Goal: Task Accomplishment & Management: Manage account settings

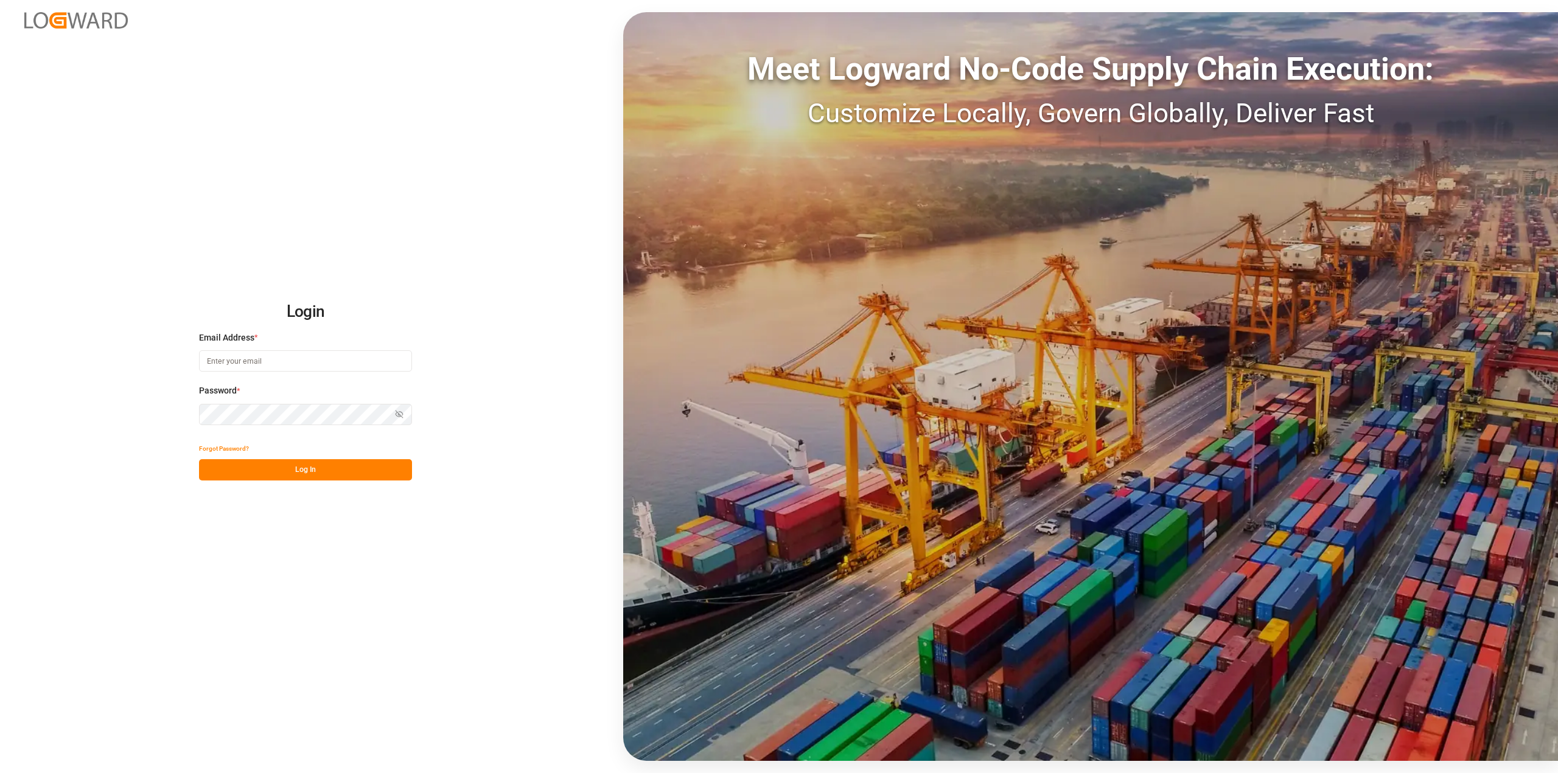
click at [314, 360] on input at bounding box center [305, 361] width 213 height 21
type input "Michael.ziegler@compo-expert.com"
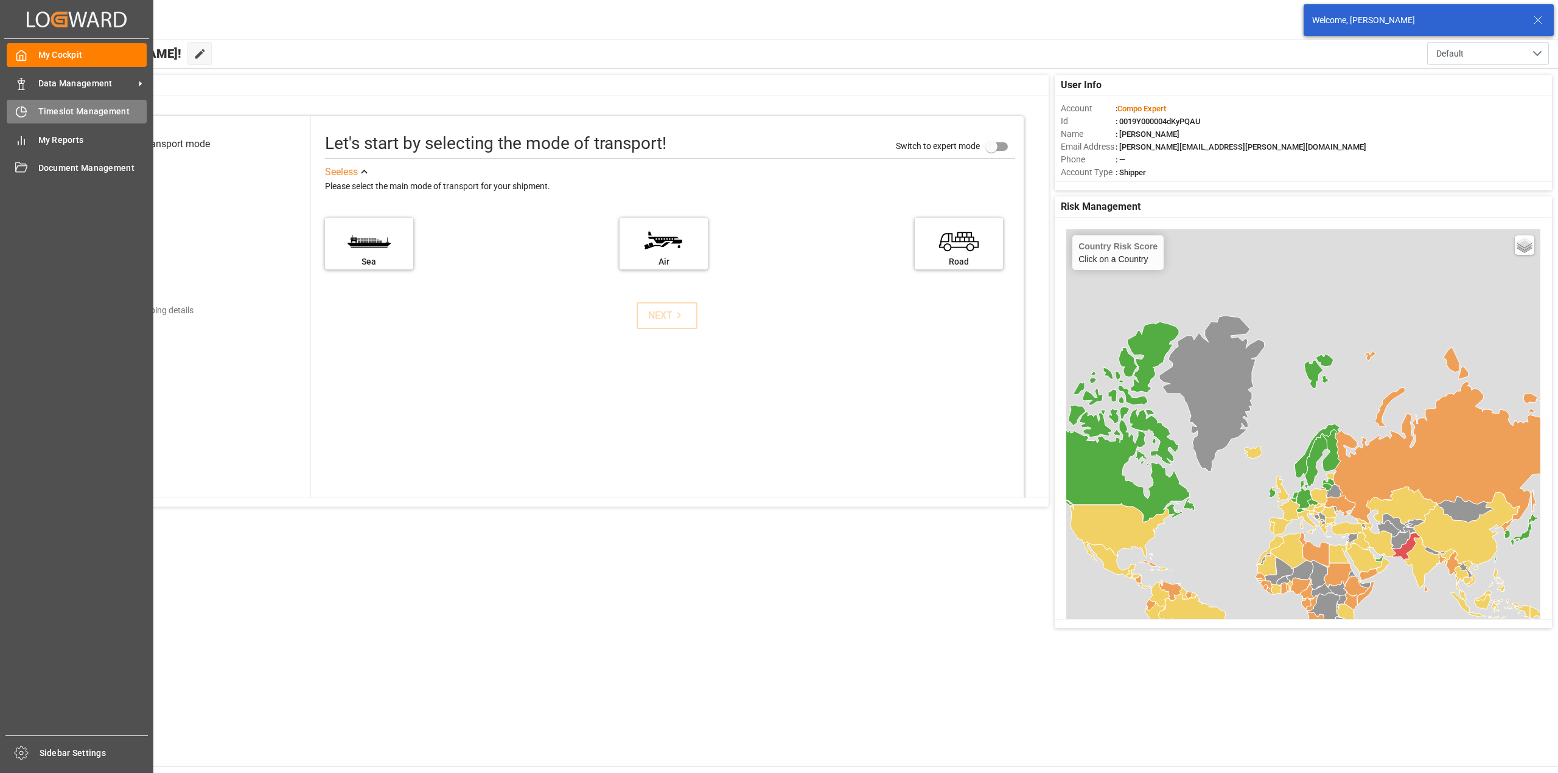
click at [24, 111] on icon at bounding box center [23, 109] width 5 height 5
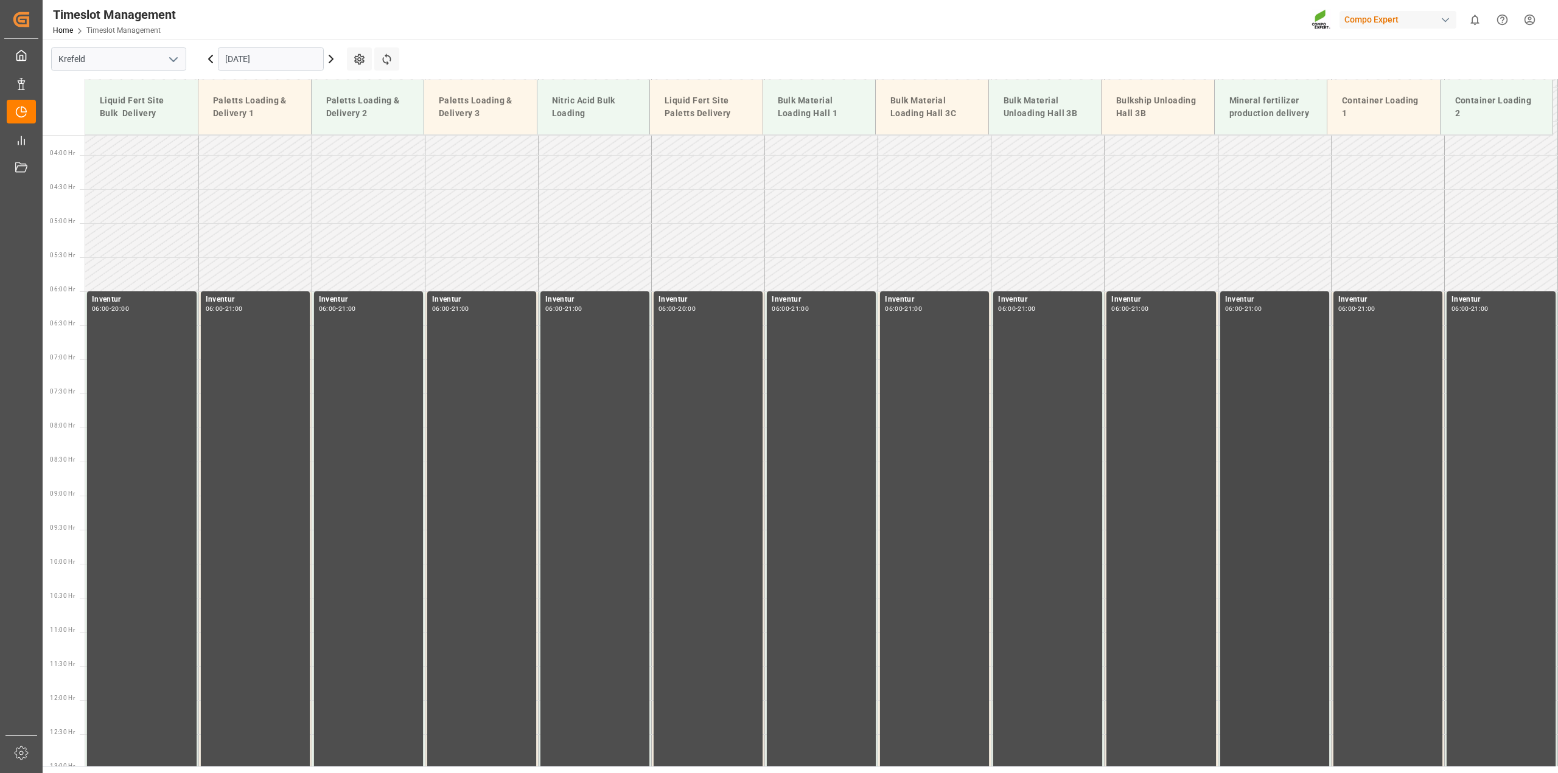
scroll to position [54, 0]
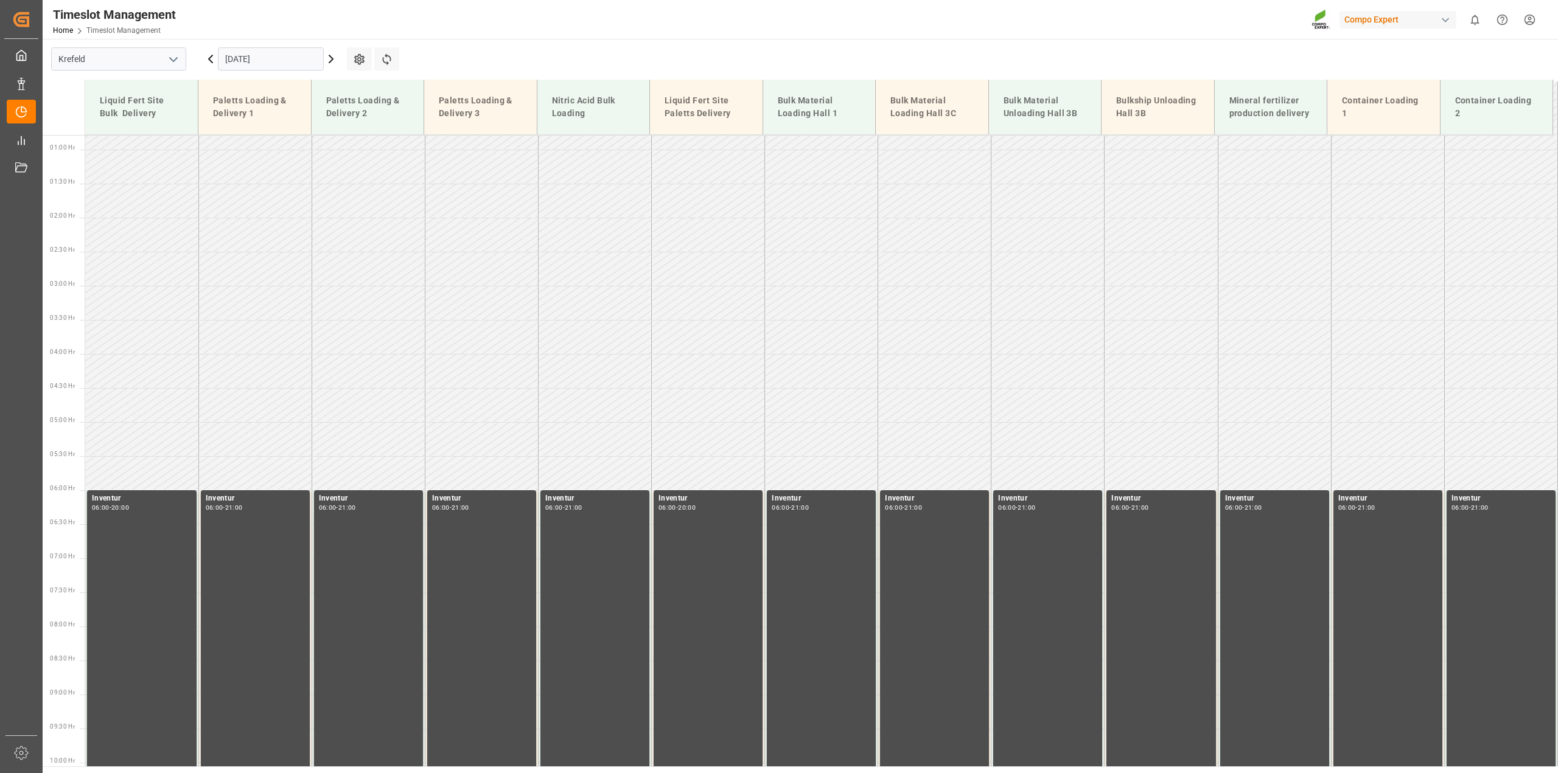
click at [267, 66] on input "01.10.2025" at bounding box center [271, 58] width 106 height 23
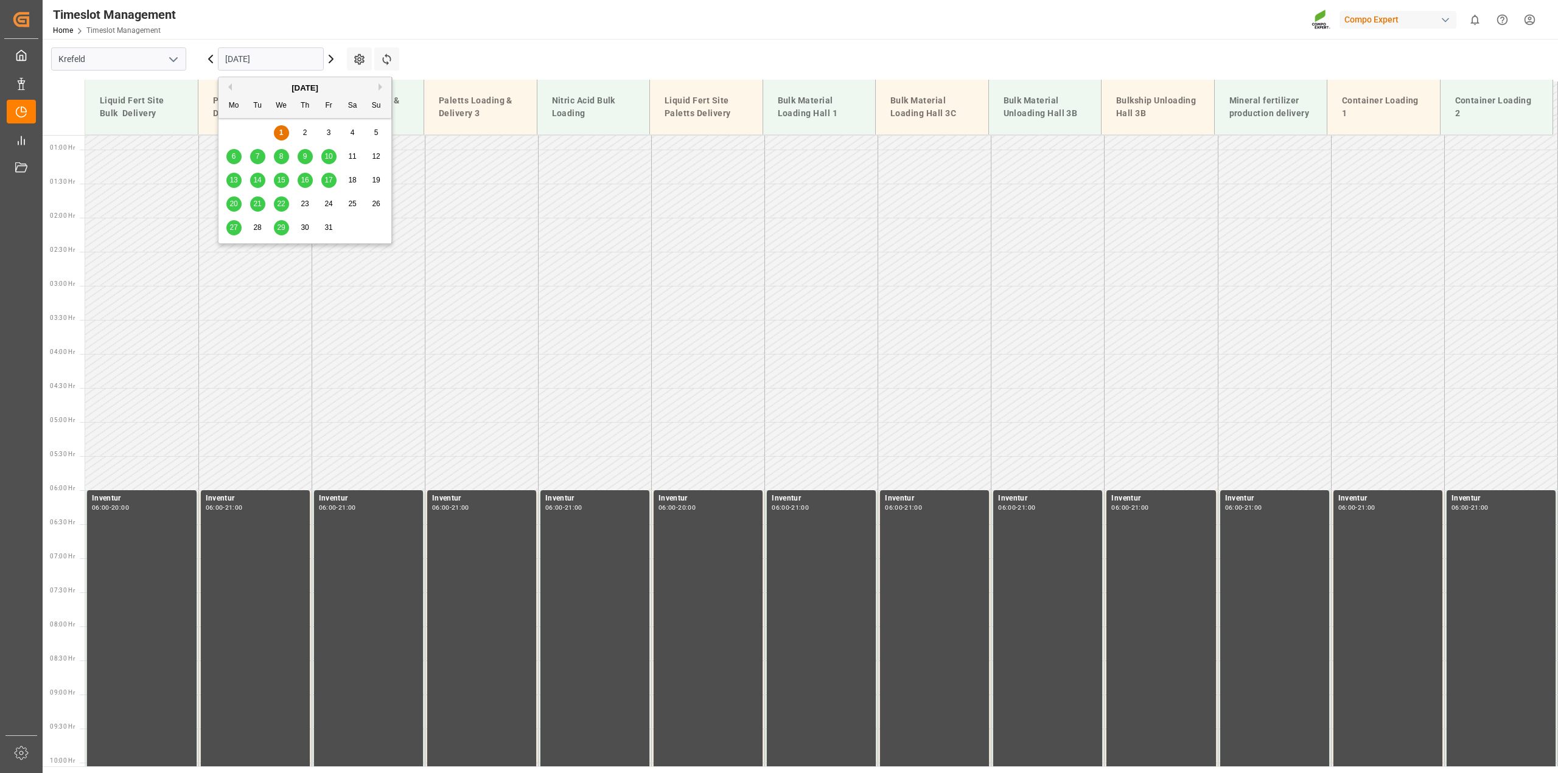
click at [256, 156] on span "7" at bounding box center [258, 156] width 4 height 9
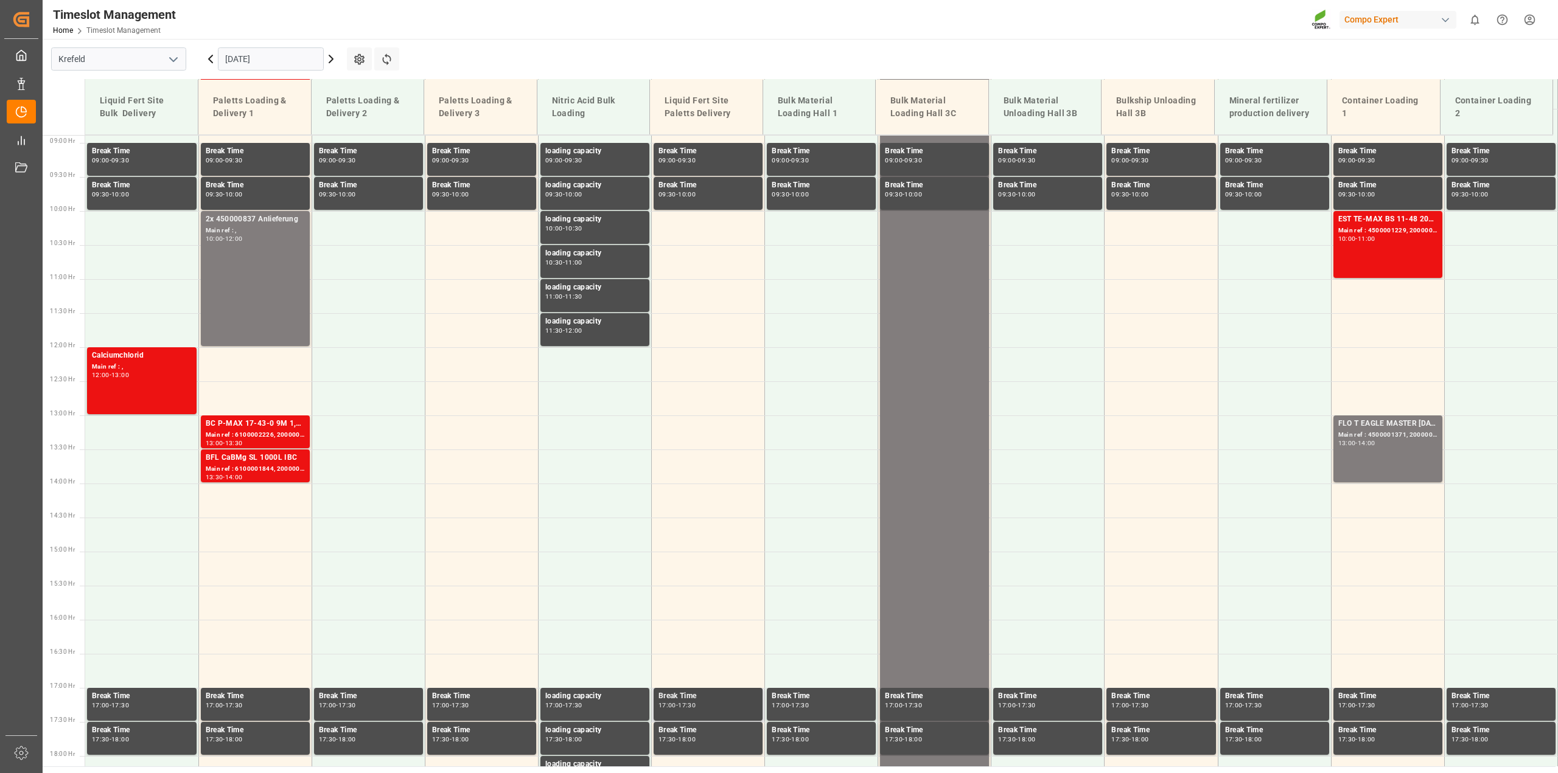
scroll to position [358, 0]
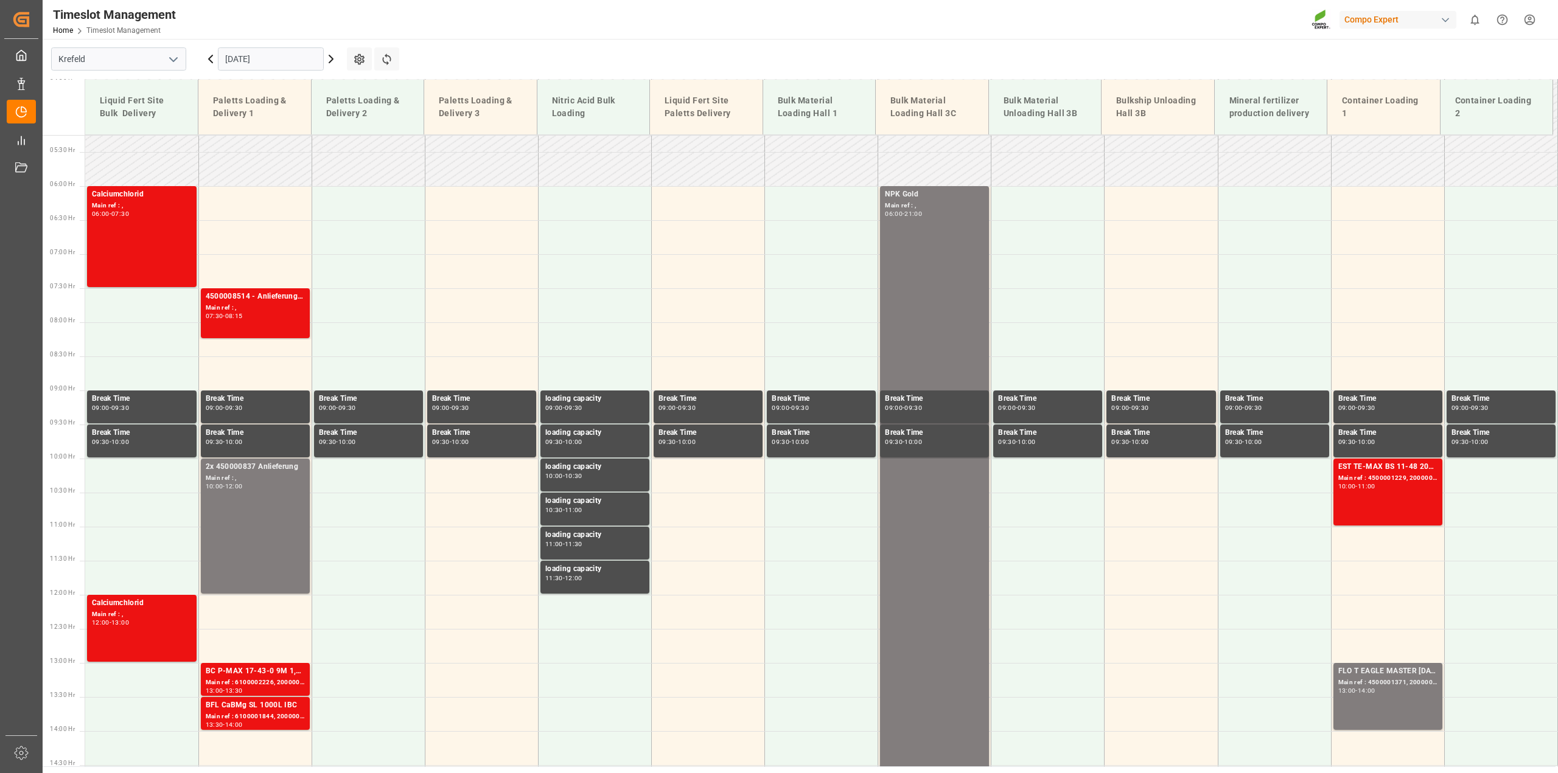
click at [329, 57] on icon at bounding box center [331, 59] width 15 height 15
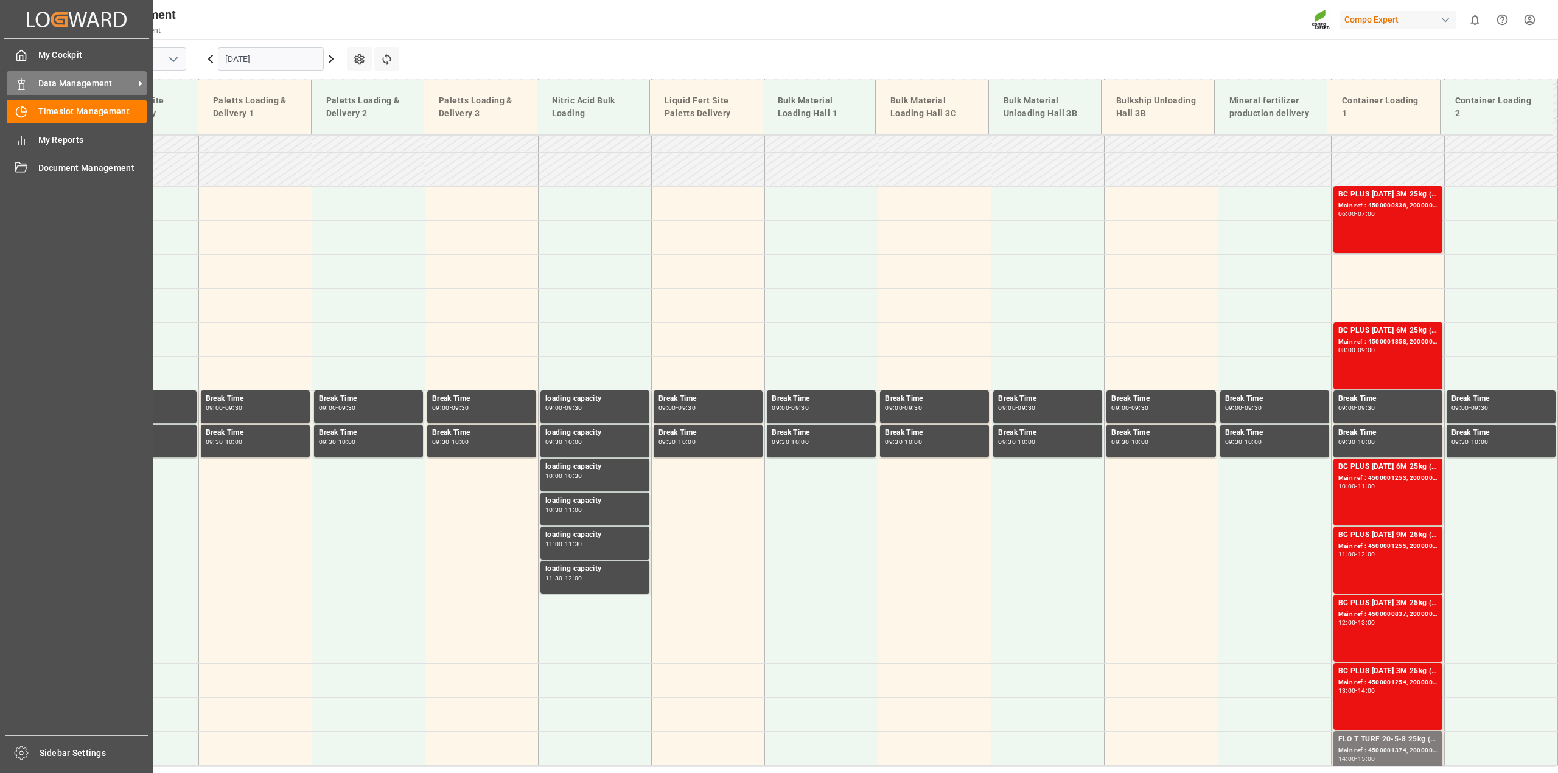
click at [47, 89] on span "Data Management" at bounding box center [86, 83] width 96 height 13
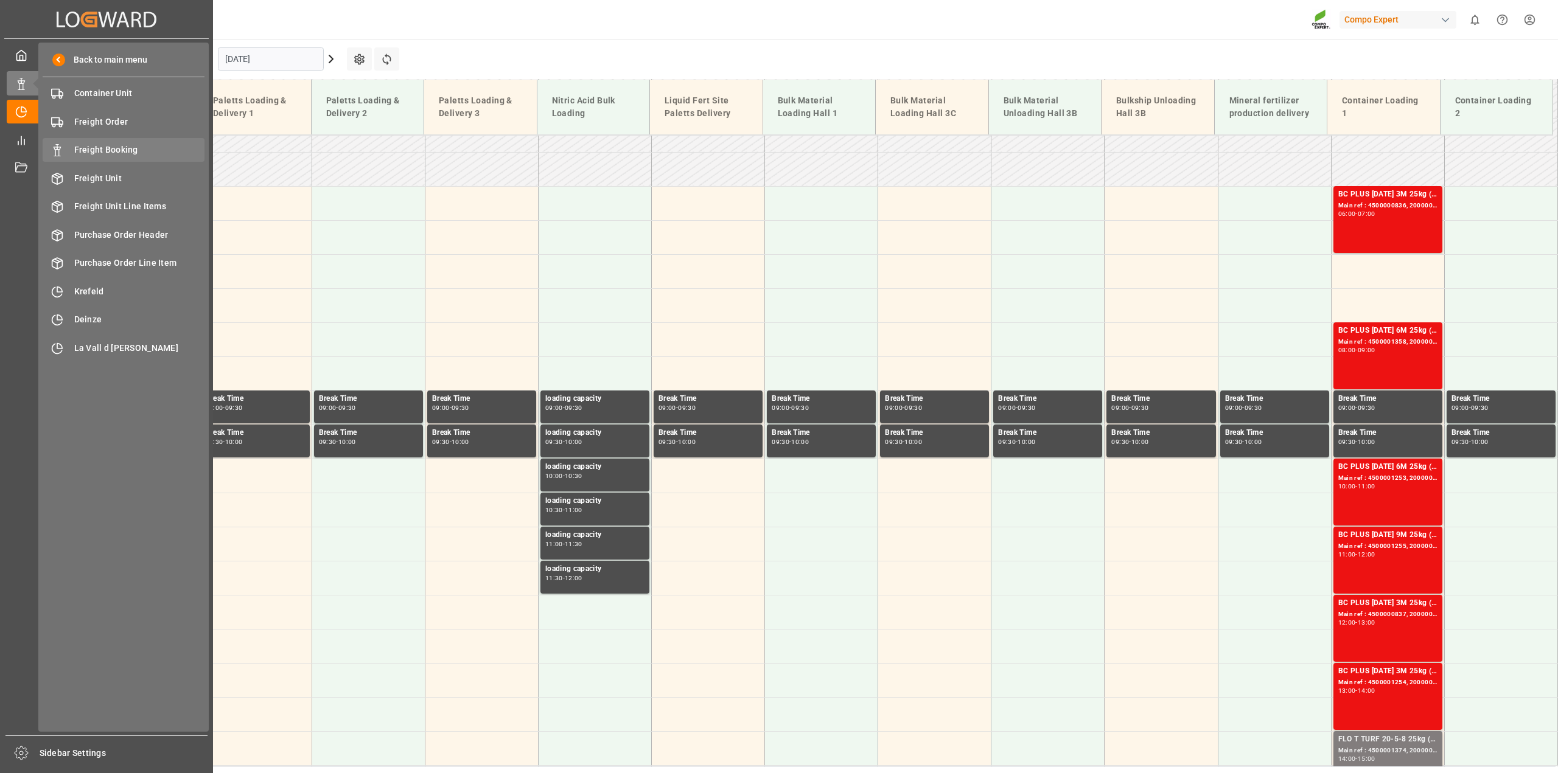
click at [123, 149] on span "Freight Booking" at bounding box center [139, 150] width 131 height 13
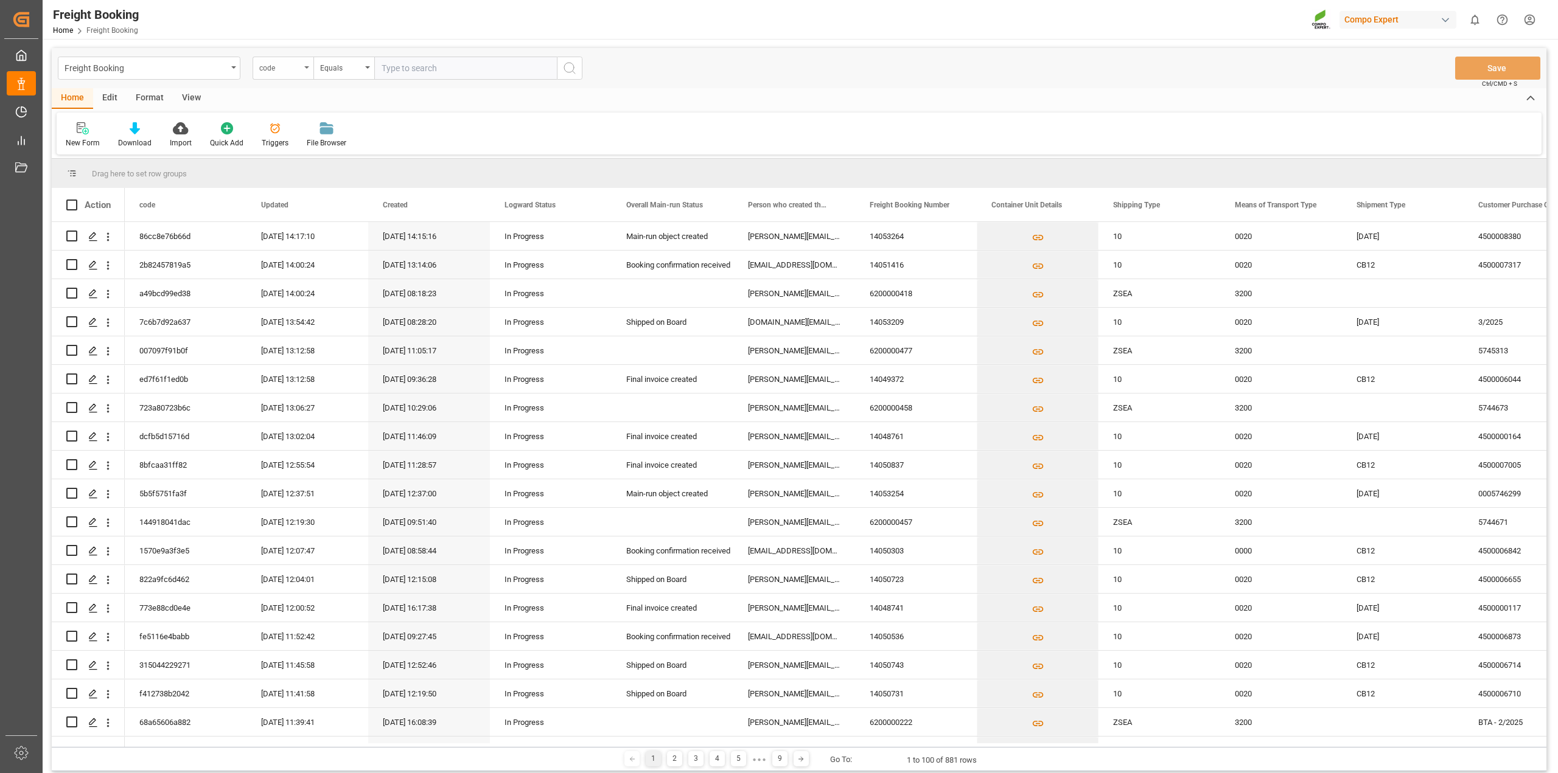
click at [309, 68] on icon "open menu" at bounding box center [306, 67] width 5 height 2
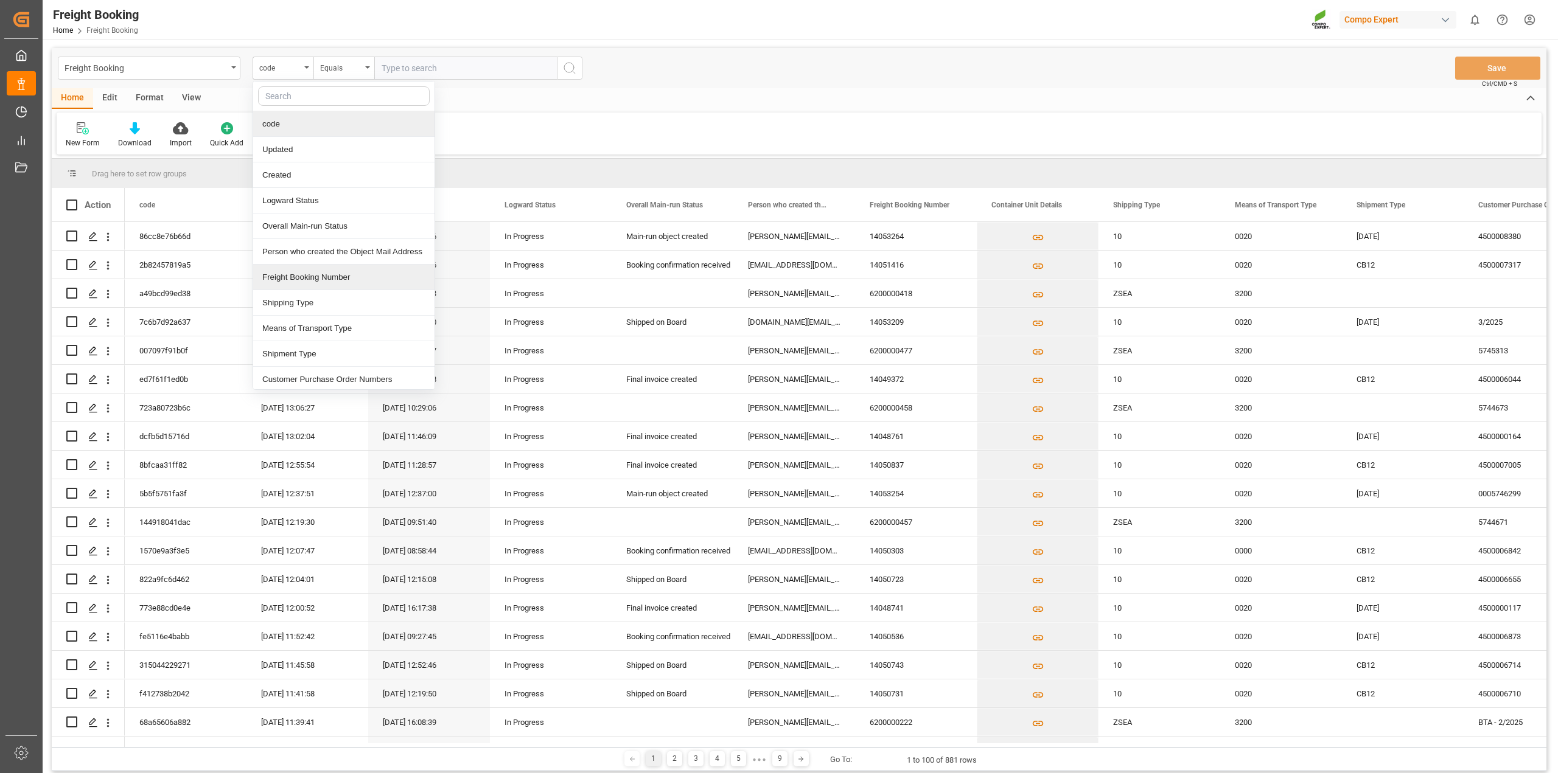
click at [309, 284] on div "Freight Booking Number" at bounding box center [343, 278] width 181 height 26
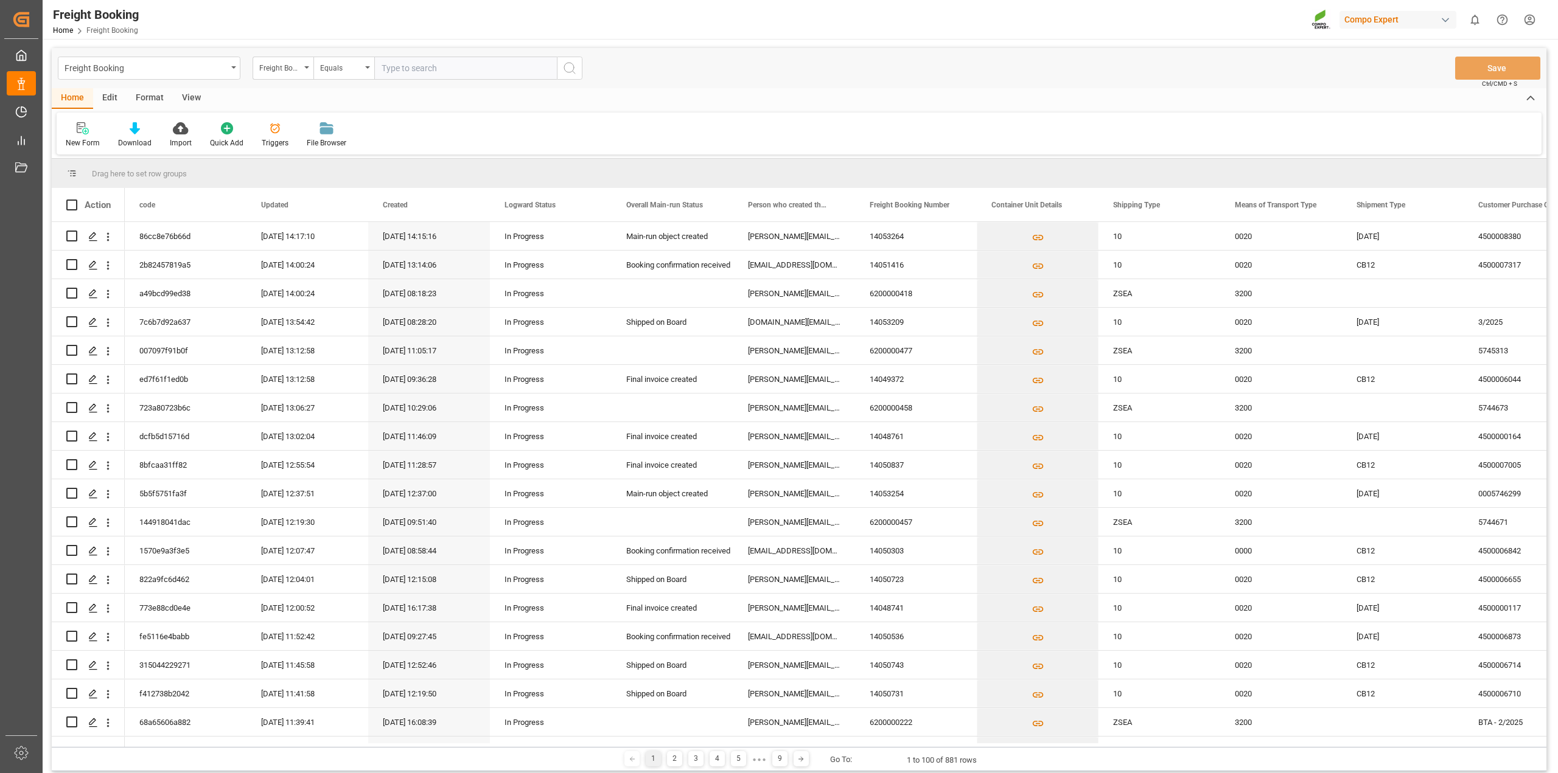
click at [423, 69] on input "text" at bounding box center [465, 68] width 183 height 23
paste input "6200000114"
type input "6200000114"
click at [571, 73] on icon "search button" at bounding box center [569, 68] width 15 height 15
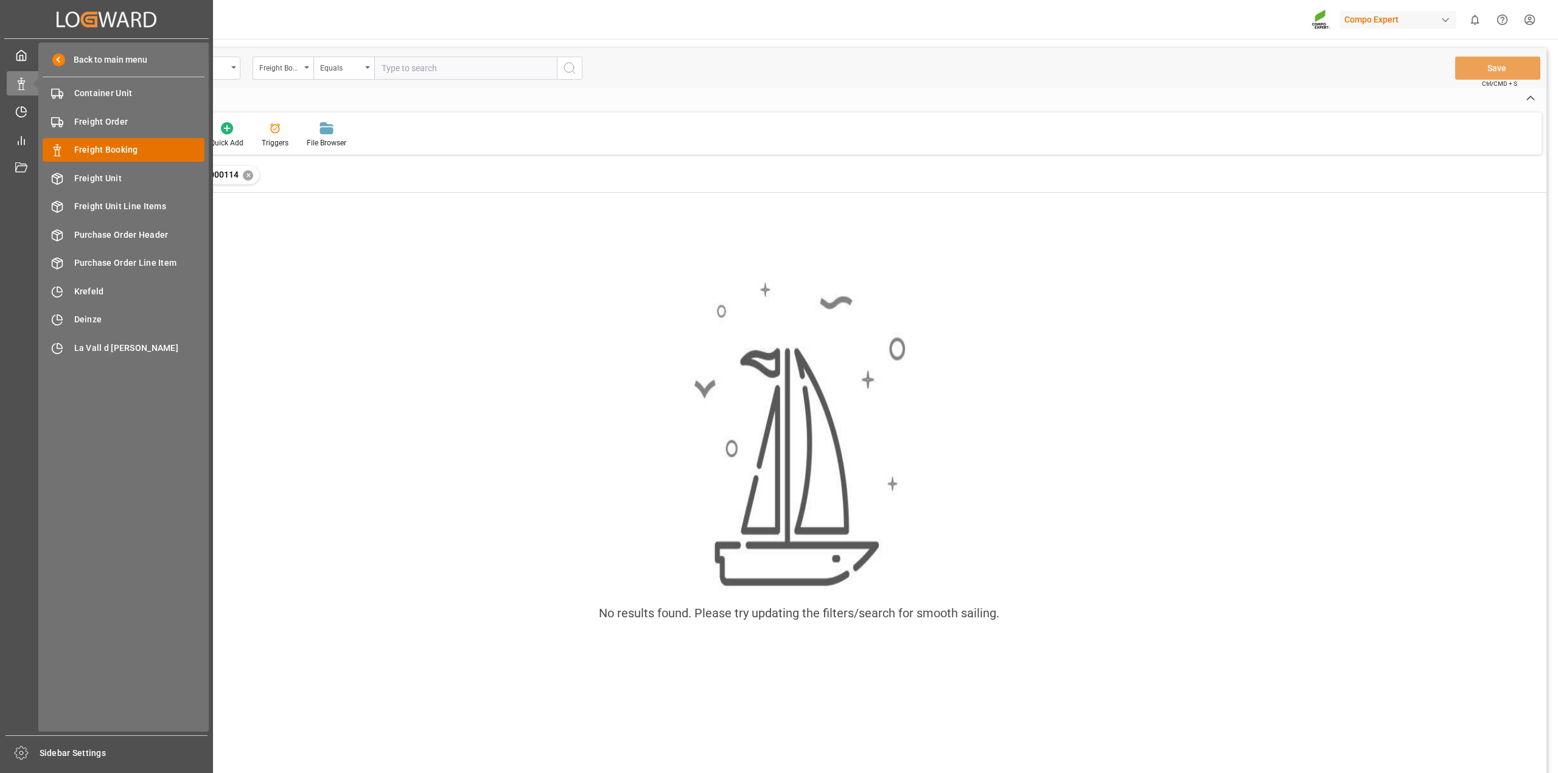
click at [117, 153] on span "Freight Booking" at bounding box center [139, 150] width 131 height 13
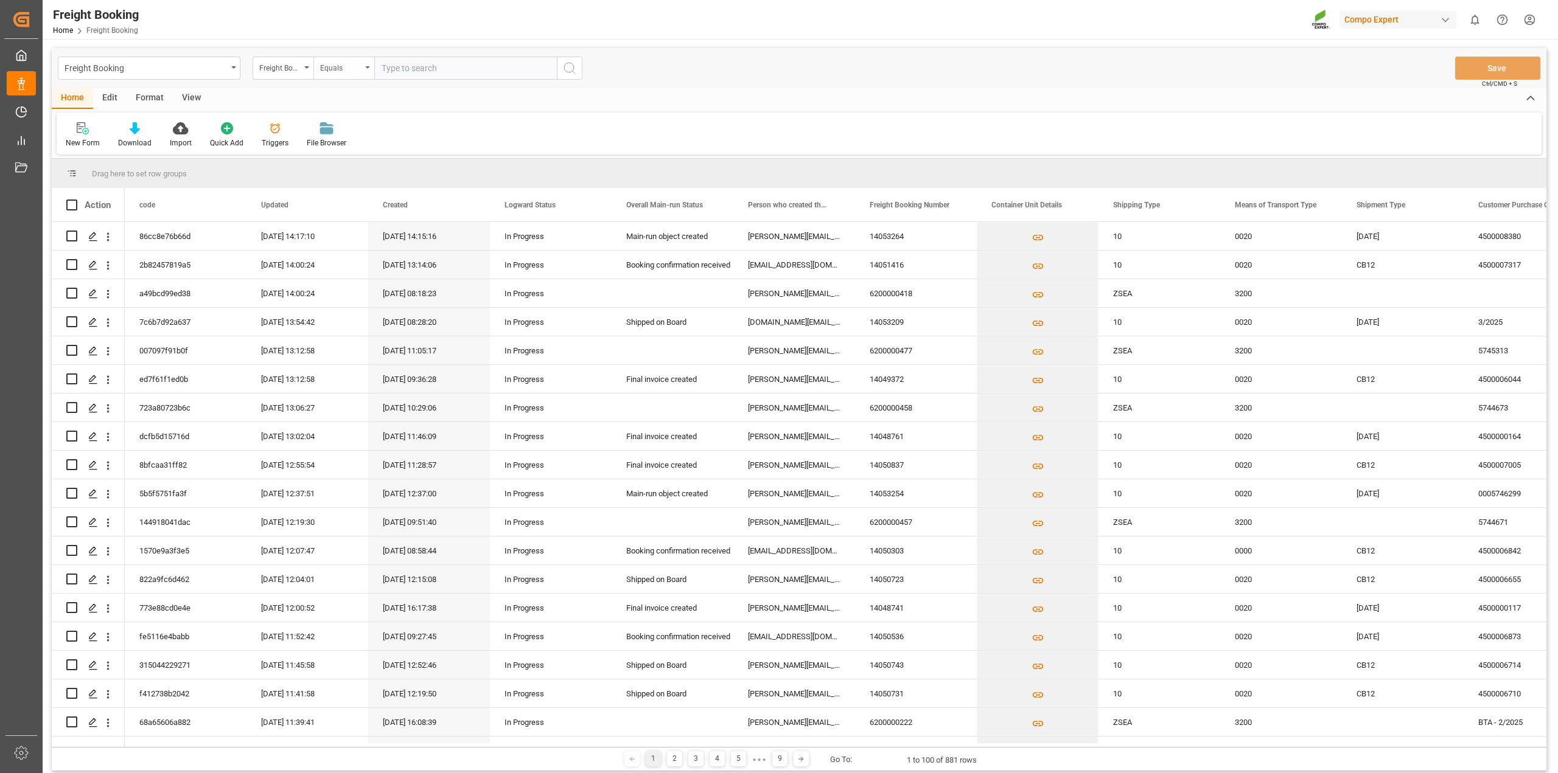
click at [363, 69] on div "Equals" at bounding box center [343, 68] width 61 height 23
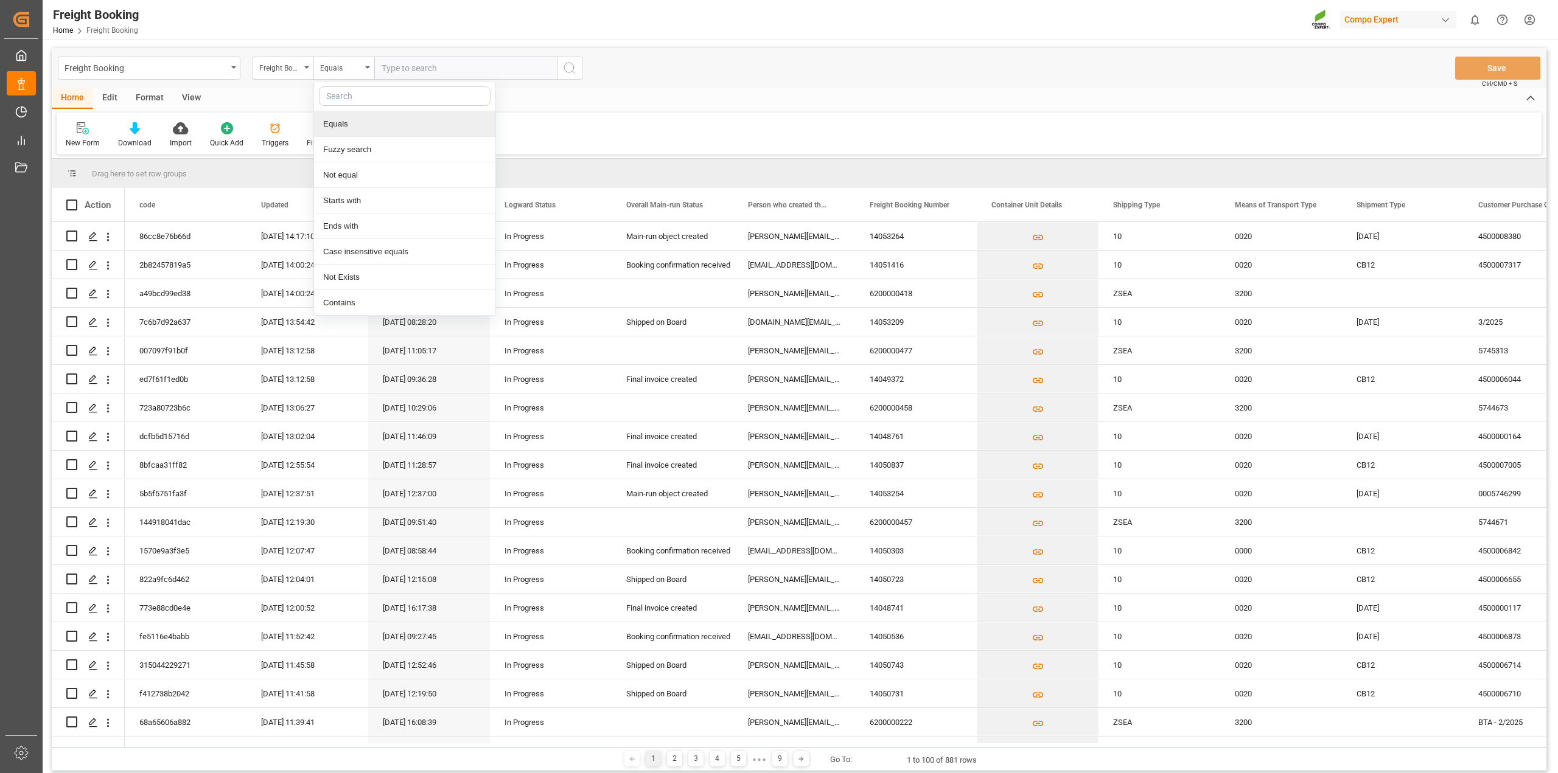
click at [382, 132] on div "Equals" at bounding box center [404, 124] width 181 height 26
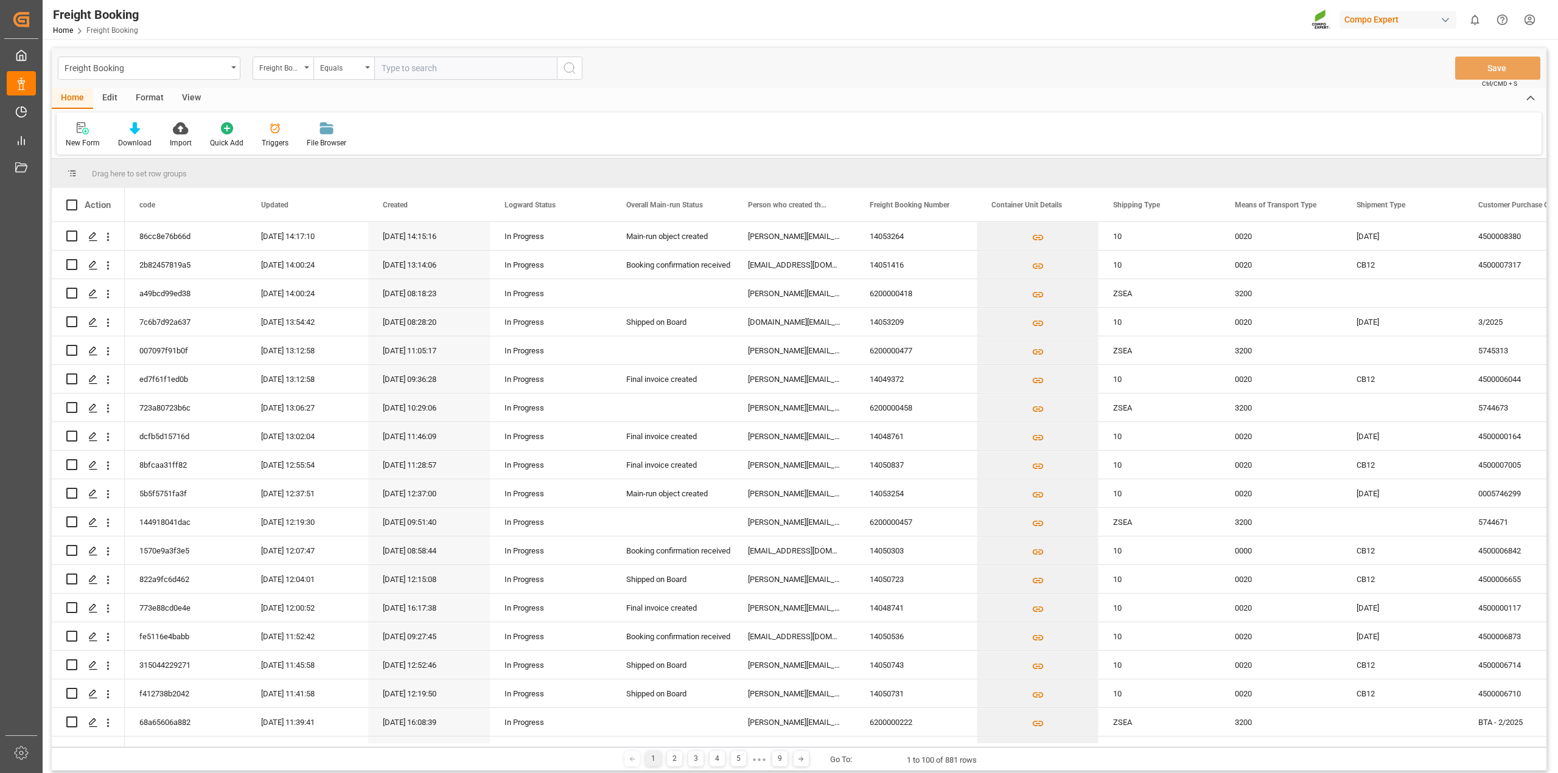
click at [424, 74] on input "text" at bounding box center [465, 68] width 183 height 23
paste input "6200000114"
type input "6200000114"
click at [572, 74] on icon "search button" at bounding box center [569, 68] width 15 height 15
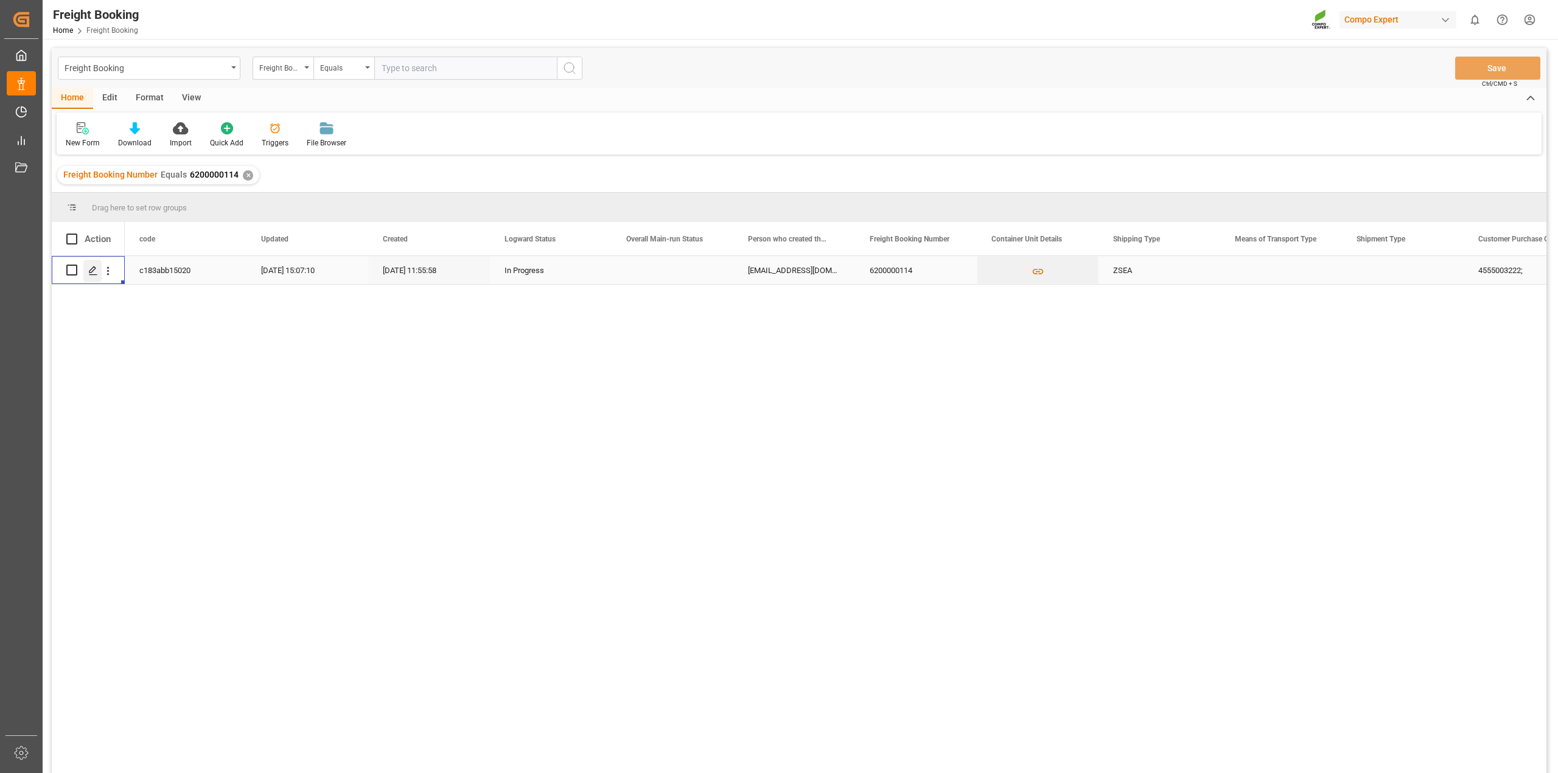
click at [92, 267] on icon "Press SPACE to select this row." at bounding box center [93, 271] width 10 height 10
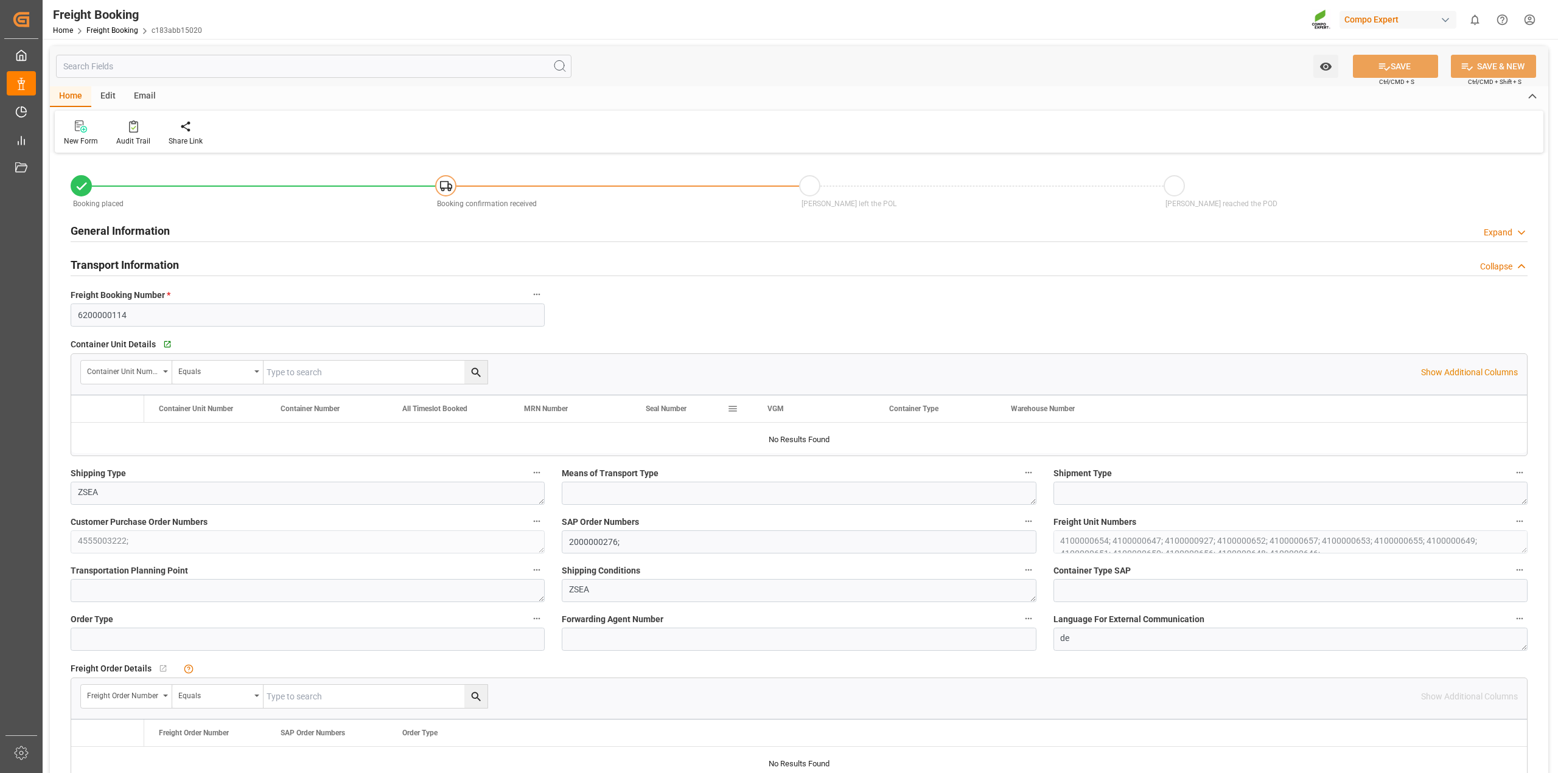
type input "MYPKG"
type input "0"
type input "312000"
type input "16.07.2025 01:00"
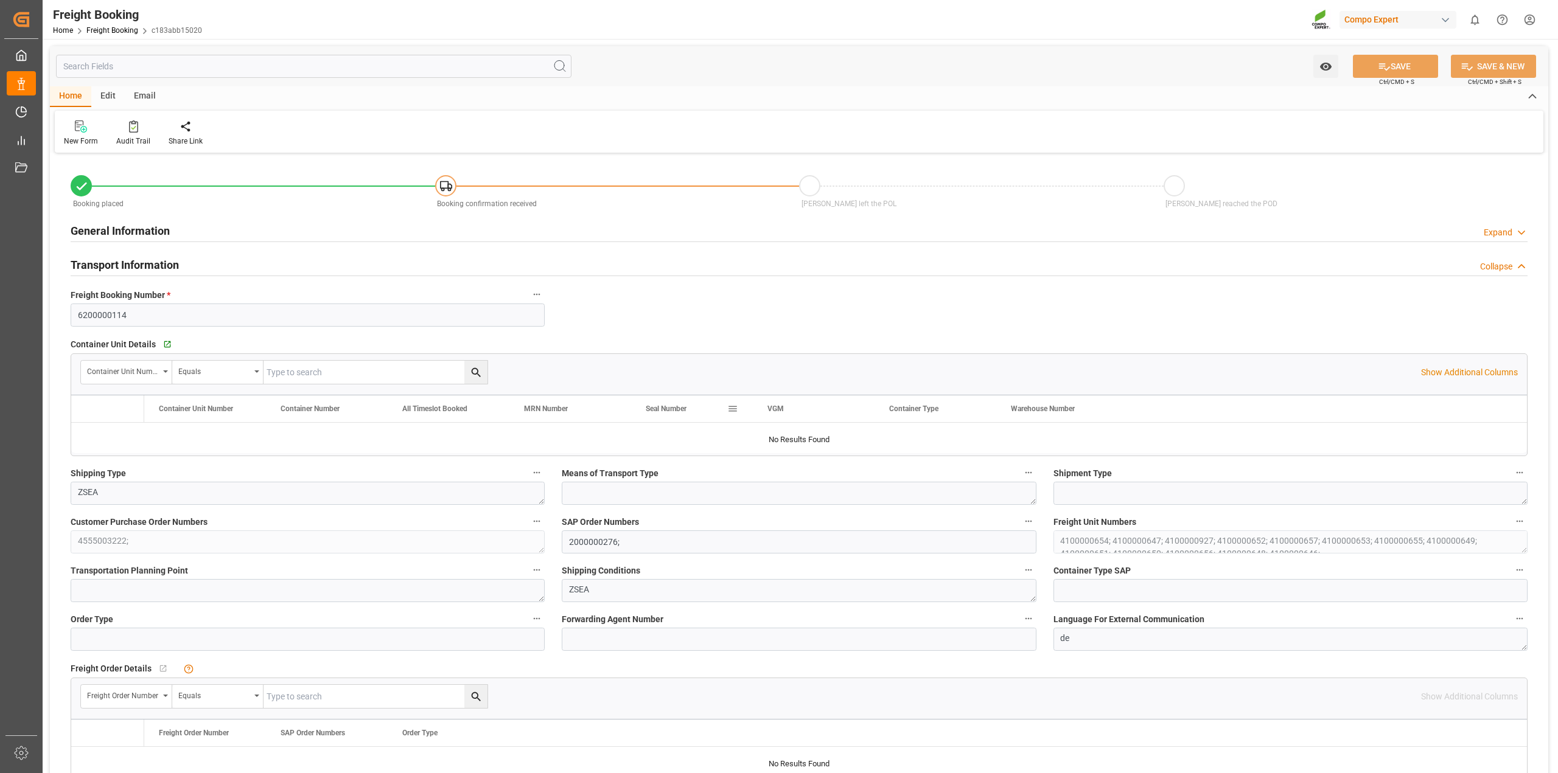
type input "03.07.2025 11:56"
type input "03.07.2025 11:58"
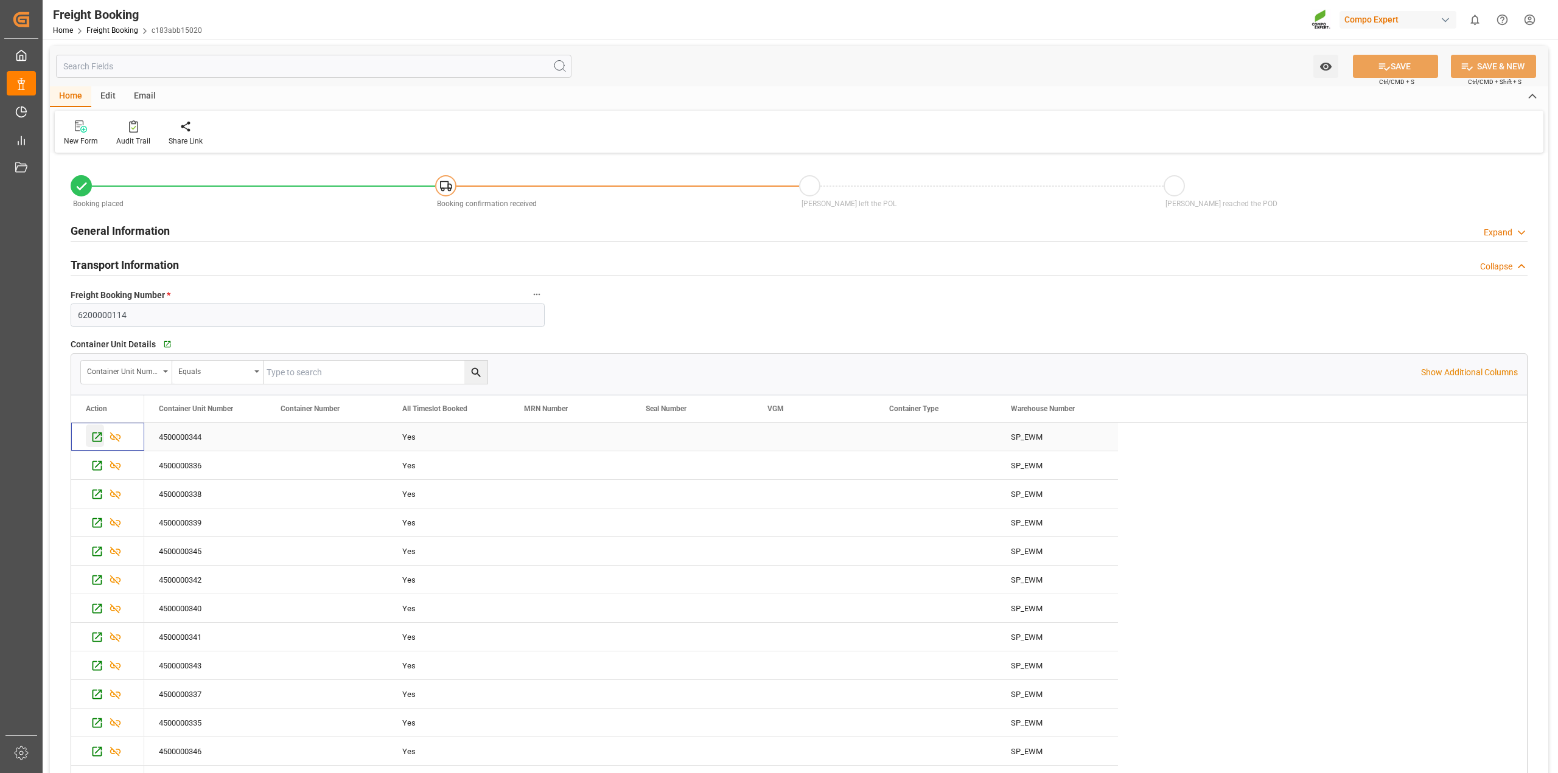
click at [97, 436] on icon "Press SPACE to select this row." at bounding box center [97, 437] width 13 height 13
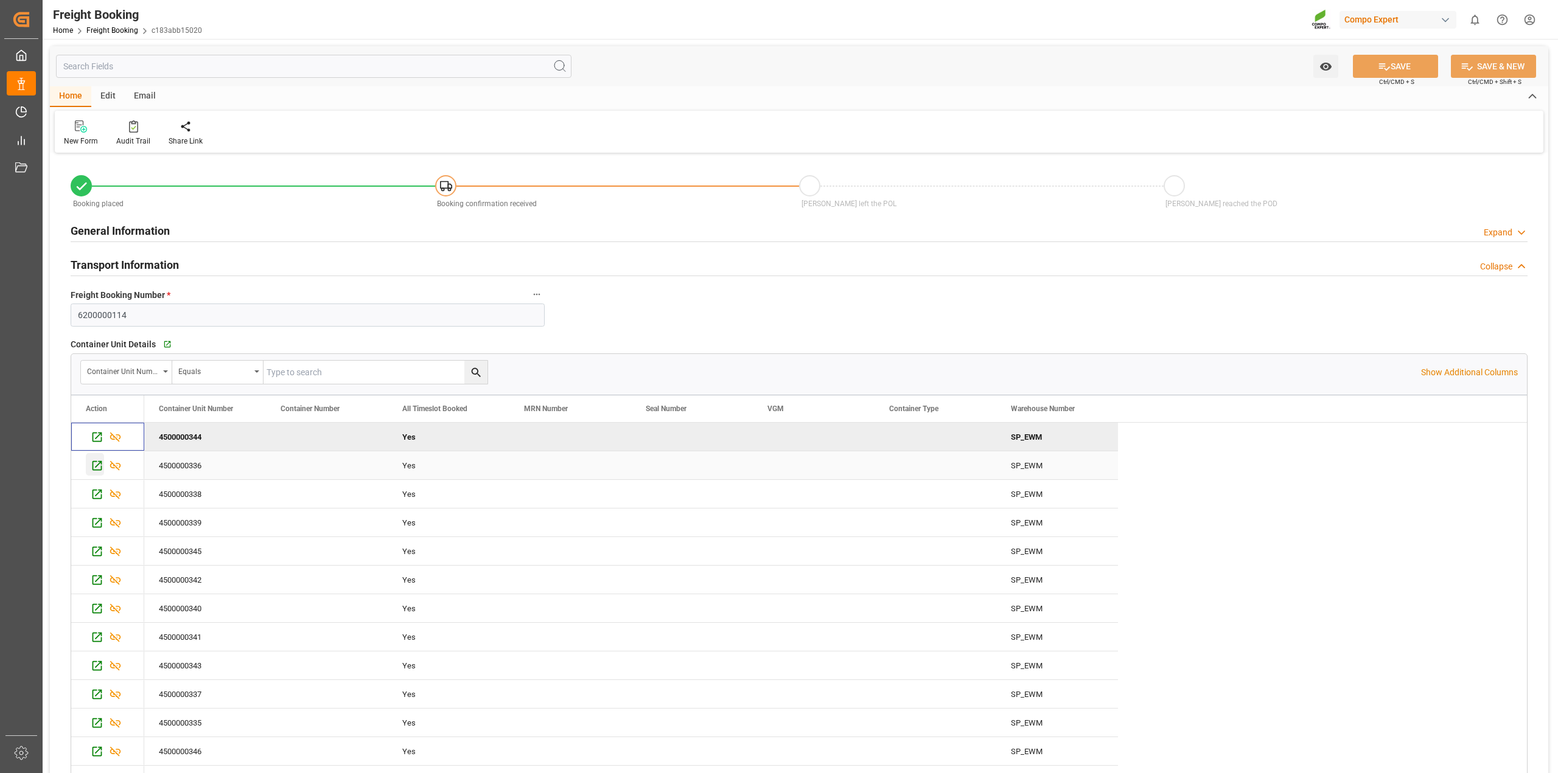
click at [95, 467] on icon "Press SPACE to select this row." at bounding box center [97, 465] width 13 height 13
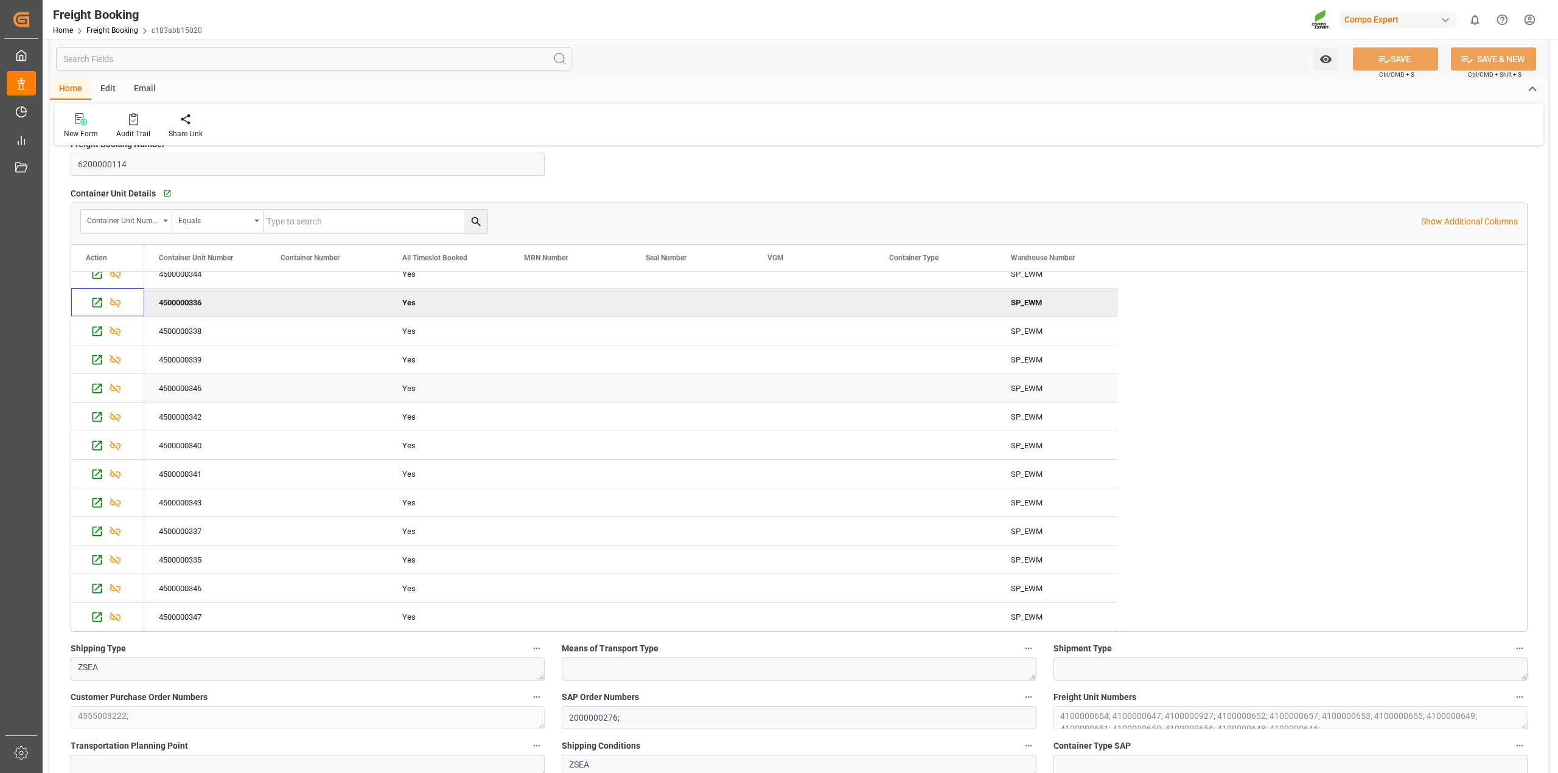
scroll to position [152, 0]
click at [96, 473] on icon "Press SPACE to select this row." at bounding box center [97, 473] width 13 height 13
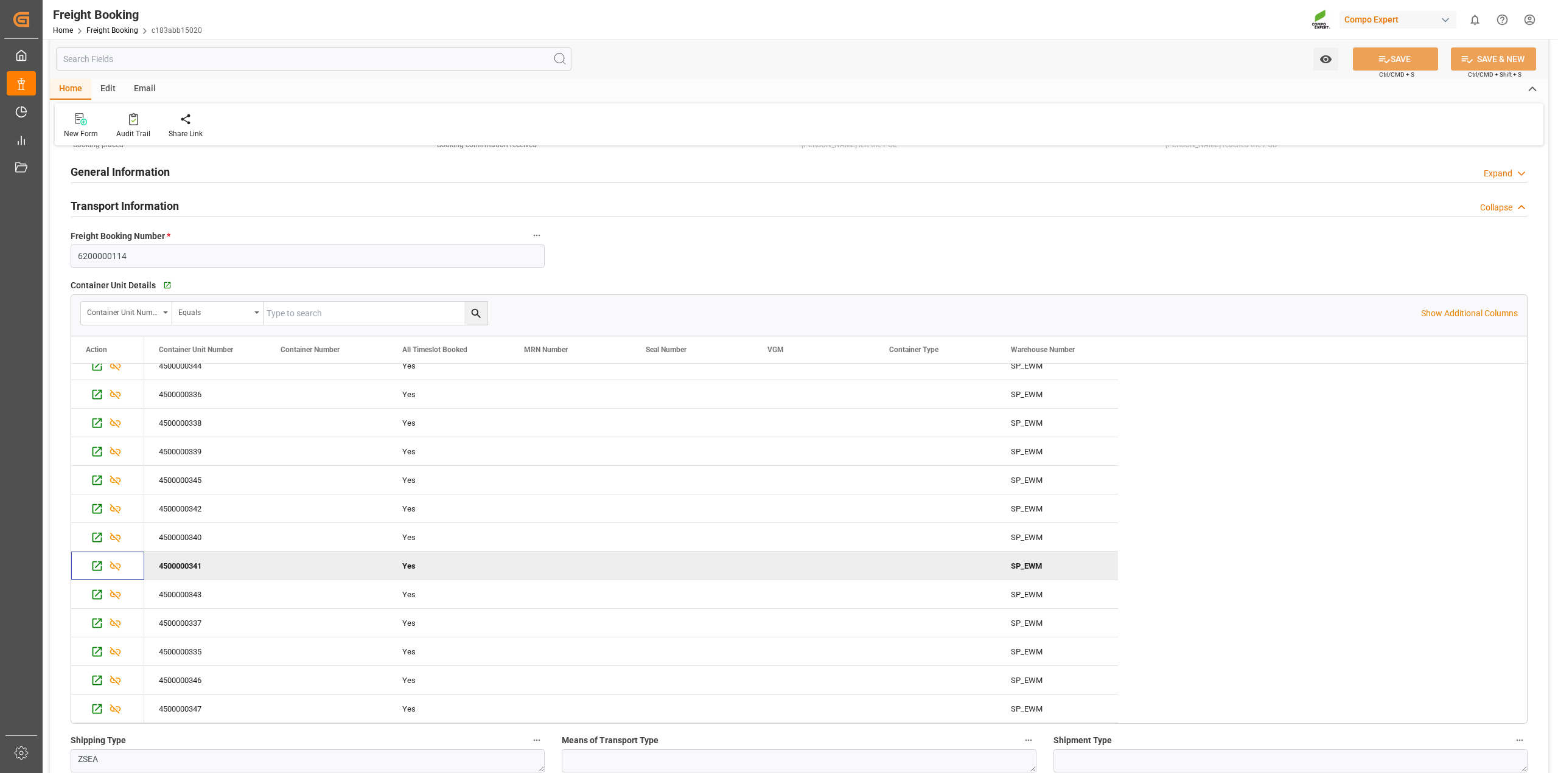
scroll to position [0, 0]
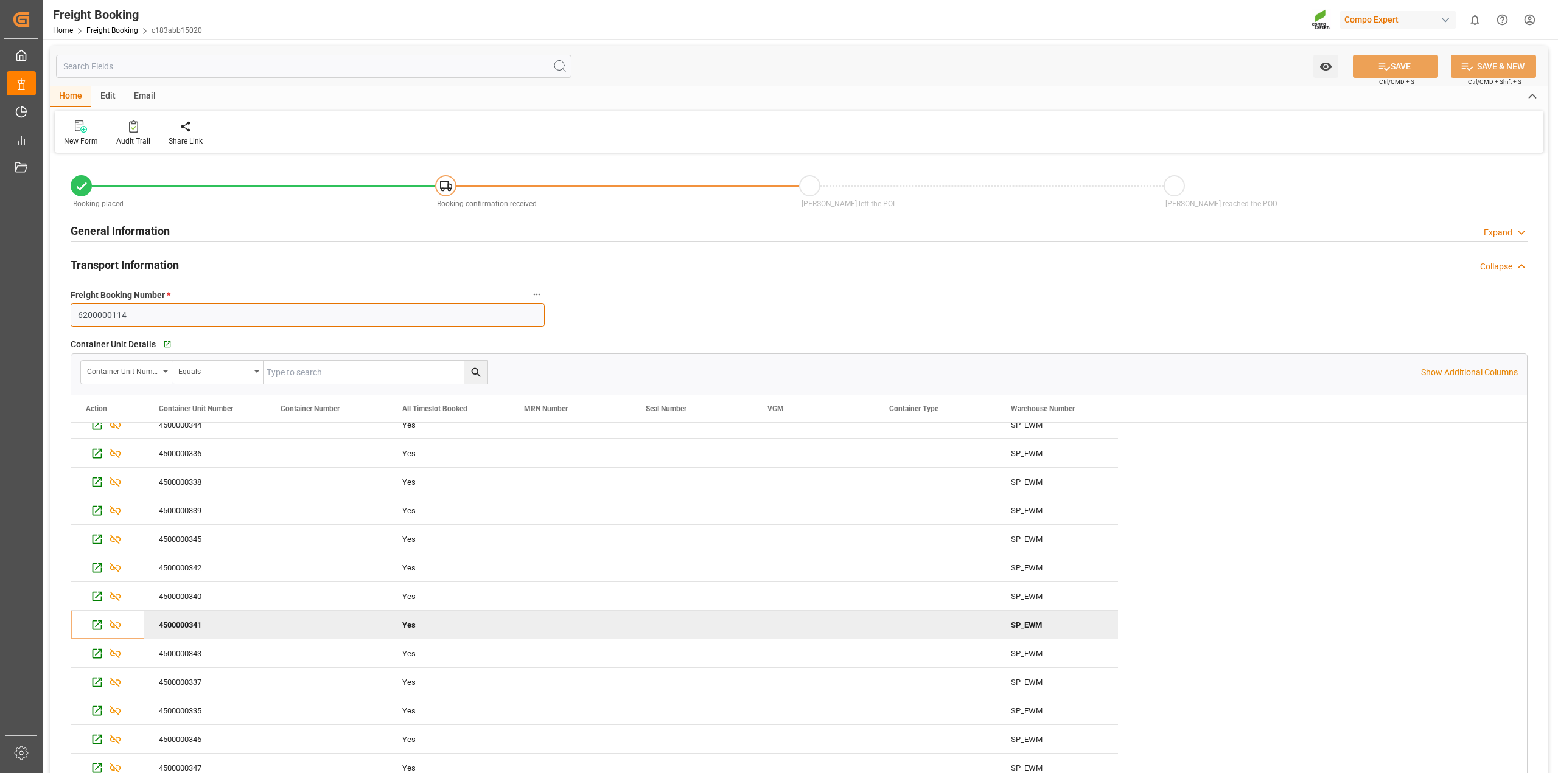
drag, startPoint x: 166, startPoint y: 323, endPoint x: 0, endPoint y: 315, distance: 166.3
click at [0, 315] on div "Created by potrace 1.15, written by Peter Selinger 2001-2017 Created by potrace…" at bounding box center [779, 386] width 1558 height 773
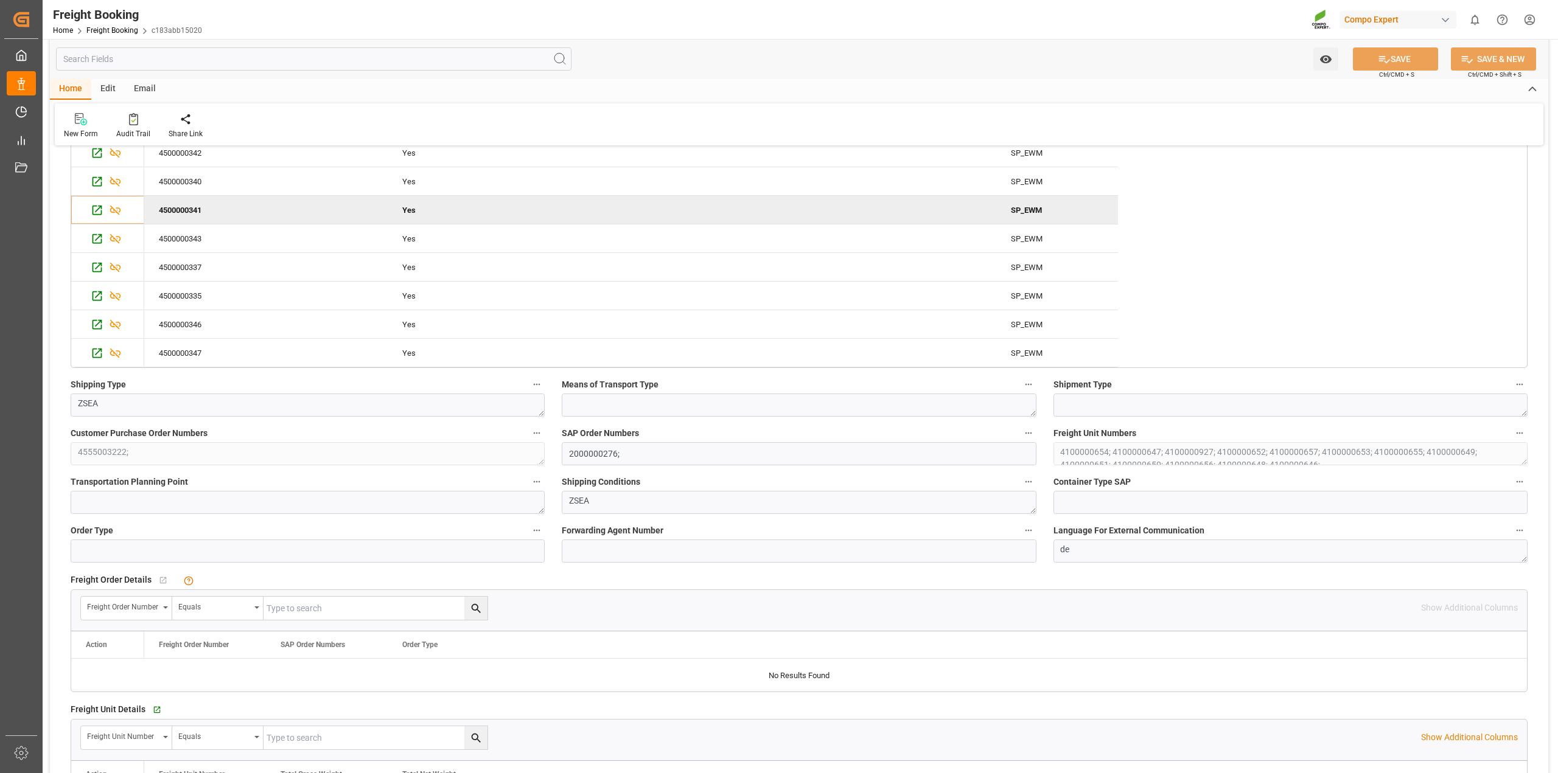
scroll to position [609, 0]
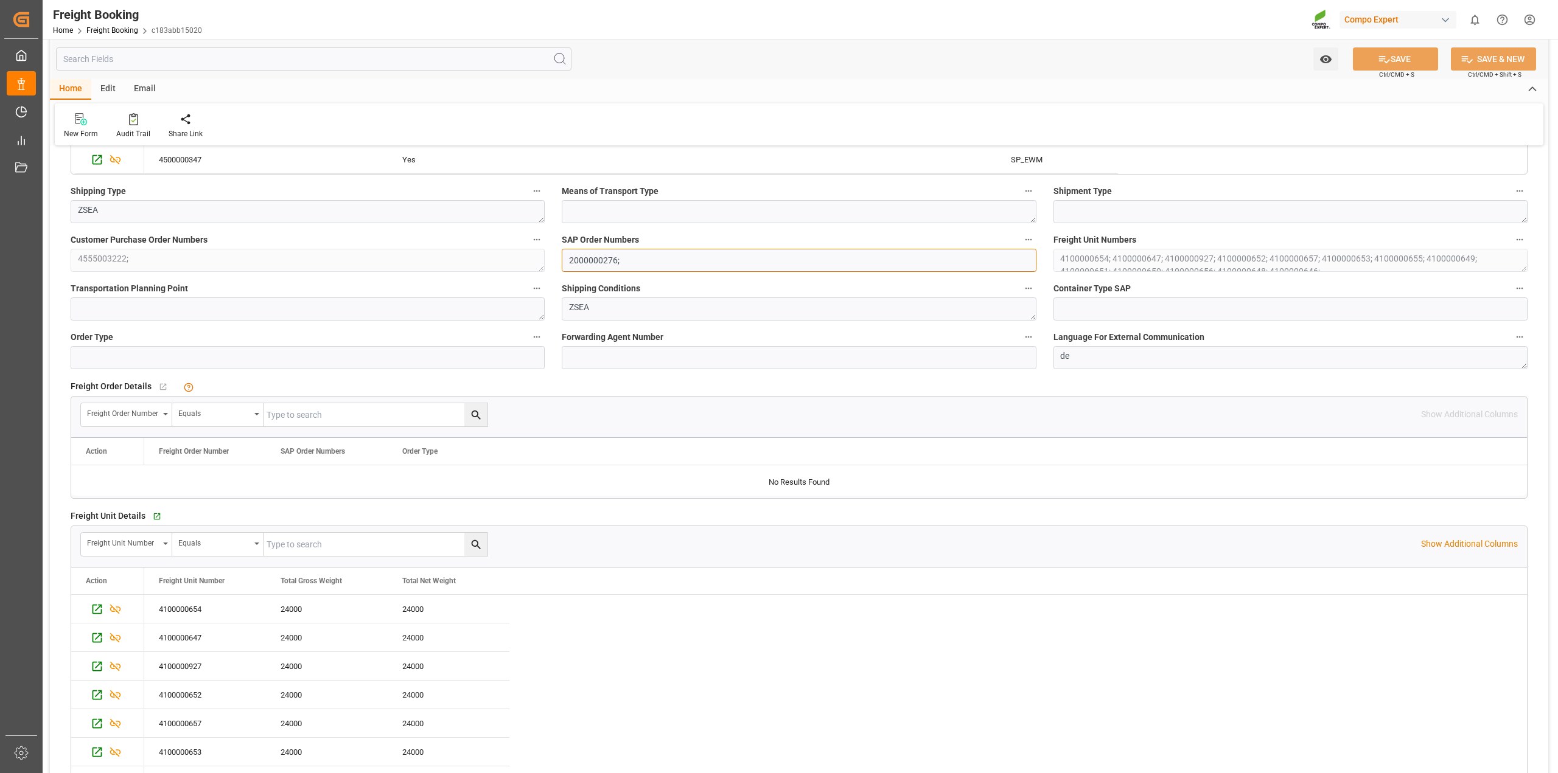
click at [536, 254] on div "Booking placed Booking confirmation received Vessel left the POL Vessel reached…" at bounding box center [799, 788] width 1498 height 2480
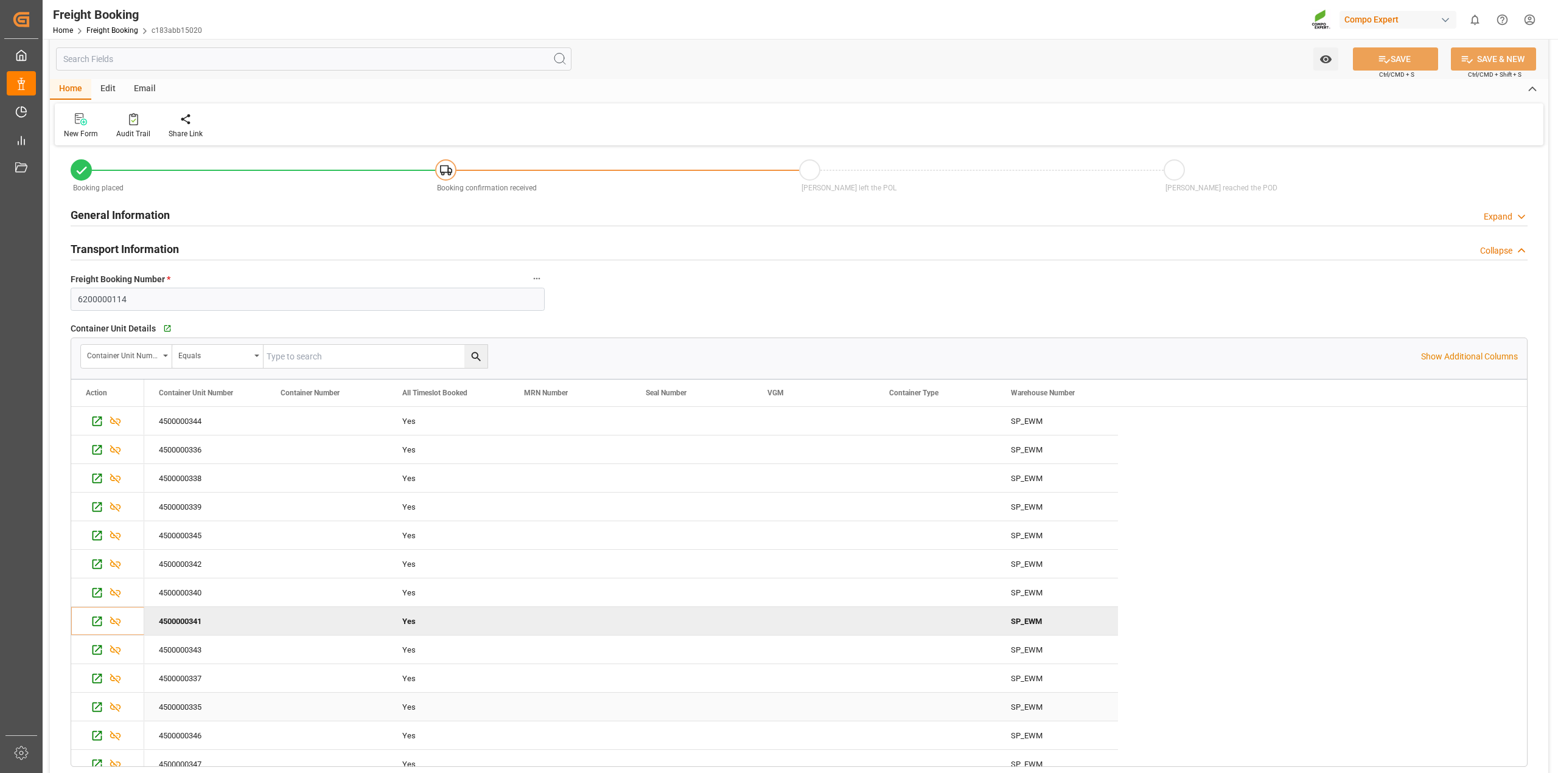
scroll to position [0, 0]
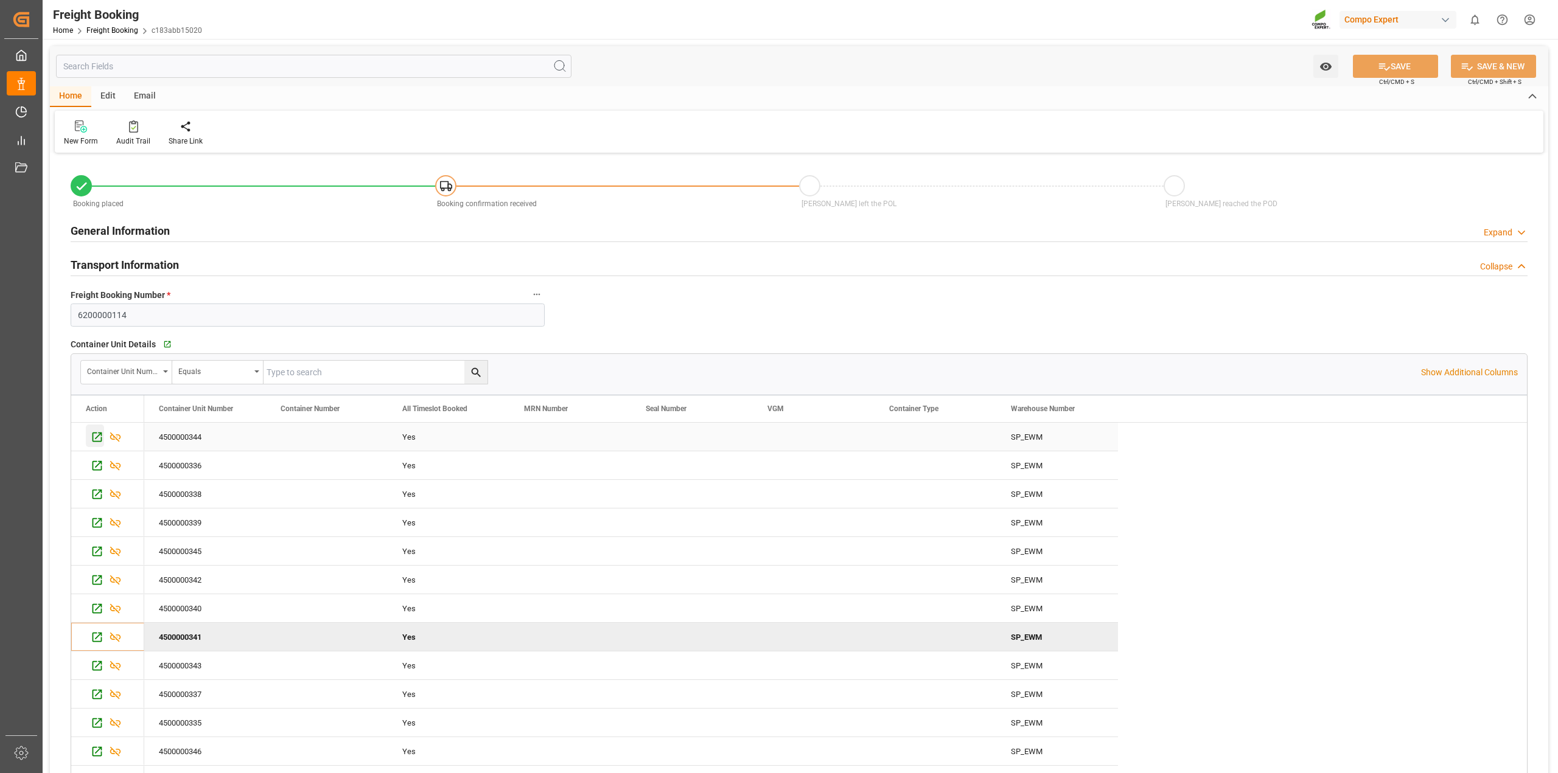
click at [93, 441] on icon "Press SPACE to select this row." at bounding box center [97, 438] width 10 height 10
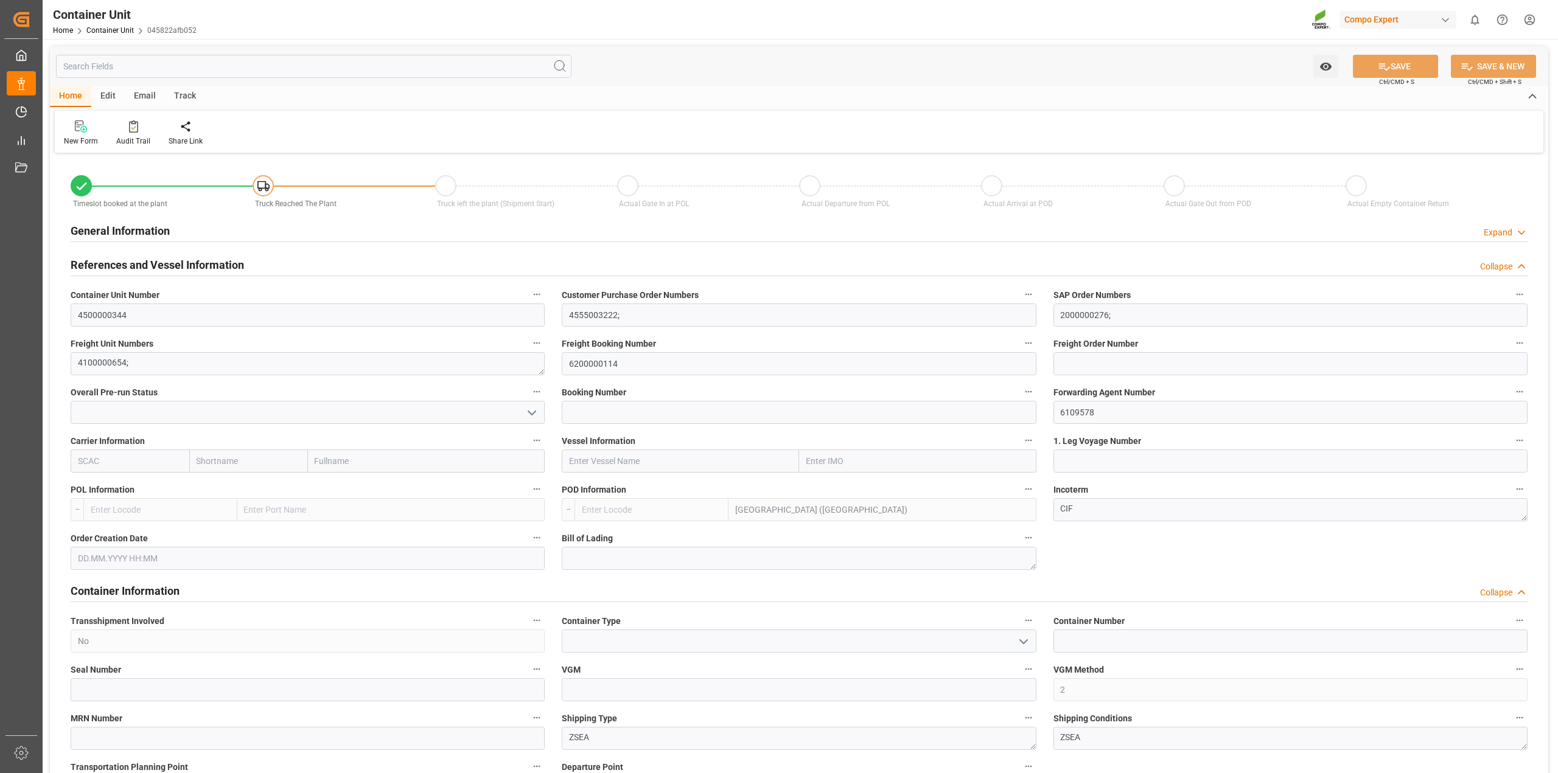
type input "MYPKG"
type input "0"
type input "24000"
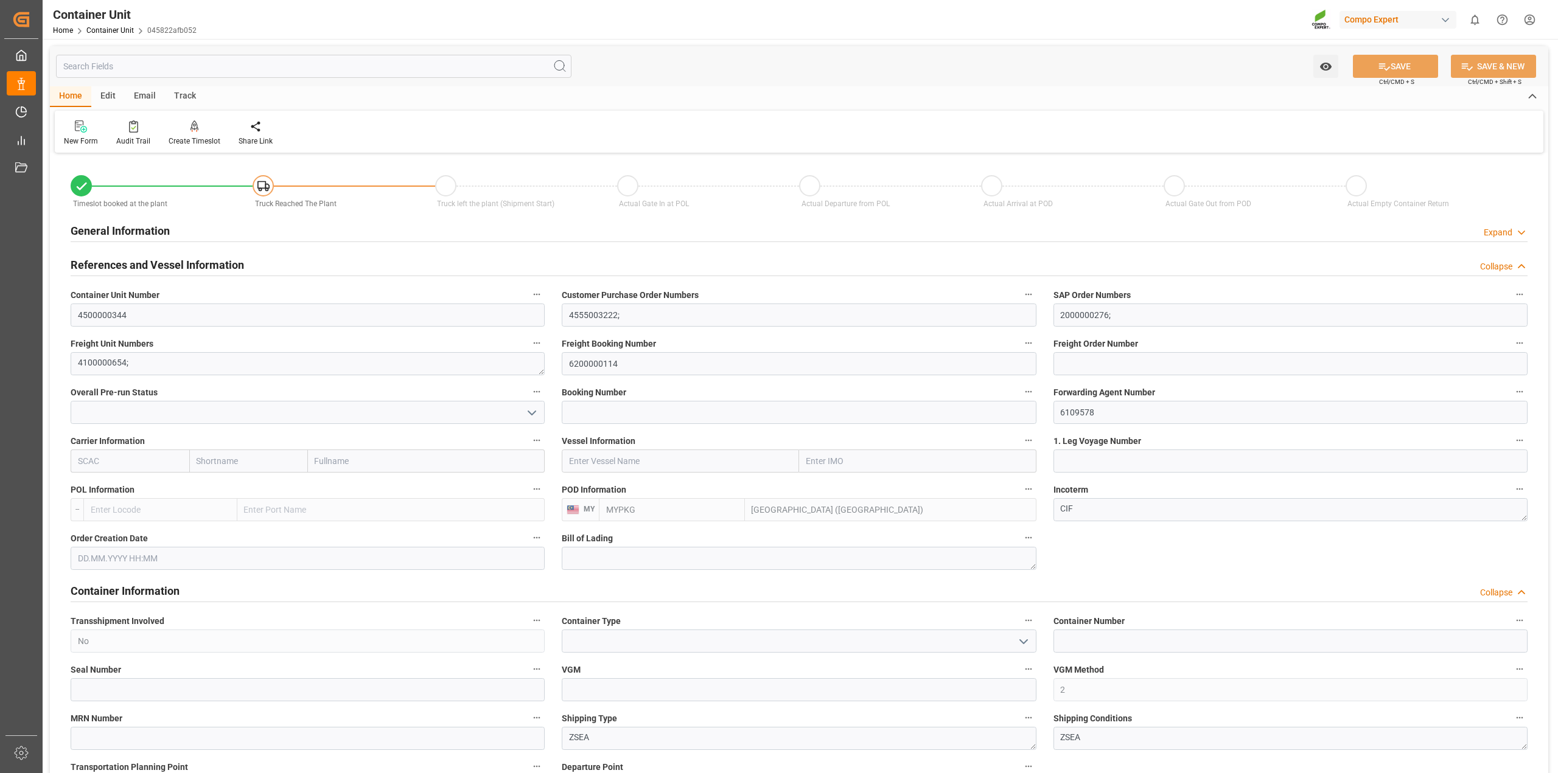
type input "[DATE]"
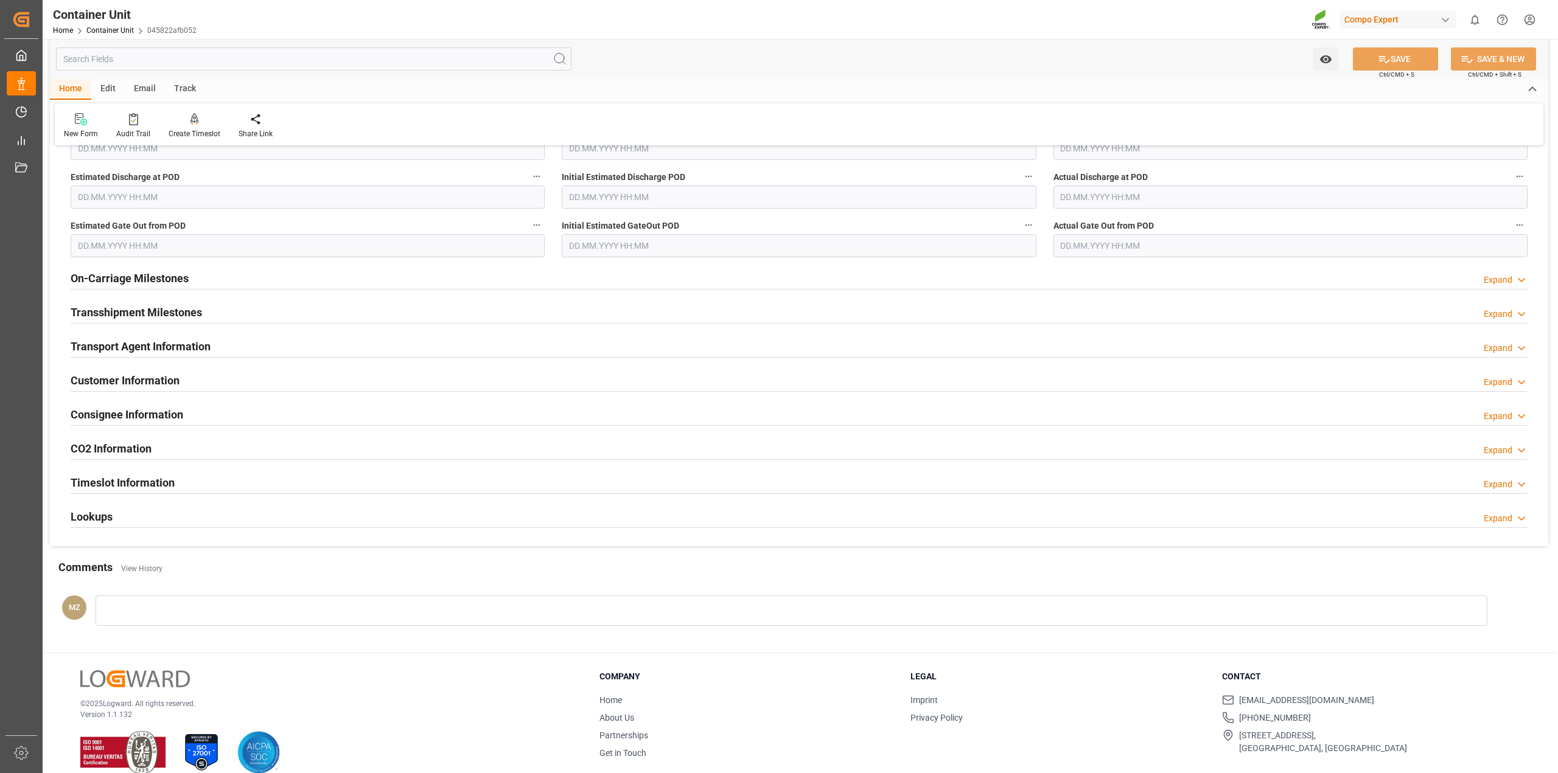
scroll to position [1504, 0]
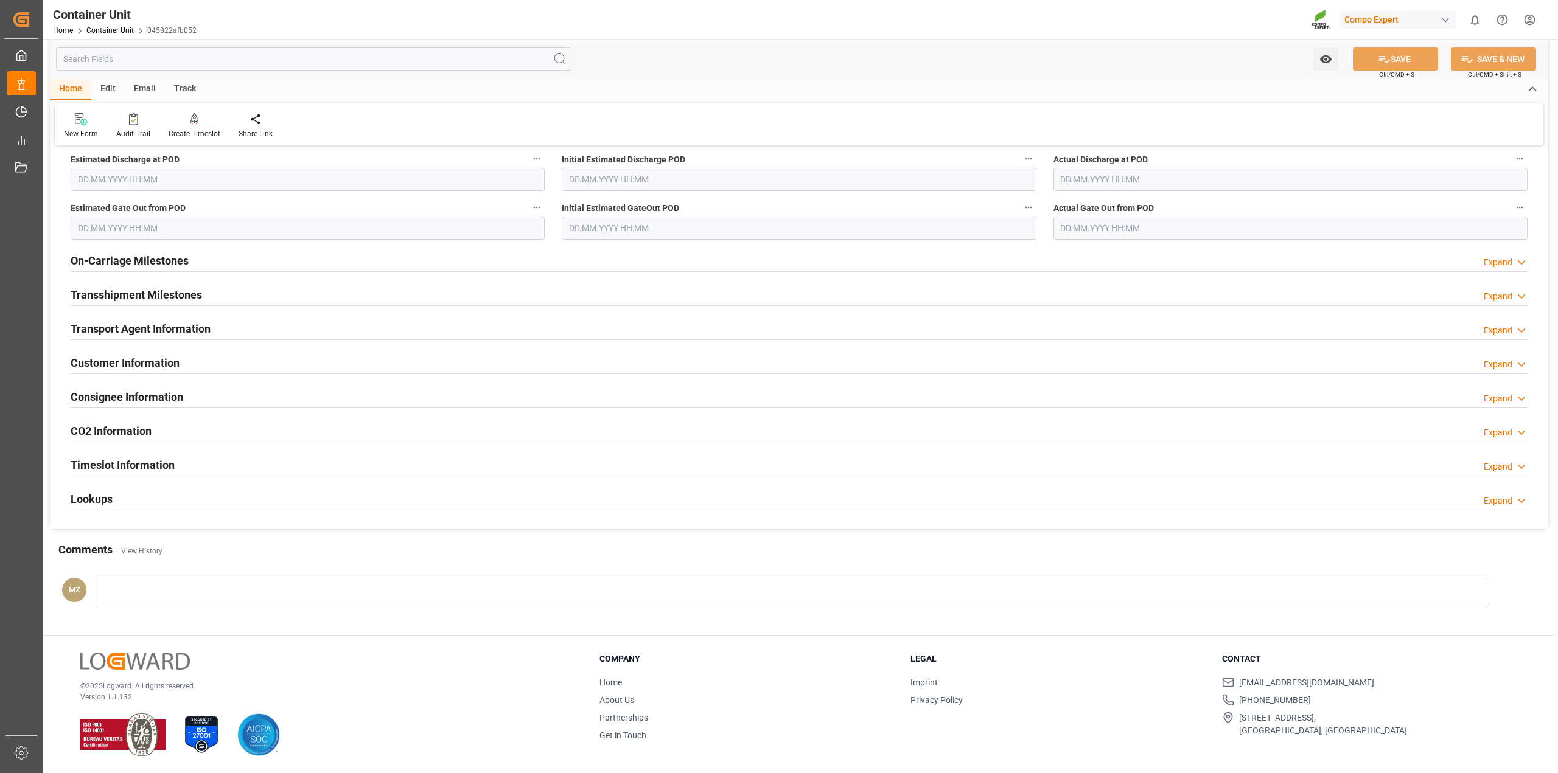
click at [193, 466] on div "Timeslot Information Expand" at bounding box center [799, 464] width 1457 height 23
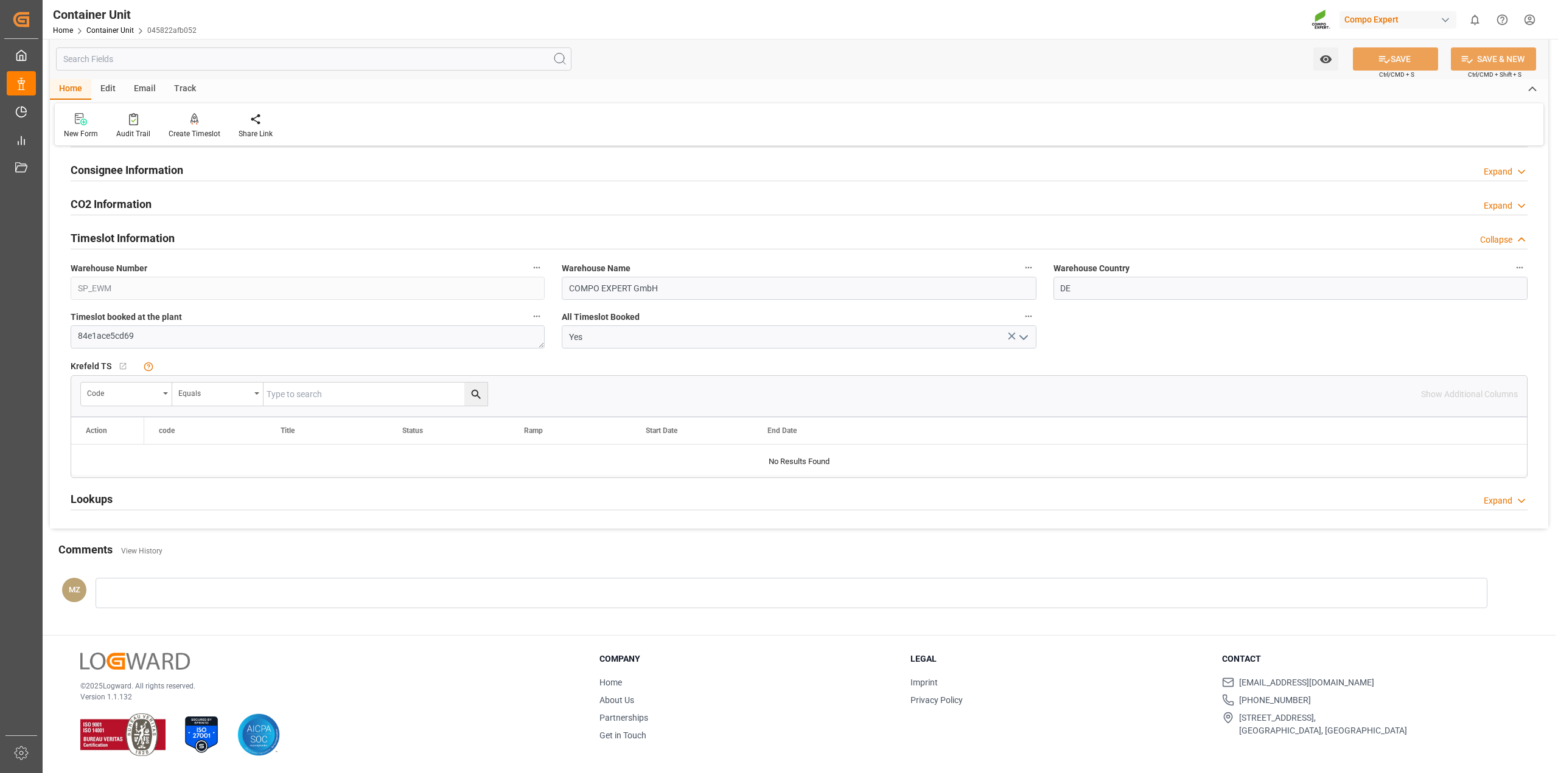
scroll to position [1428, 0]
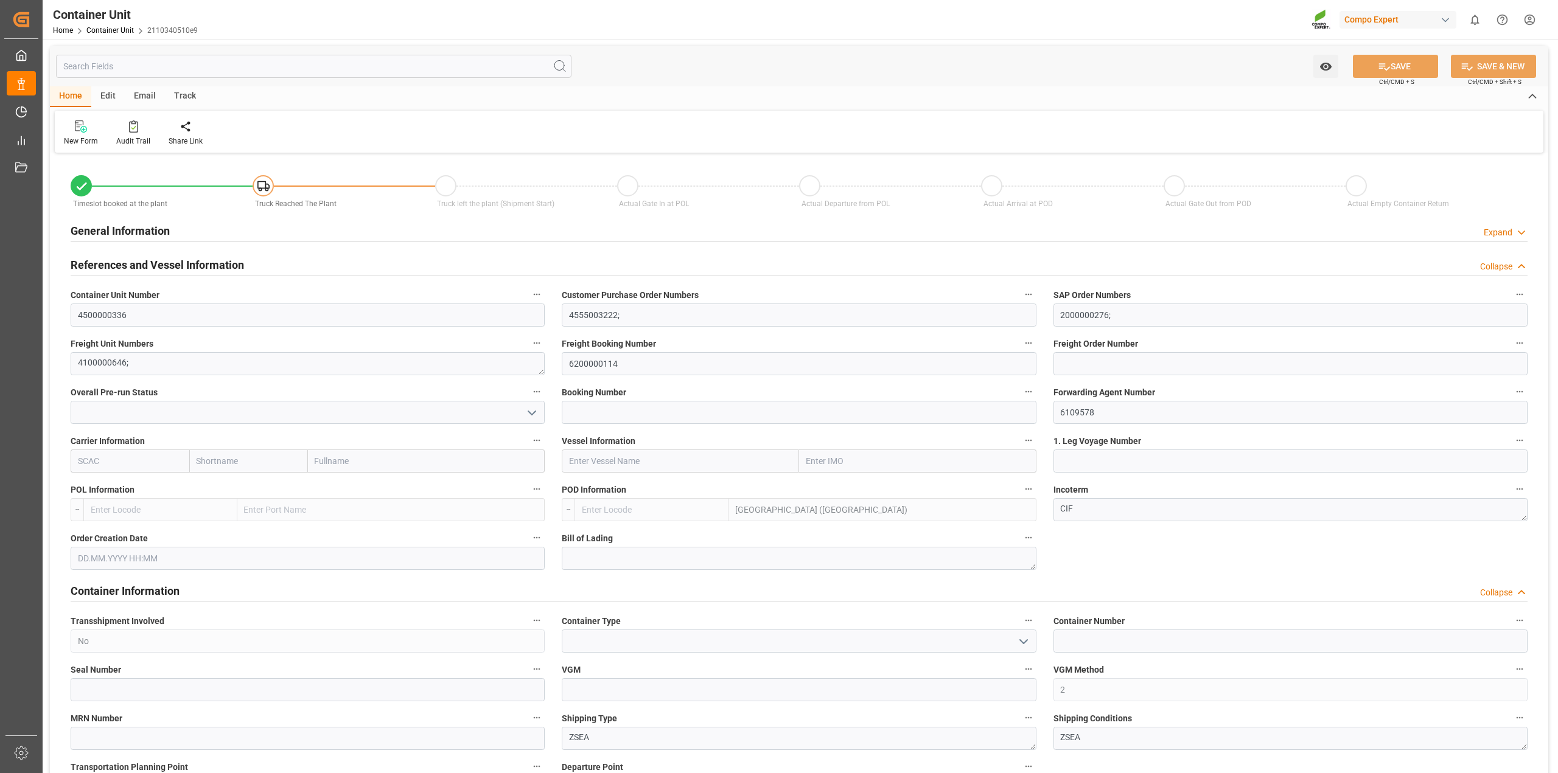
type input "MYPKG"
type input "0"
type input "24000"
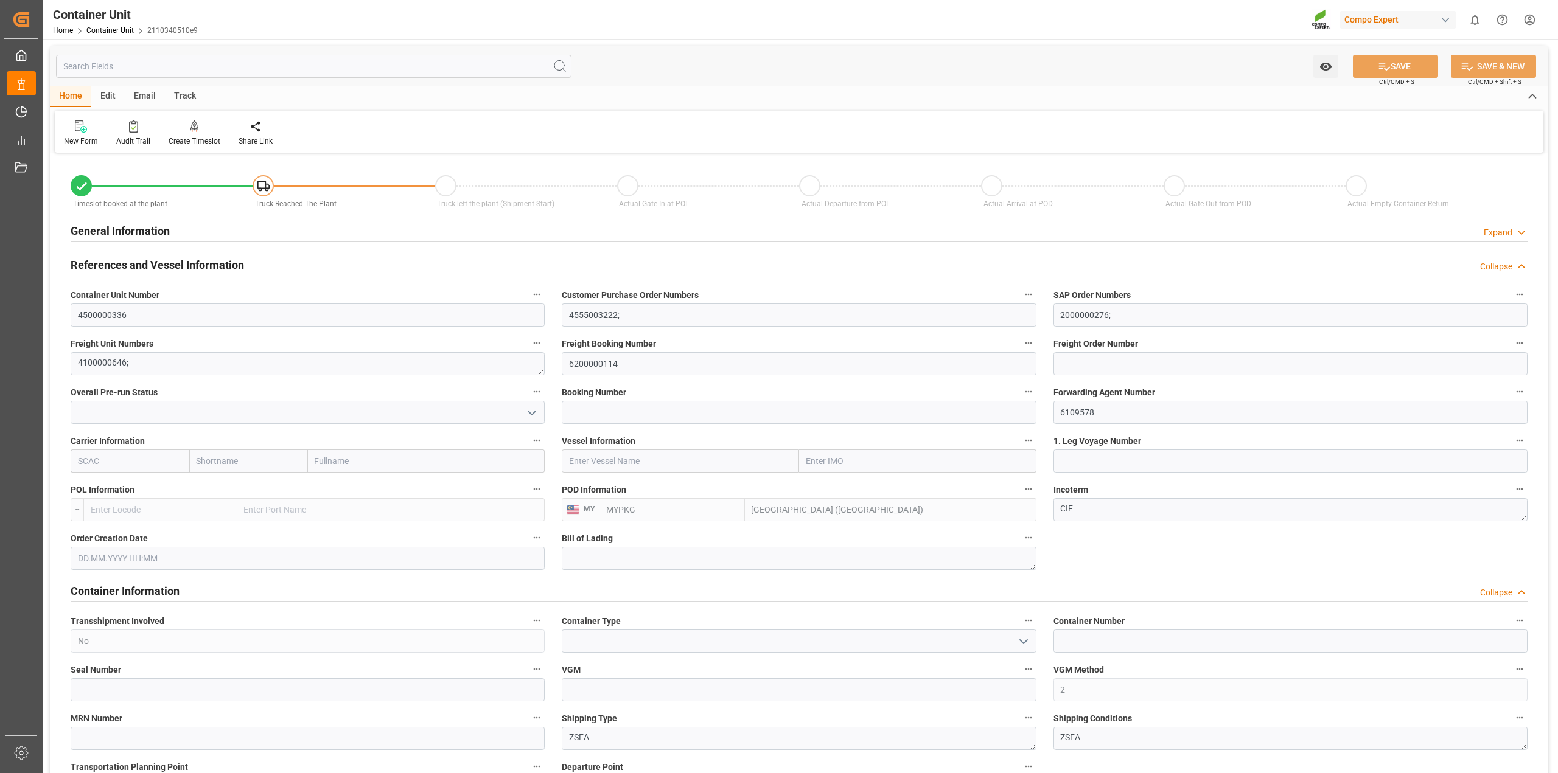
type input "16.07.2025"
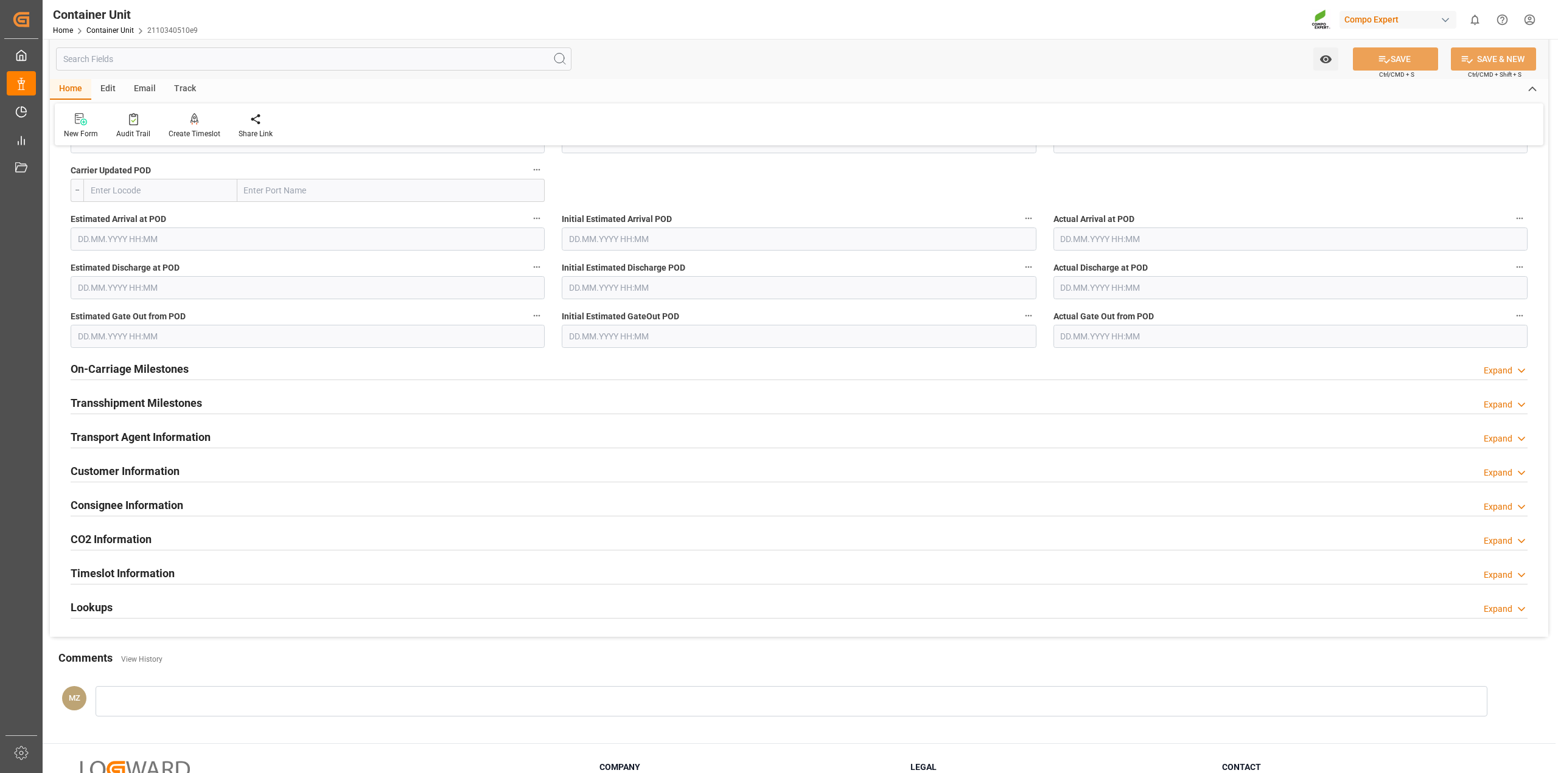
scroll to position [1504, 0]
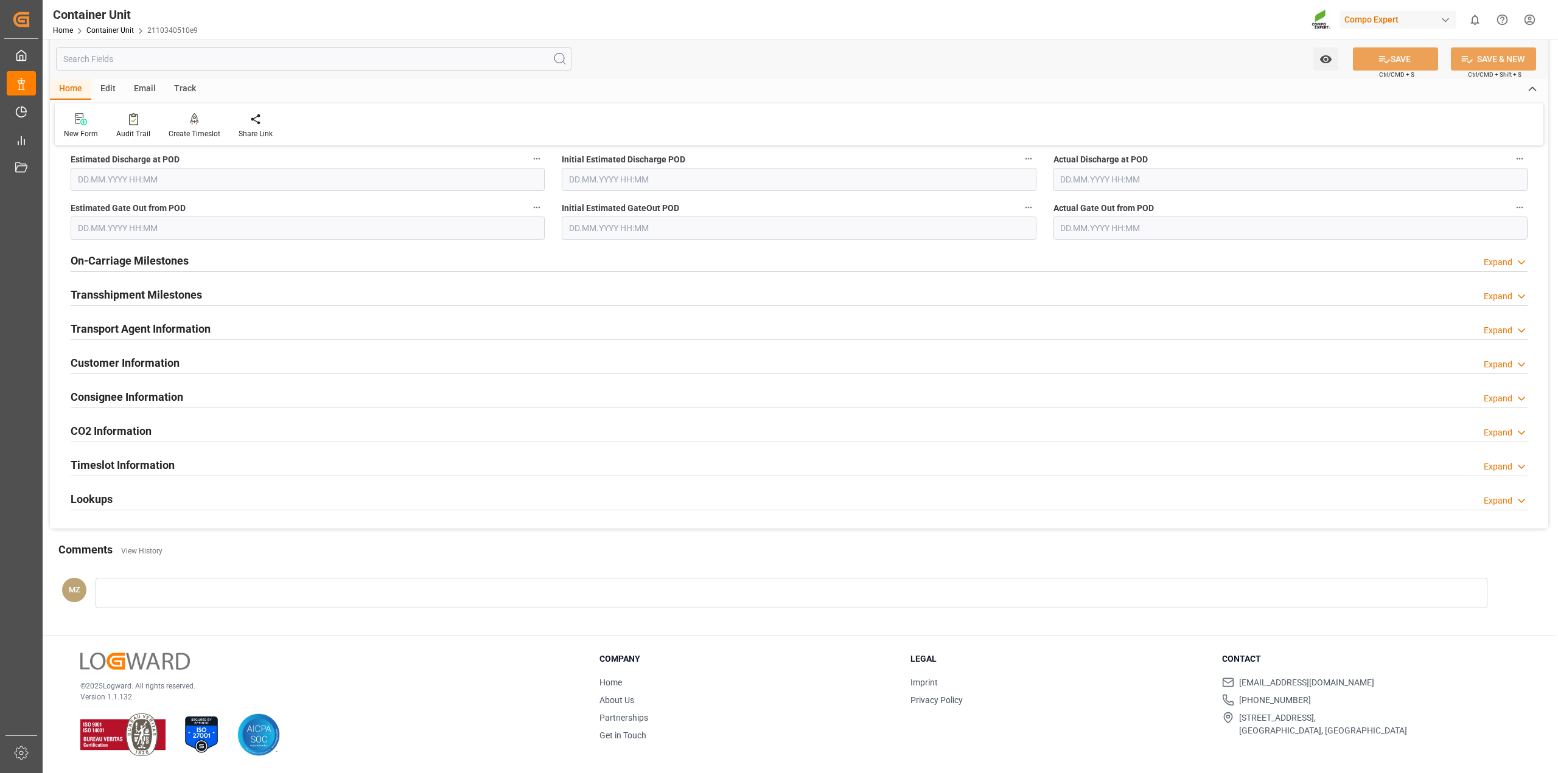
click at [239, 470] on div "Timeslot Information Expand" at bounding box center [799, 464] width 1457 height 23
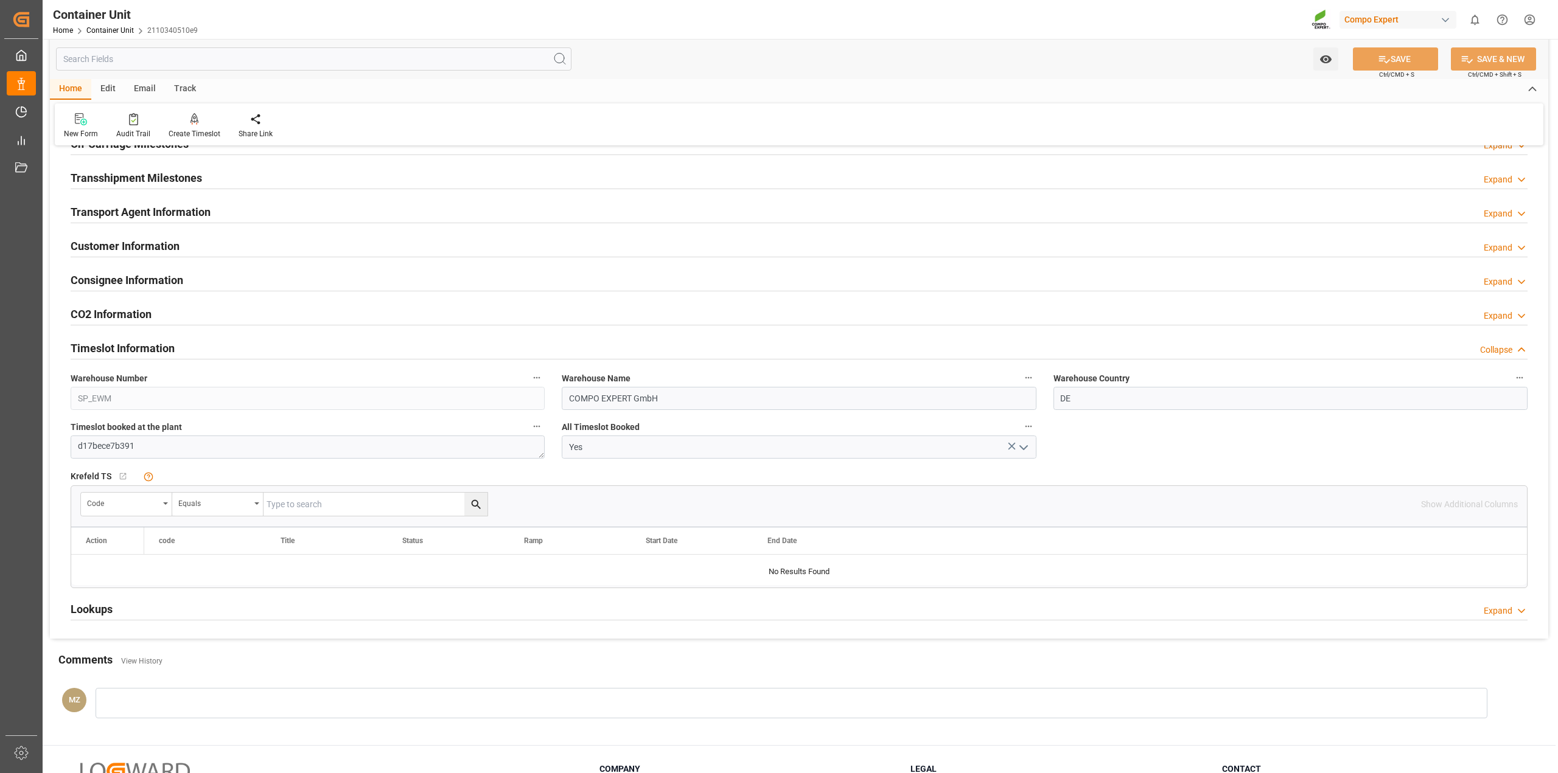
scroll to position [1656, 0]
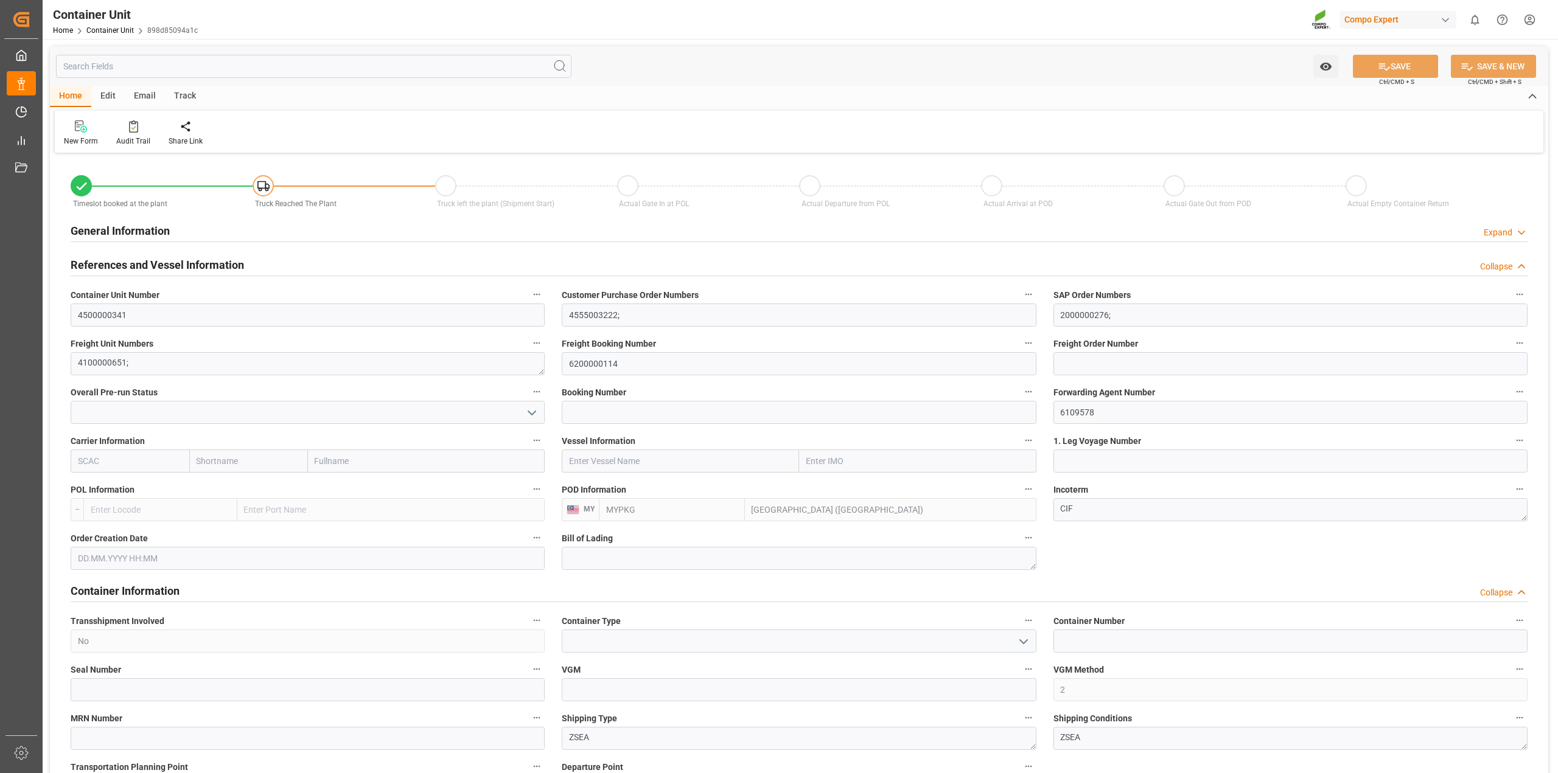
type input "MYPKG"
type input "0"
type input "24000"
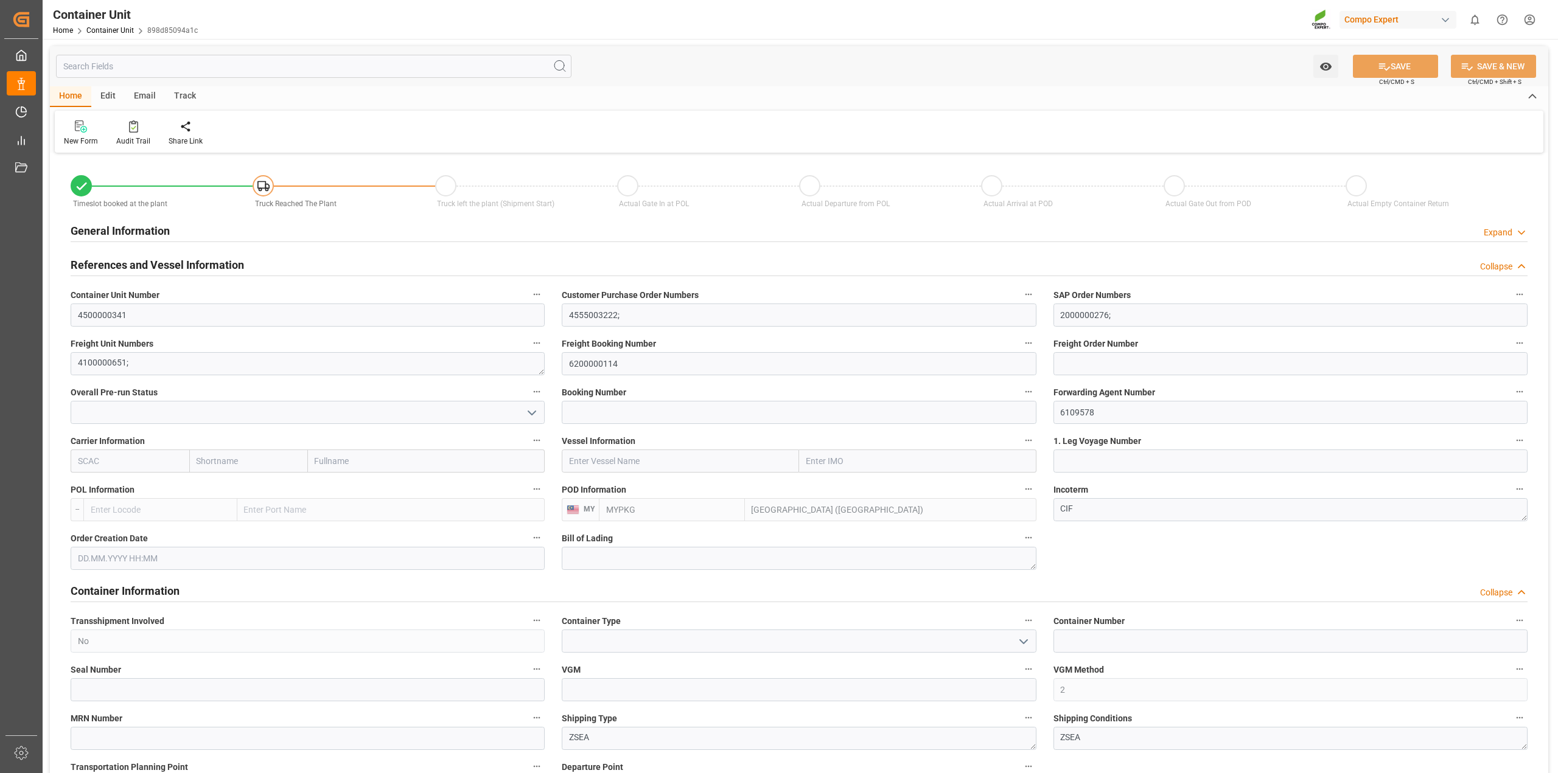
type input "[DATE]"
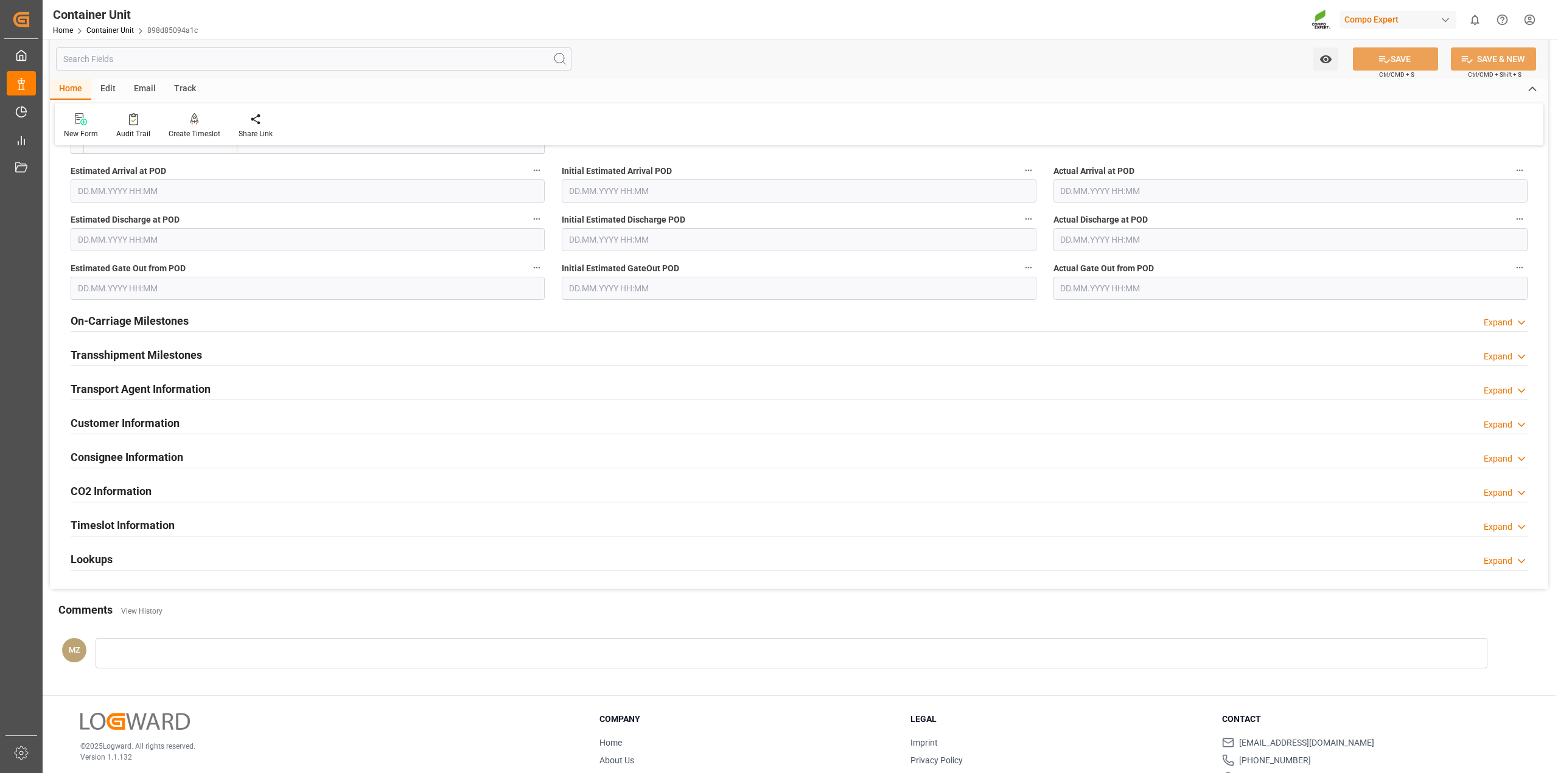
scroll to position [1504, 0]
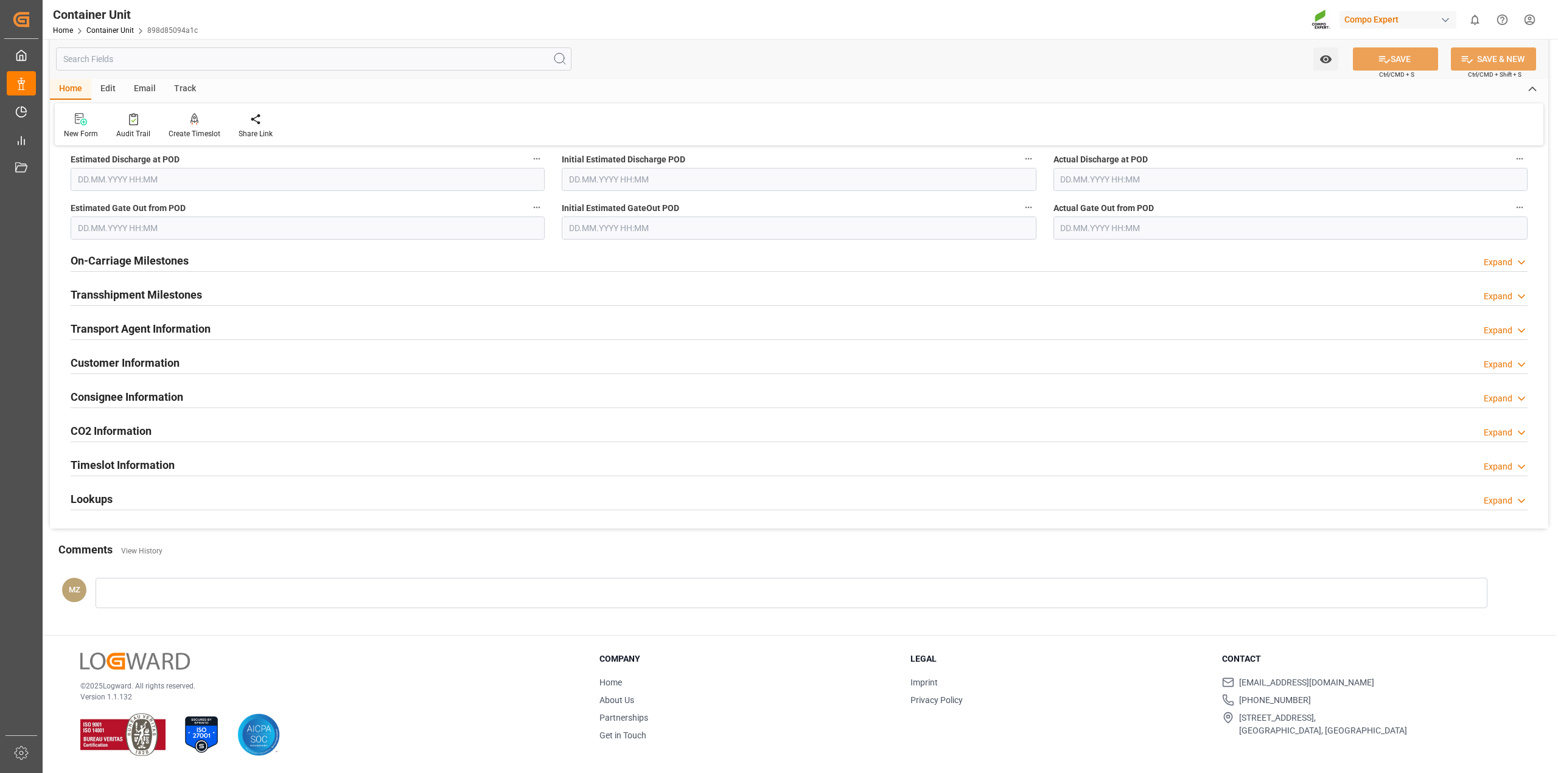
click at [229, 498] on div "Lookups Expand" at bounding box center [799, 498] width 1457 height 23
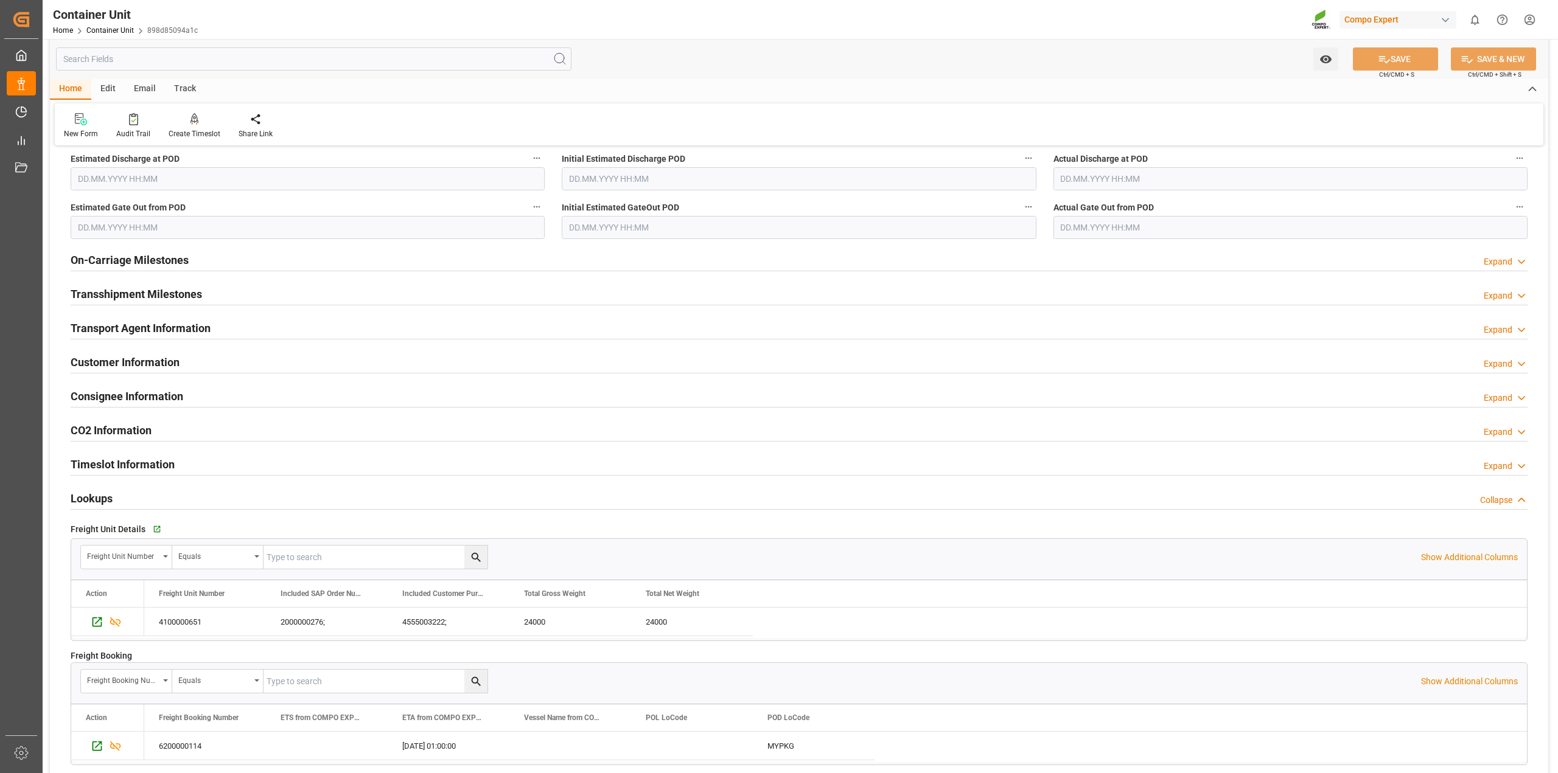
click at [108, 505] on h2 "Lookups" at bounding box center [92, 498] width 42 height 16
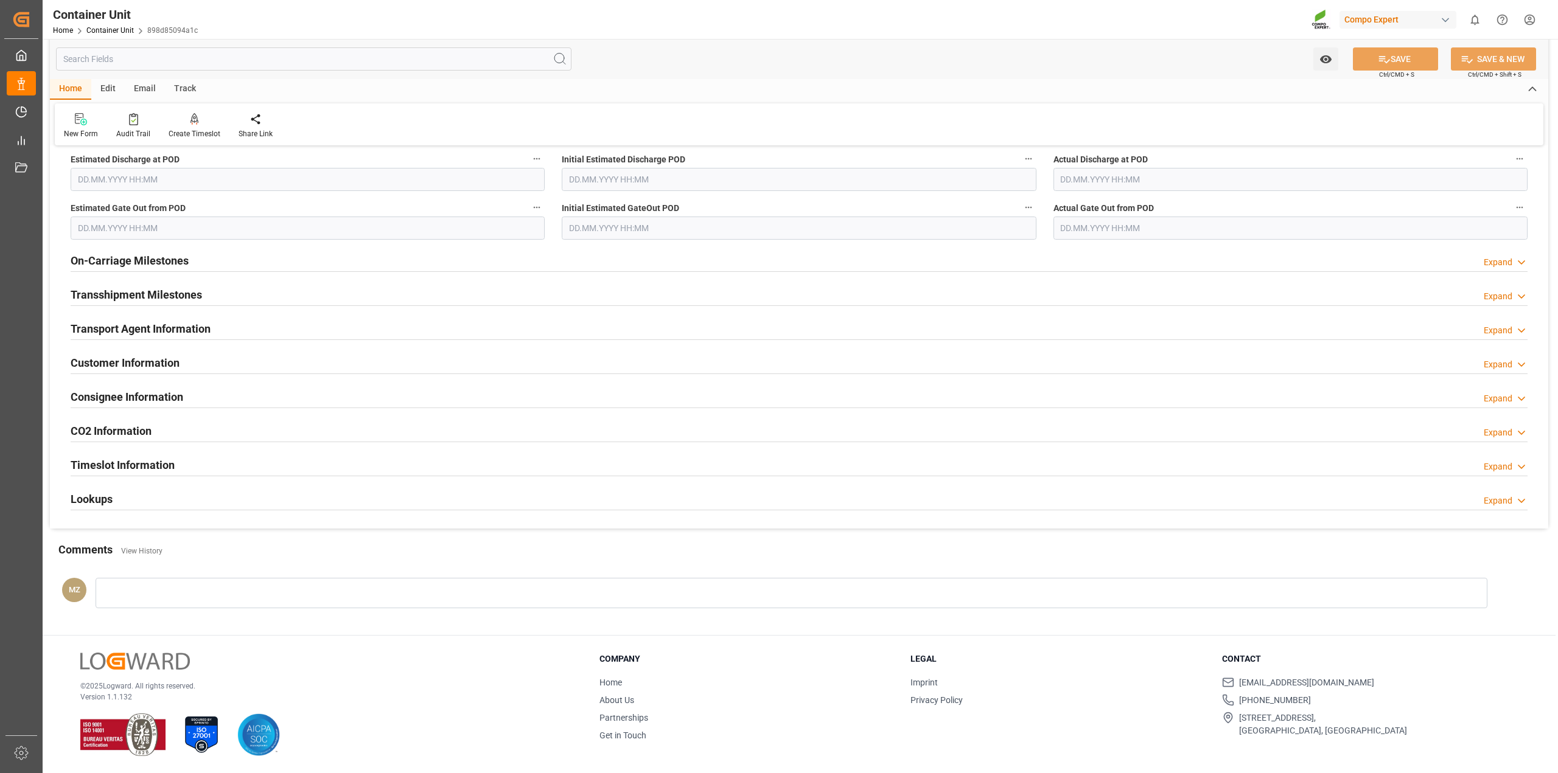
click at [147, 466] on h2 "Timeslot Information" at bounding box center [123, 465] width 104 height 16
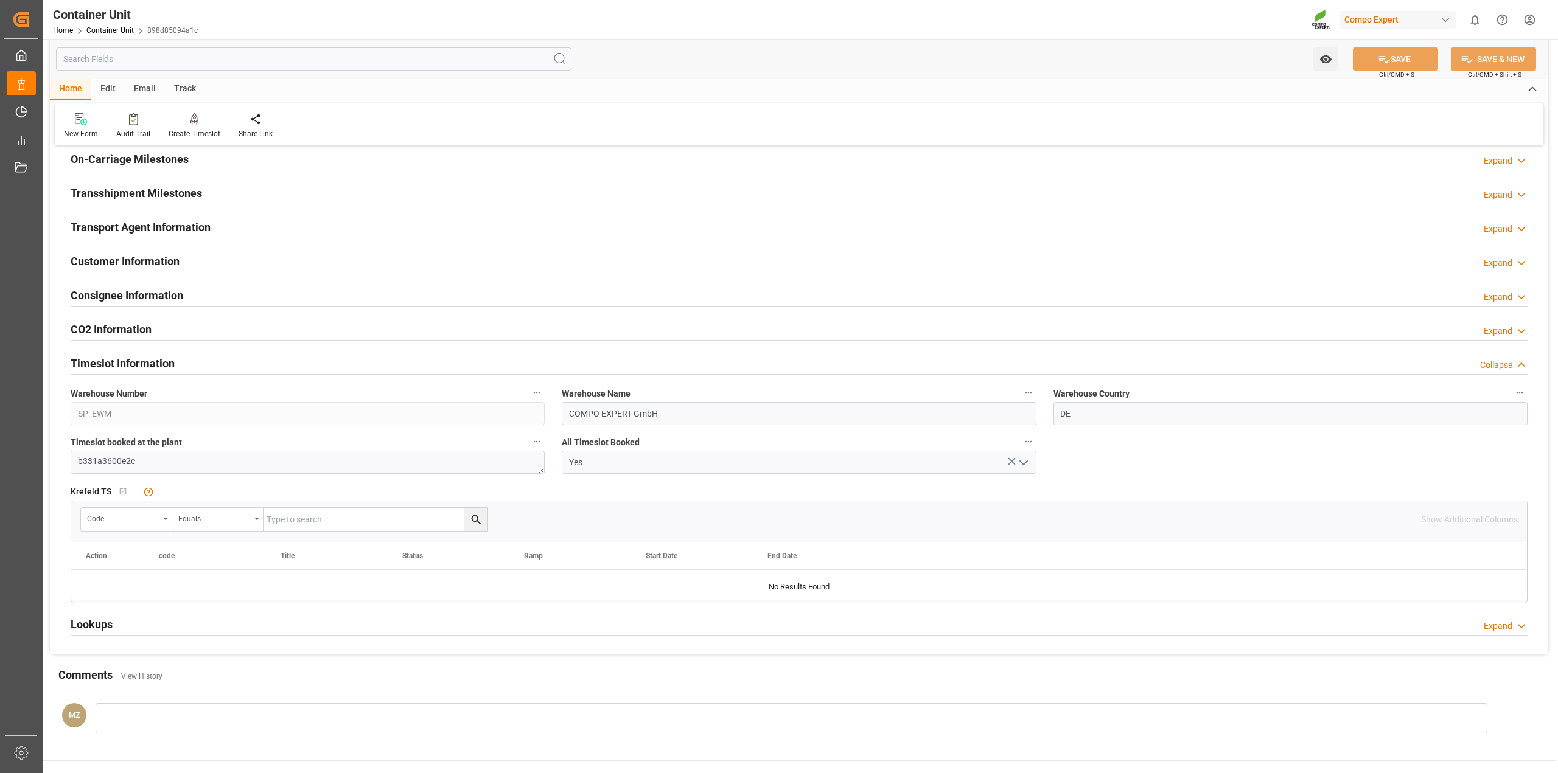
scroll to position [1276, 0]
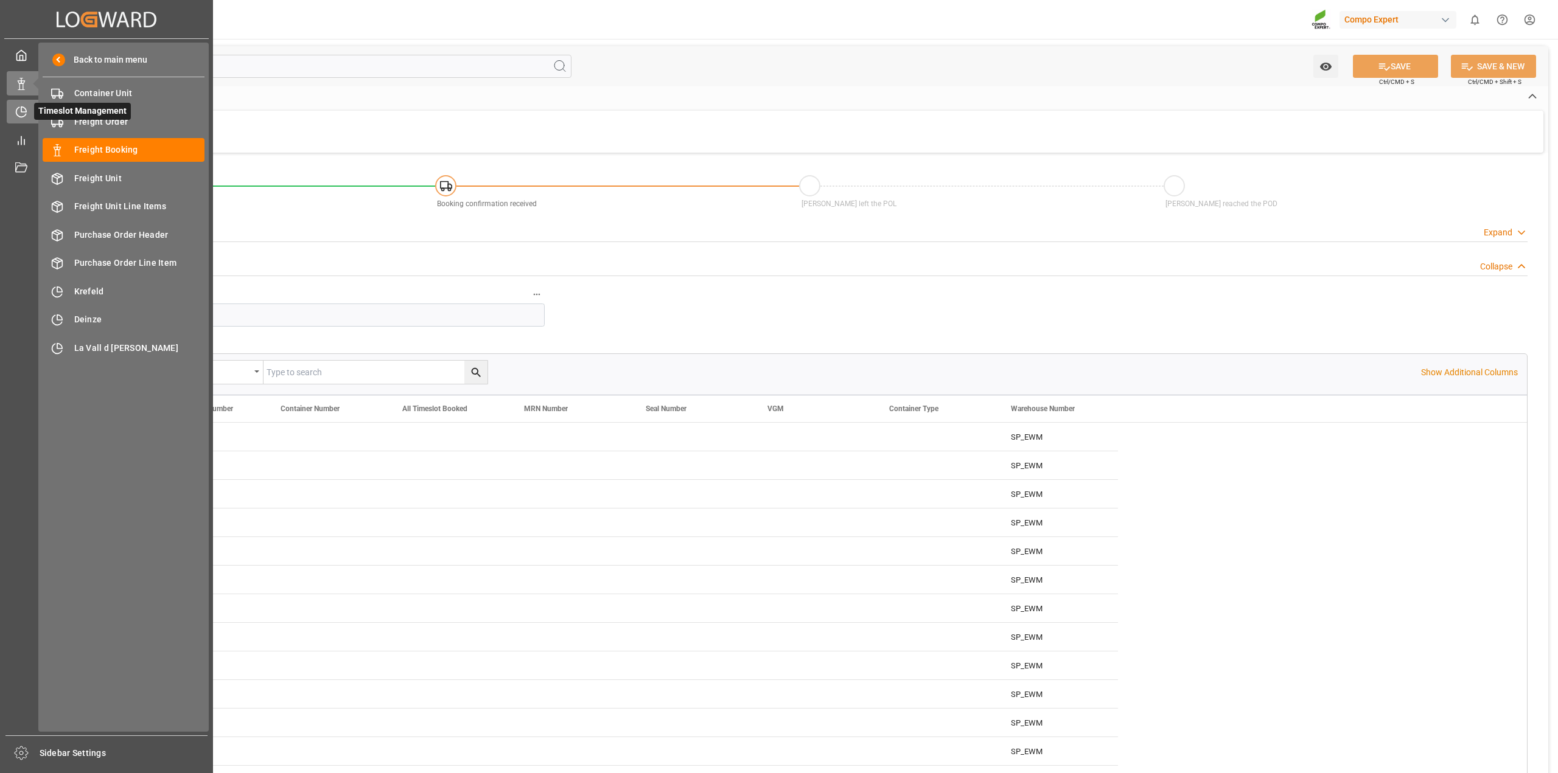
type input "MYPKG"
type input "0"
type input "312000"
type input "[DATE] 01:00"
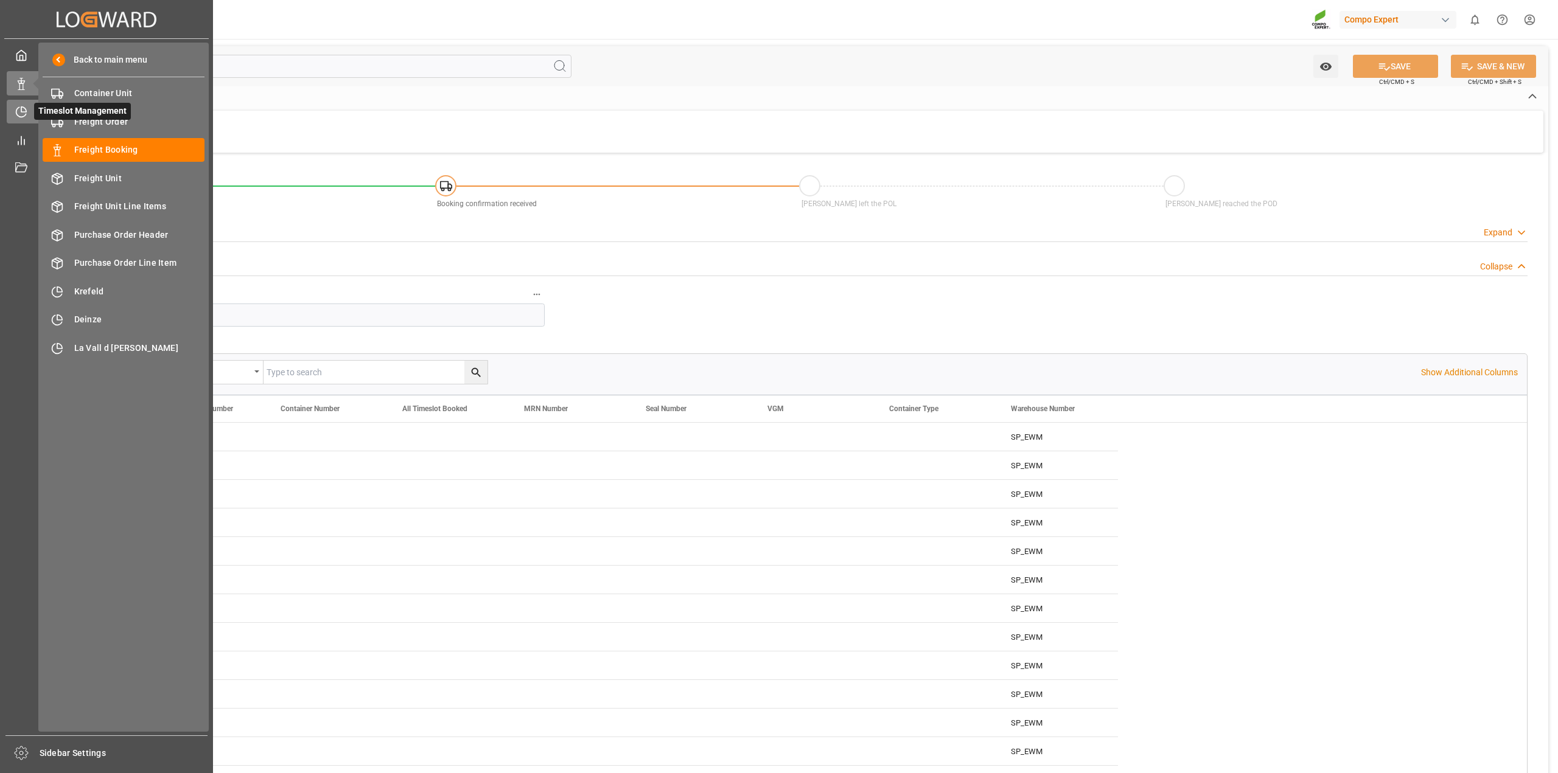
type input "[DATE] 11:56"
type input "[DATE] 11:58"
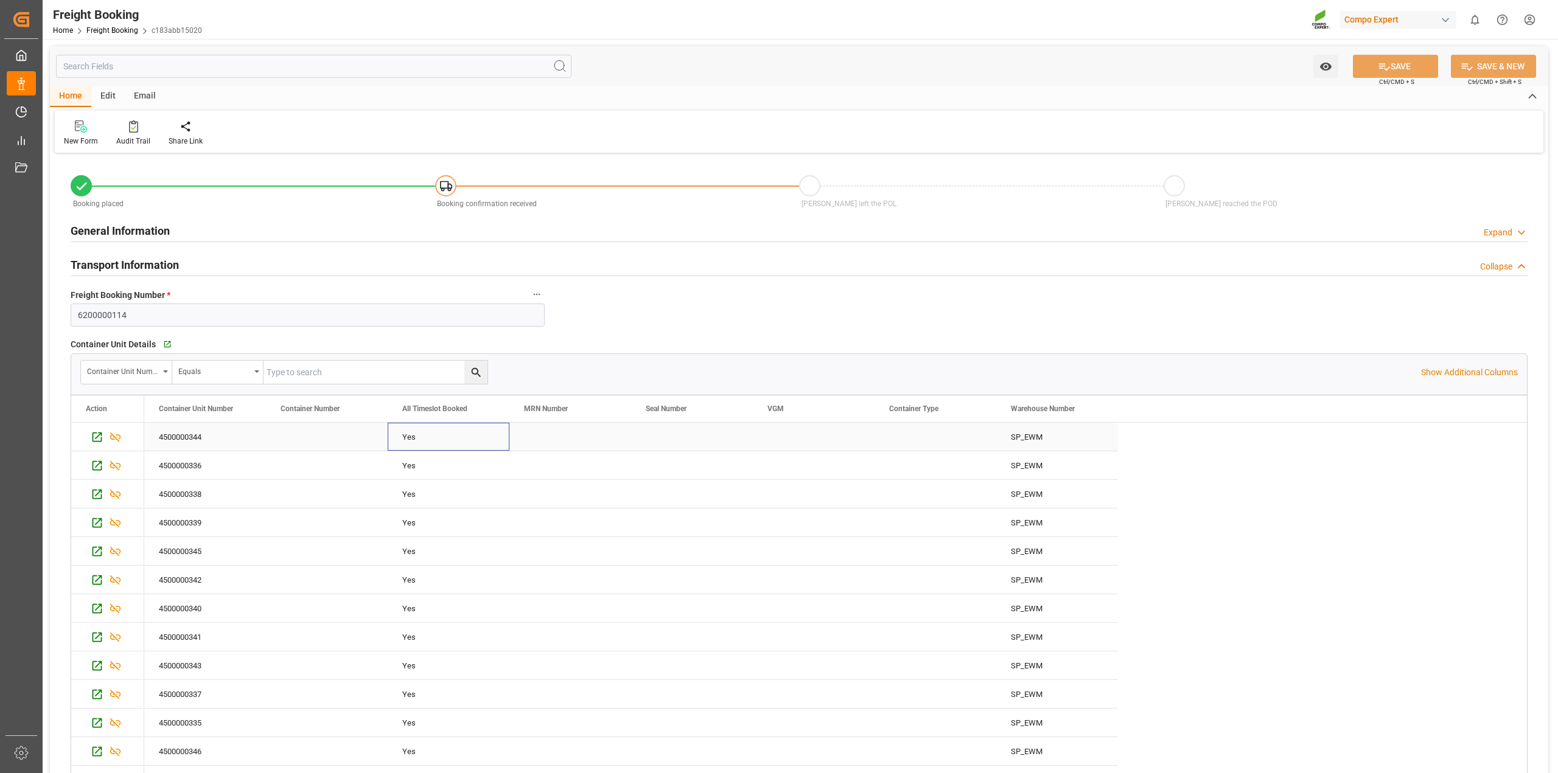
click at [414, 442] on div "Yes" at bounding box center [448, 438] width 92 height 28
click at [427, 439] on div "Yes" at bounding box center [448, 438] width 92 height 28
click at [417, 439] on div "Yes" at bounding box center [448, 438] width 92 height 28
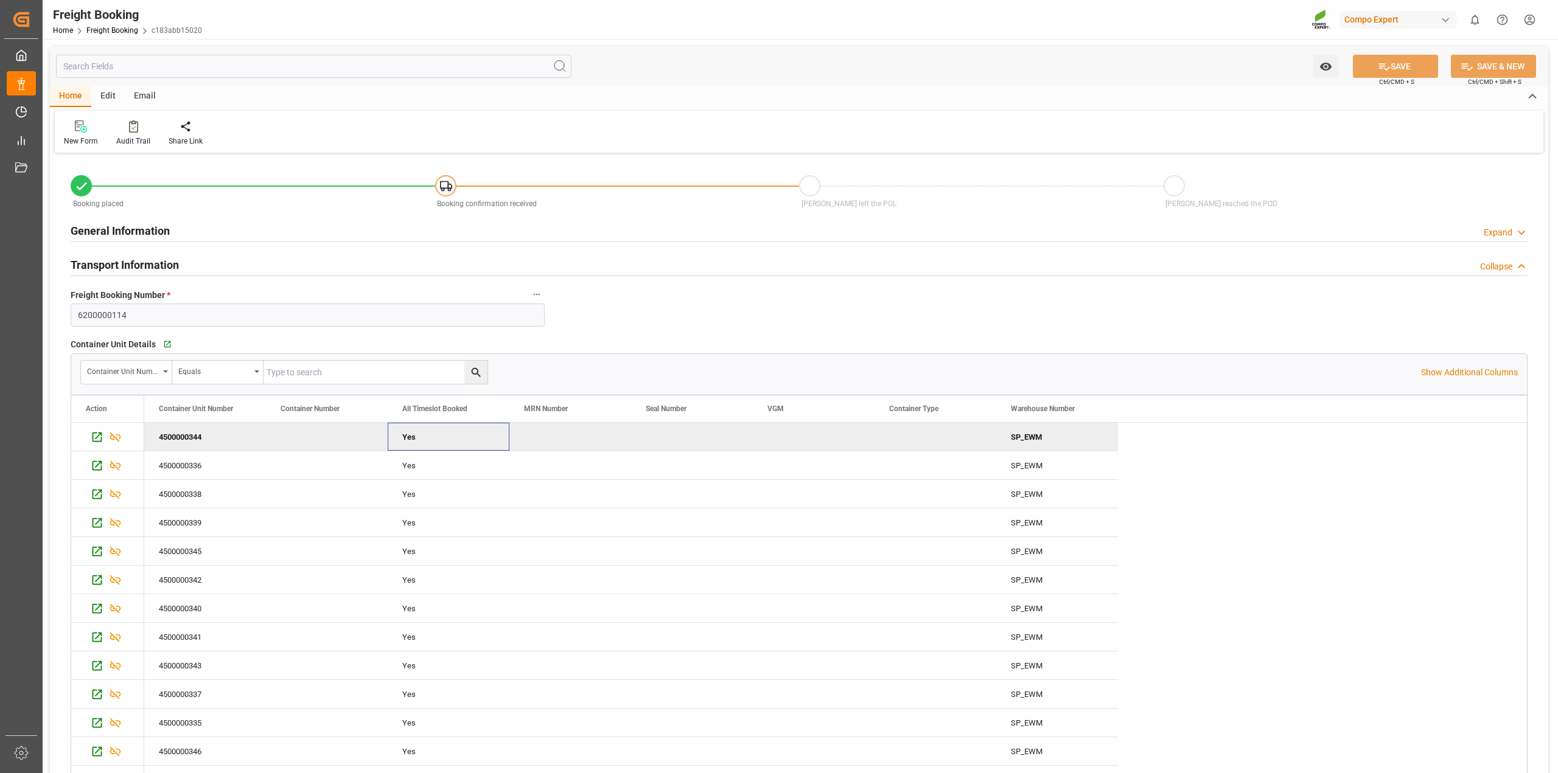
click at [417, 439] on div "Yes" at bounding box center [448, 438] width 92 height 28
drag, startPoint x: 202, startPoint y: 452, endPoint x: 163, endPoint y: 601, distance: 154.7
click at [163, 601] on div "4500000344 Yes SP_EWM 4500000336 Yes SP_EWM 4500000338 Yes SP_EWM 4500000339 Ye…" at bounding box center [631, 609] width 974 height 372
drag, startPoint x: 160, startPoint y: 321, endPoint x: 1, endPoint y: 310, distance: 159.2
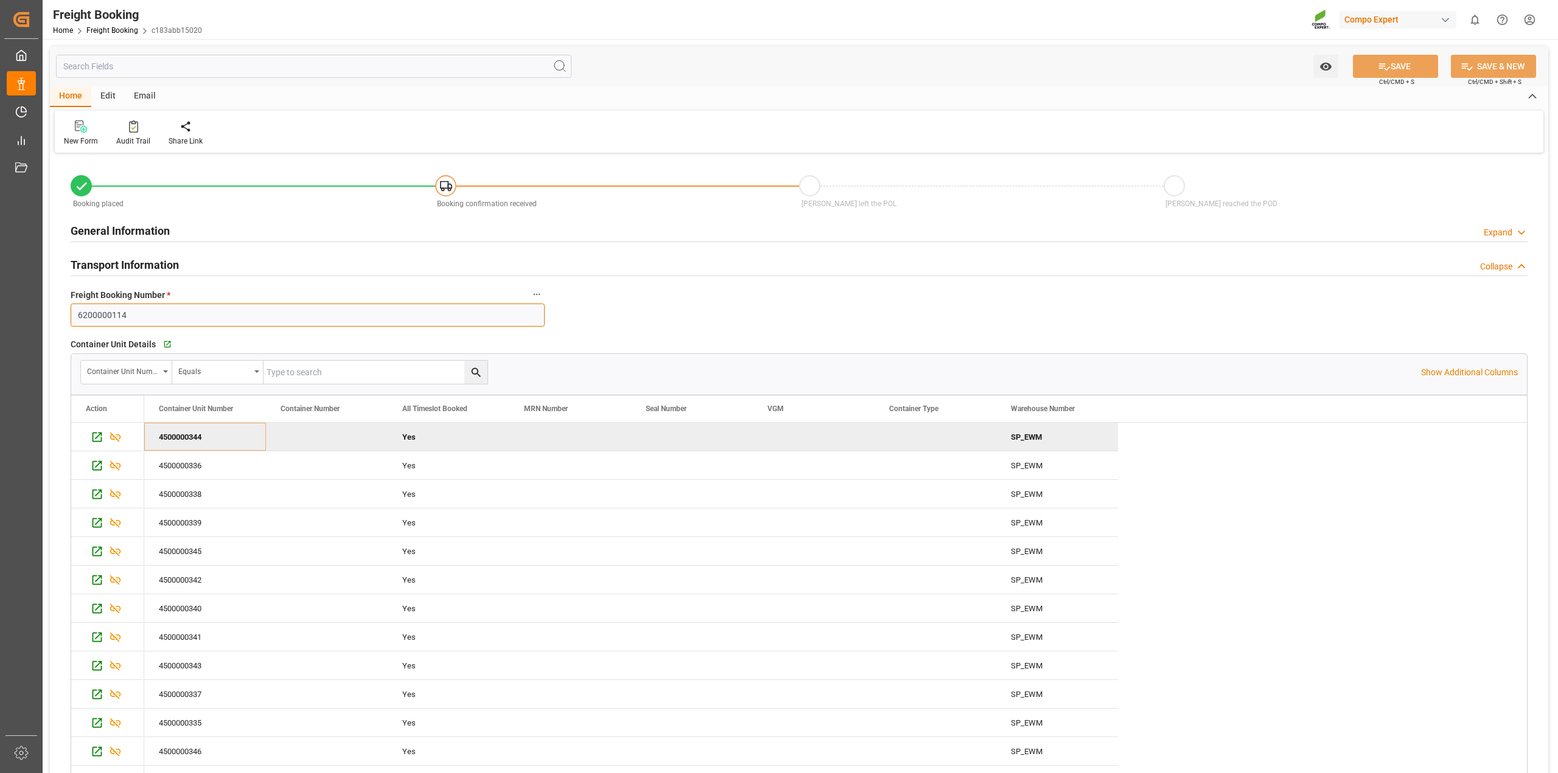
click at [1, 310] on div "Created by potrace 1.15, written by Peter Selinger 2001-2017 Created by potrace…" at bounding box center [779, 386] width 1558 height 773
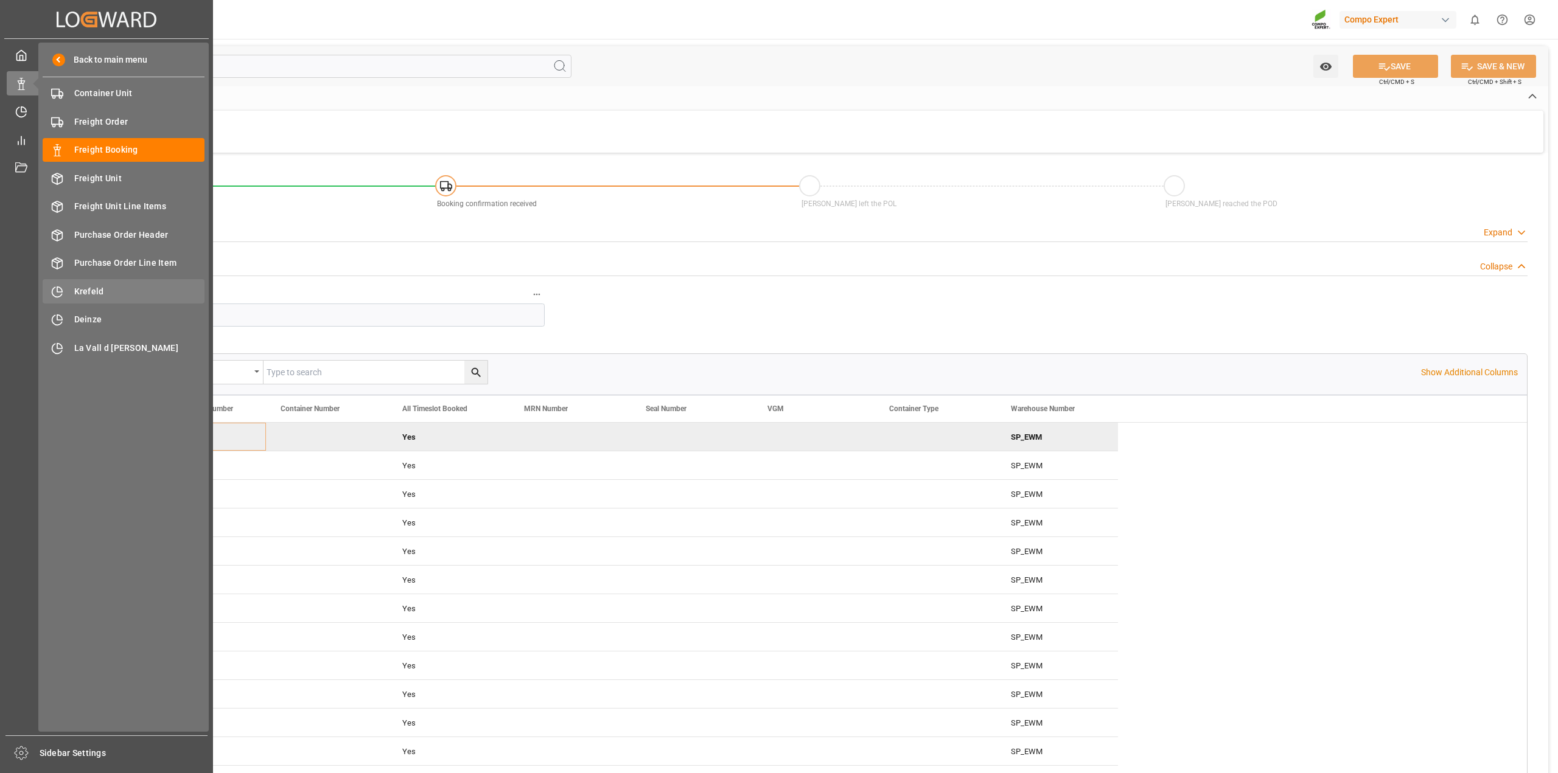
click at [88, 285] on span "Krefeld" at bounding box center [139, 291] width 131 height 13
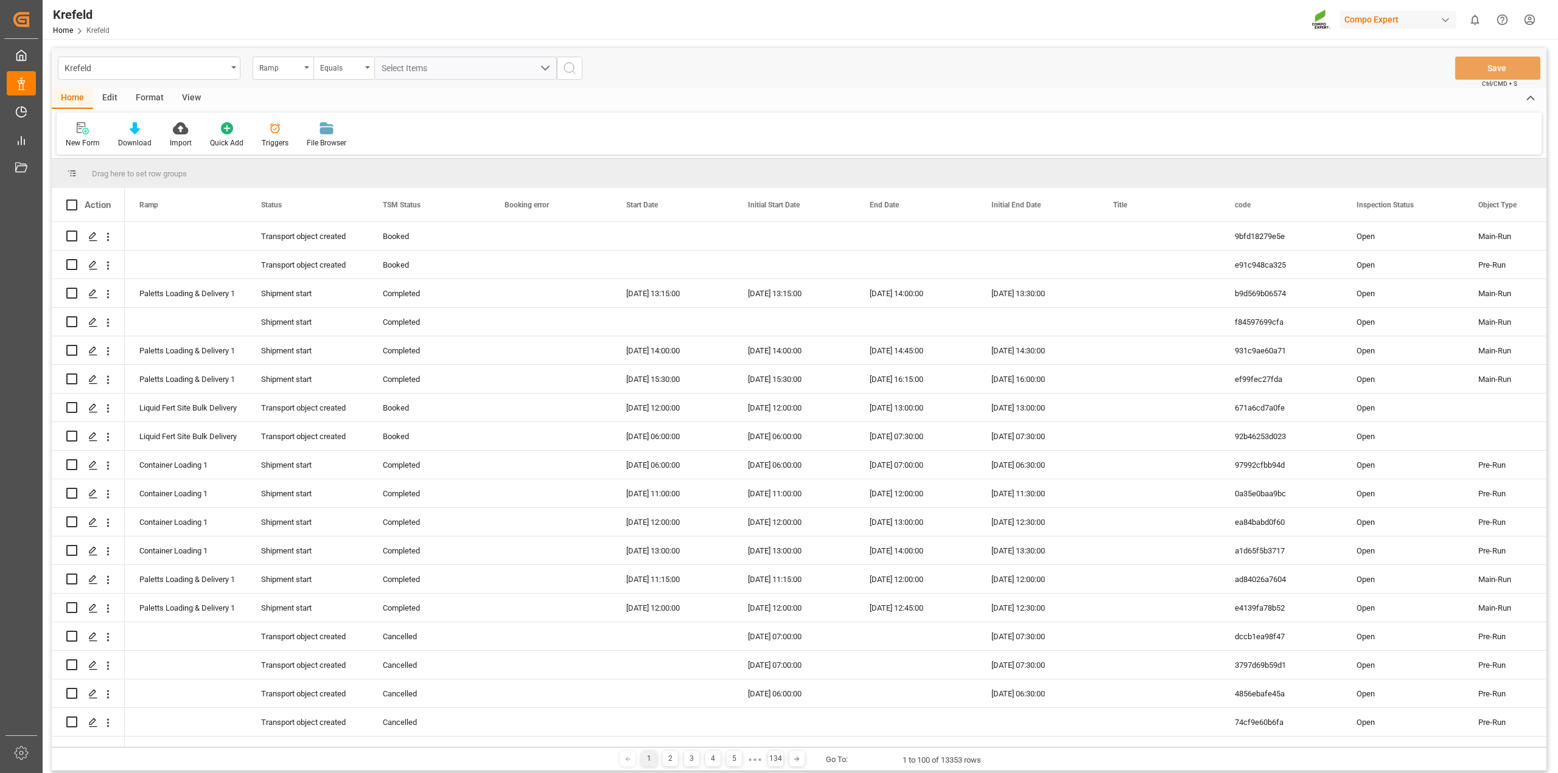
click at [234, 68] on icon "open menu" at bounding box center [233, 67] width 5 height 2
type input "fre"
click at [136, 175] on div "Freight Booking" at bounding box center [148, 175] width 181 height 26
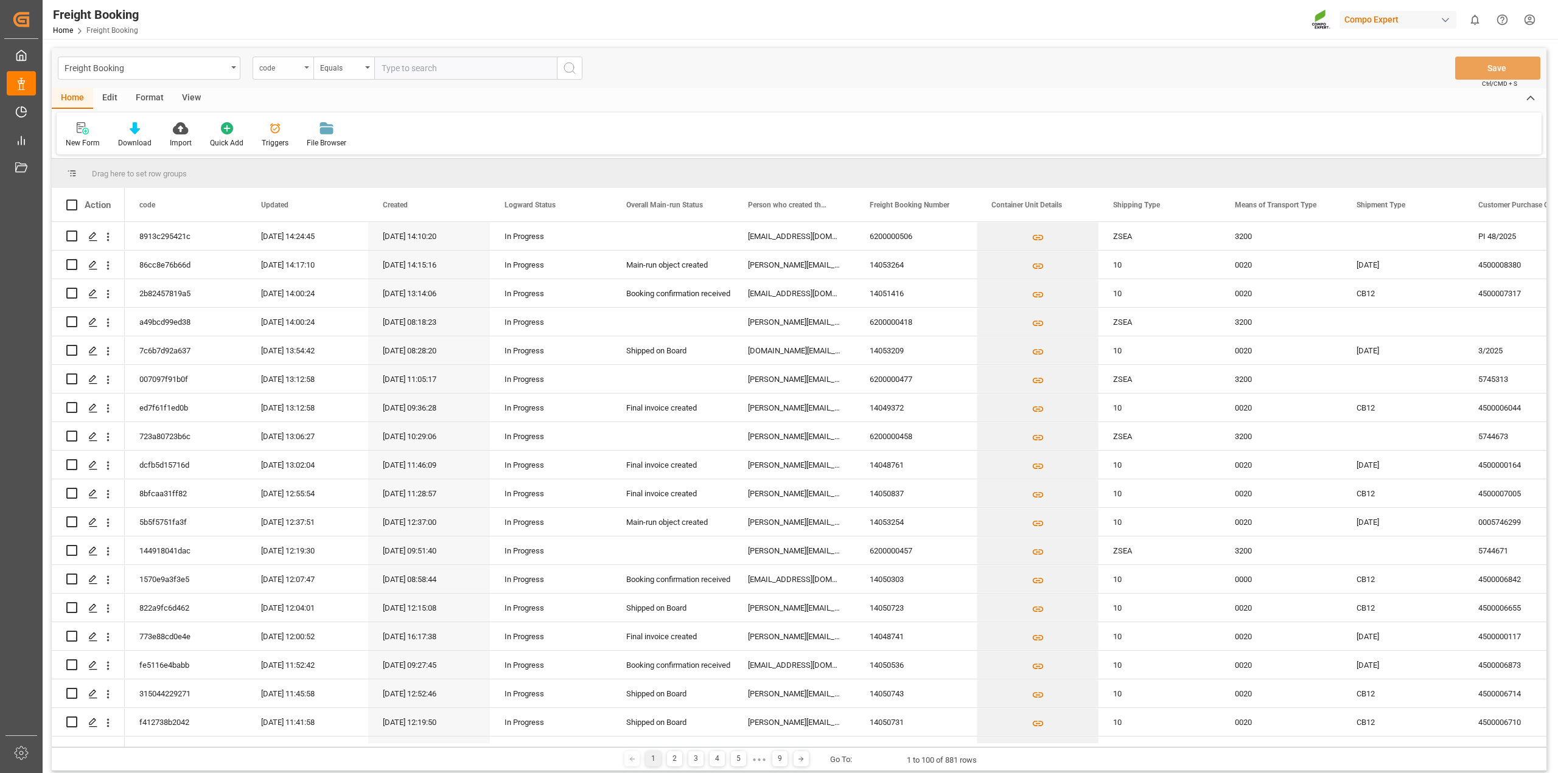
click at [310, 68] on div "code" at bounding box center [283, 68] width 61 height 23
type input "fre"
click at [330, 128] on div "Freight Booking Number" at bounding box center [343, 124] width 181 height 26
click at [424, 70] on input "text" at bounding box center [465, 68] width 183 height 23
paste input "6200000114"
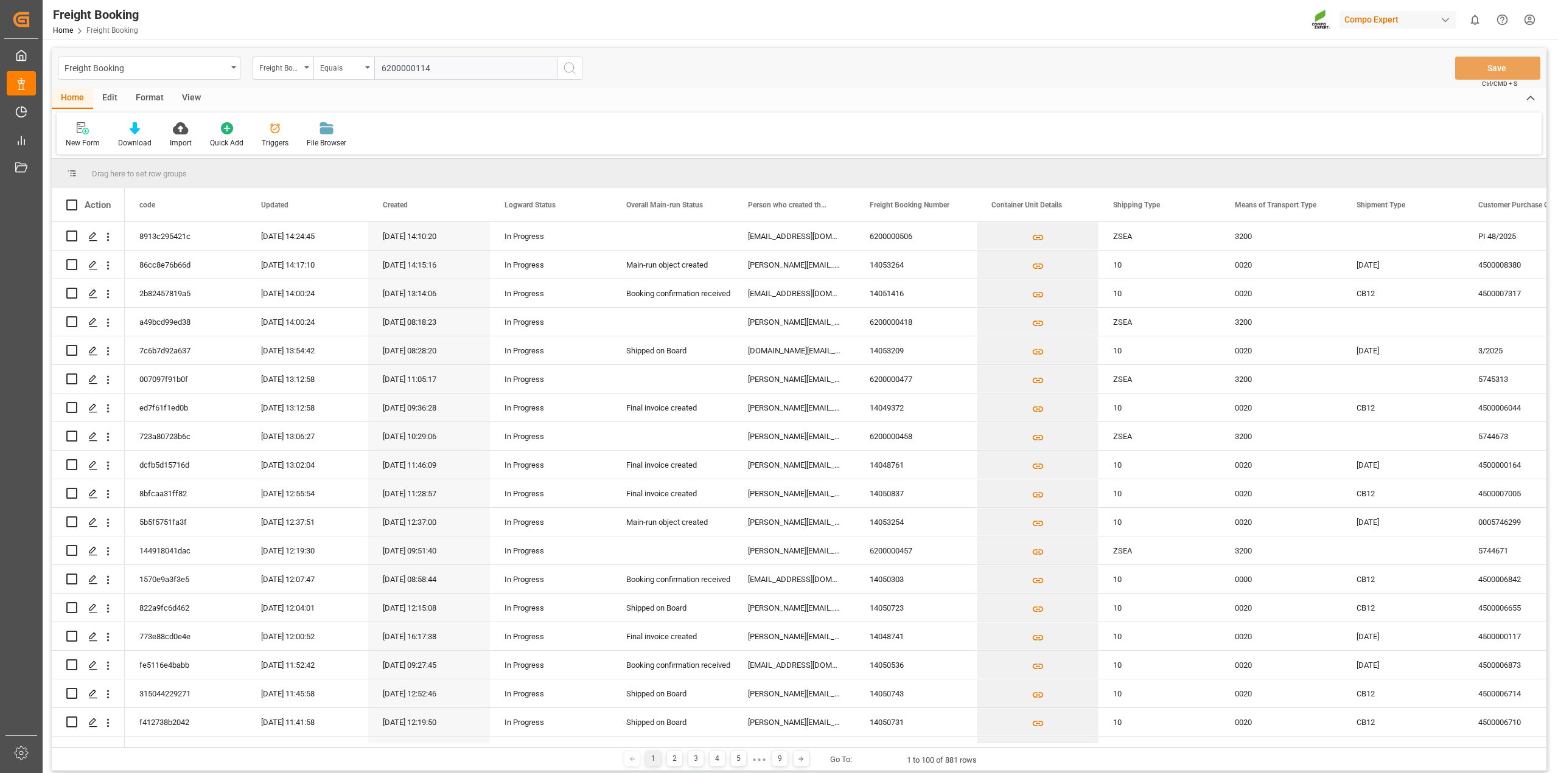
type input "6200000114"
click at [567, 66] on icon "search button" at bounding box center [569, 68] width 15 height 15
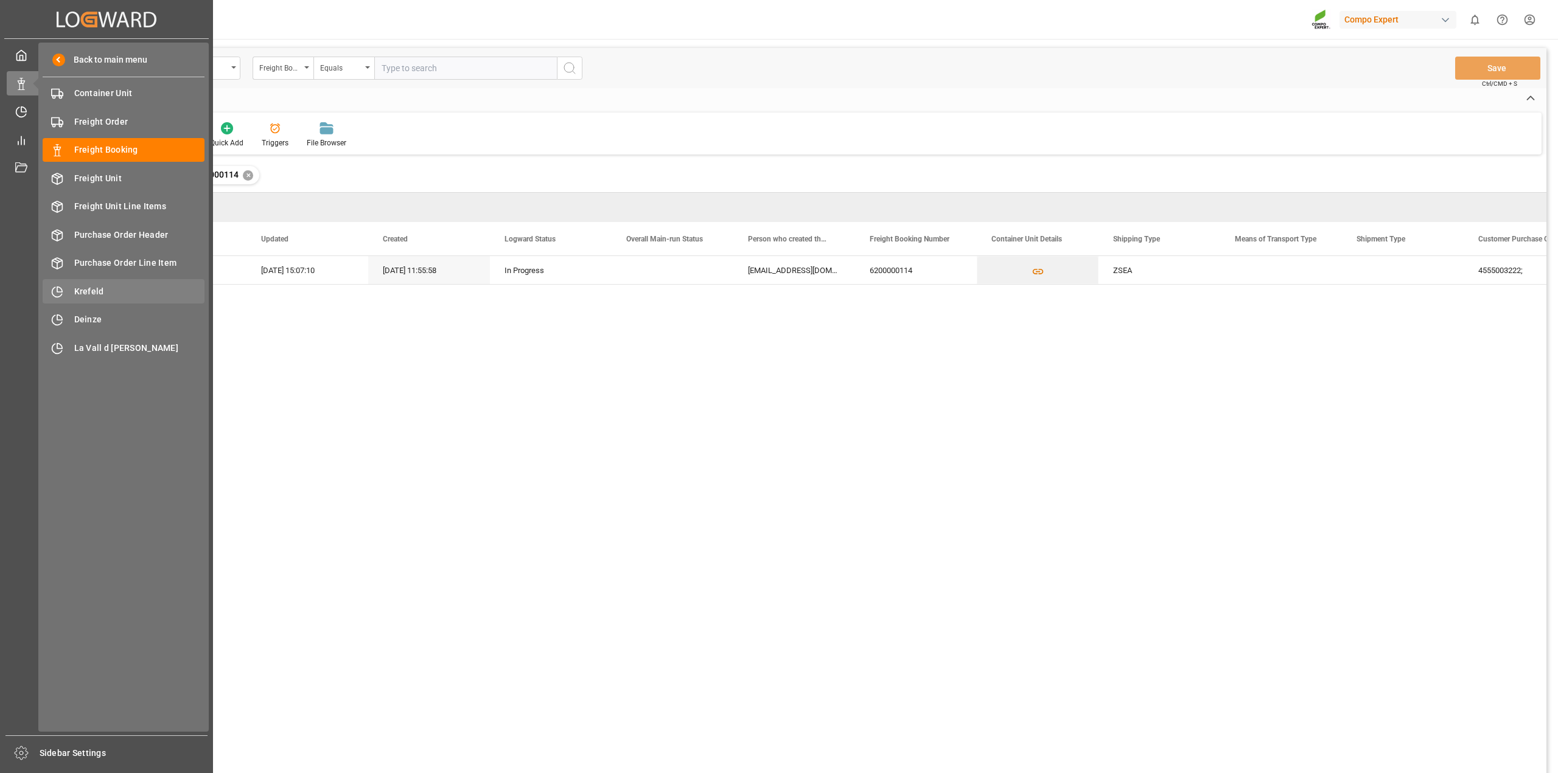
click at [102, 288] on span "Krefeld" at bounding box center [139, 291] width 131 height 13
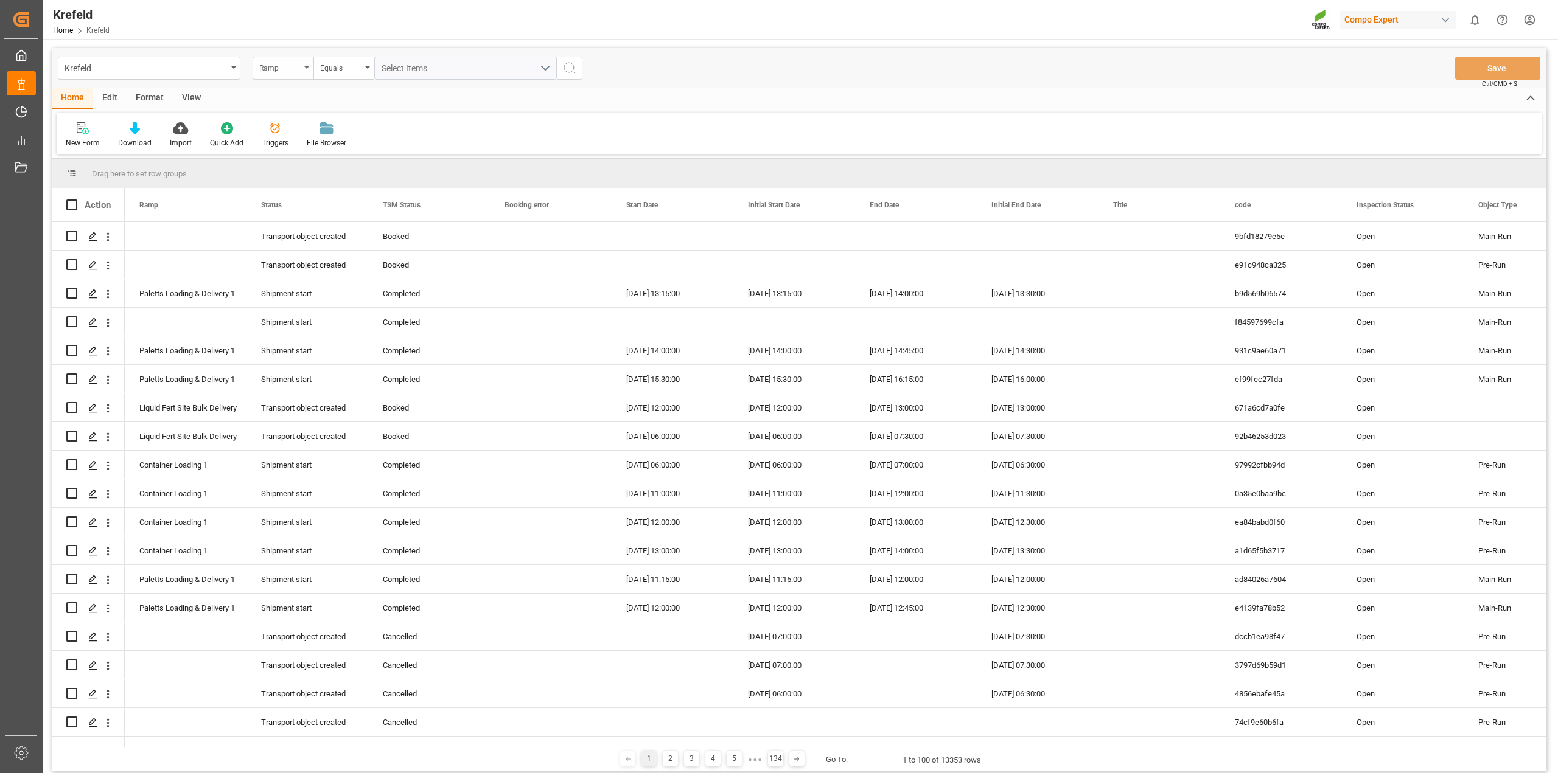
click at [307, 71] on div "Ramp" at bounding box center [283, 68] width 61 height 23
type input "f"
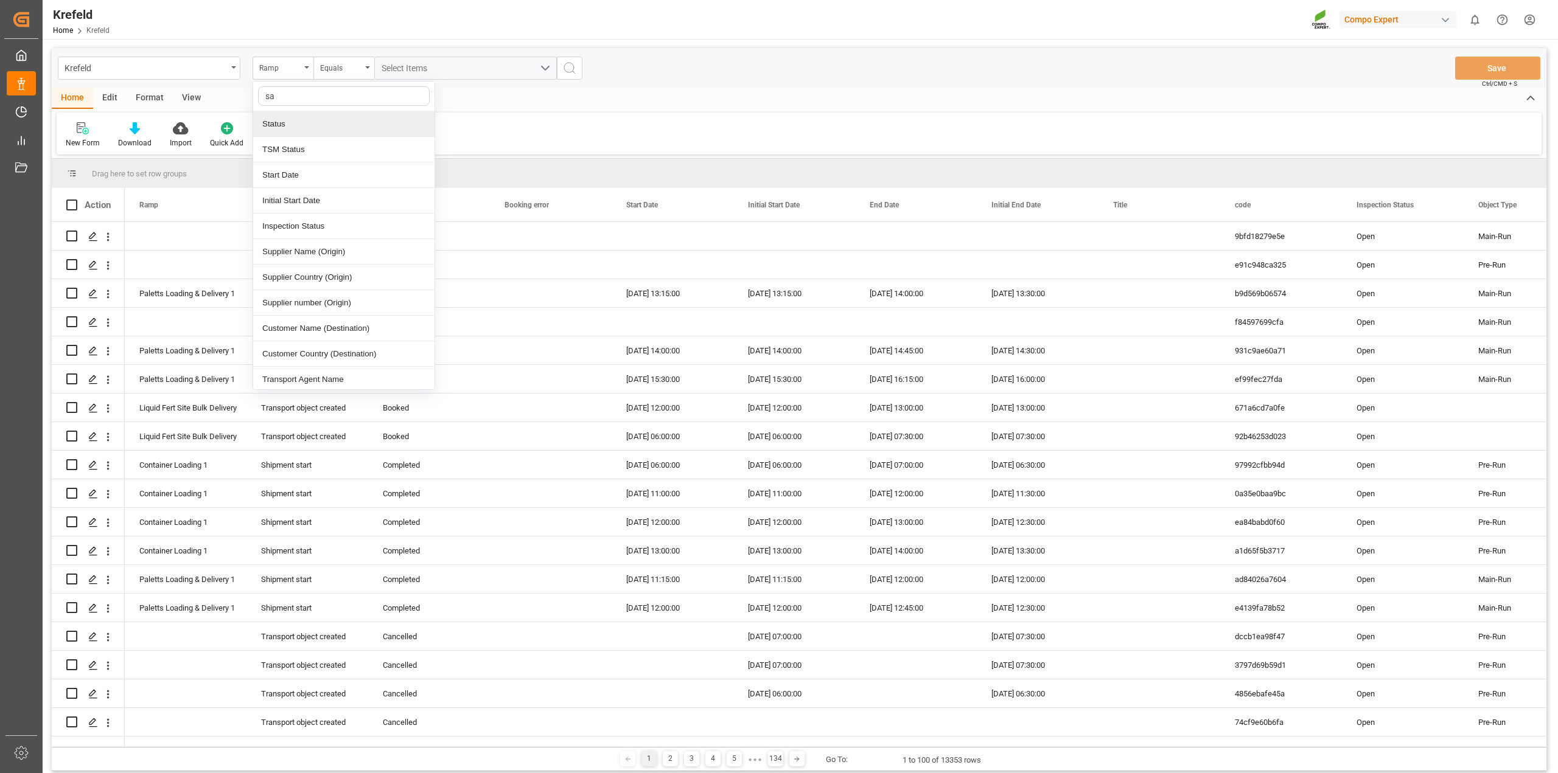
type input "sap"
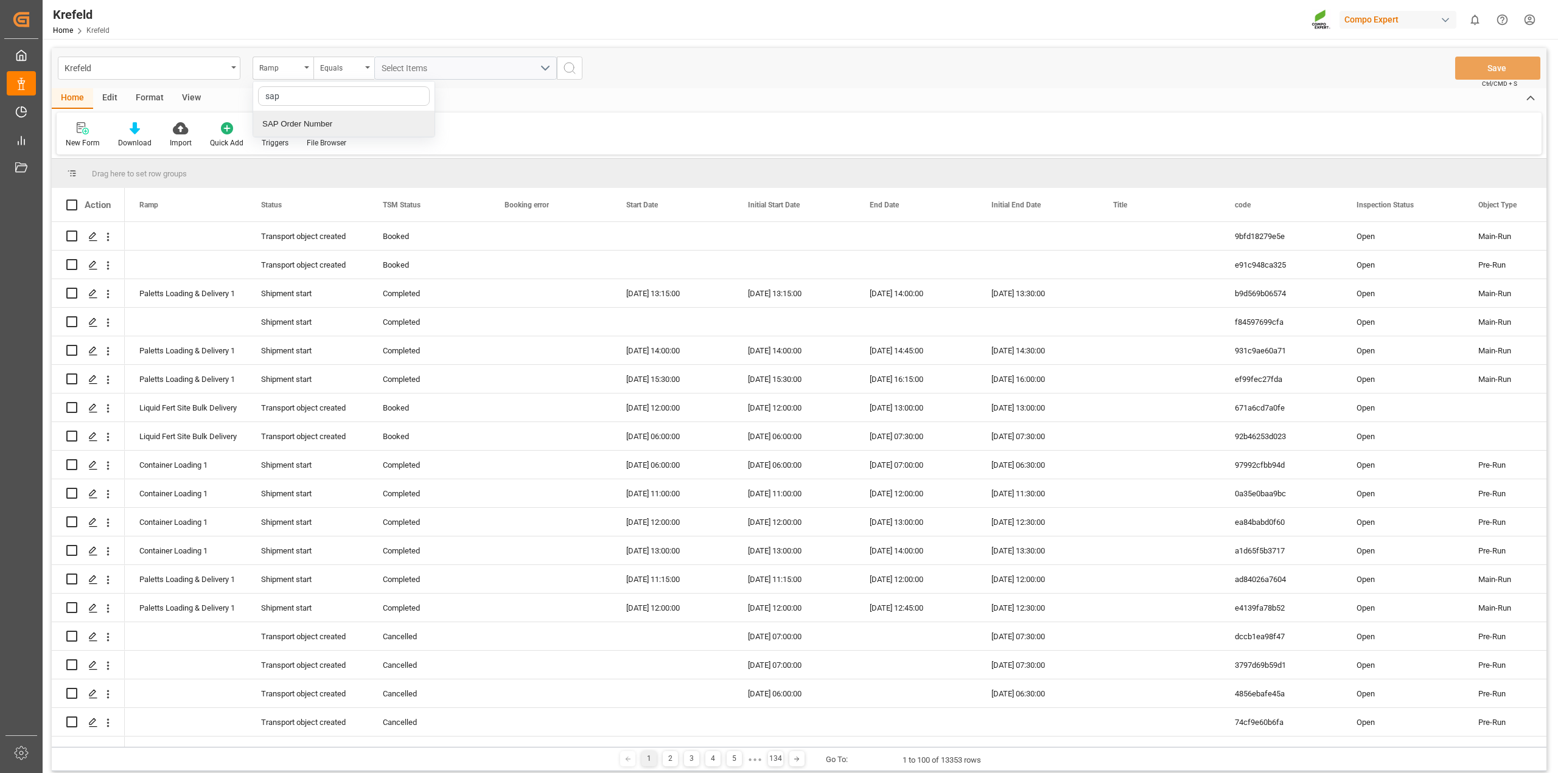
click at [326, 129] on div "SAP Order Number" at bounding box center [343, 124] width 181 height 26
click at [416, 69] on input "text" at bounding box center [465, 68] width 183 height 23
paste input "2000000276"
type input "2000000276"
click at [578, 70] on button "search button" at bounding box center [570, 68] width 26 height 23
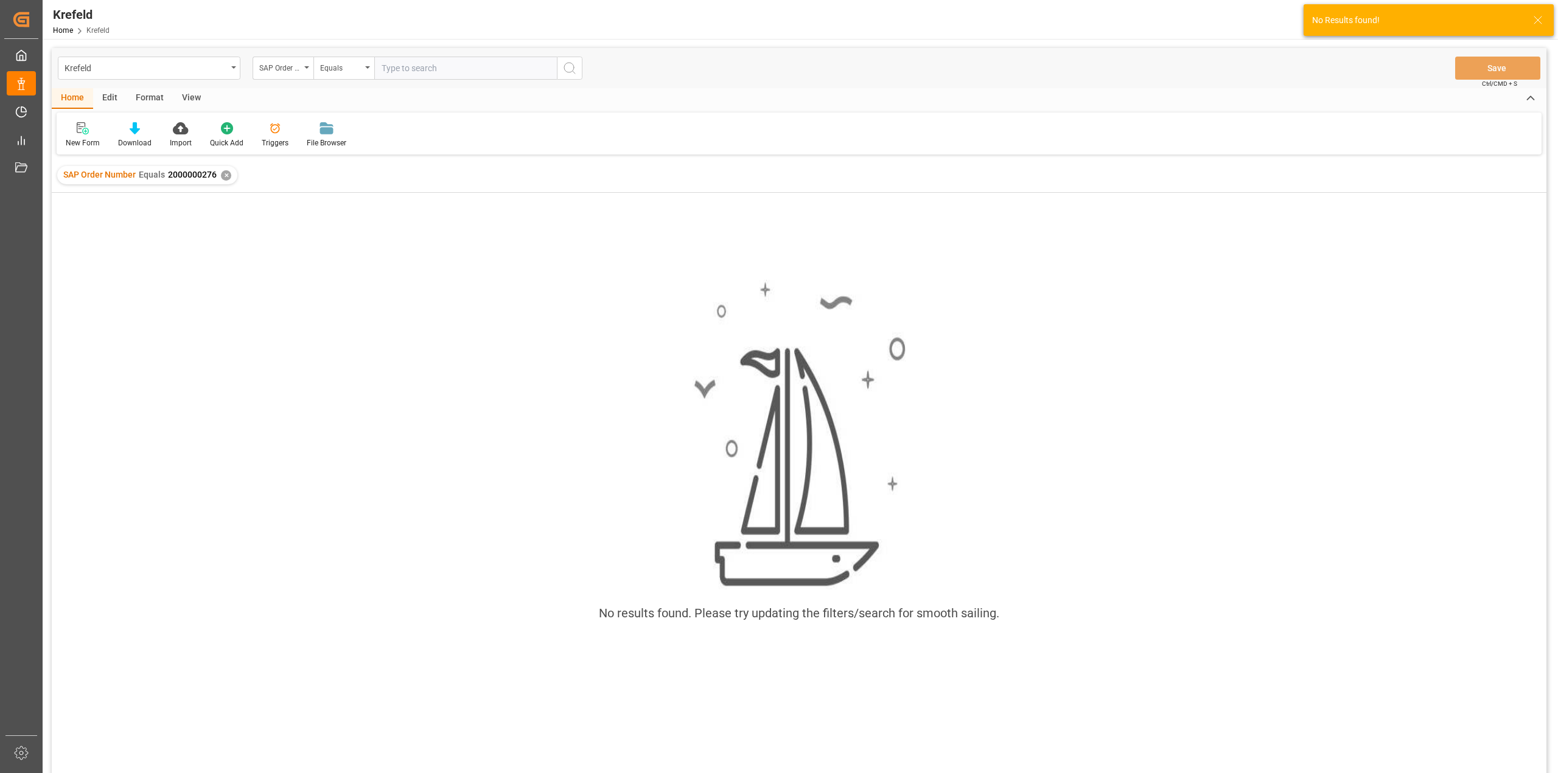
click at [224, 174] on div "✕" at bounding box center [226, 175] width 10 height 10
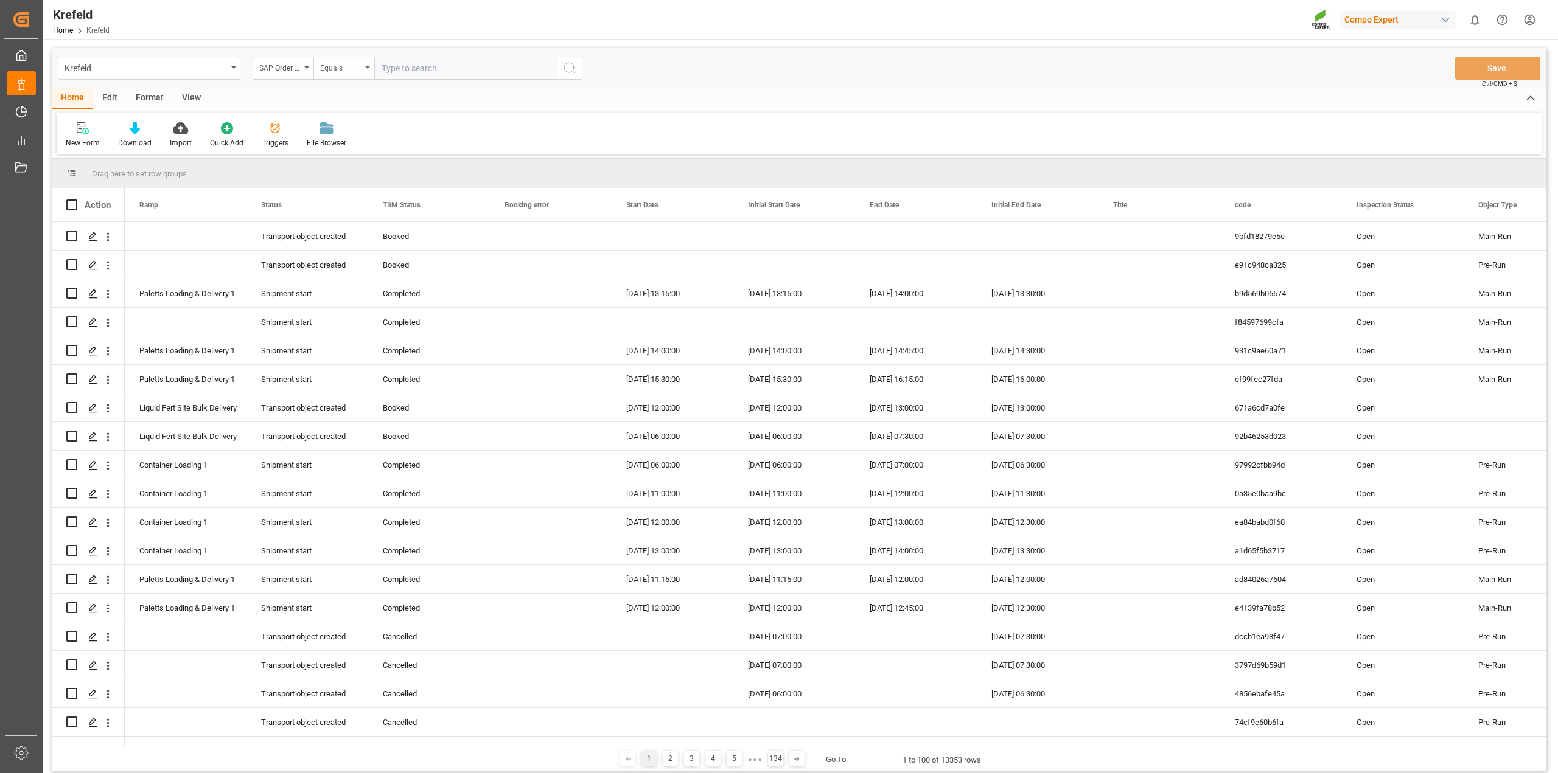
click at [365, 68] on icon "open menu" at bounding box center [367, 67] width 5 height 2
click at [352, 148] on div "Fuzzy search" at bounding box center [404, 150] width 181 height 26
click at [408, 66] on input "text" at bounding box center [465, 68] width 183 height 23
paste input "2000000276"
type input "2000000276"
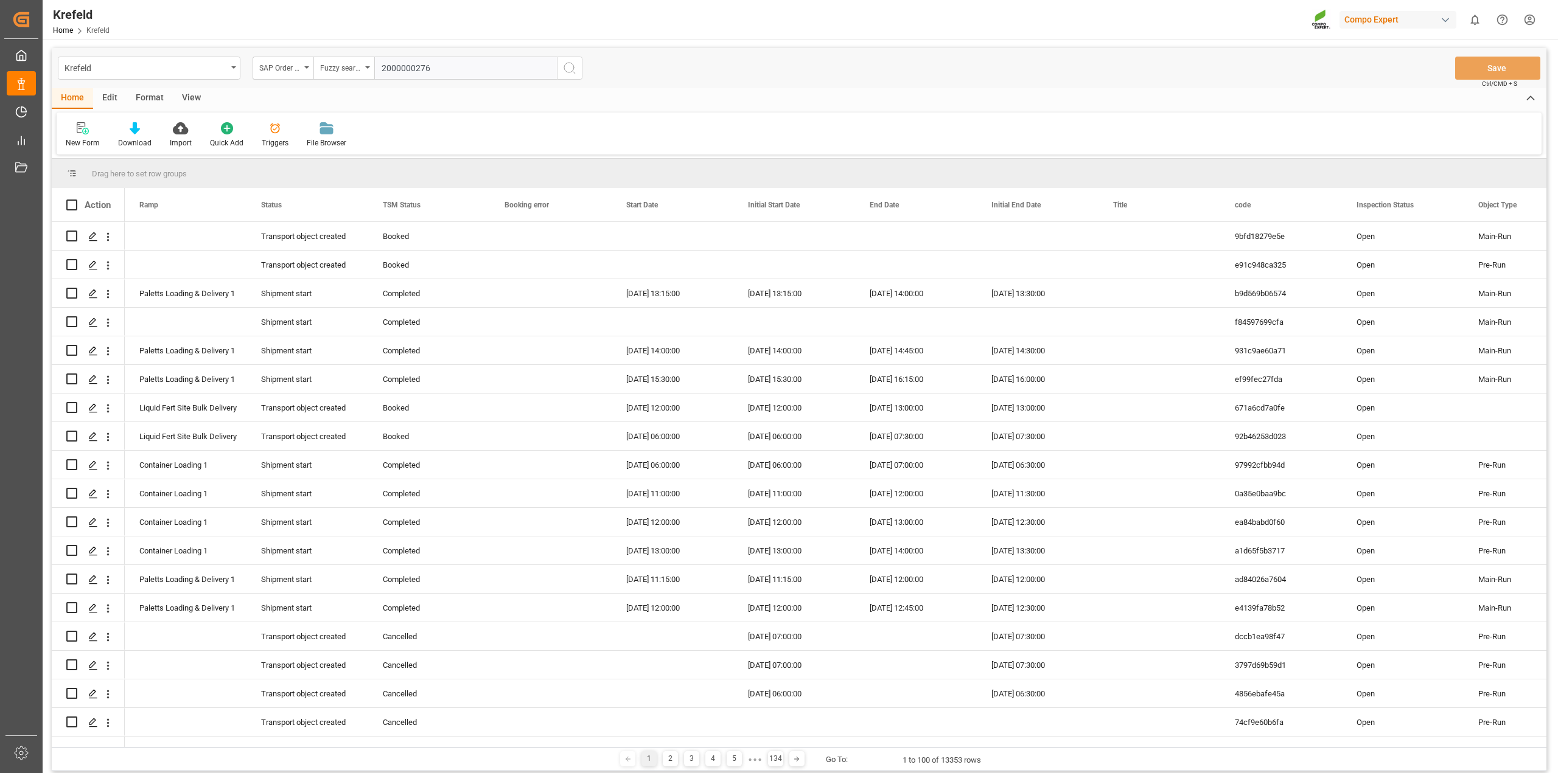
click at [570, 69] on icon "search button" at bounding box center [569, 68] width 15 height 15
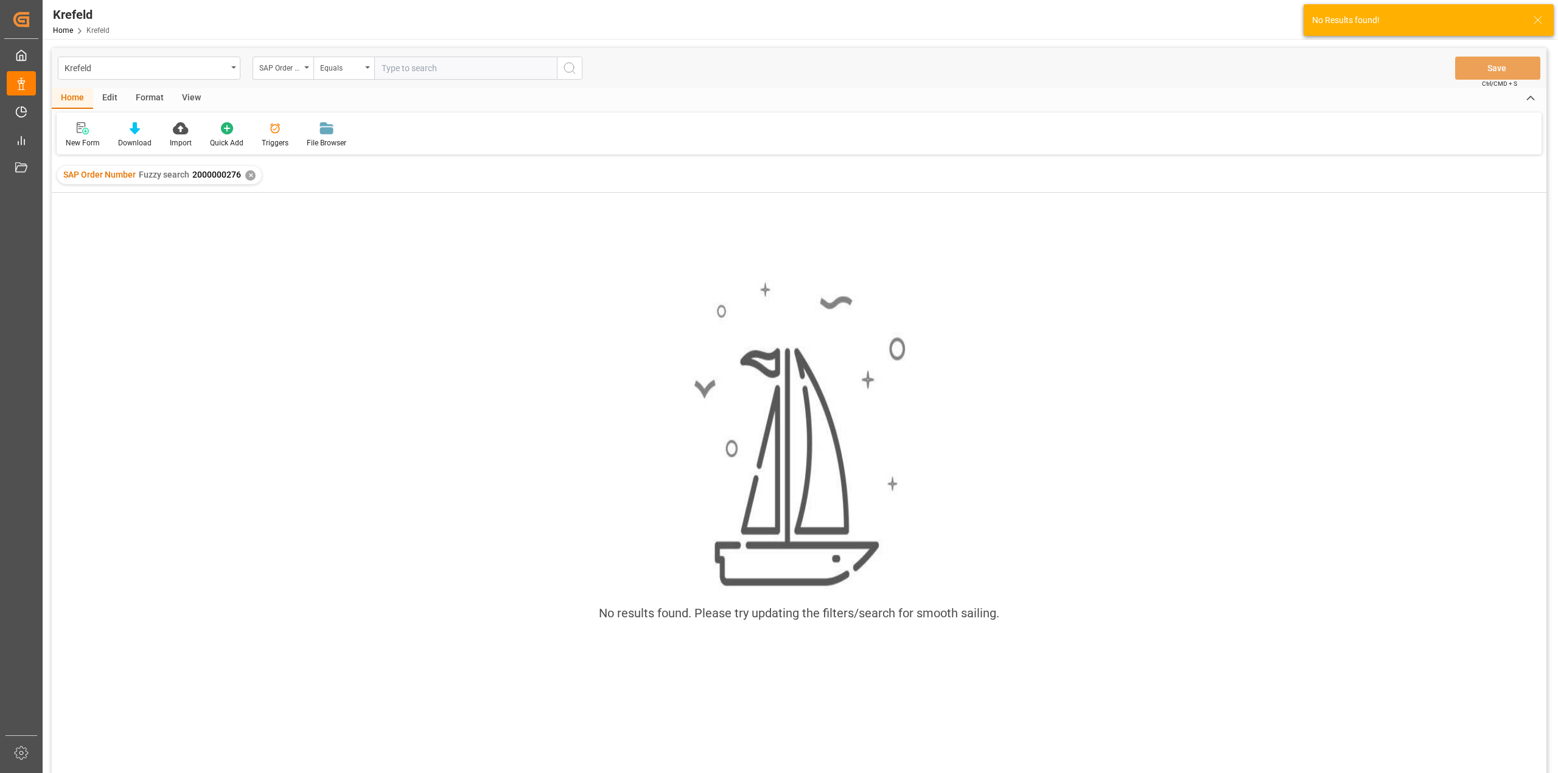
click at [250, 173] on div "✕" at bounding box center [250, 175] width 10 height 10
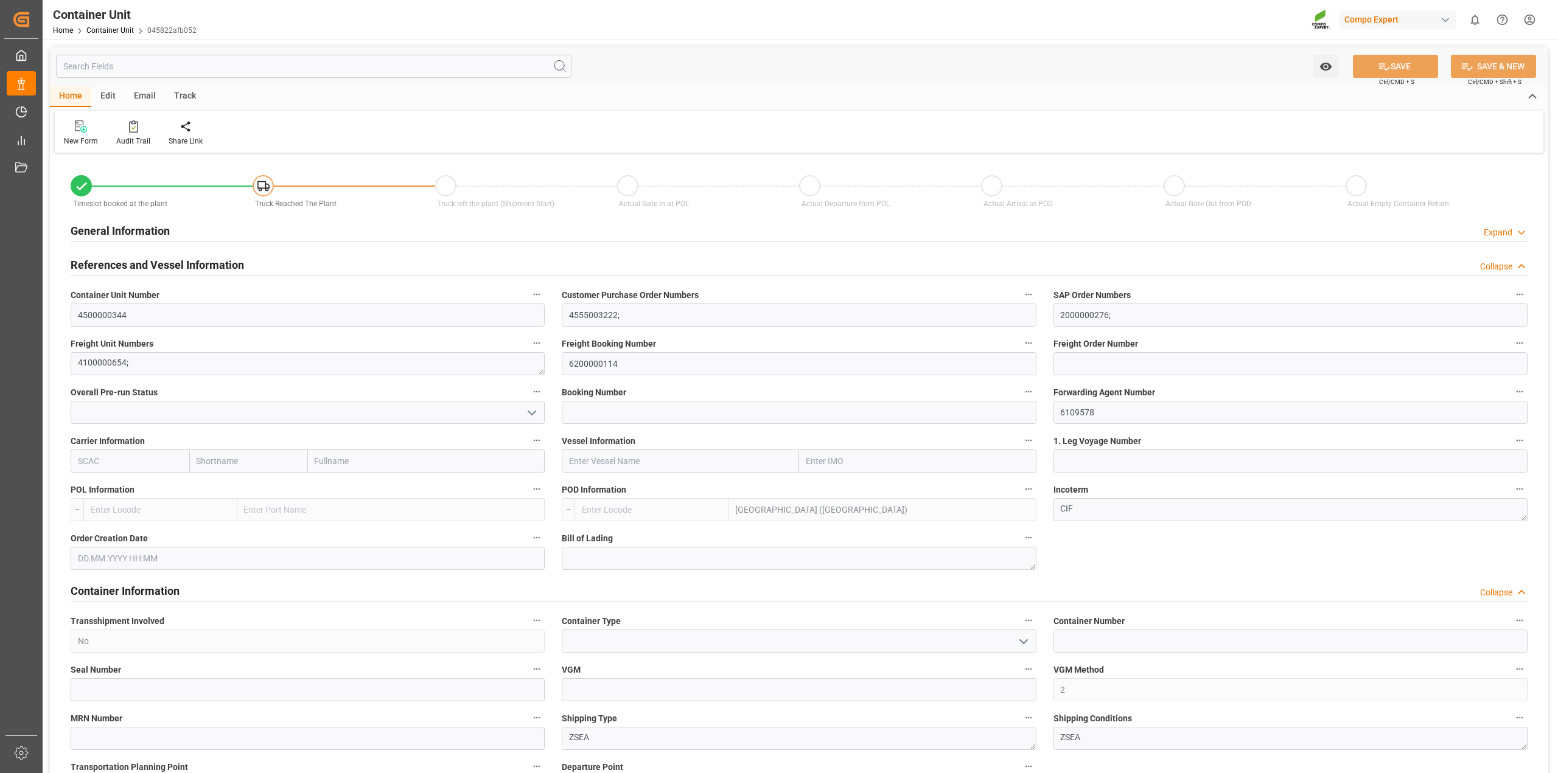
type input "MYPKG"
type input "0"
type input "24000"
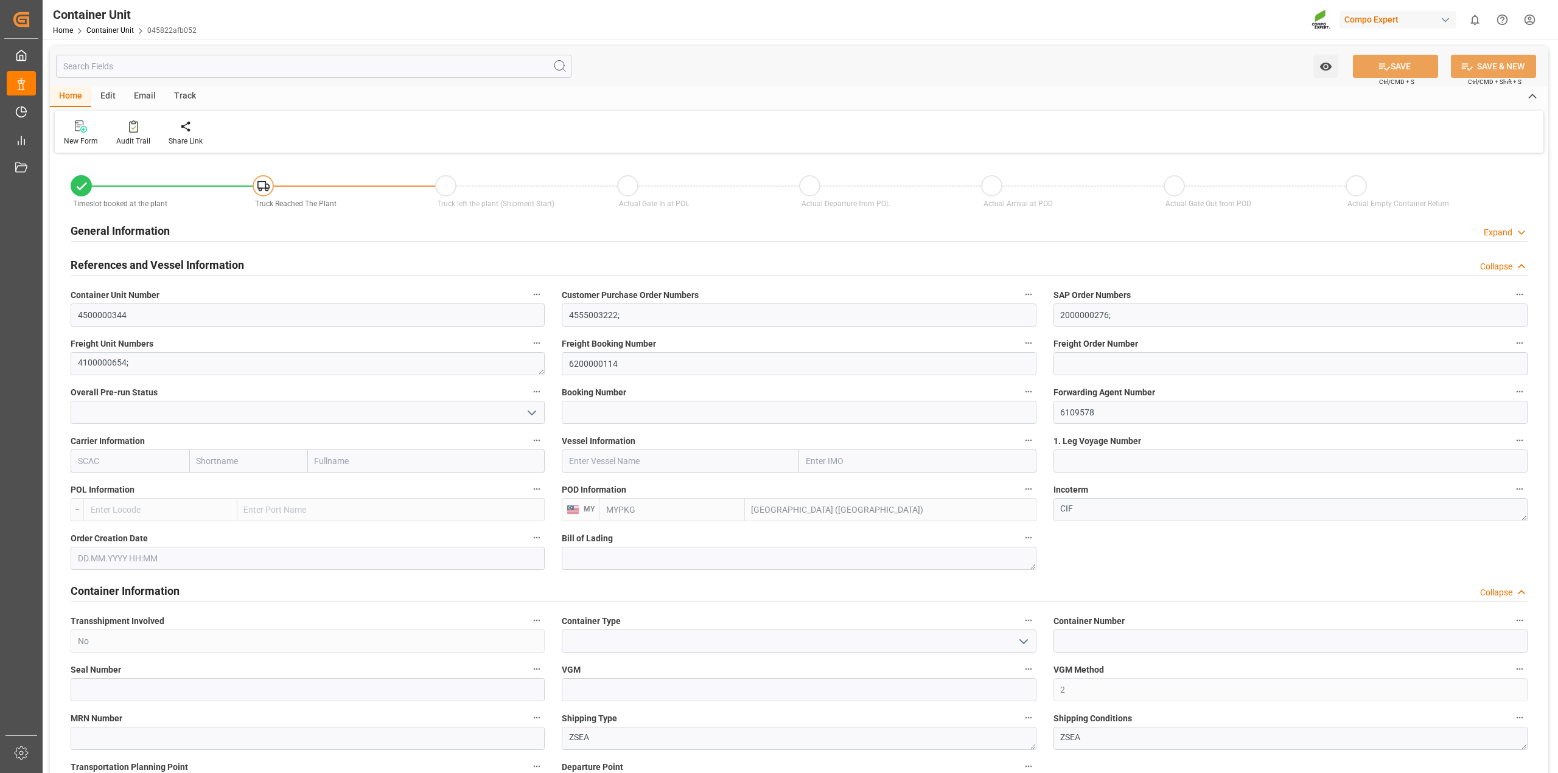
type input "[DATE]"
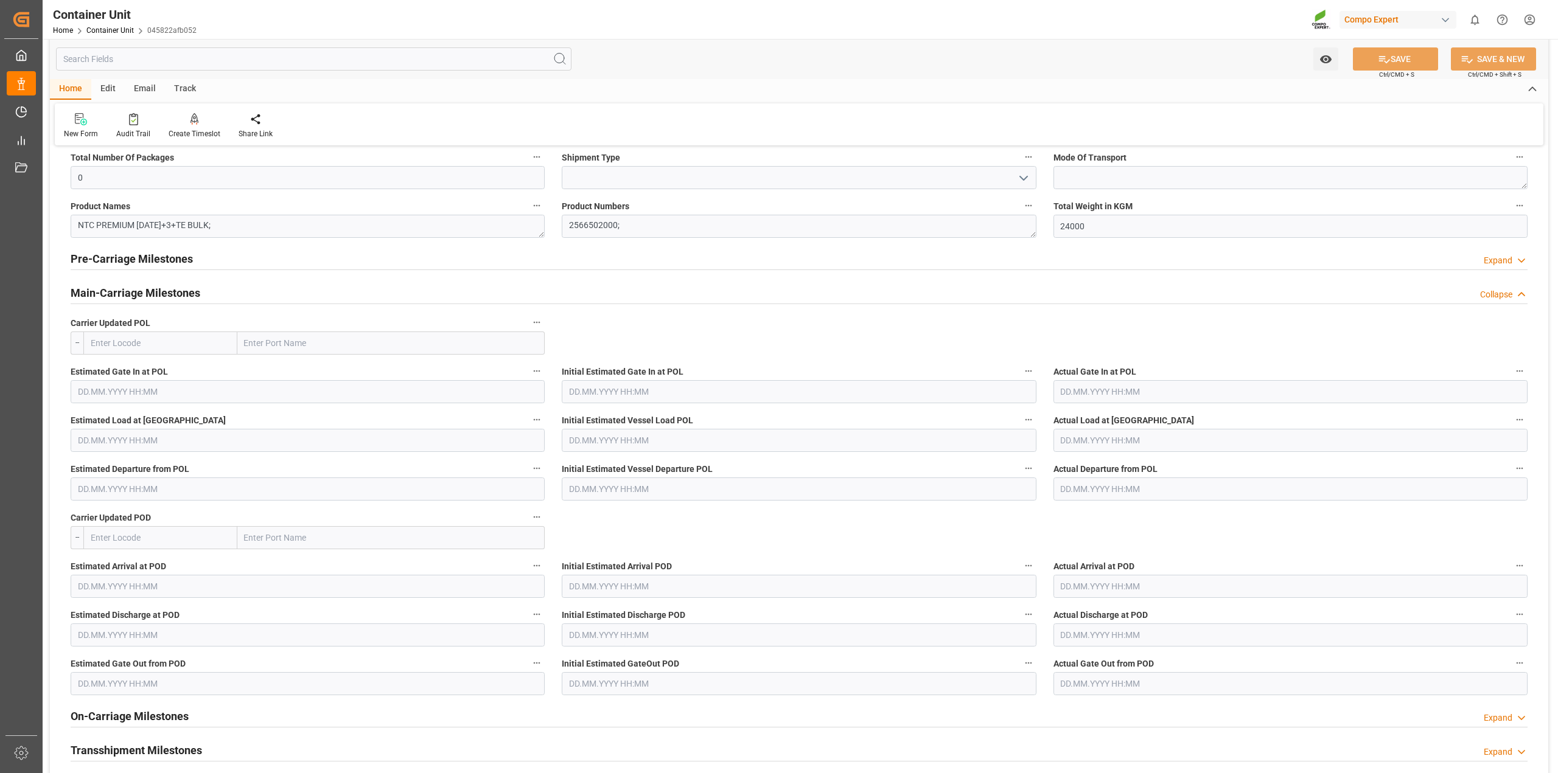
scroll to position [1504, 0]
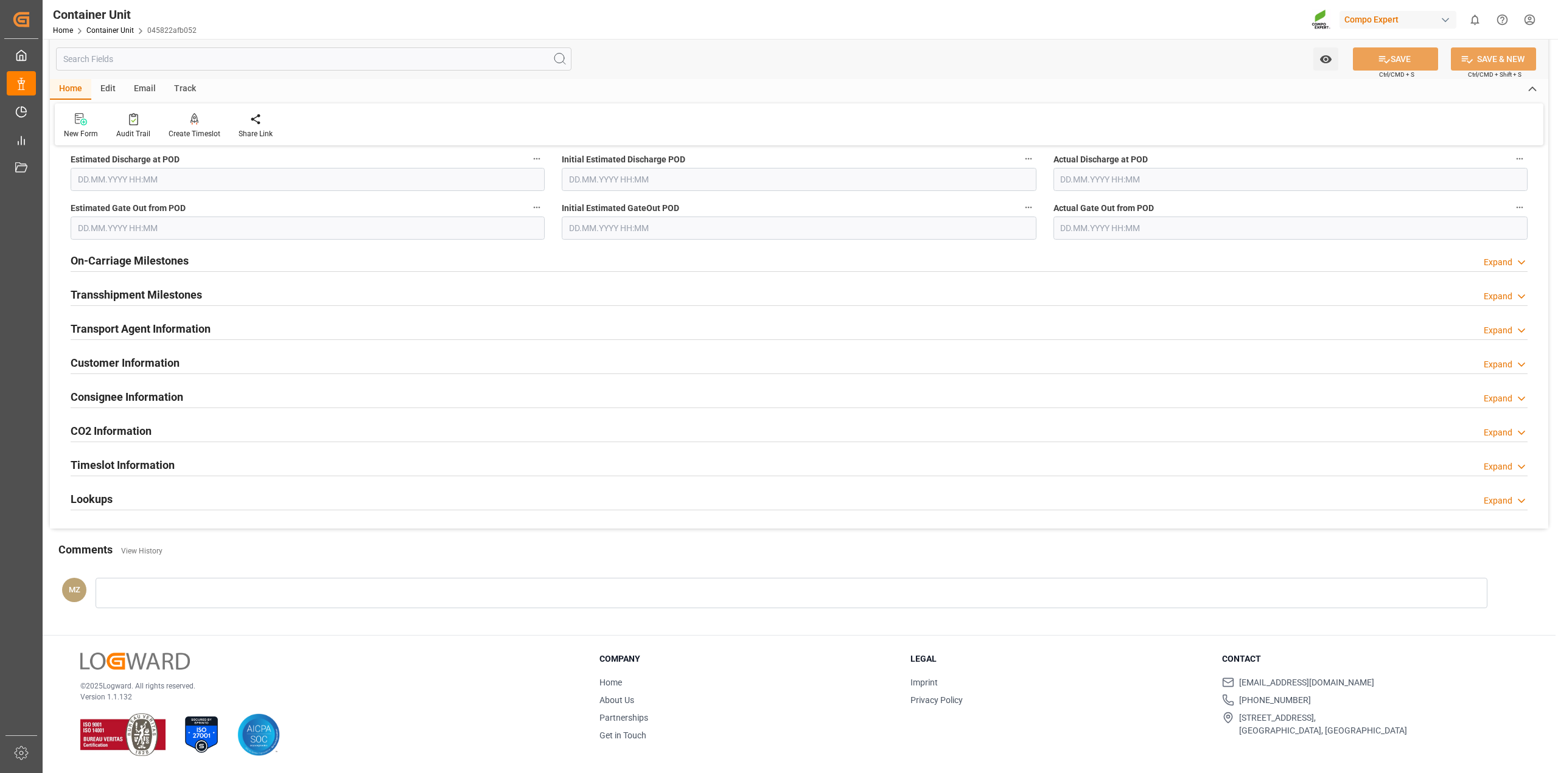
click at [211, 497] on div "Lookups Expand" at bounding box center [799, 498] width 1457 height 23
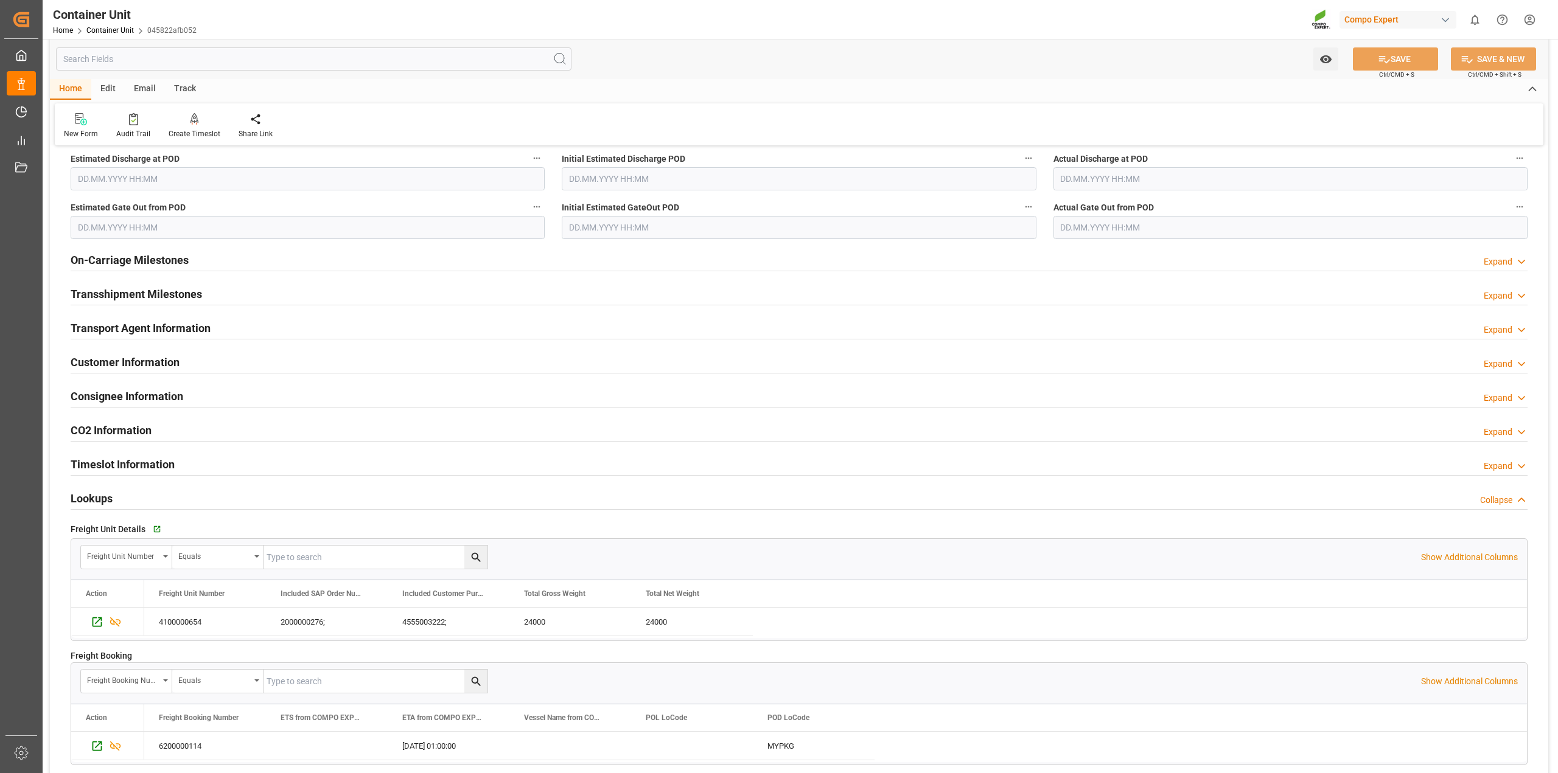
click at [217, 469] on div "Timeslot Information Expand" at bounding box center [799, 463] width 1457 height 23
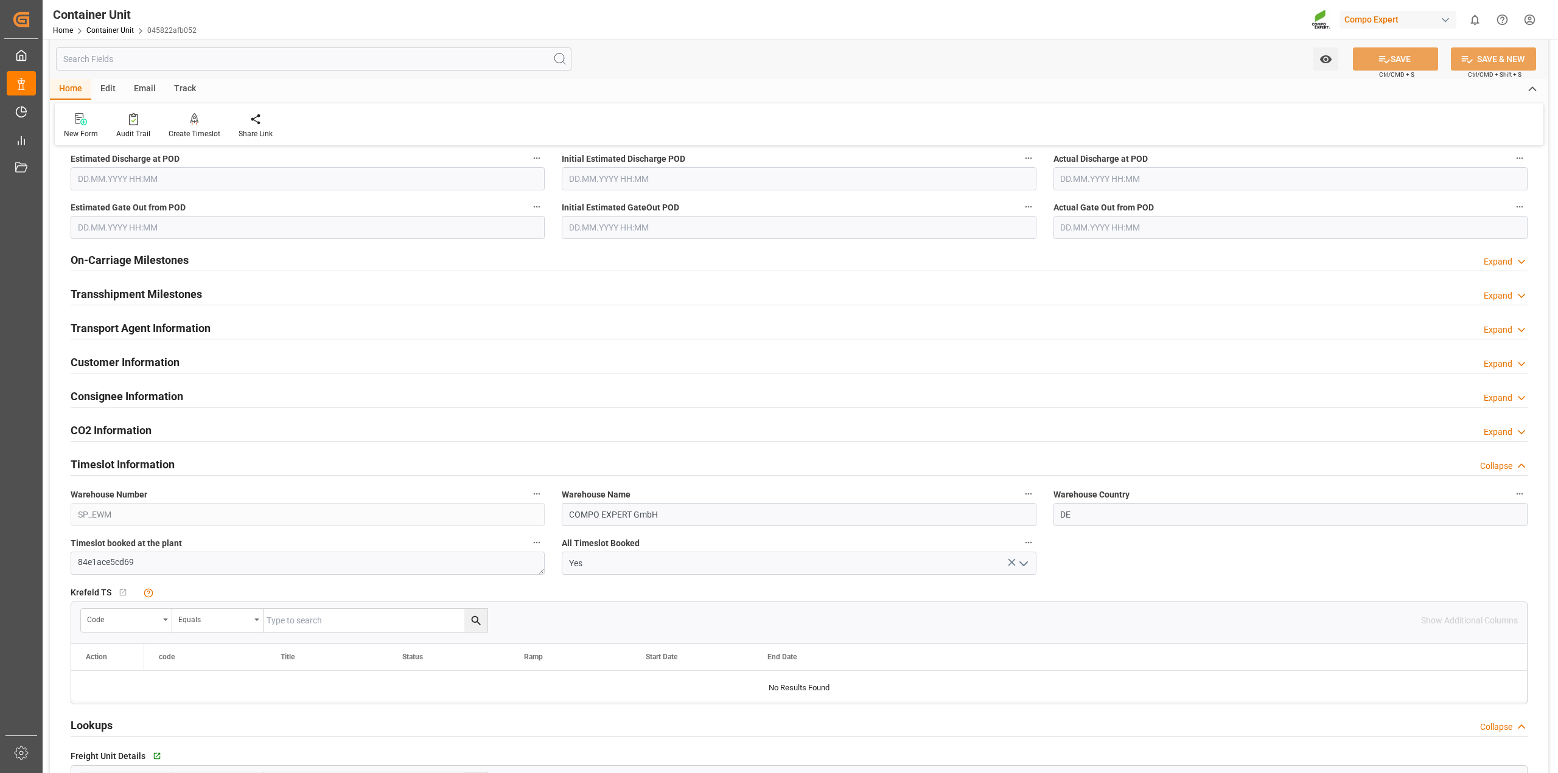
click at [1022, 567] on icon "open menu" at bounding box center [1023, 564] width 15 height 15
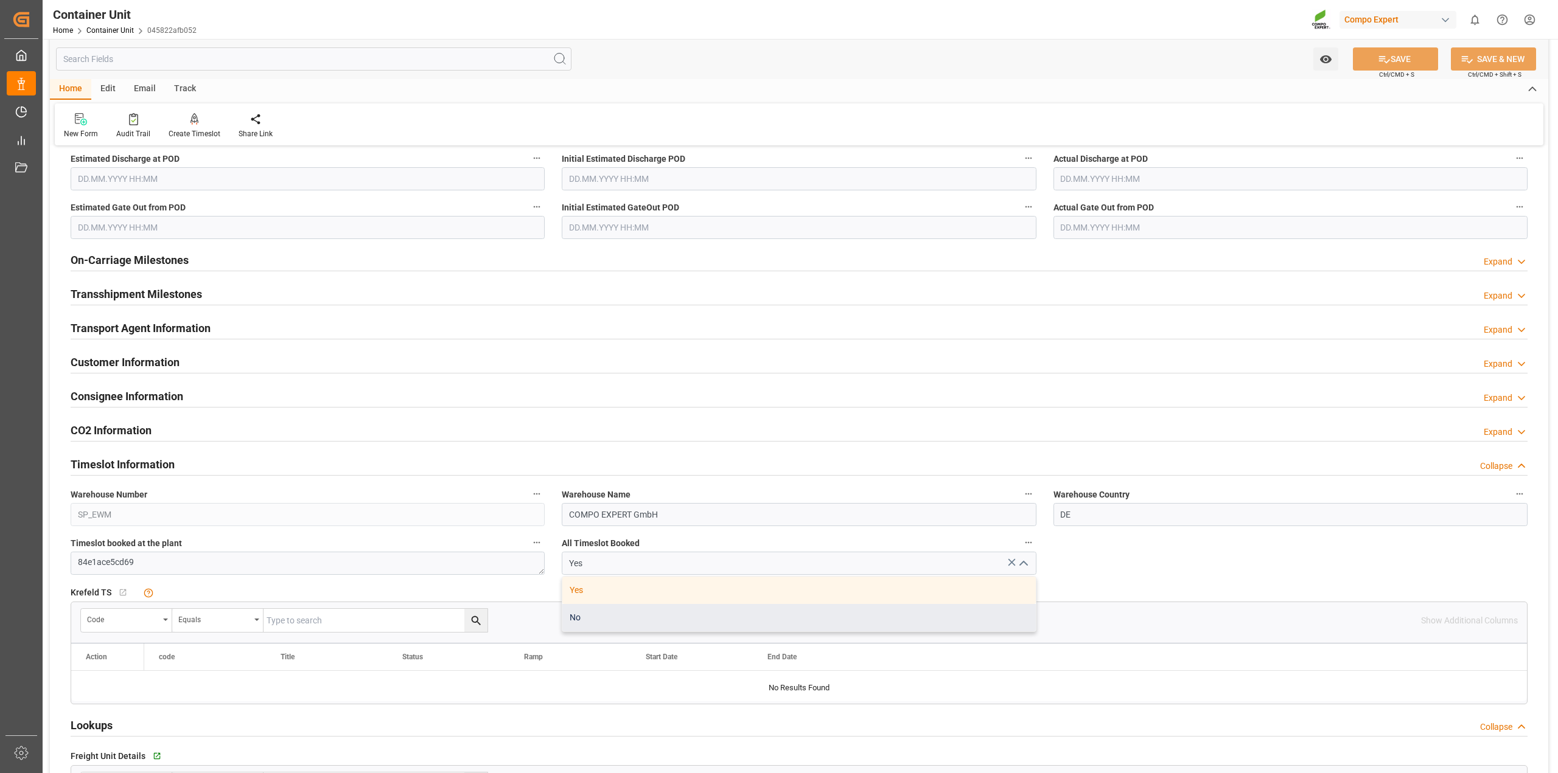
click at [840, 623] on div "No" at bounding box center [798, 617] width 473 height 27
type input "No"
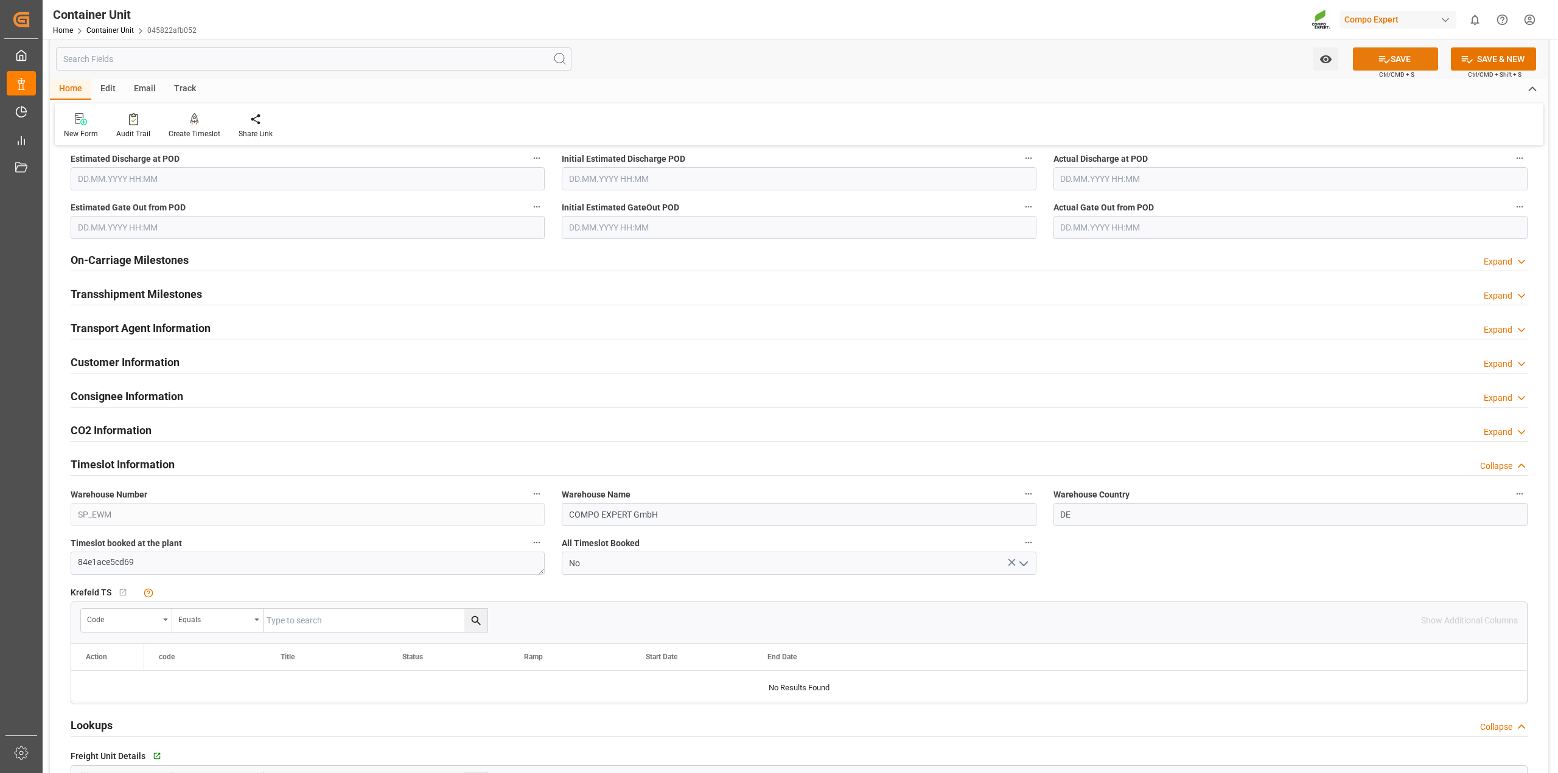
click at [1395, 57] on button "SAVE" at bounding box center [1395, 58] width 85 height 23
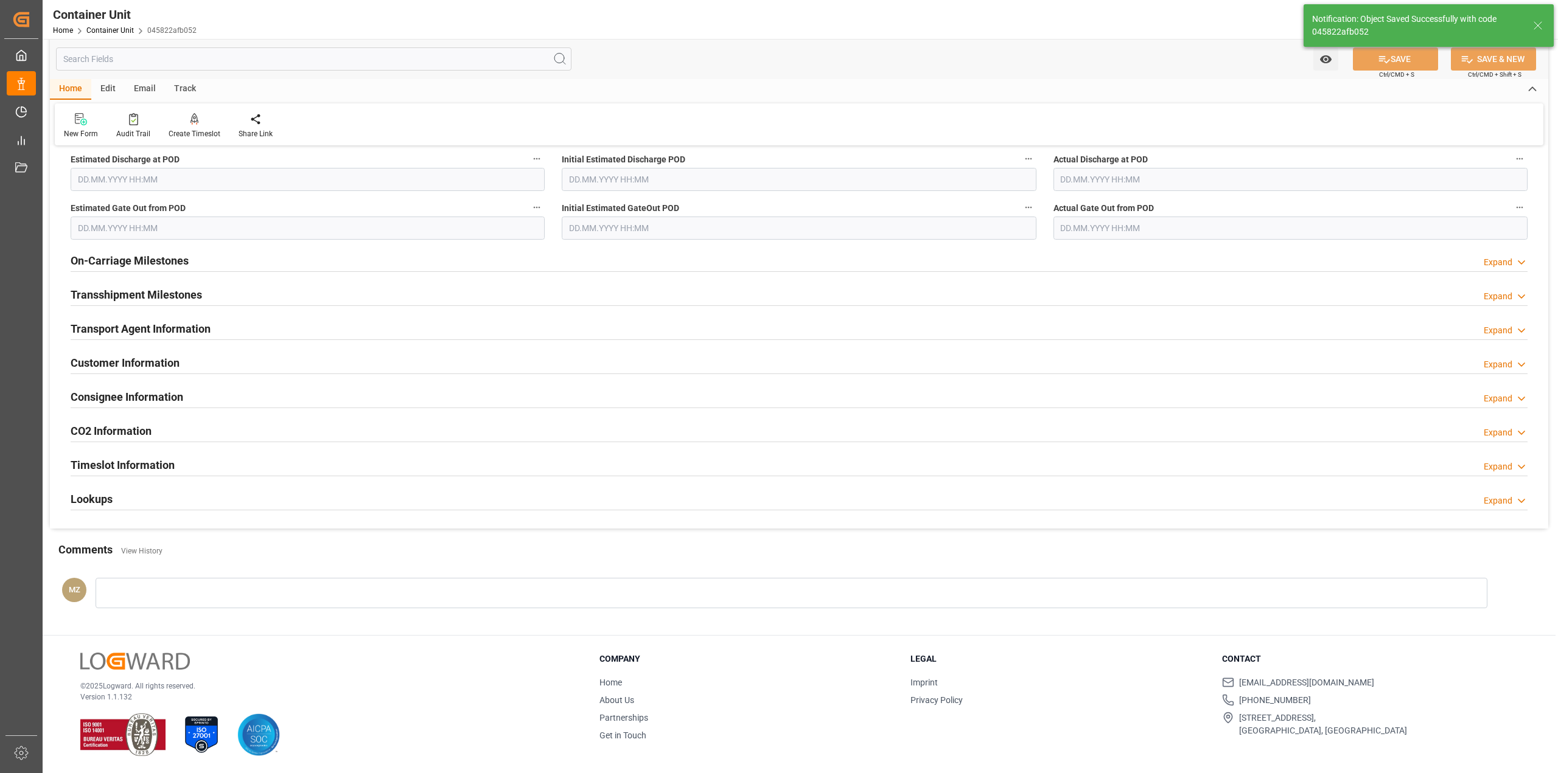
type textarea "4100000654"
type textarea "NTC PREMIUM [DATE]+3+TE BULK"
type textarea "2566502000"
type input "20BULK"
type input "7"
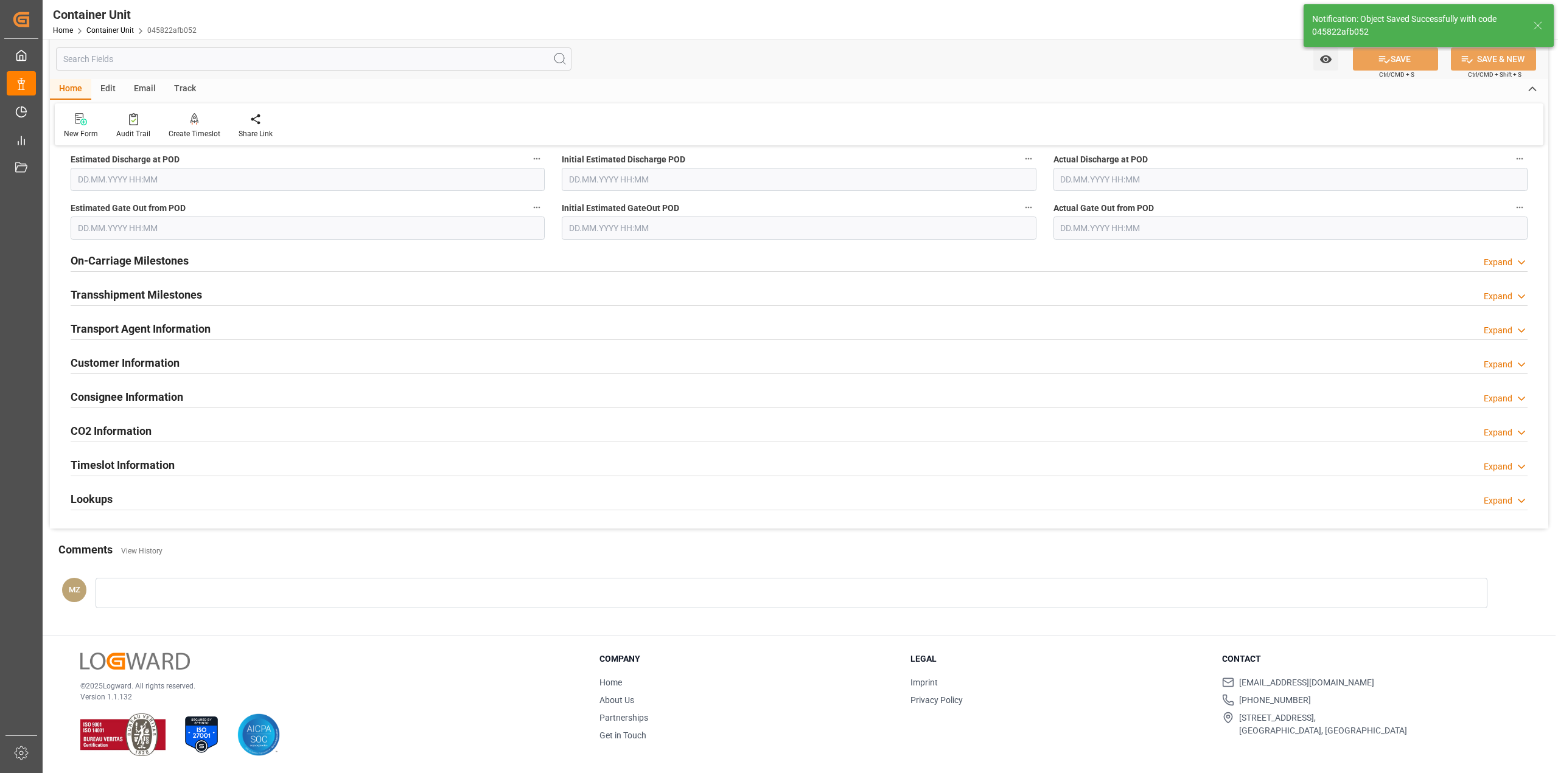
type input "7"
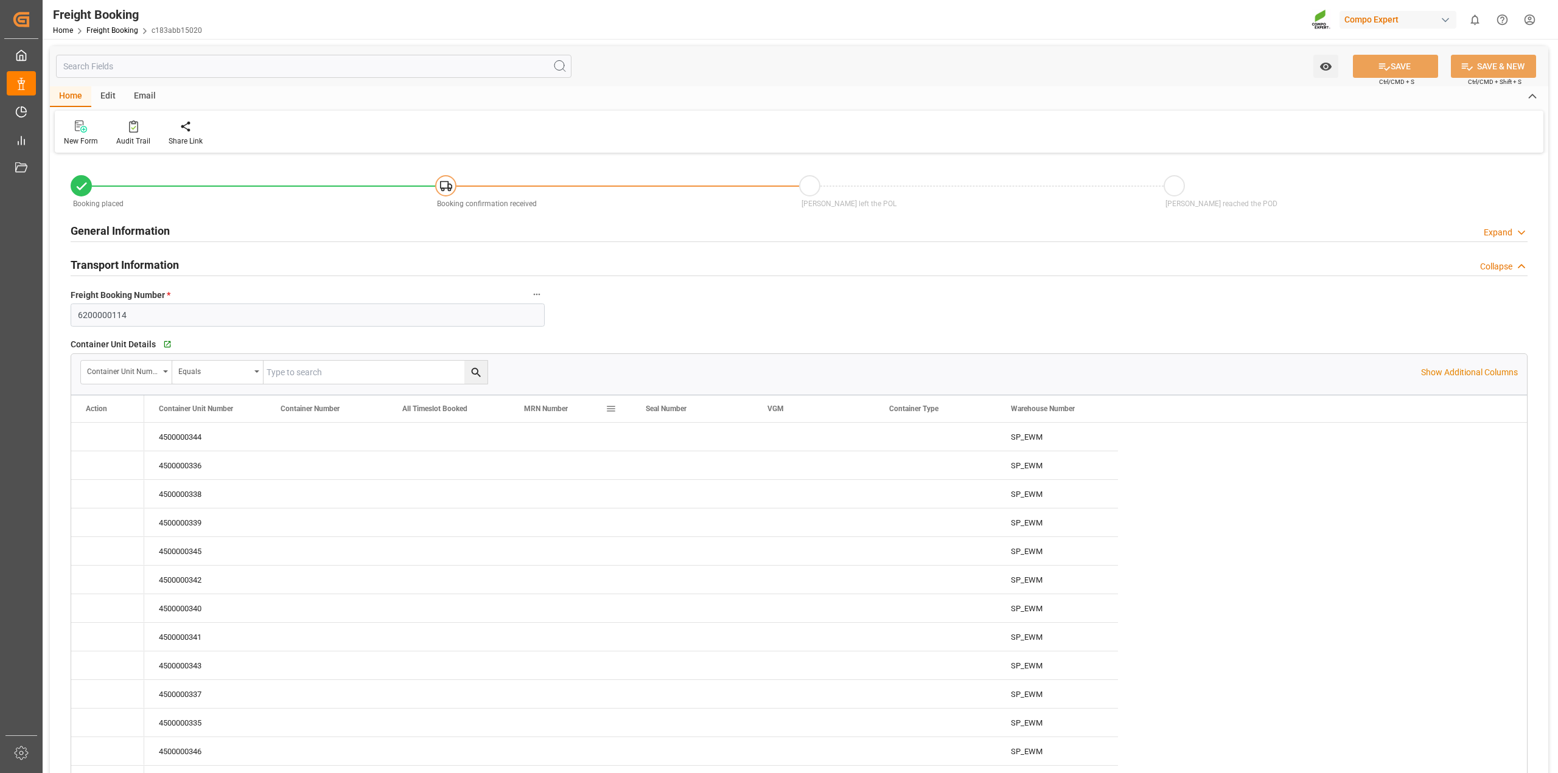
type input "MYPKG"
type input "0"
type input "312000"
type input "16.07.2025 01:00"
type input "[DATE] 01:00"
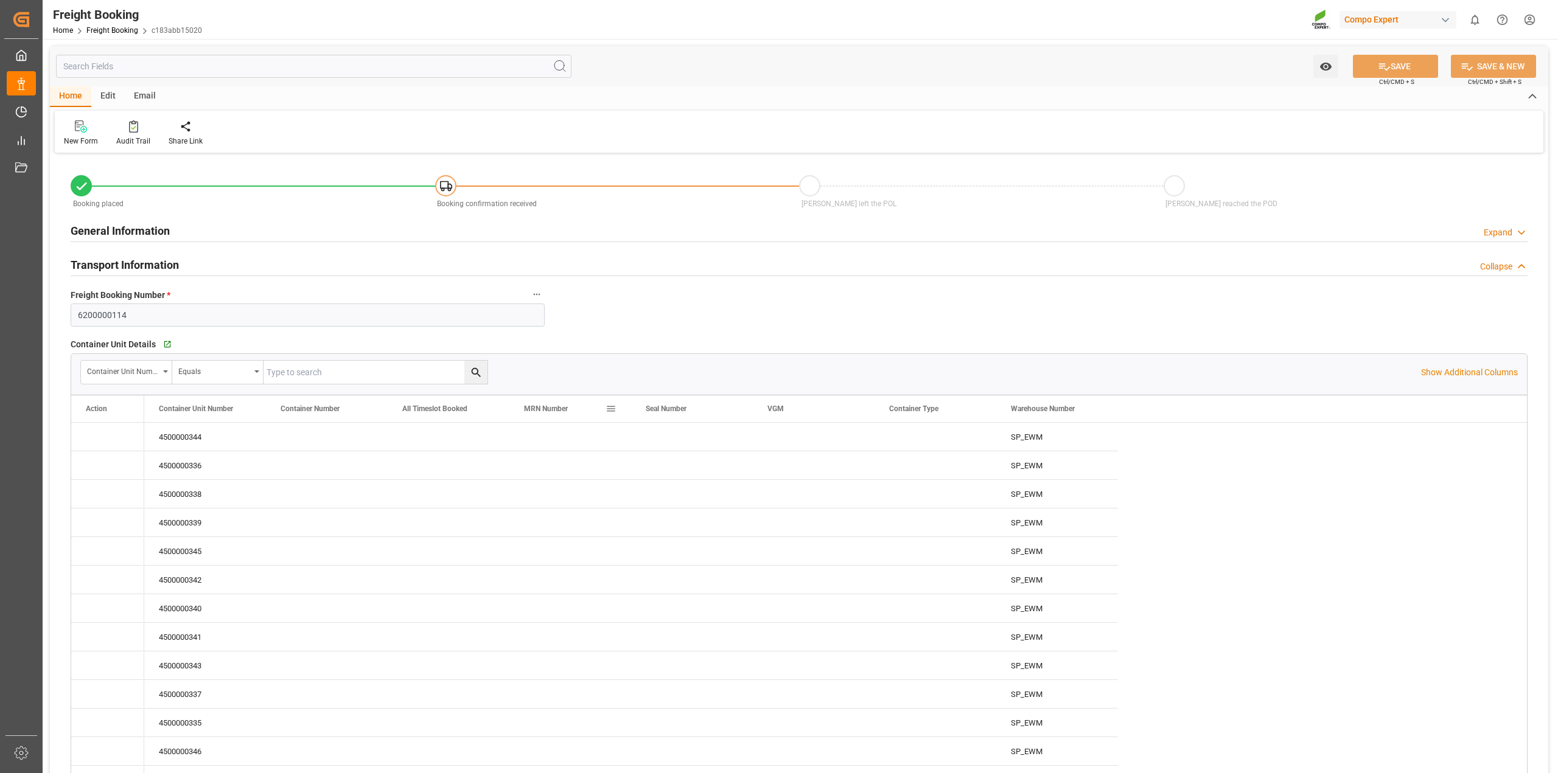
type input "[DATE] 11:56"
type input "[DATE] 11:58"
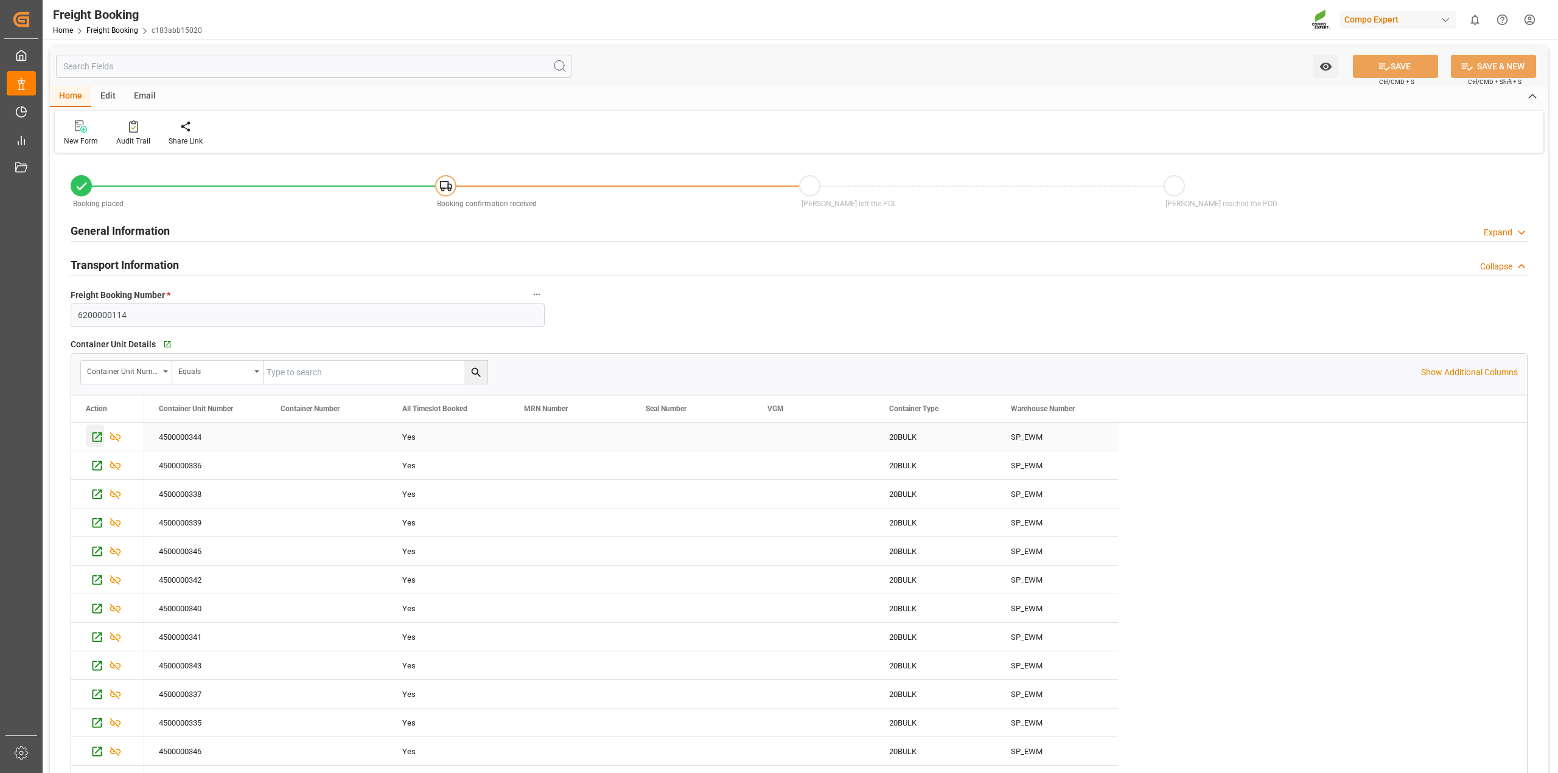
click at [98, 440] on icon "Press SPACE to select this row." at bounding box center [97, 437] width 13 height 13
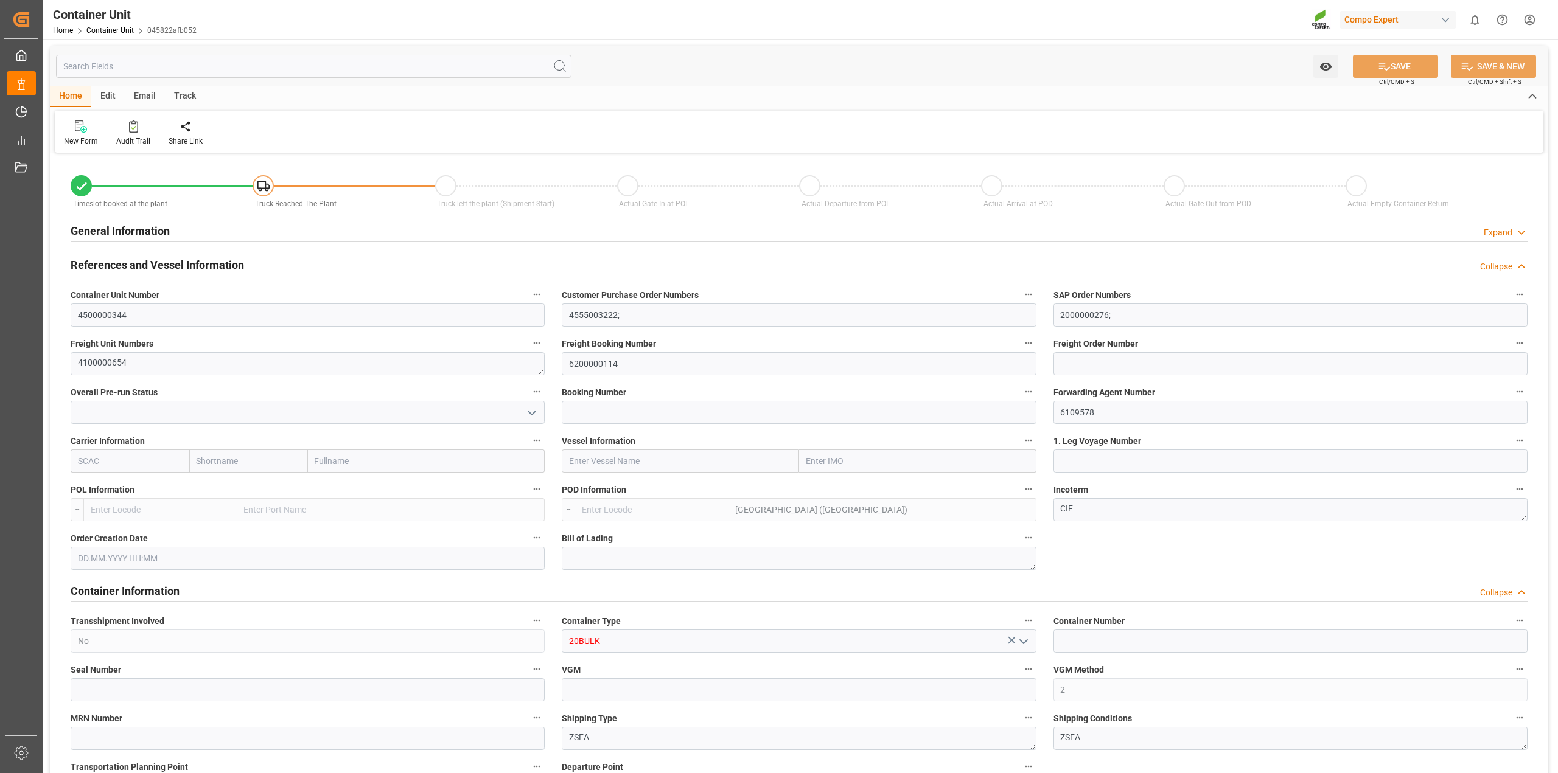
type input "MYPKG"
type input "7"
type input "0"
type input "7"
type input "0"
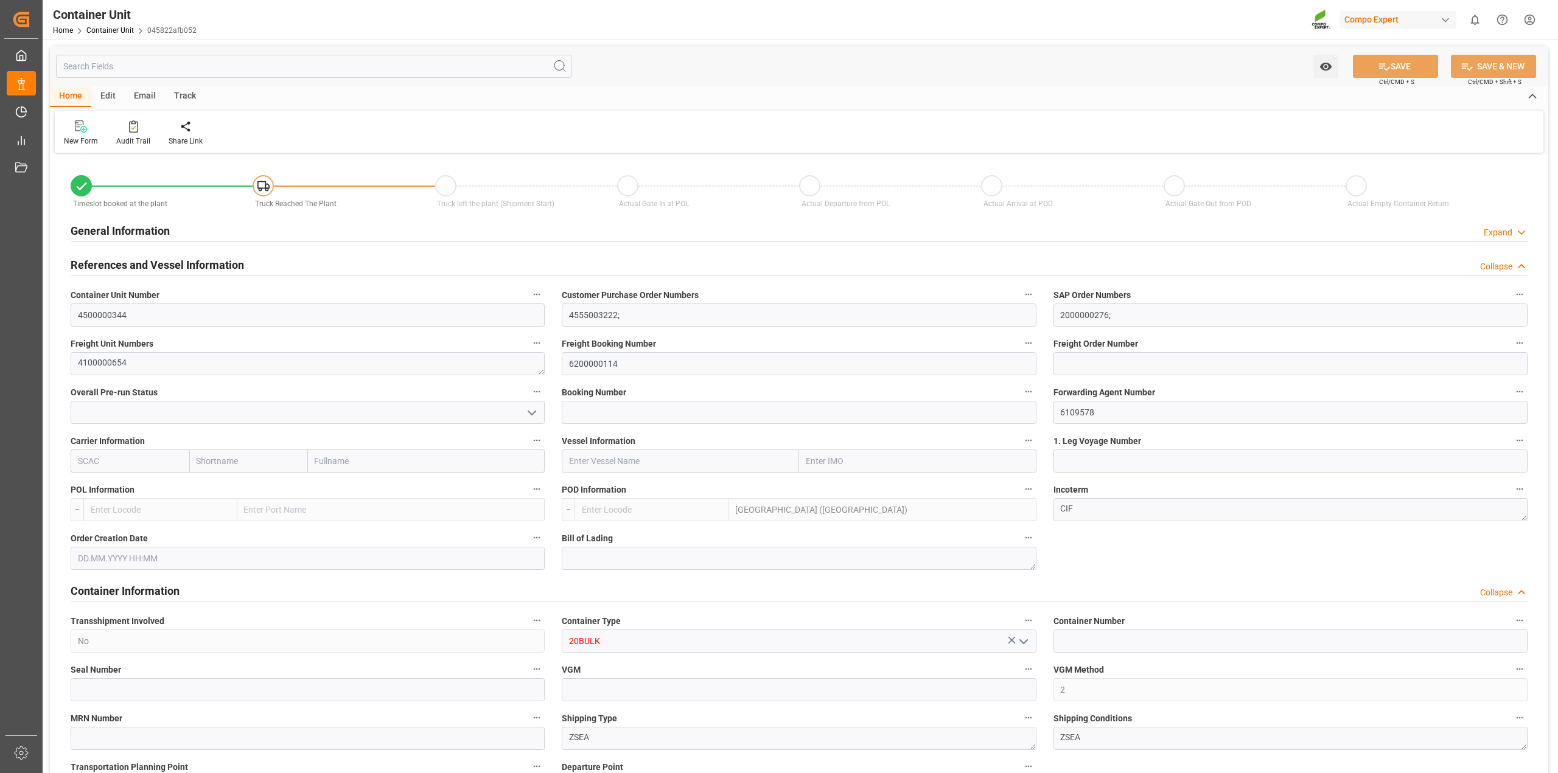
type input "0"
type input "24000"
type input "16.07.2025"
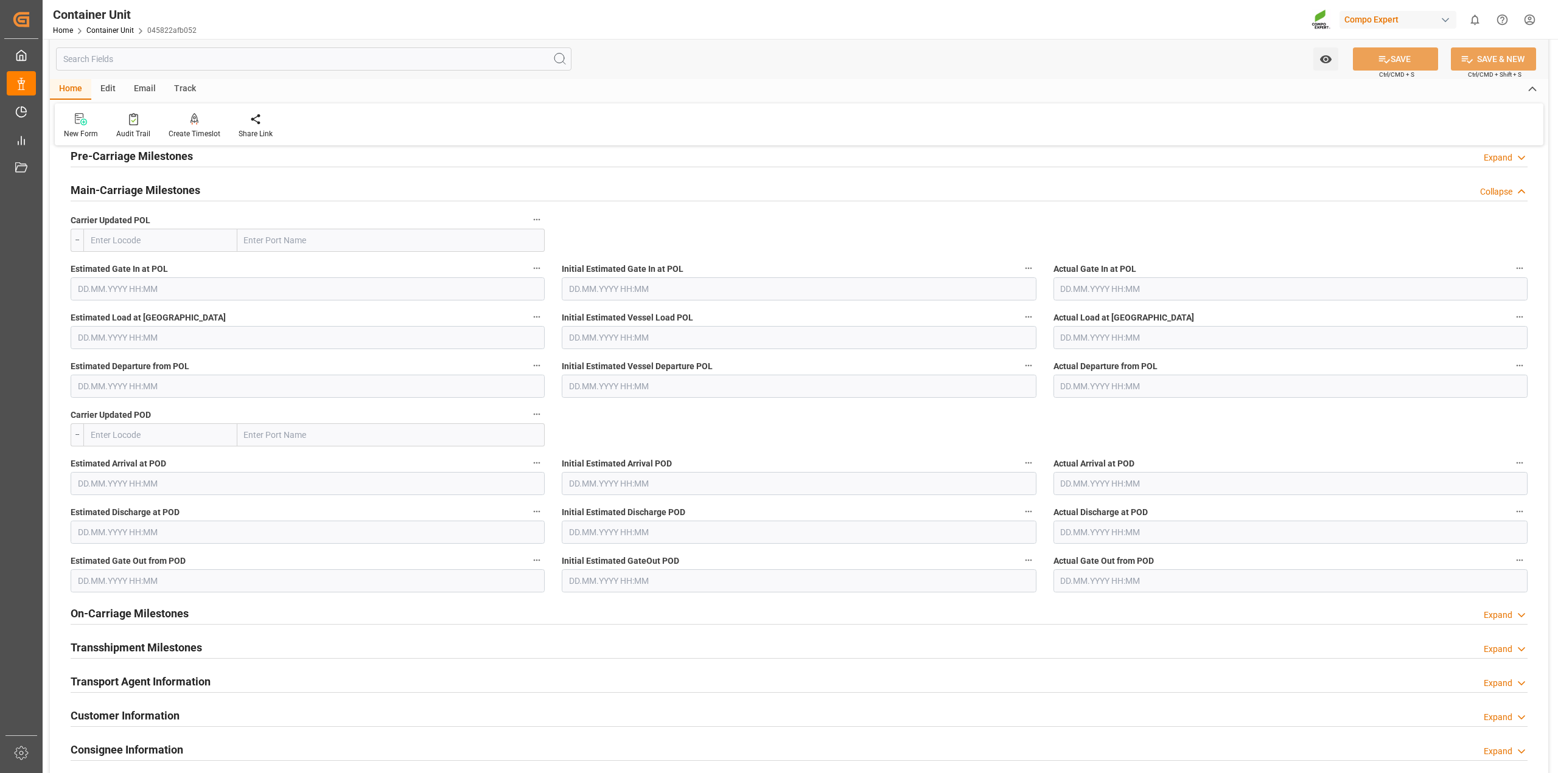
scroll to position [1369, 0]
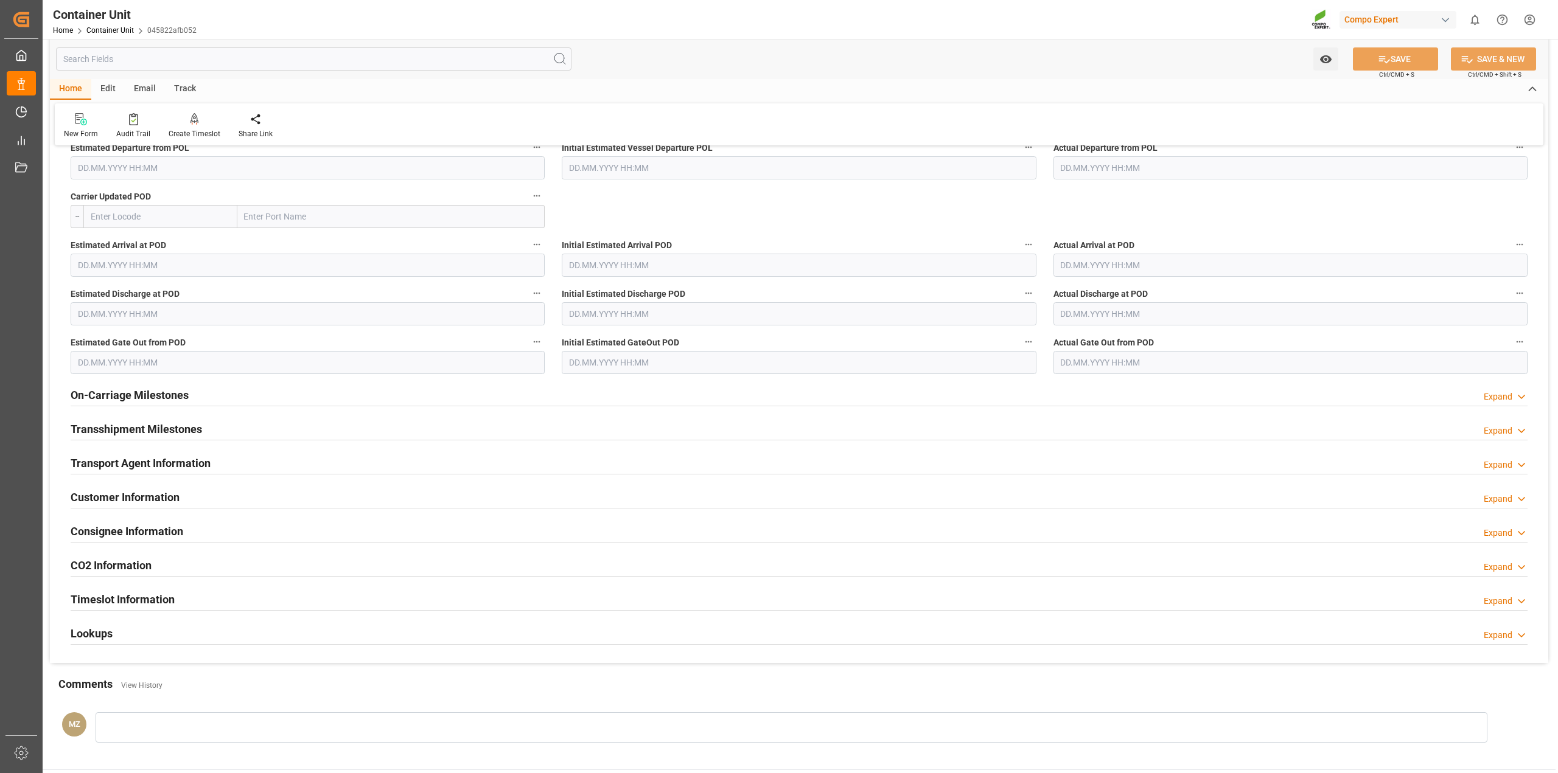
click at [166, 598] on h2 "Timeslot Information" at bounding box center [123, 600] width 104 height 16
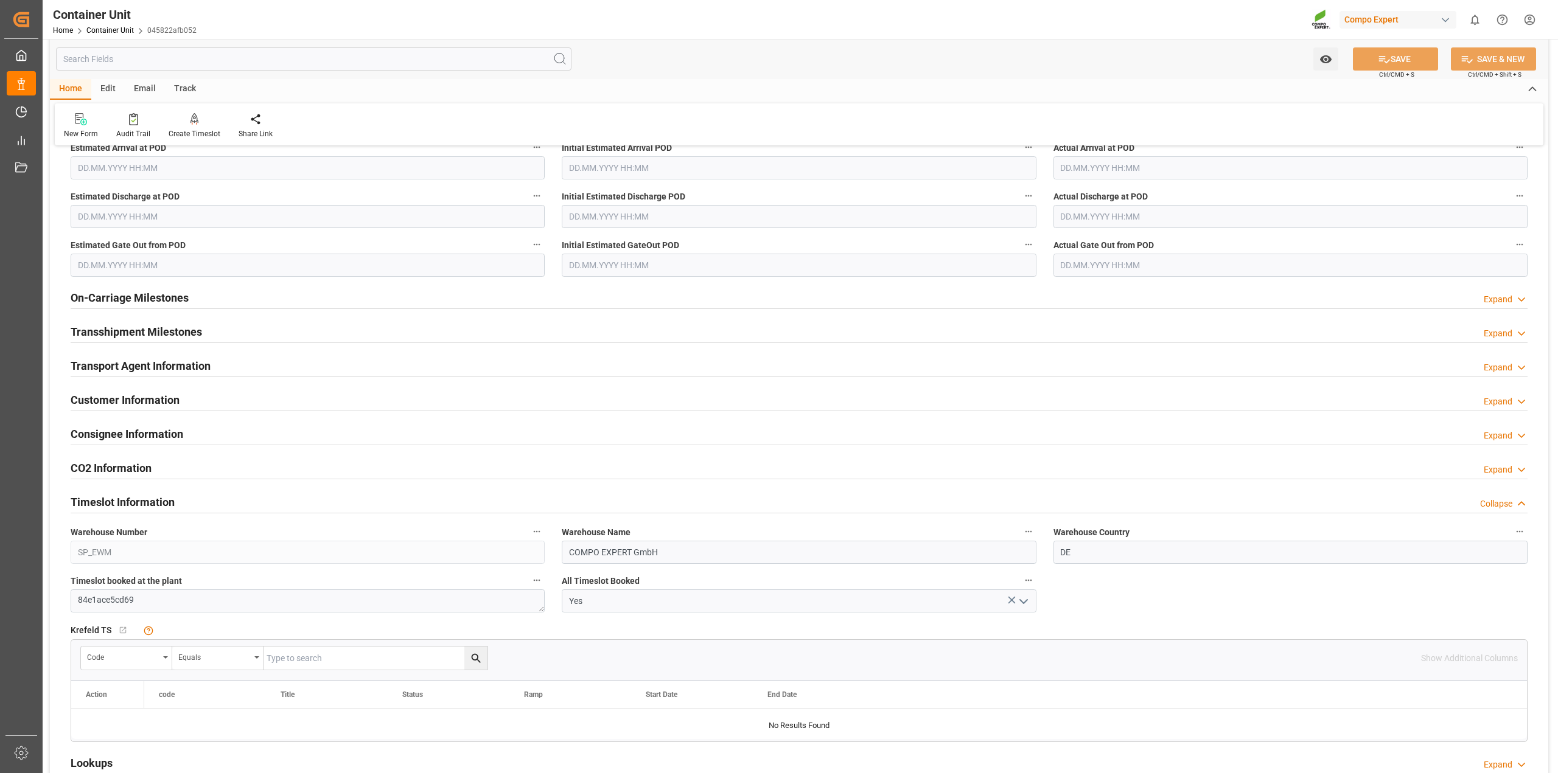
scroll to position [1674, 0]
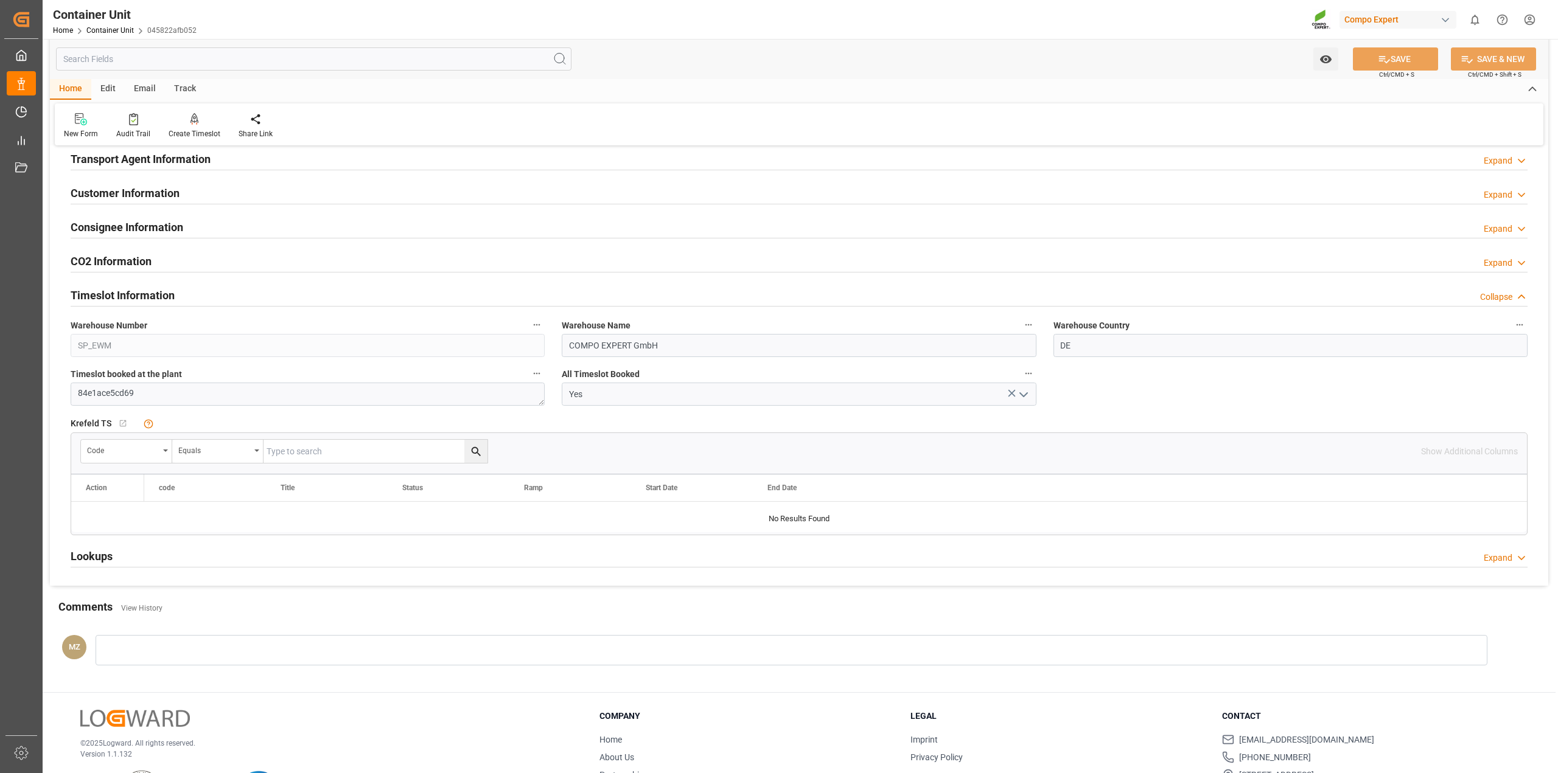
click at [1010, 396] on icon at bounding box center [1011, 393] width 13 height 13
click at [1025, 396] on icon "open menu" at bounding box center [1023, 395] width 15 height 15
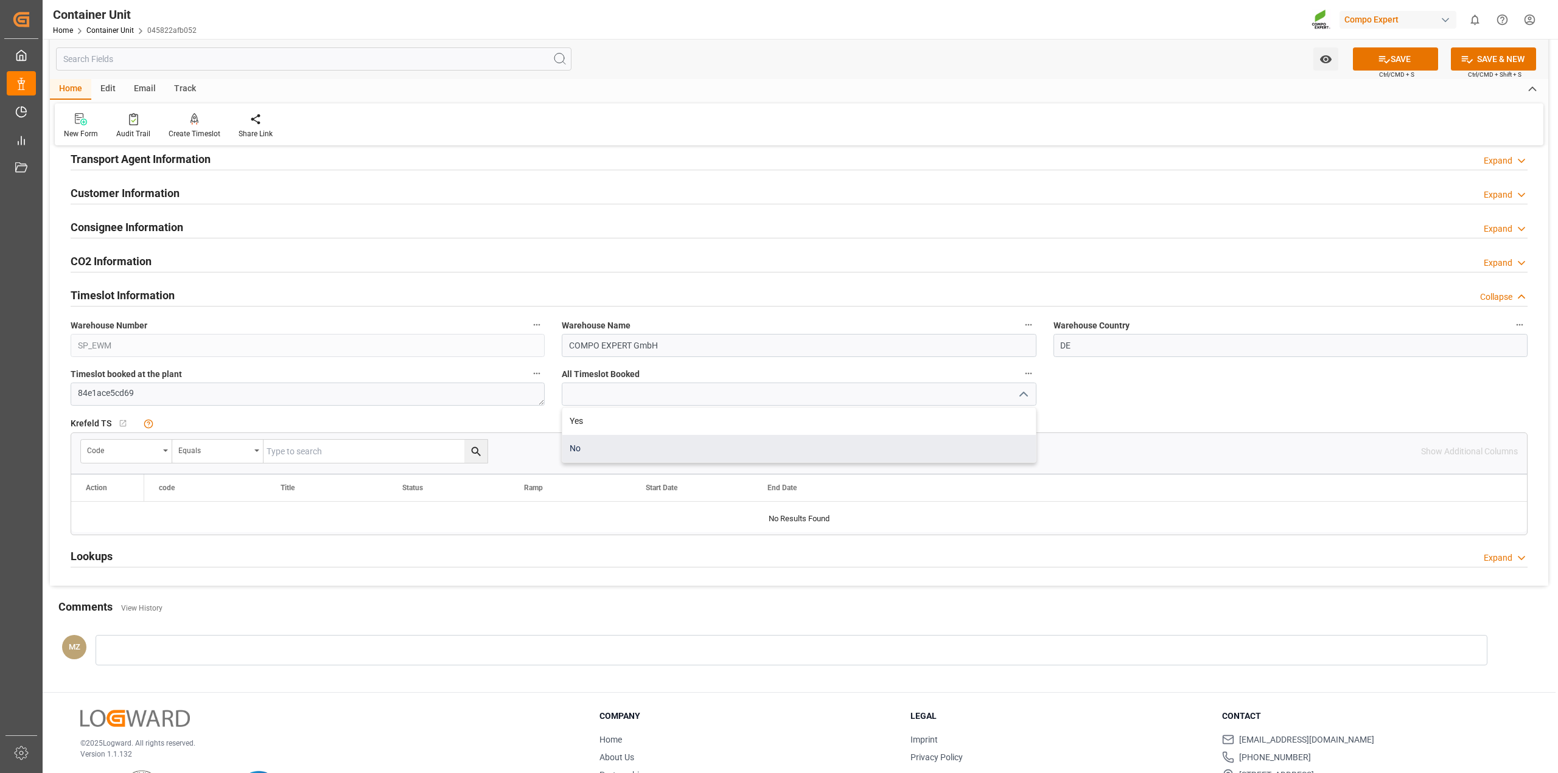
click at [766, 452] on div "No" at bounding box center [798, 448] width 473 height 27
type input "No"
click at [1397, 61] on button "SAVE" at bounding box center [1395, 58] width 85 height 23
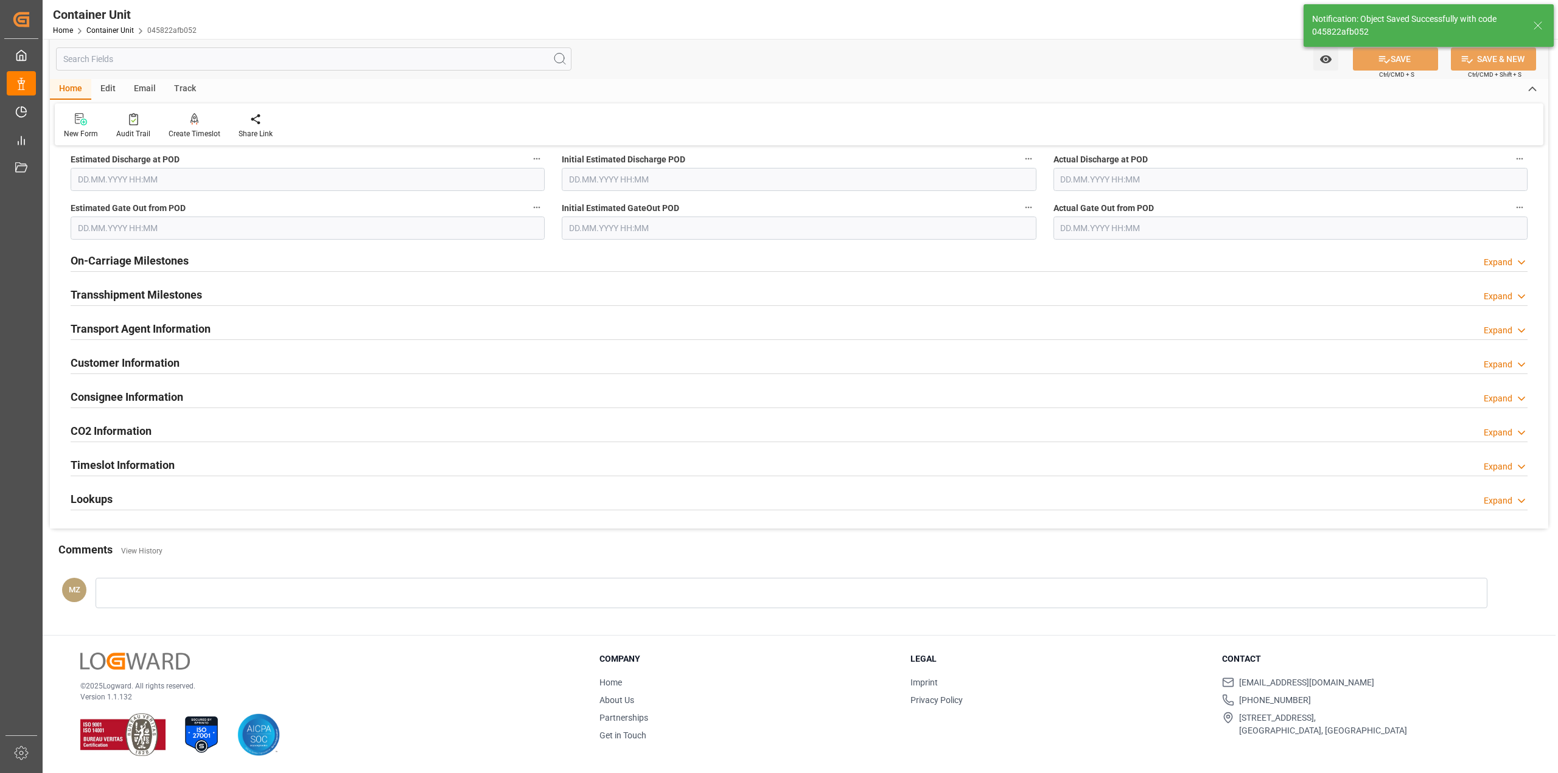
type input "4555003222"
type input "2000000276"
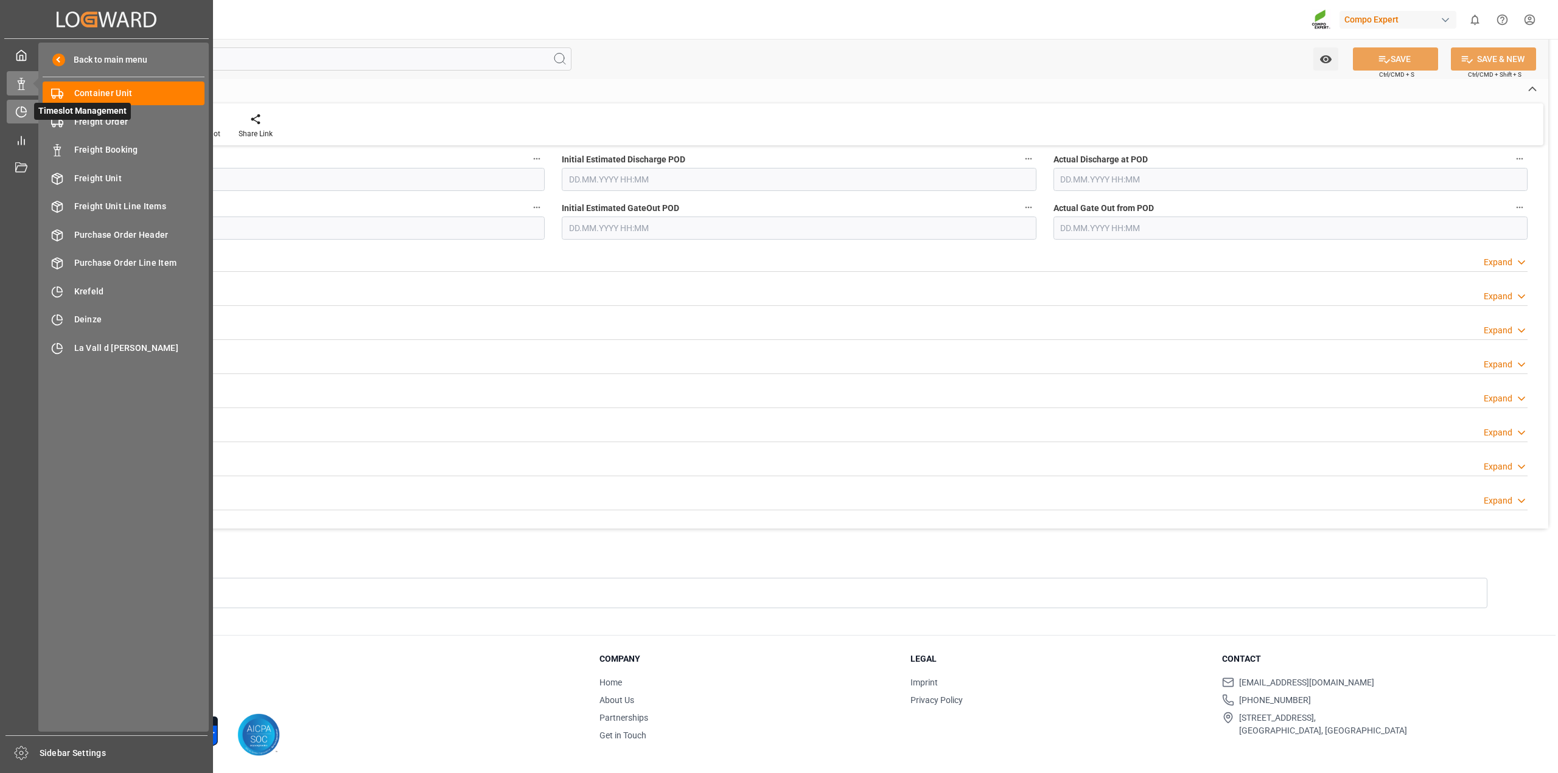
click at [27, 114] on div "Timeslot Management Timeslot Management" at bounding box center [107, 112] width 200 height 24
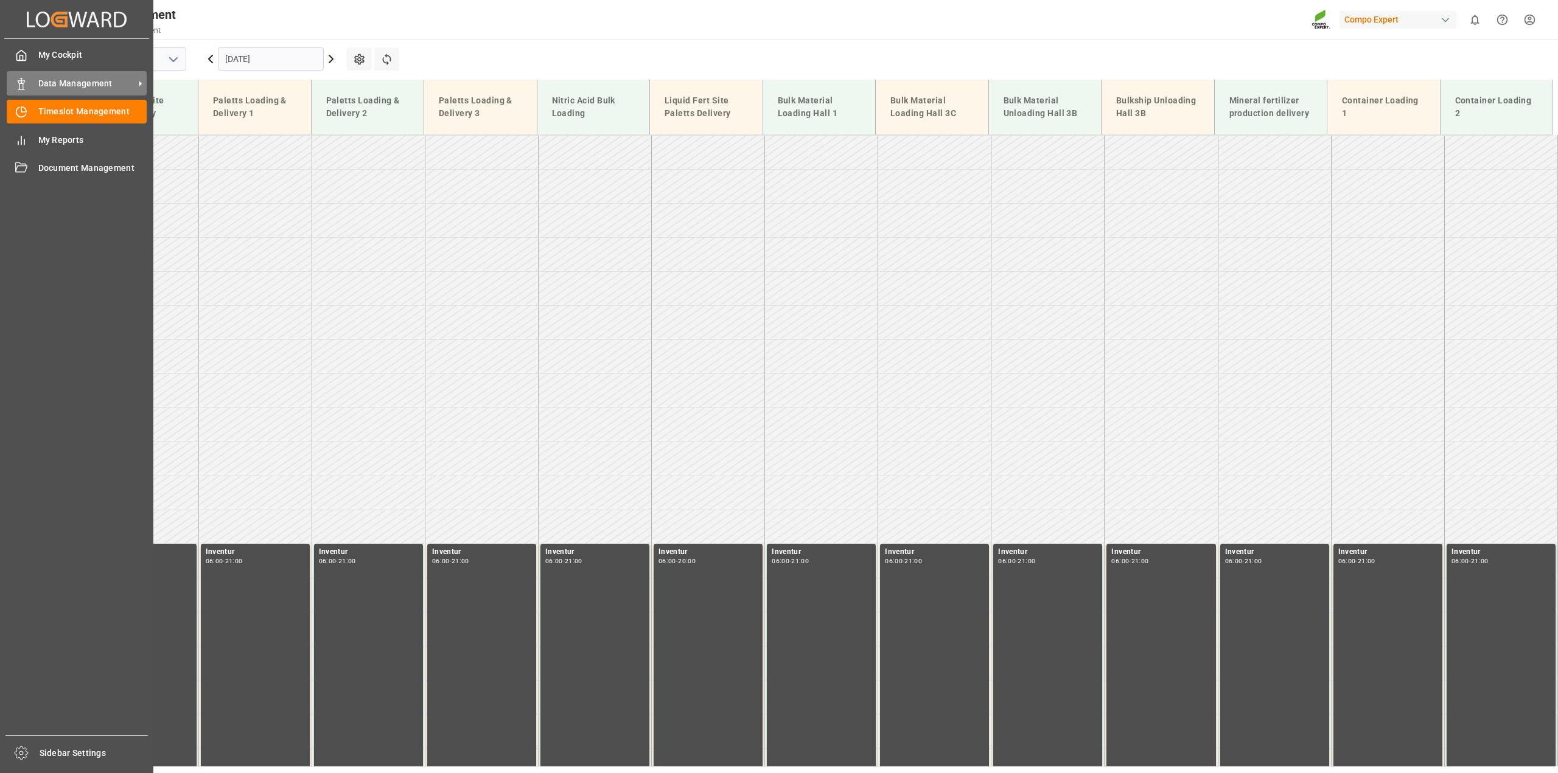
click at [89, 81] on span "Data Management" at bounding box center [86, 83] width 96 height 13
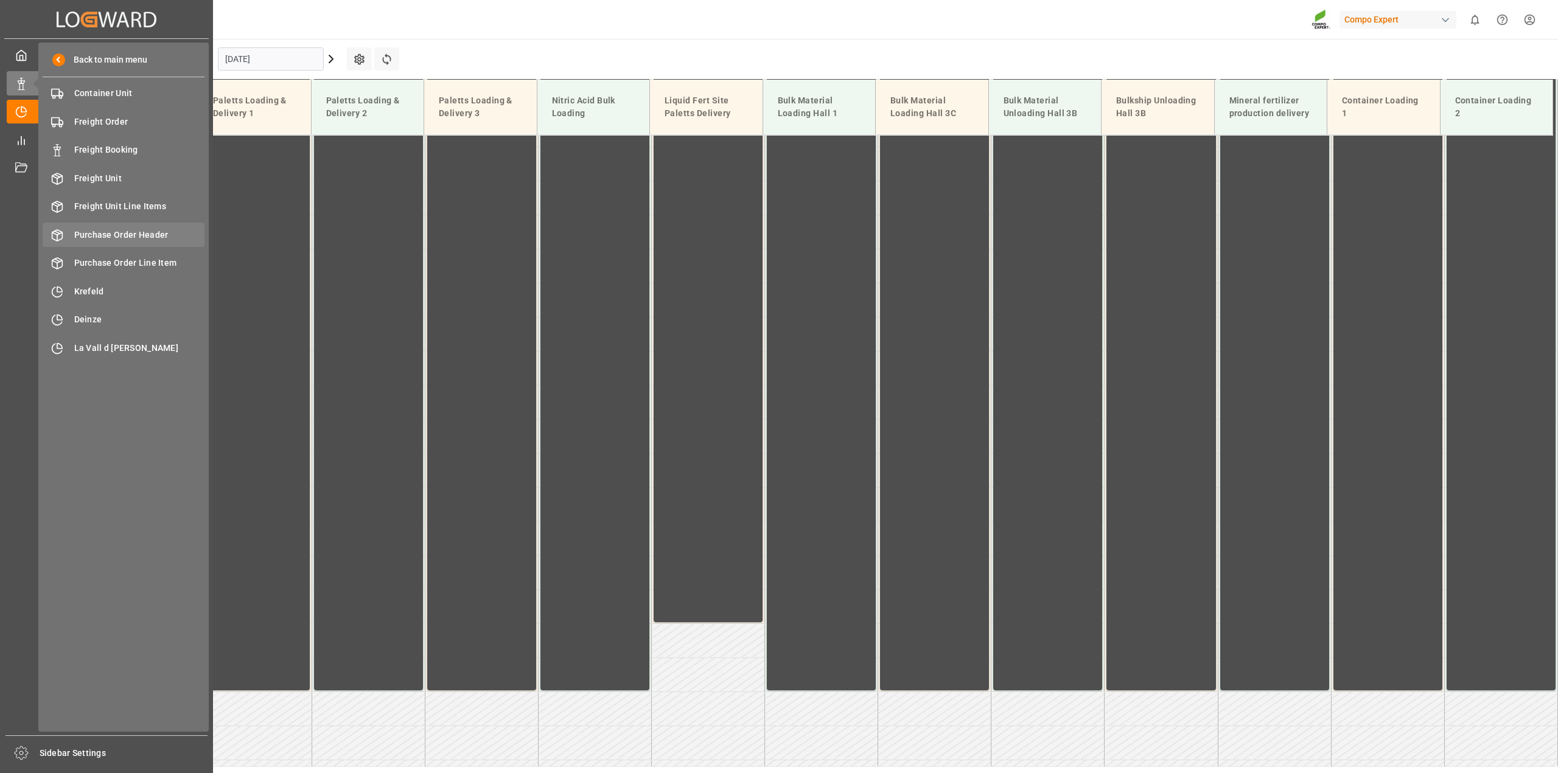
scroll to position [890, 0]
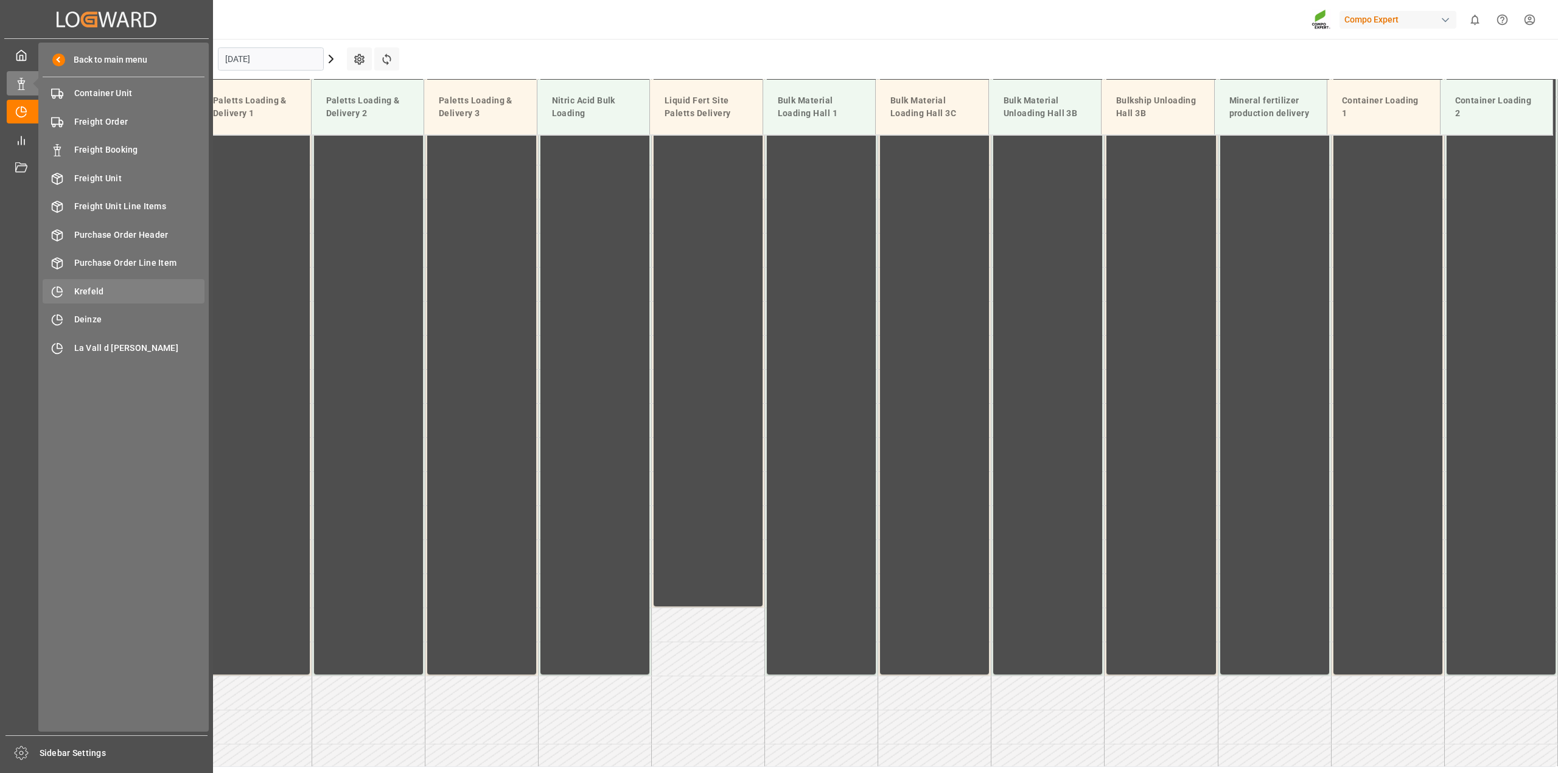
click at [87, 286] on span "Krefeld" at bounding box center [139, 291] width 131 height 13
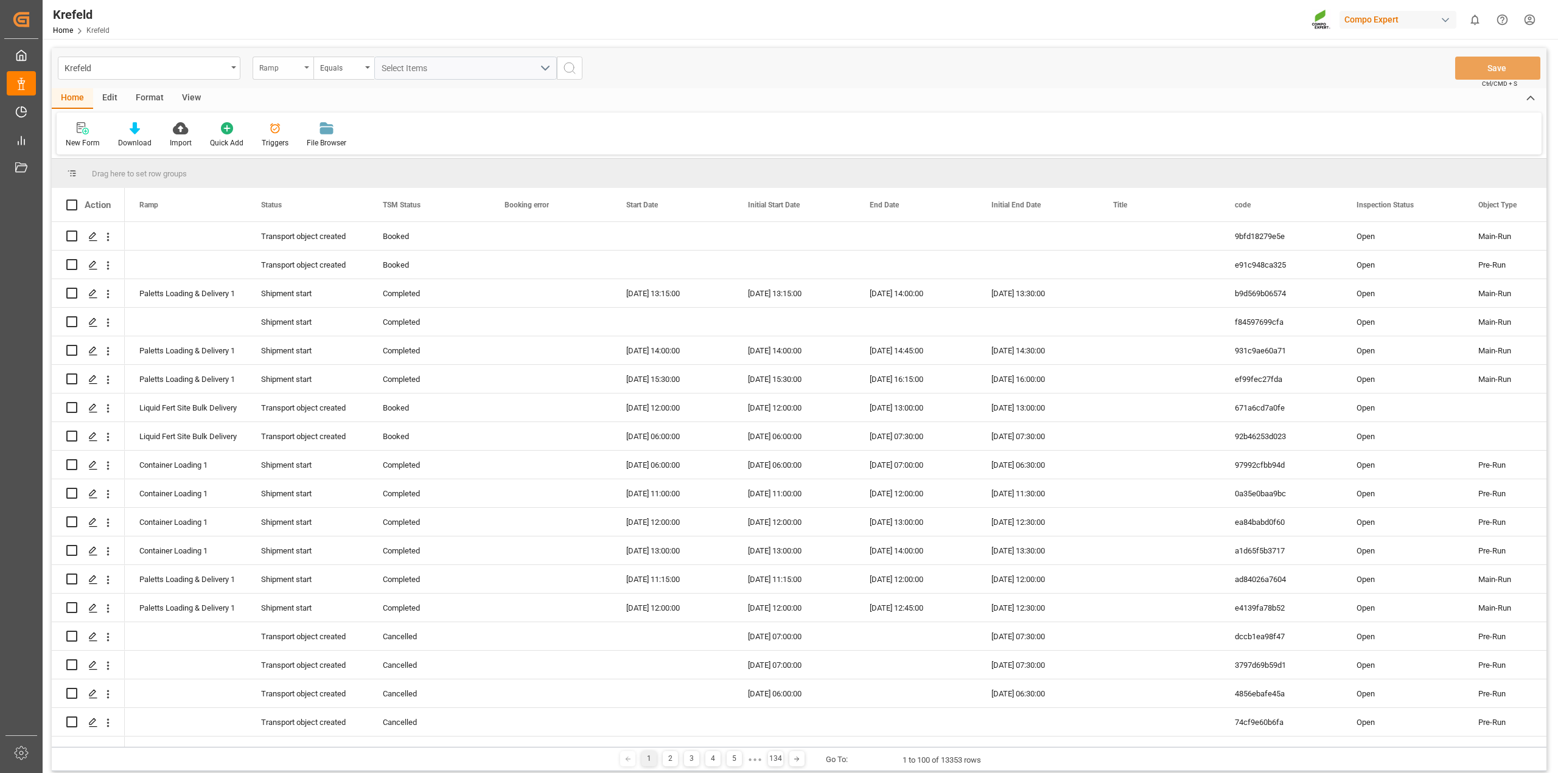
click at [307, 68] on icon "open menu" at bounding box center [306, 67] width 5 height 2
click at [275, 355] on div "code" at bounding box center [343, 354] width 181 height 26
type input "84e1ace5cd69"
click at [566, 70] on icon "search button" at bounding box center [569, 68] width 15 height 15
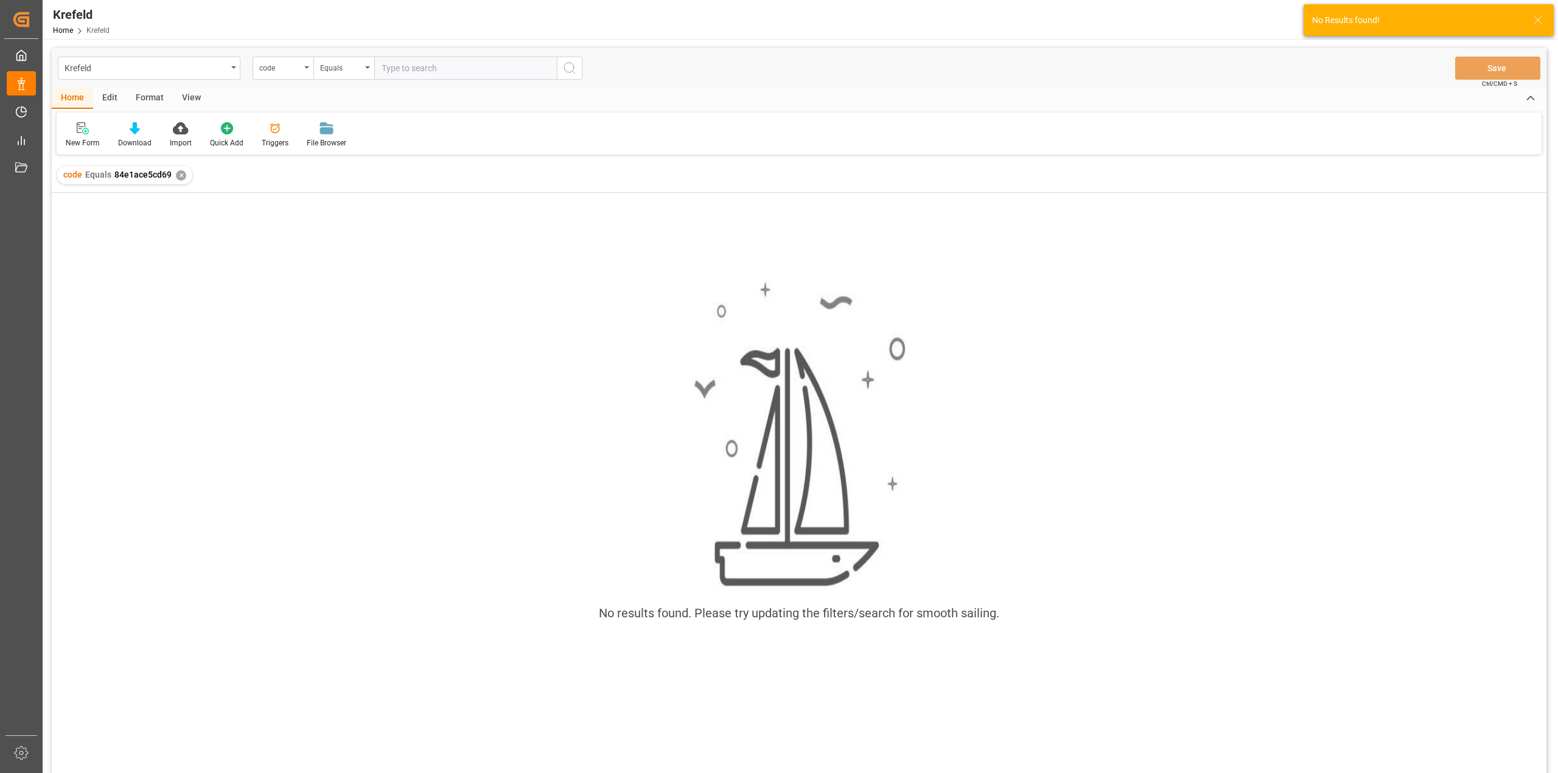
click at [408, 71] on input "text" at bounding box center [465, 68] width 183 height 23
paste input "84e1ace5cd69"
type input "84e1ace5cd69"
click at [361, 70] on div "Equals" at bounding box center [340, 67] width 41 height 14
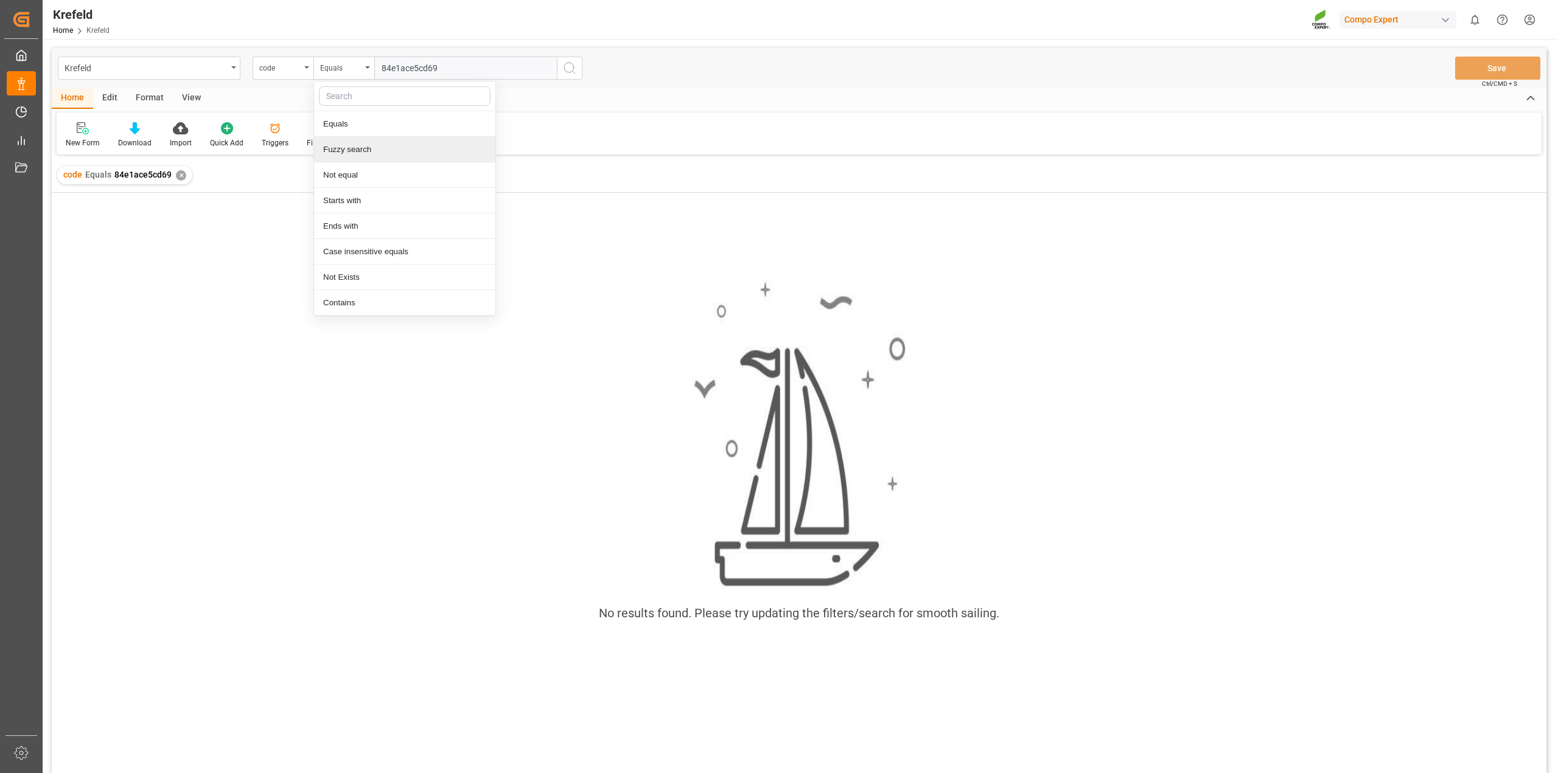
click at [348, 149] on div "Fuzzy search" at bounding box center [404, 150] width 181 height 26
paste input "84e1ace5cd69"
type input "84e1ace5cd69"
click at [574, 71] on icon "search button" at bounding box center [569, 68] width 15 height 15
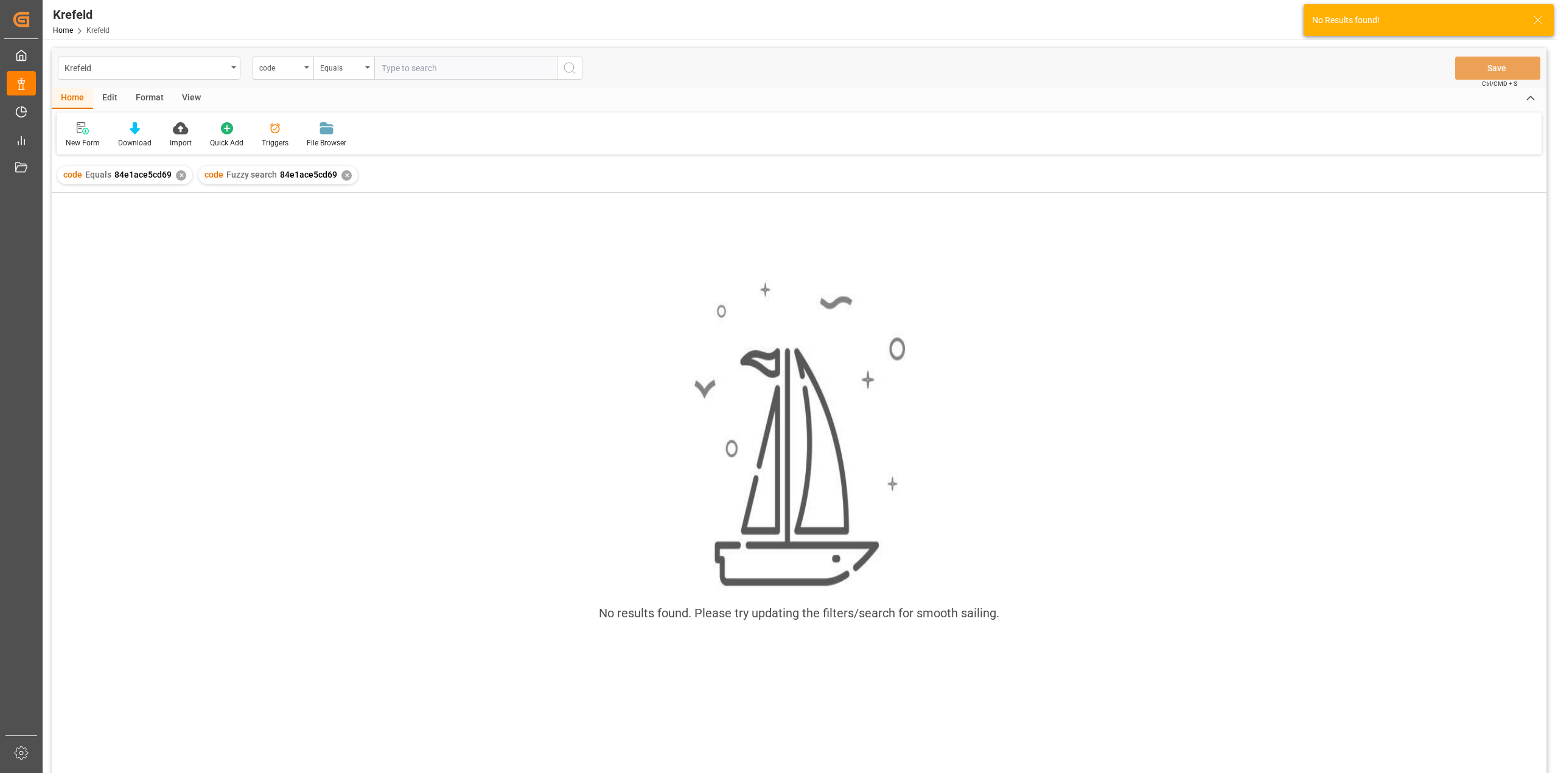
click at [183, 173] on div "✕" at bounding box center [181, 175] width 10 height 10
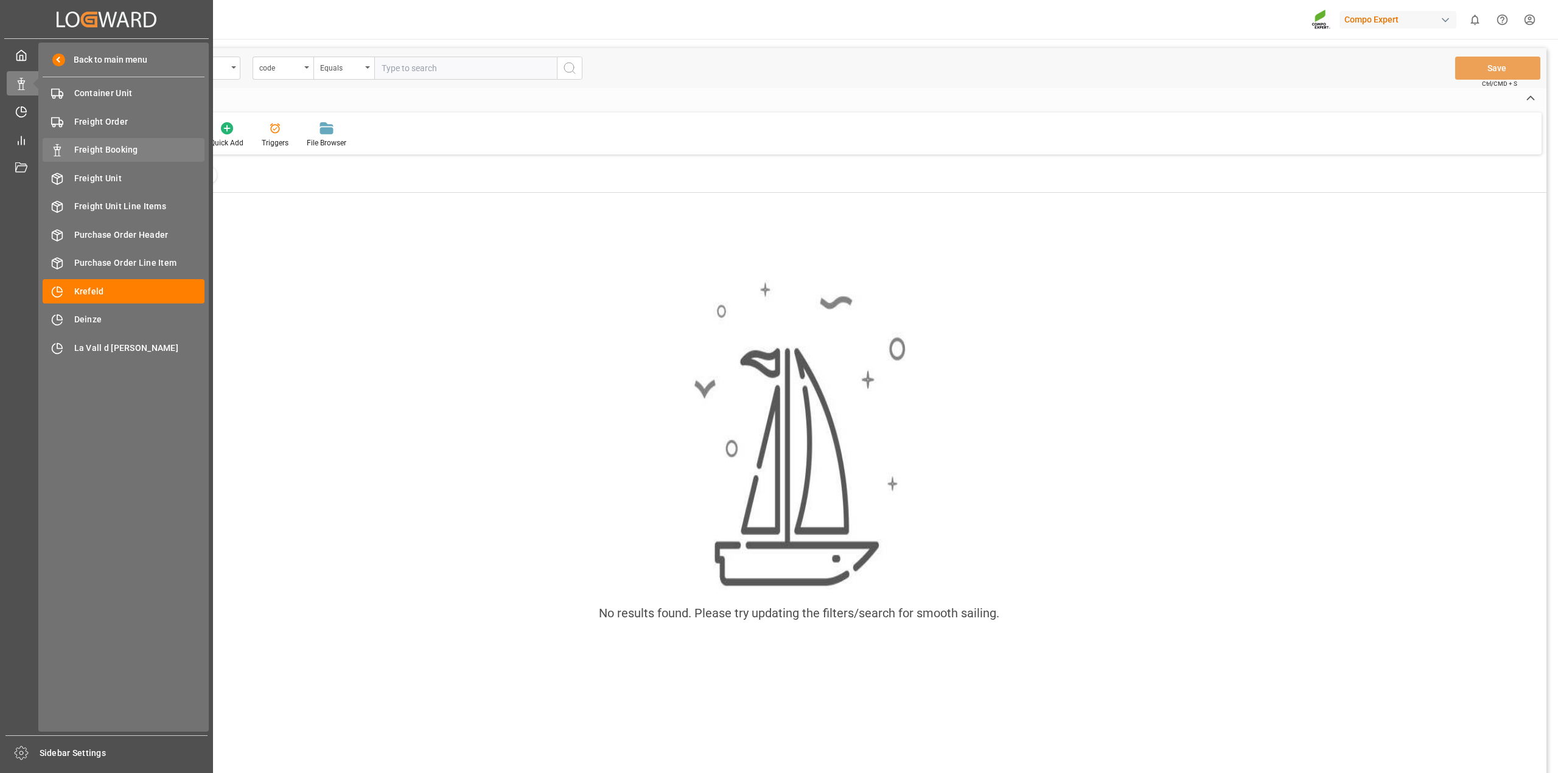
click at [137, 153] on span "Freight Booking" at bounding box center [139, 150] width 131 height 13
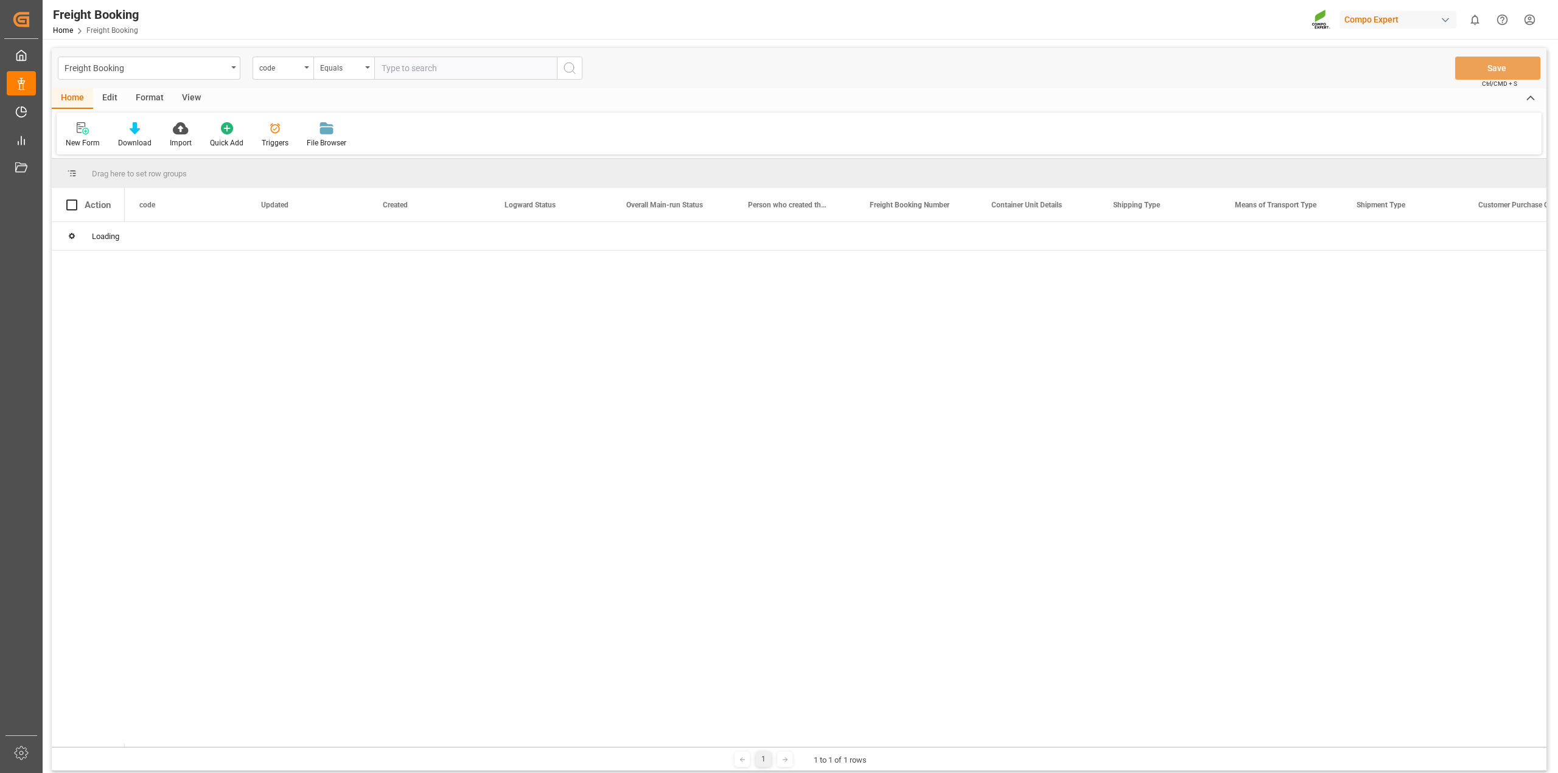
click at [449, 71] on input "text" at bounding box center [465, 68] width 183 height 23
paste input "84e1ace5cd69"
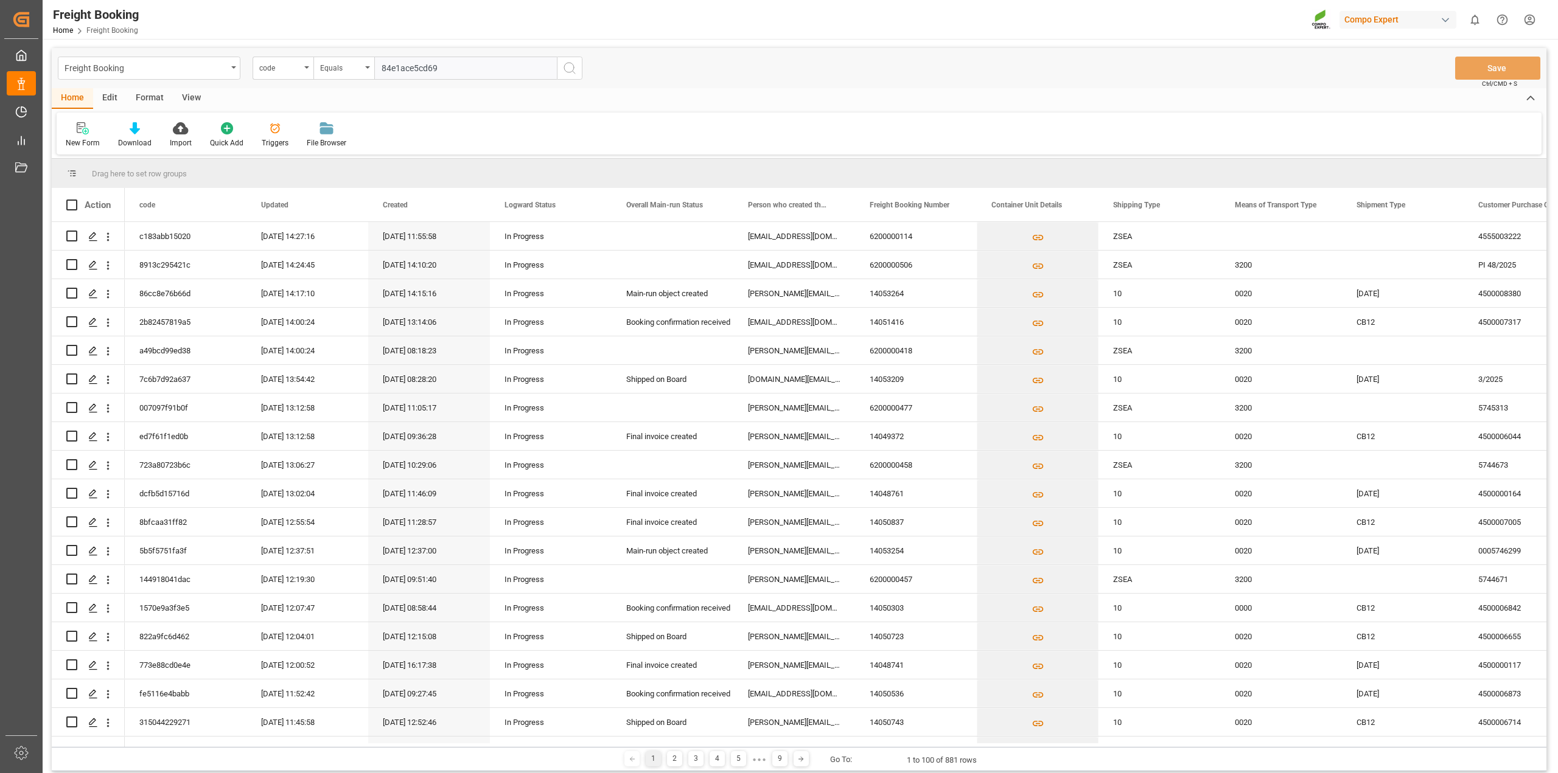
type input "84e1ace5cd69"
click at [570, 65] on icon "search button" at bounding box center [569, 68] width 15 height 15
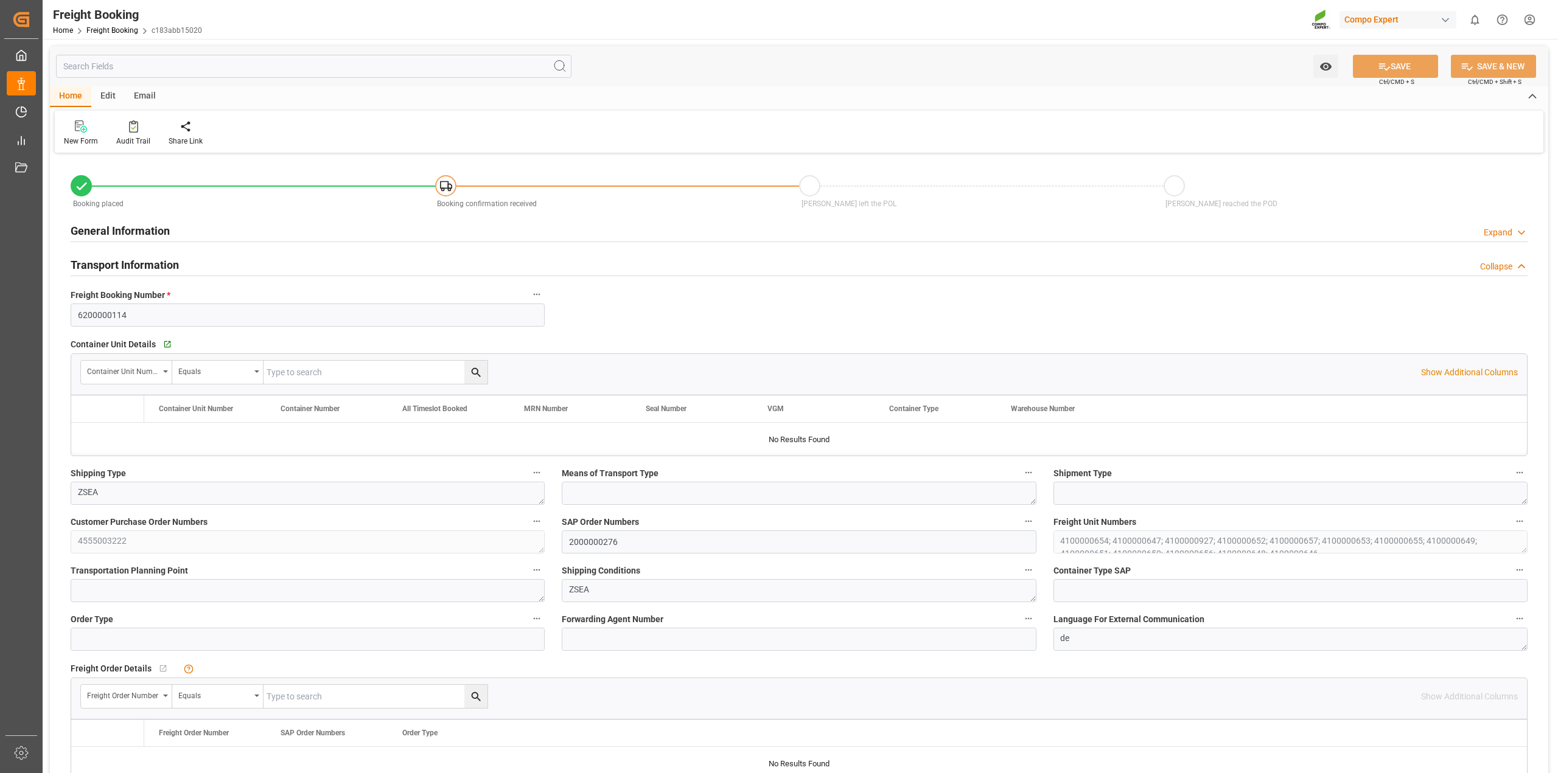
type input "MYPKG"
type input "0"
type input "312000"
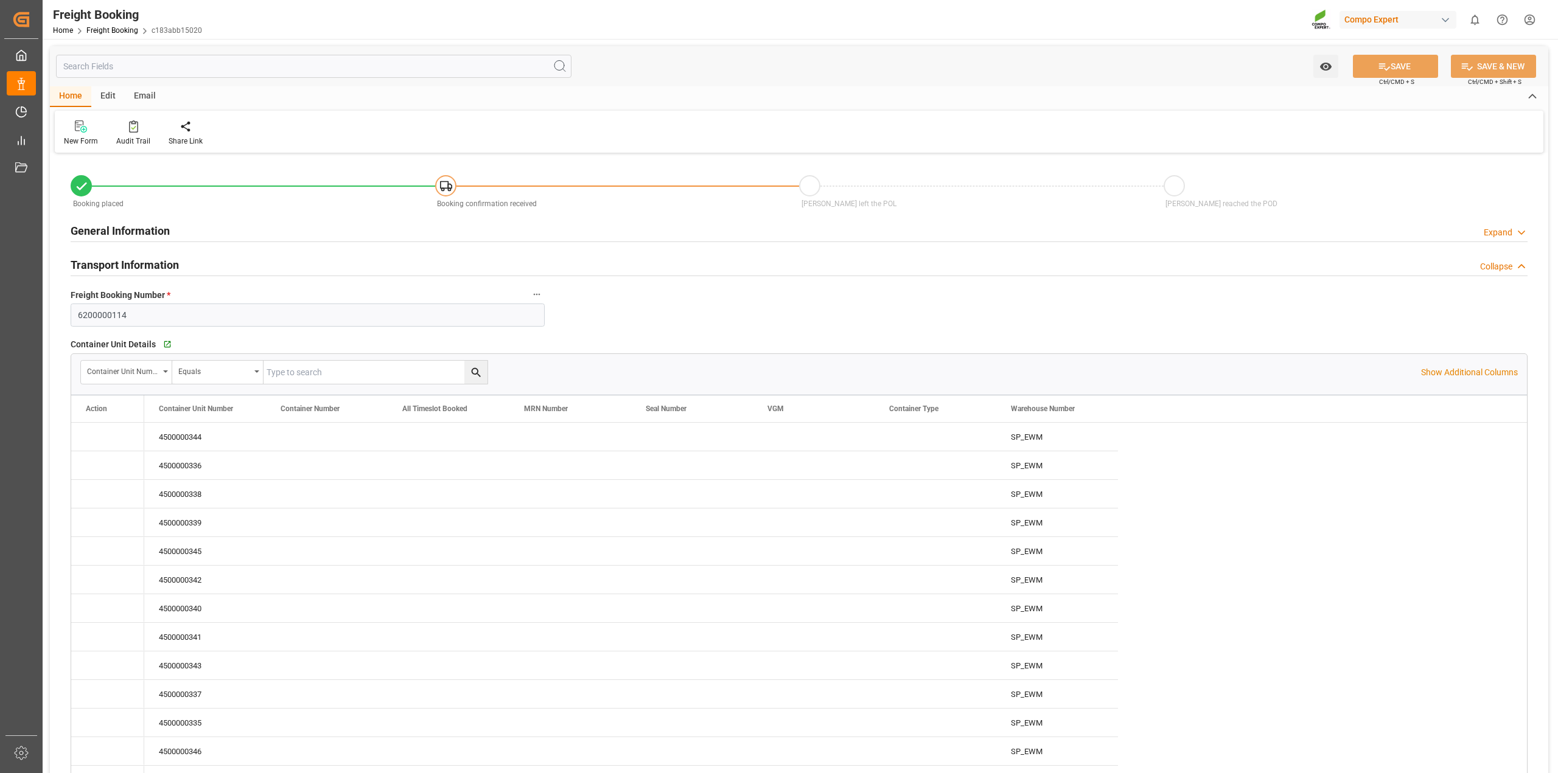
type input "[DATE] 01:00"
type input "[DATE] 11:56"
type input "[DATE] 11:58"
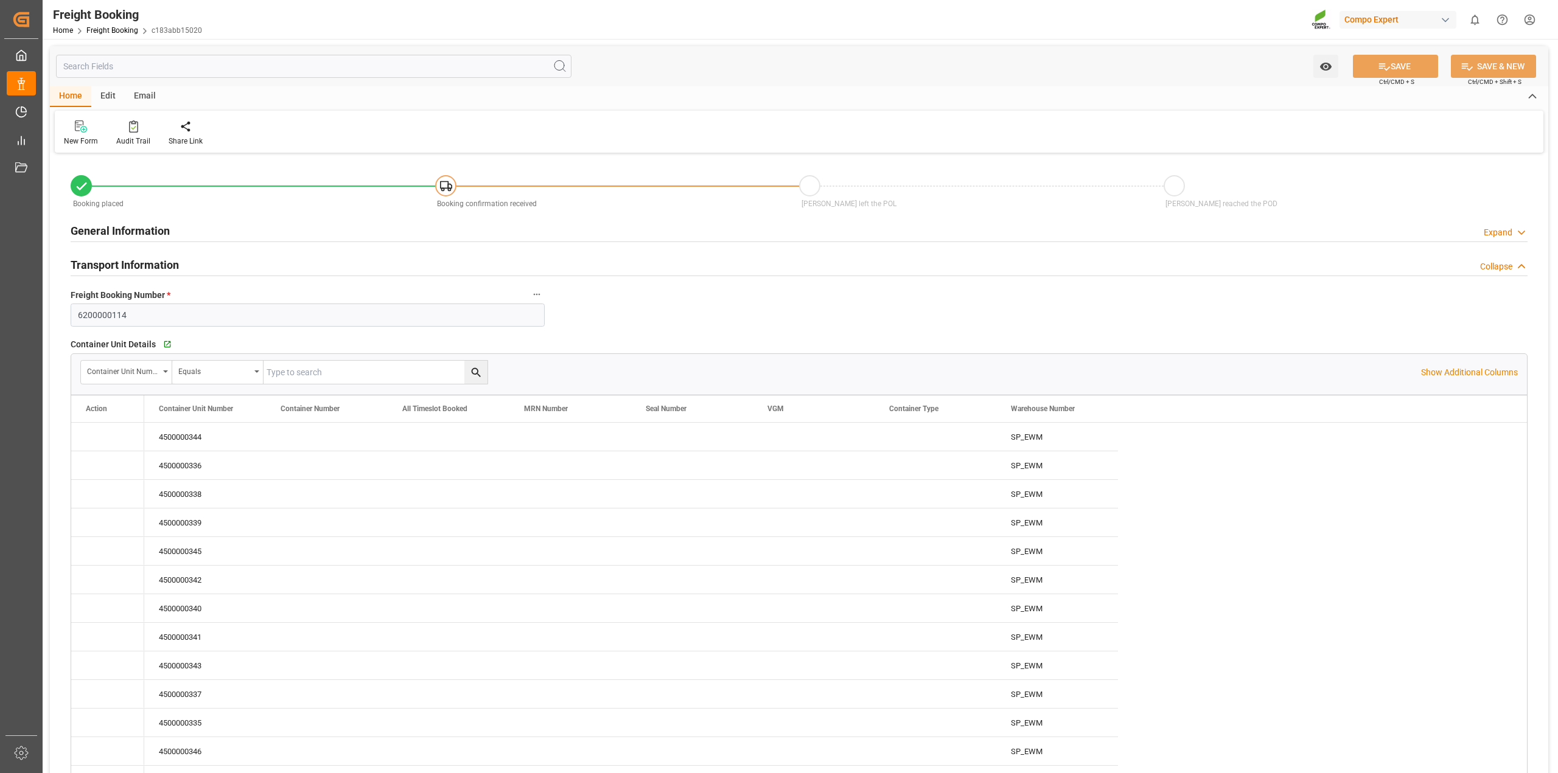
type input "[DATE] 11:58"
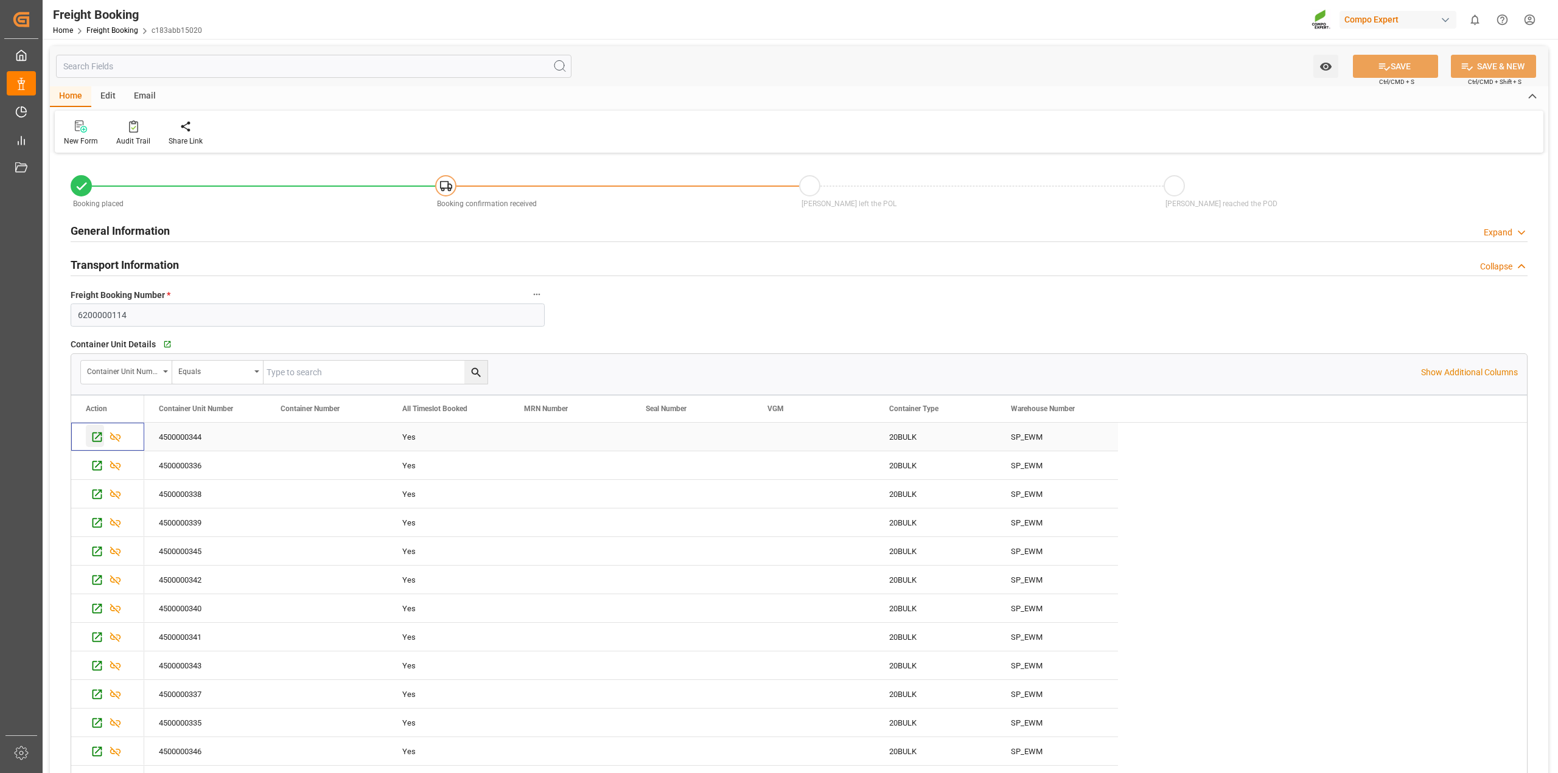
click at [94, 436] on icon "Press SPACE to select this row." at bounding box center [97, 437] width 13 height 13
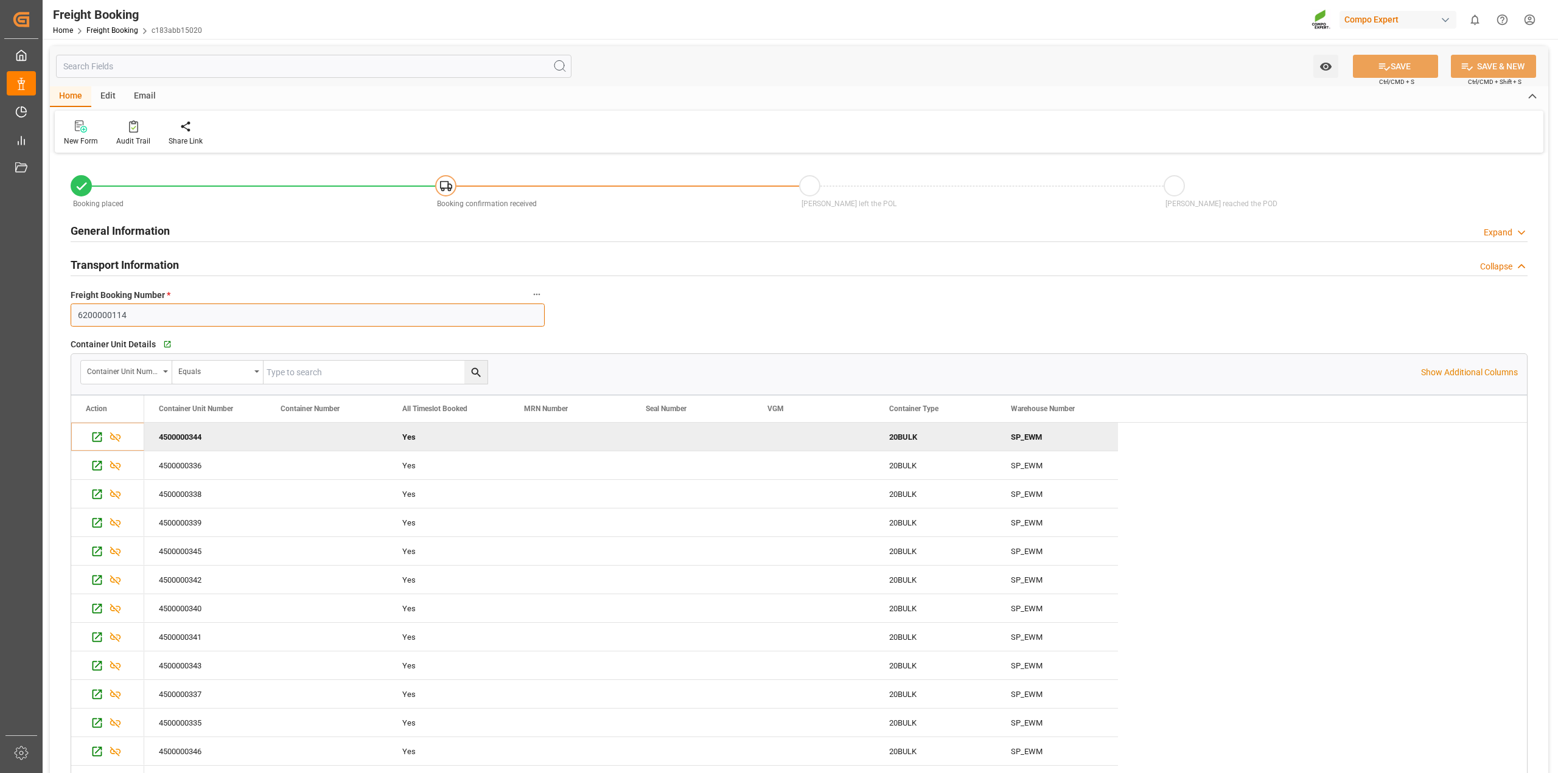
drag, startPoint x: 131, startPoint y: 318, endPoint x: 4, endPoint y: 315, distance: 126.6
click at [5, 316] on div "Created by potrace 1.15, written by [PERSON_NAME] [DATE]-[DATE] Created by potr…" at bounding box center [779, 386] width 1558 height 773
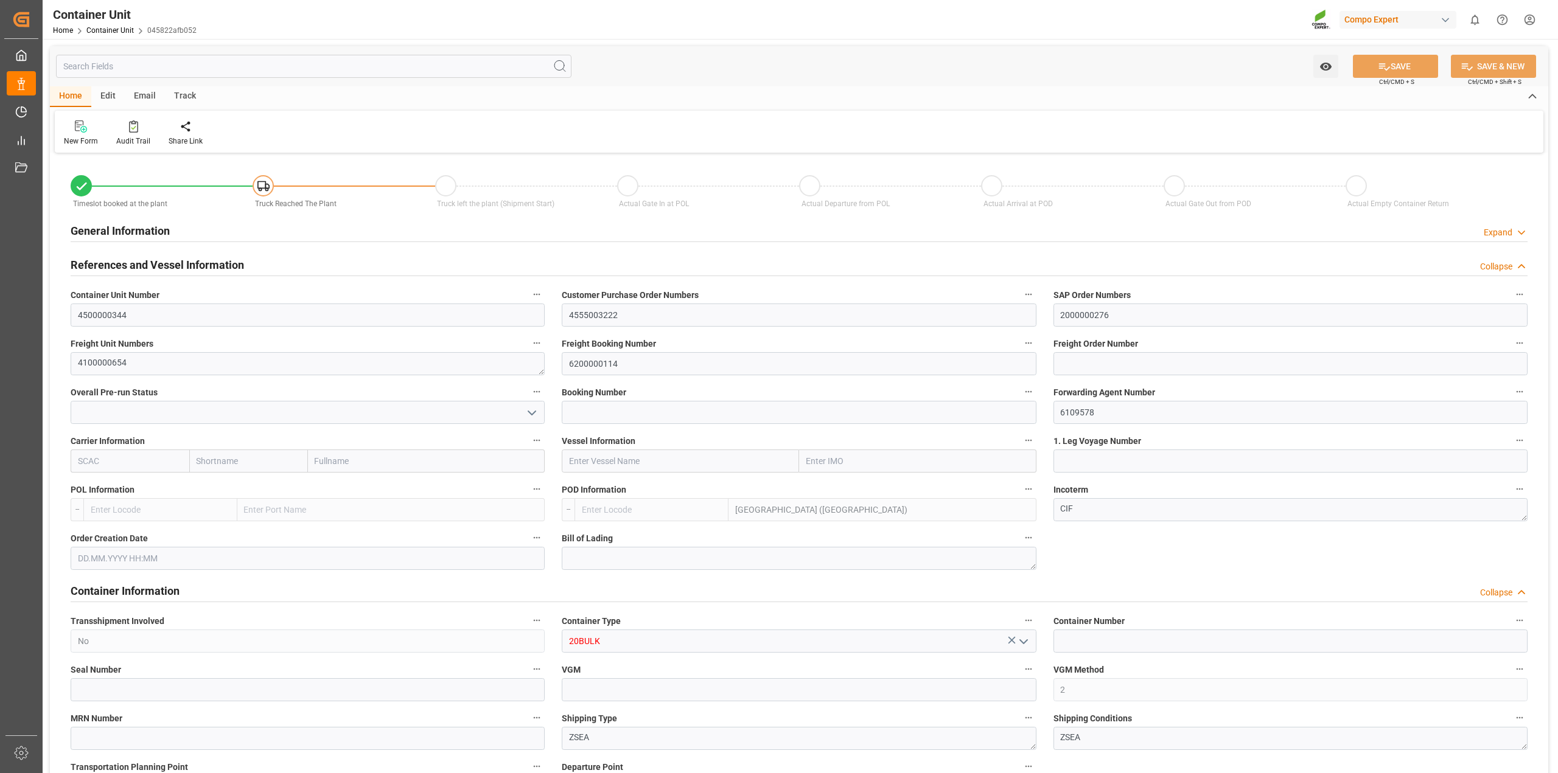
type input "MYPKG"
type input "7"
type input "0"
type input "7"
type input "0"
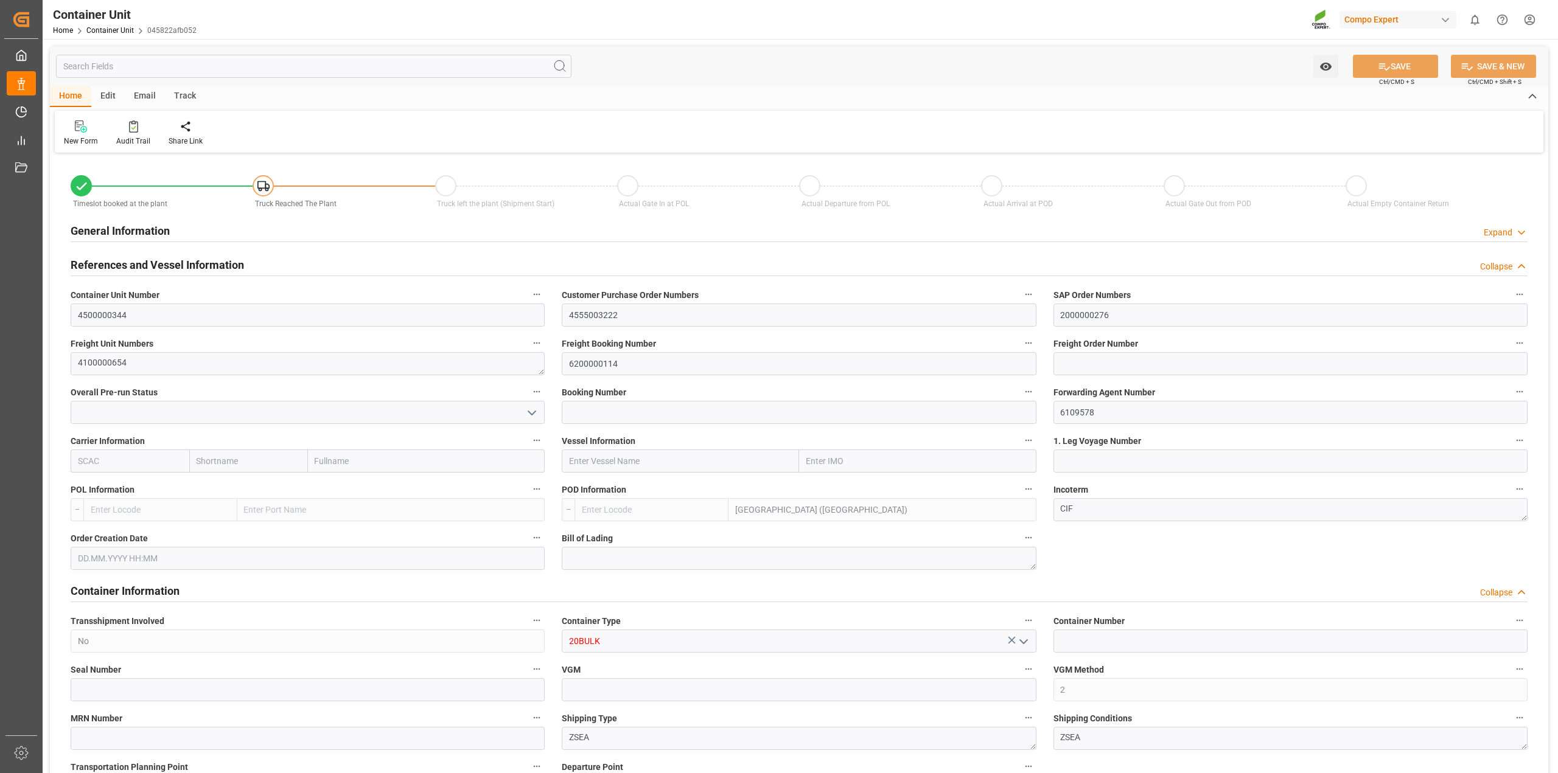
type input "0"
type input "24000"
type input "[DATE]"
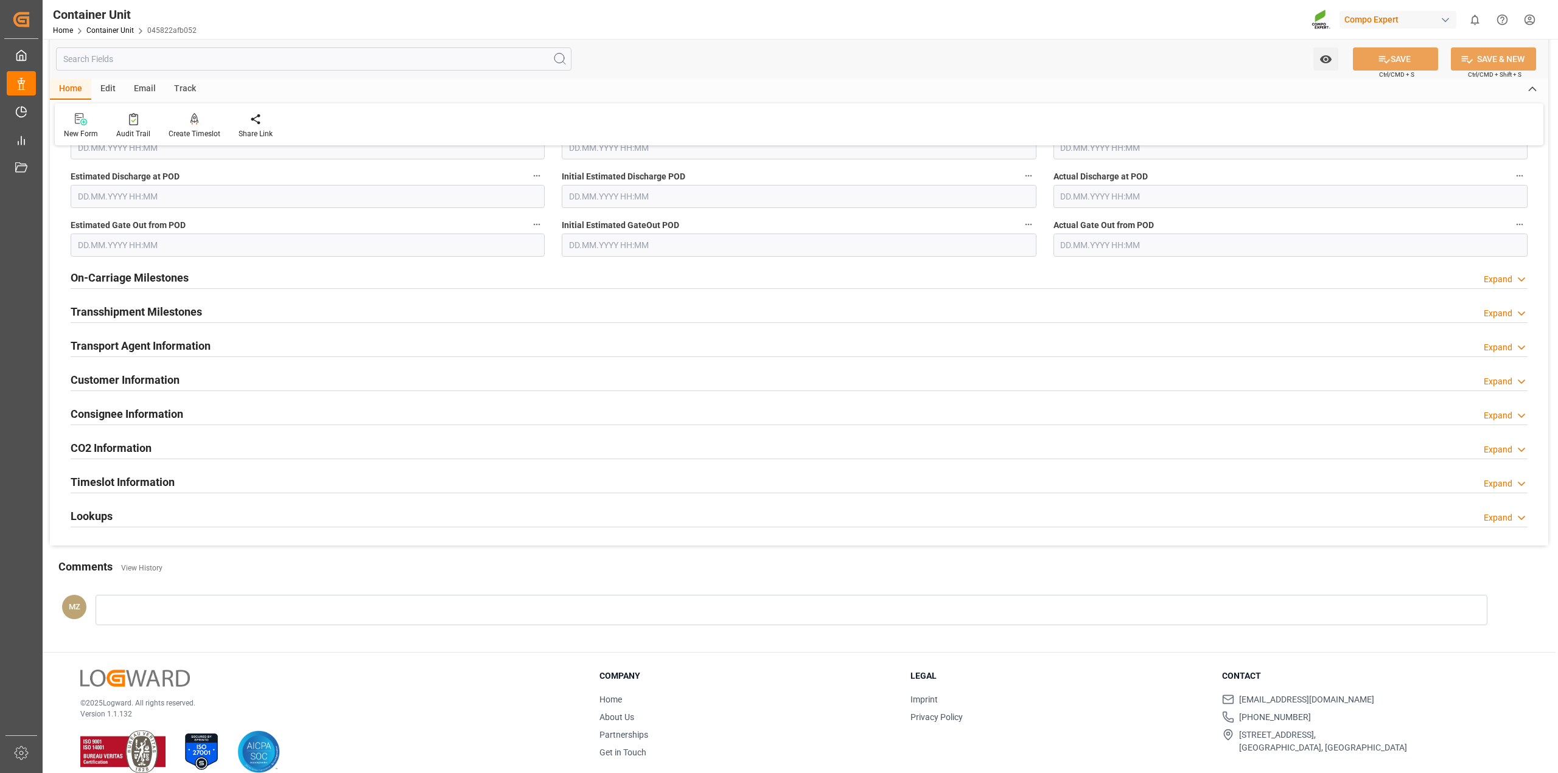
scroll to position [1504, 0]
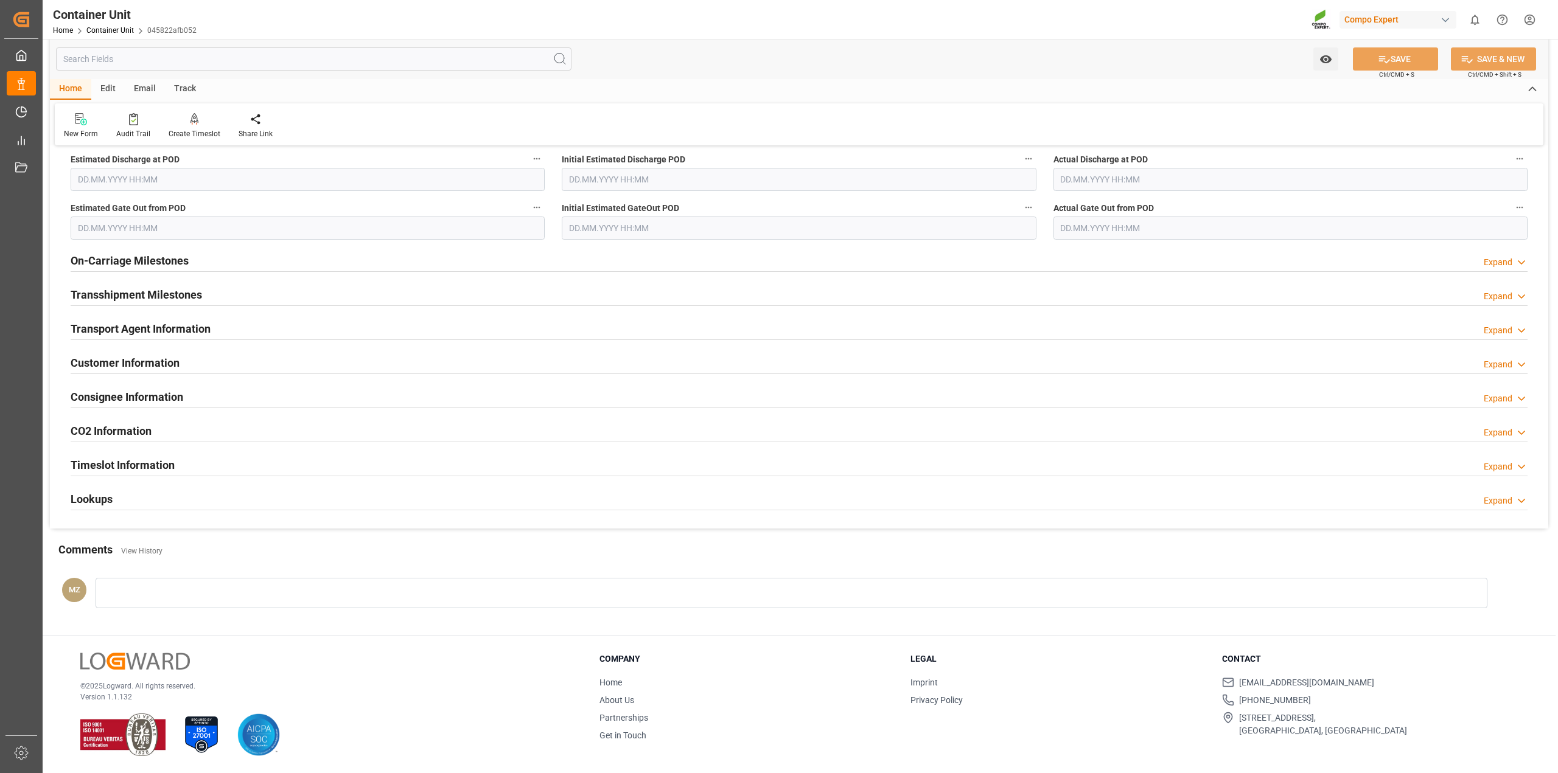
click at [309, 466] on div "Timeslot Information Expand" at bounding box center [799, 464] width 1457 height 23
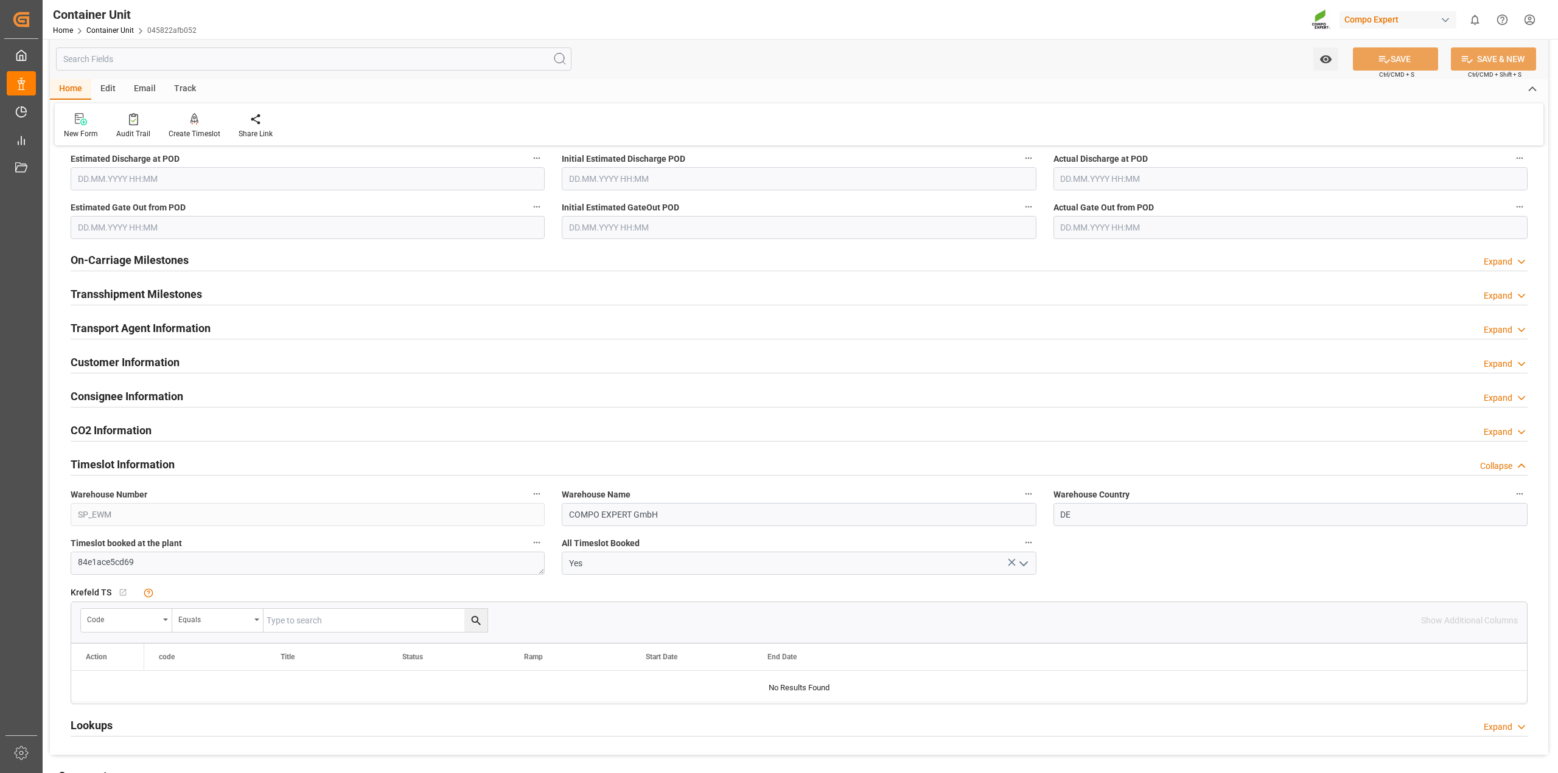
scroll to position [1732, 0]
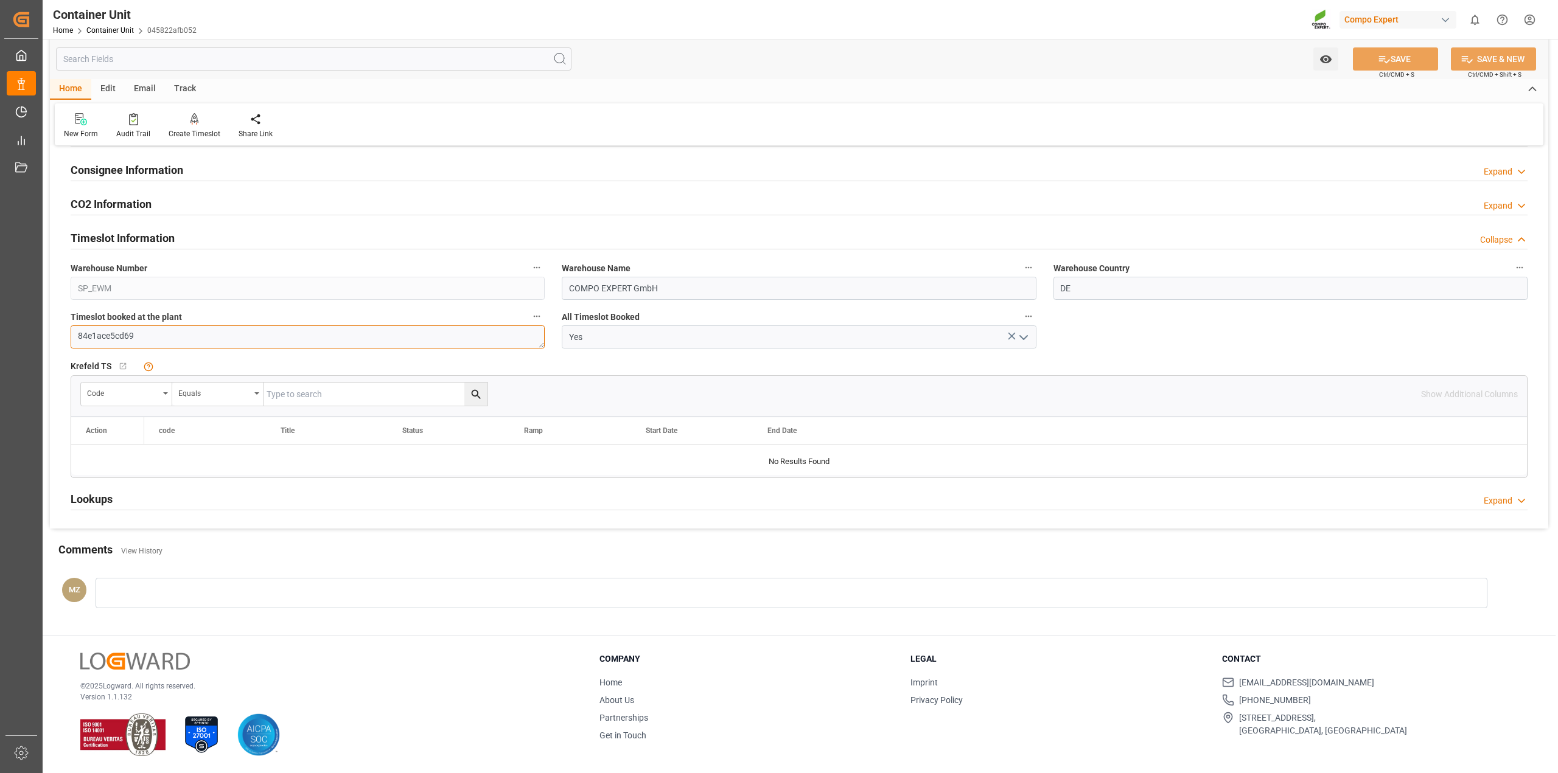
drag, startPoint x: 150, startPoint y: 333, endPoint x: 58, endPoint y: 329, distance: 92.0
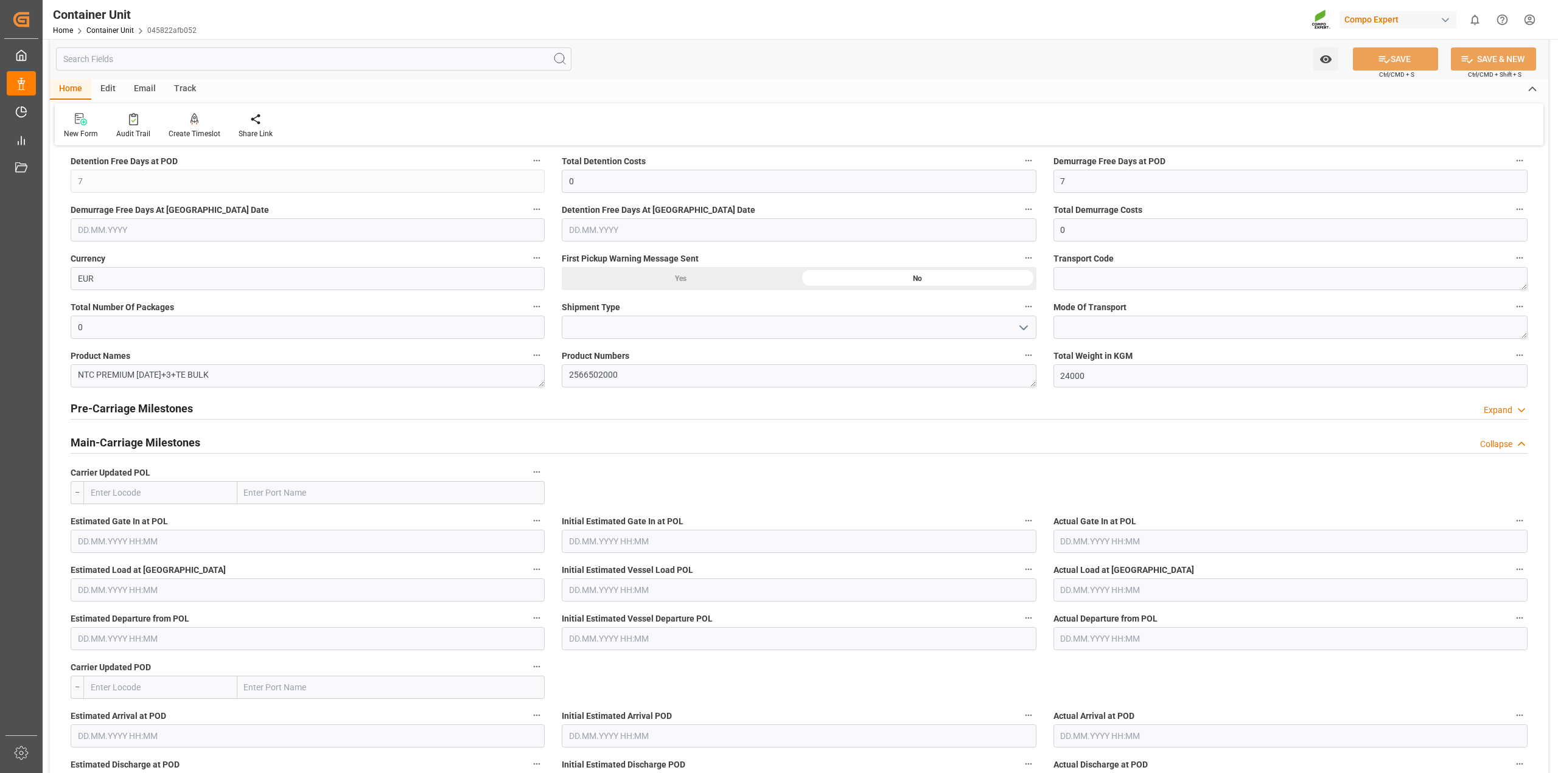
scroll to position [895, 0]
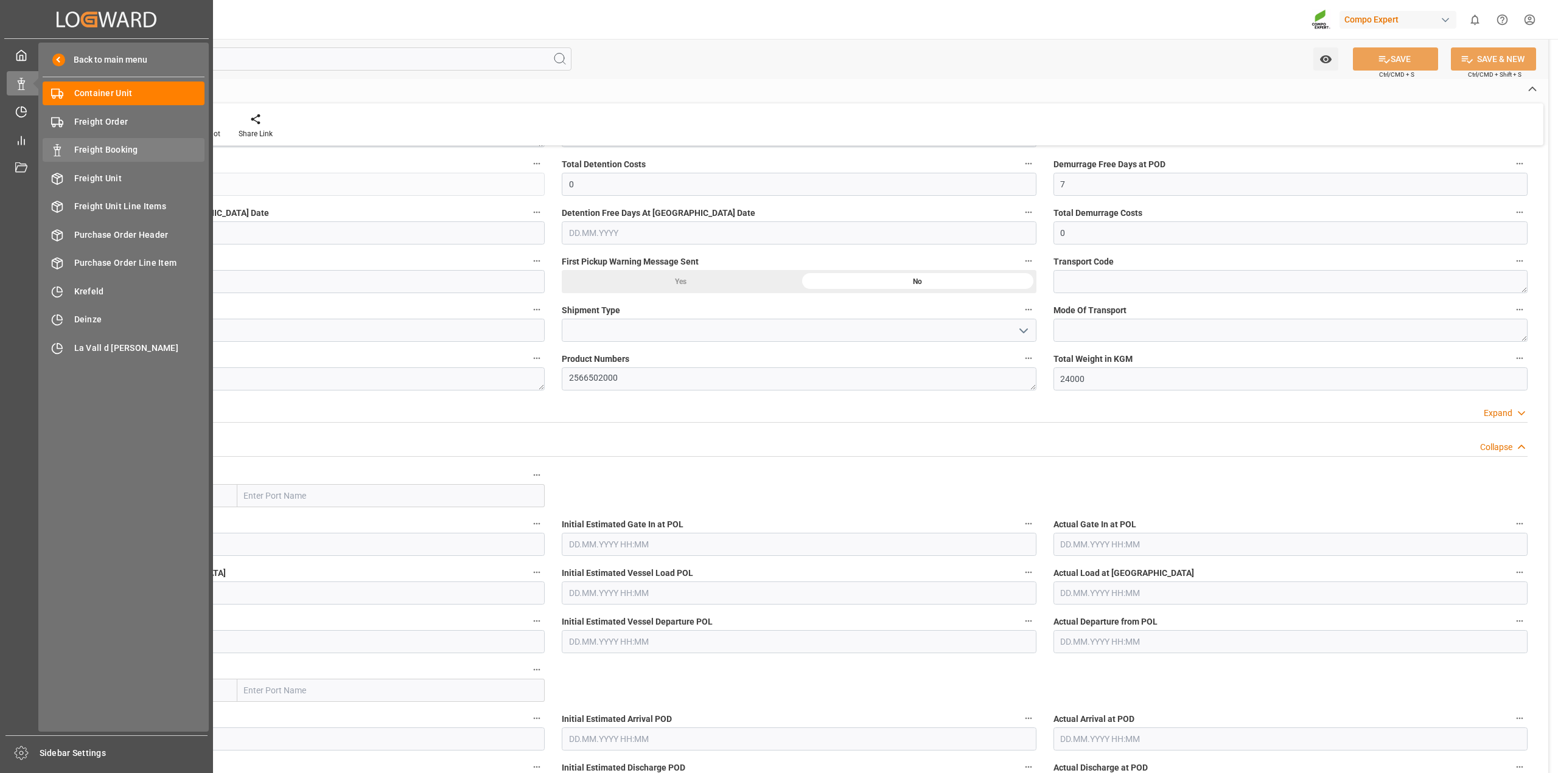
click at [106, 153] on span "Freight Booking" at bounding box center [139, 150] width 131 height 13
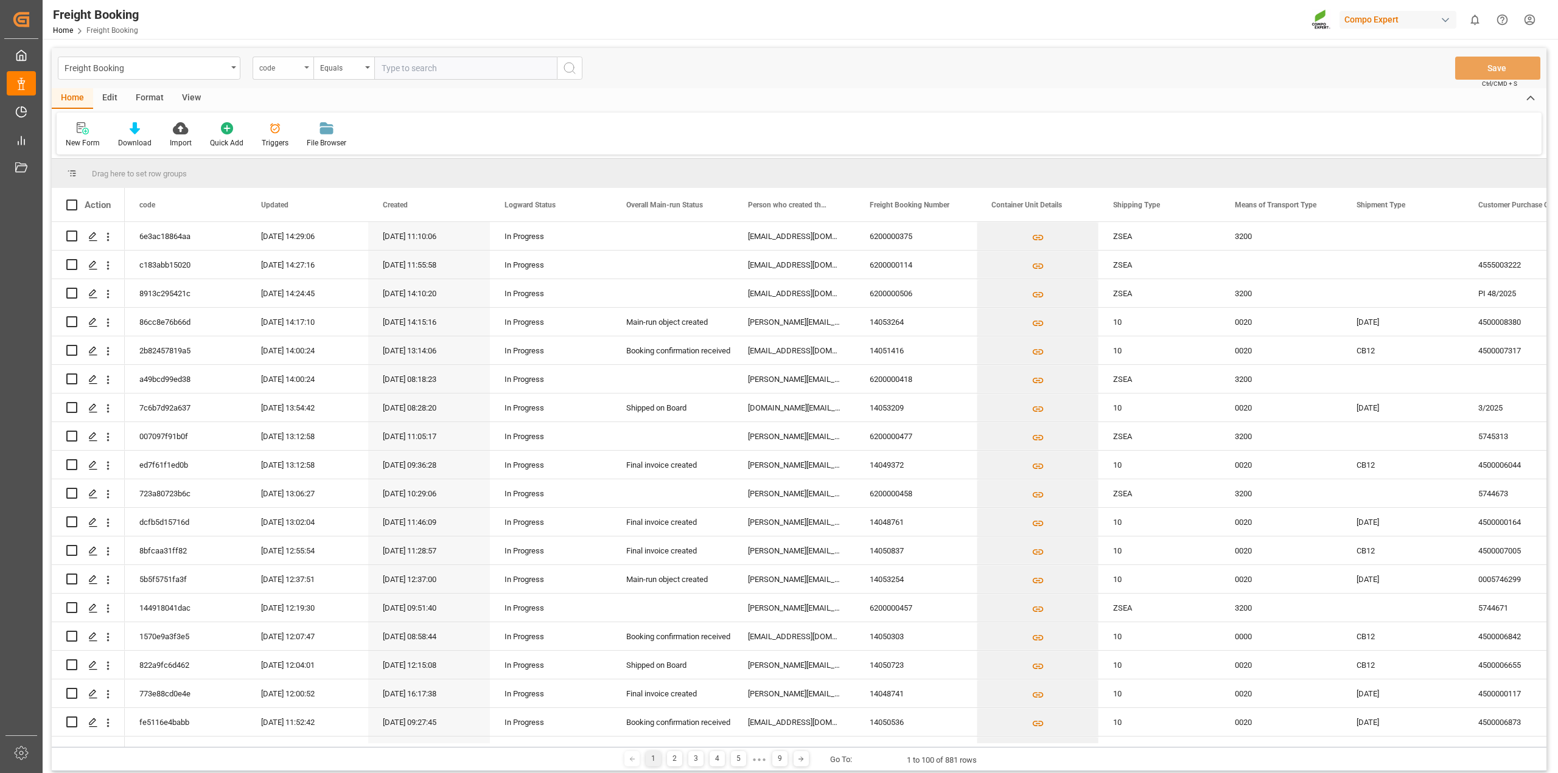
click at [305, 67] on icon "open menu" at bounding box center [306, 67] width 5 height 2
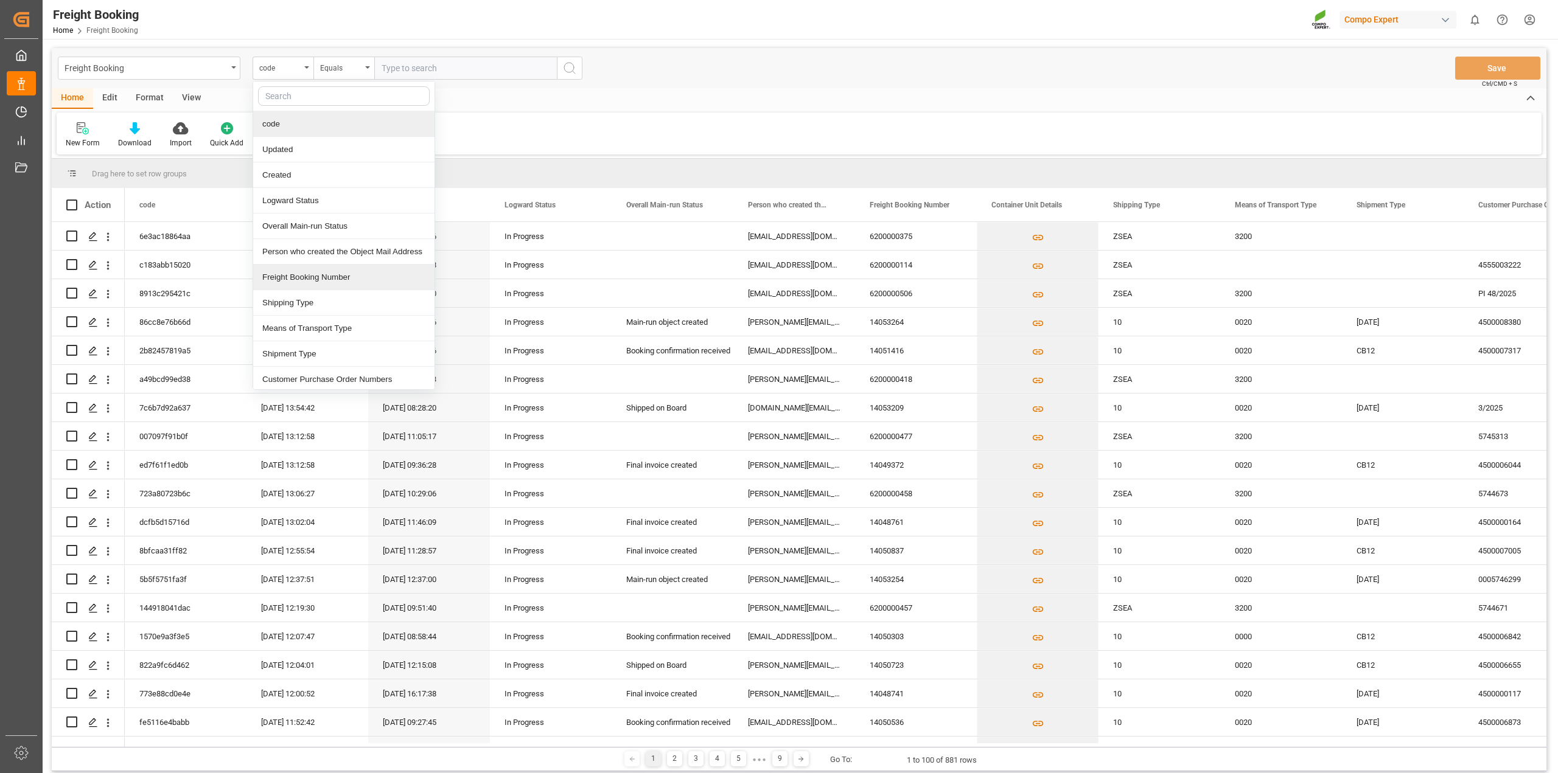
click at [292, 284] on div "Freight Booking Number" at bounding box center [343, 278] width 181 height 26
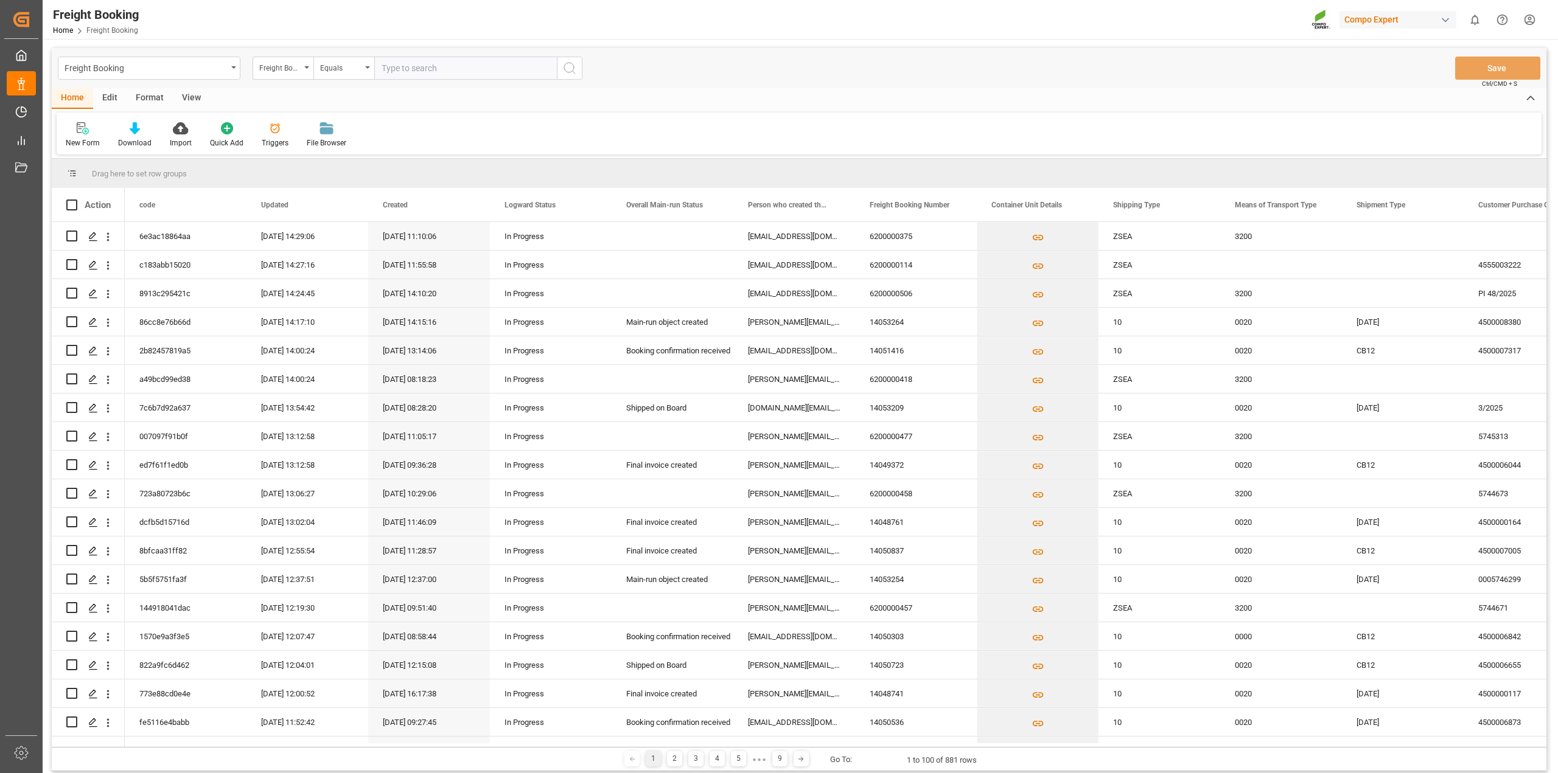
click at [426, 61] on input "text" at bounding box center [465, 68] width 183 height 23
paste input "6200000114"
type input "6200000114"
click at [567, 74] on icon "search button" at bounding box center [569, 68] width 15 height 15
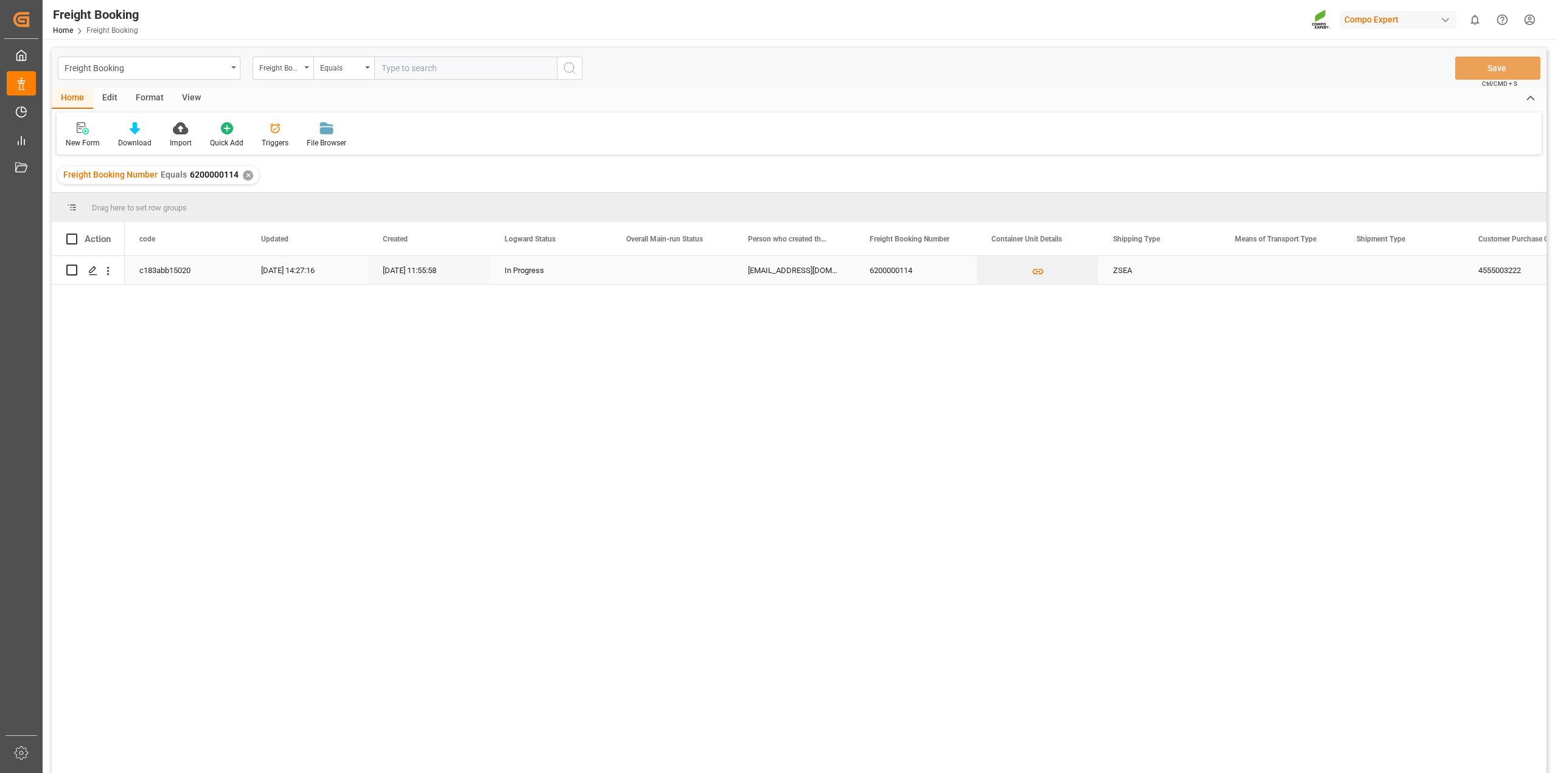
click at [73, 268] on input "Press Space to toggle row selection (unchecked)" at bounding box center [71, 270] width 11 height 11
checkbox input "true"
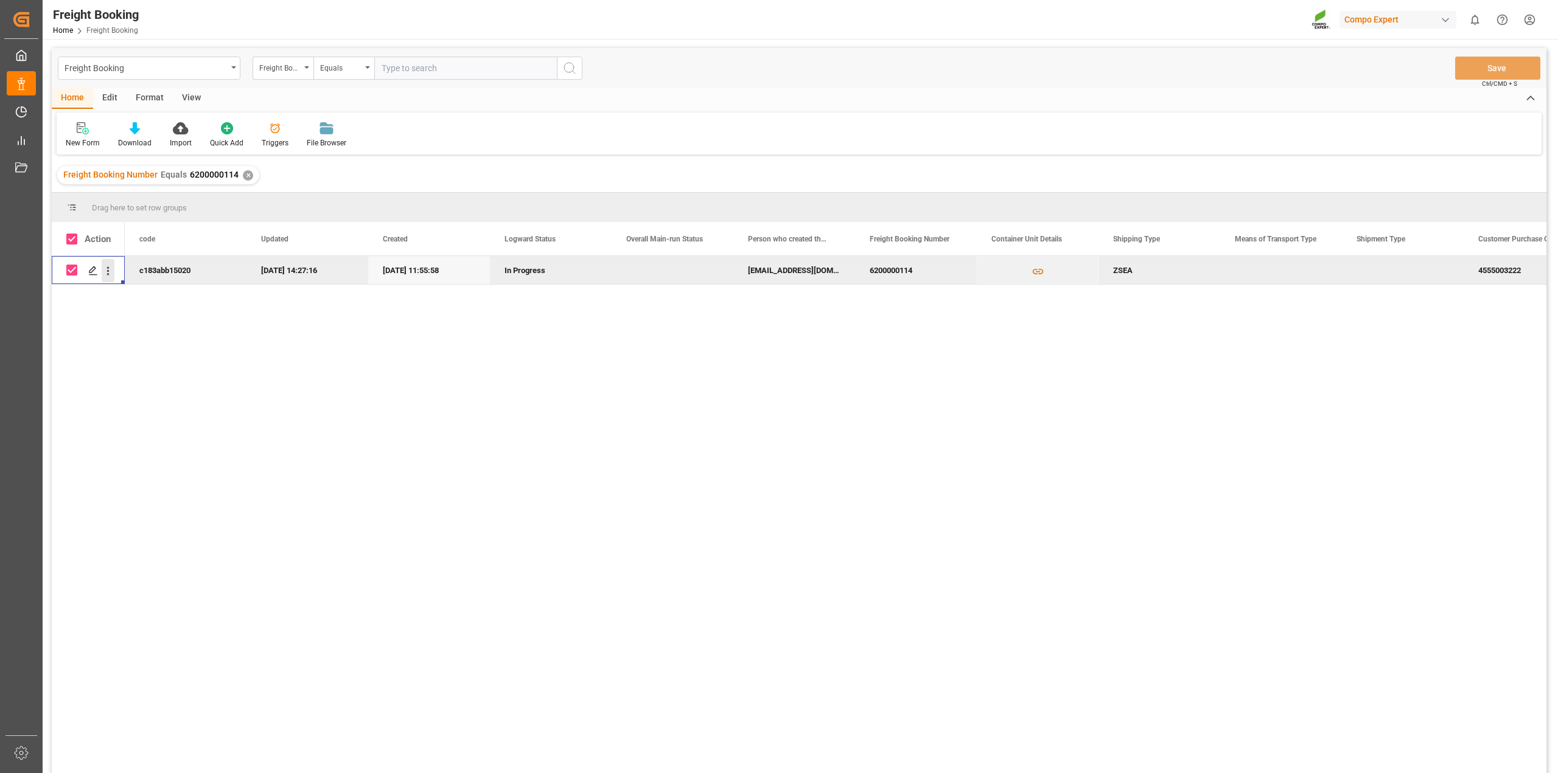
click at [111, 269] on icon "open menu" at bounding box center [108, 271] width 13 height 13
click at [155, 450] on span "Delete" at bounding box center [187, 447] width 113 height 11
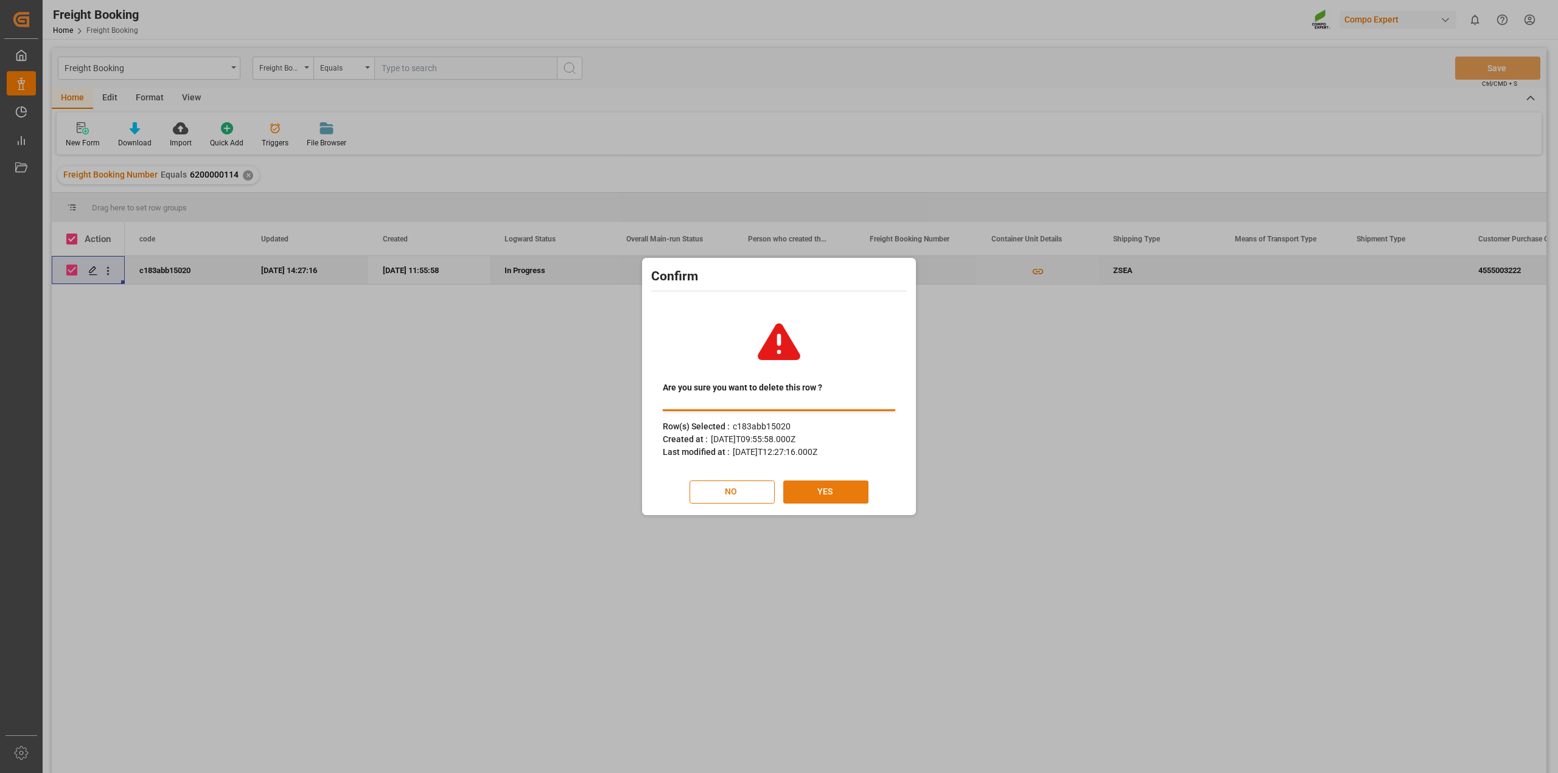
click at [842, 493] on button "YES" at bounding box center [825, 492] width 85 height 23
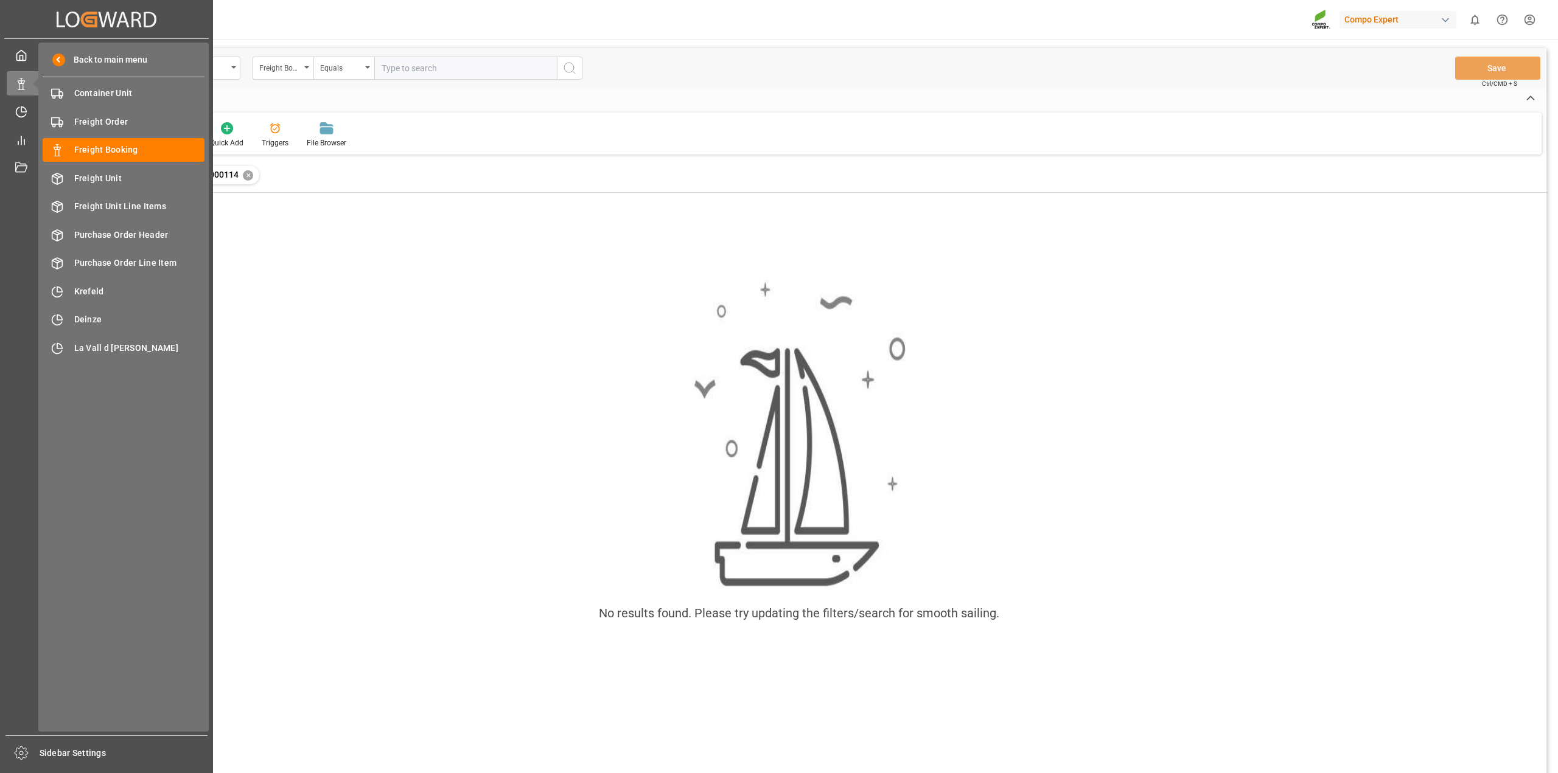
drag, startPoint x: 89, startPoint y: 152, endPoint x: 95, endPoint y: 135, distance: 18.1
click at [89, 152] on span "Freight Booking" at bounding box center [139, 150] width 131 height 13
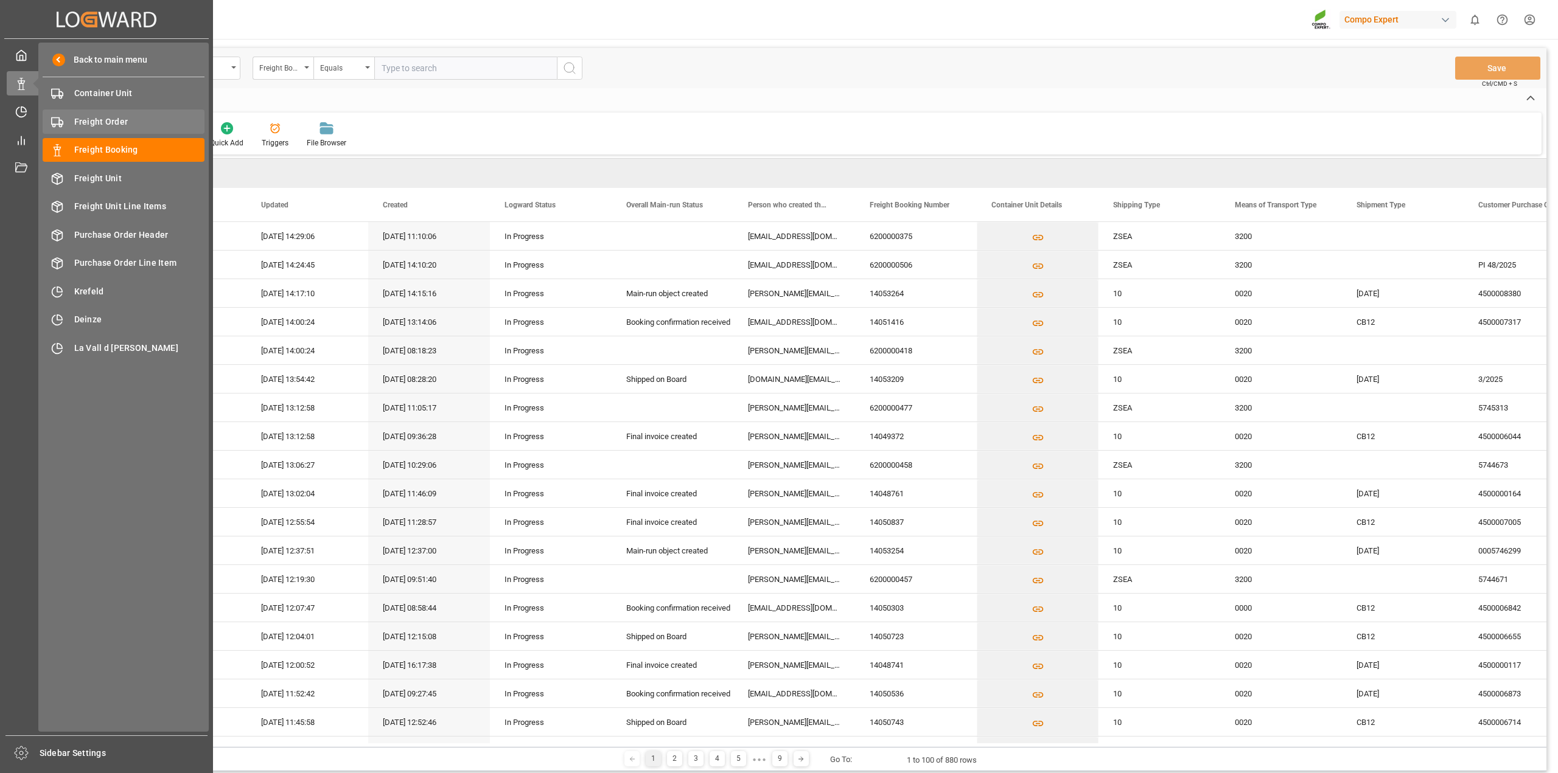
click at [108, 126] on span "Freight Order" at bounding box center [139, 122] width 131 height 13
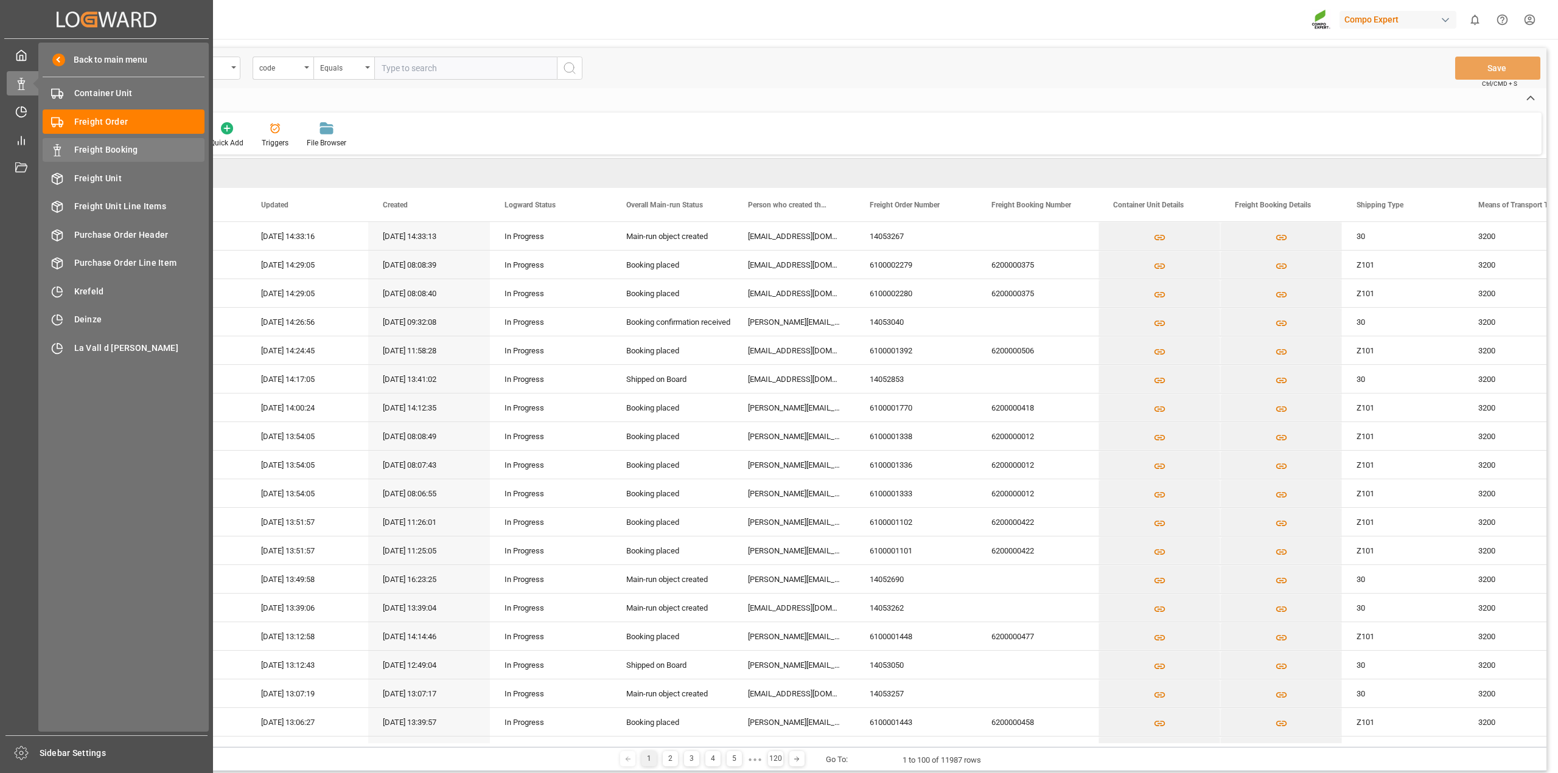
click at [96, 144] on span "Freight Booking" at bounding box center [139, 150] width 131 height 13
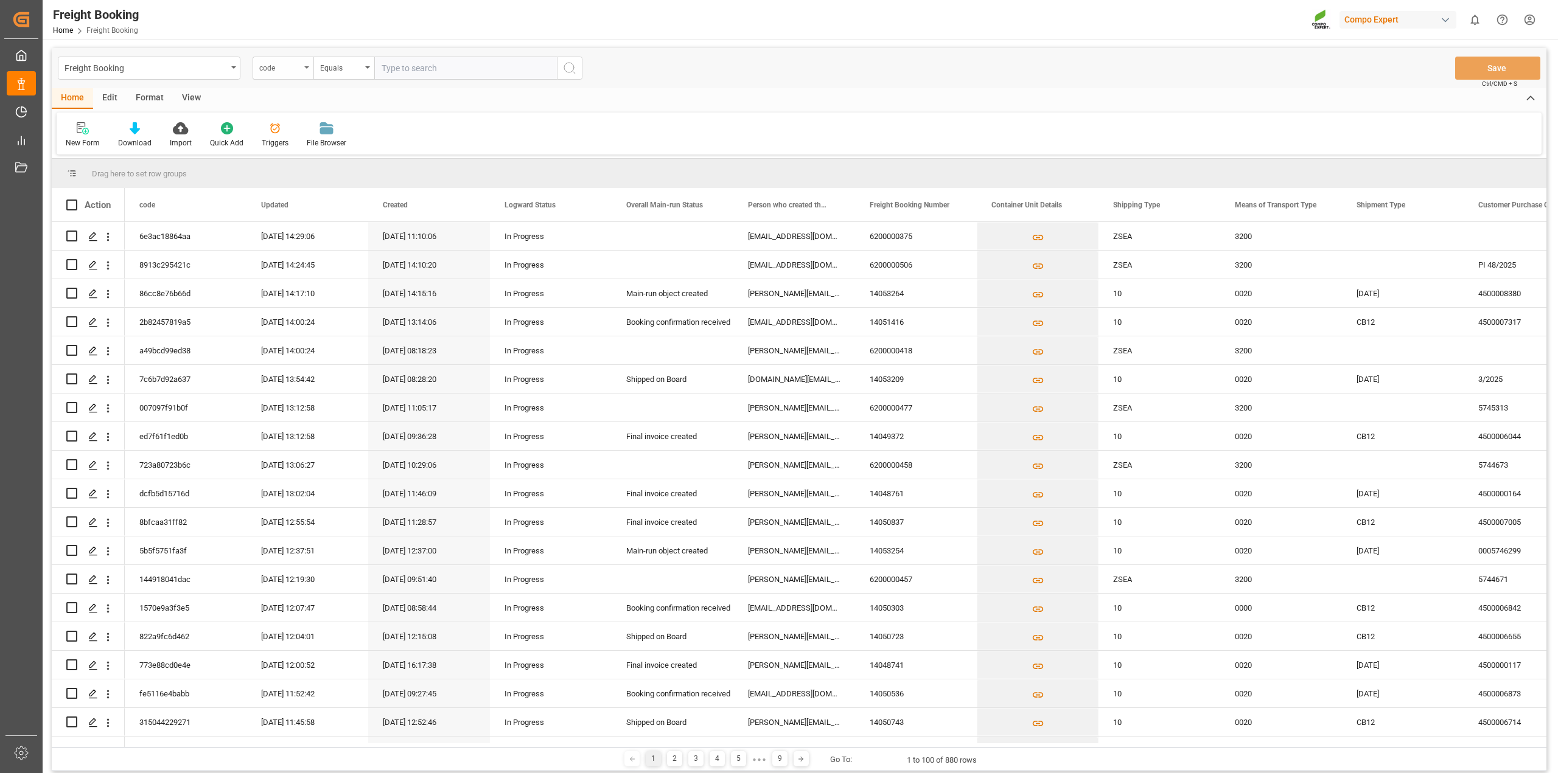
click at [306, 67] on icon "open menu" at bounding box center [306, 67] width 5 height 2
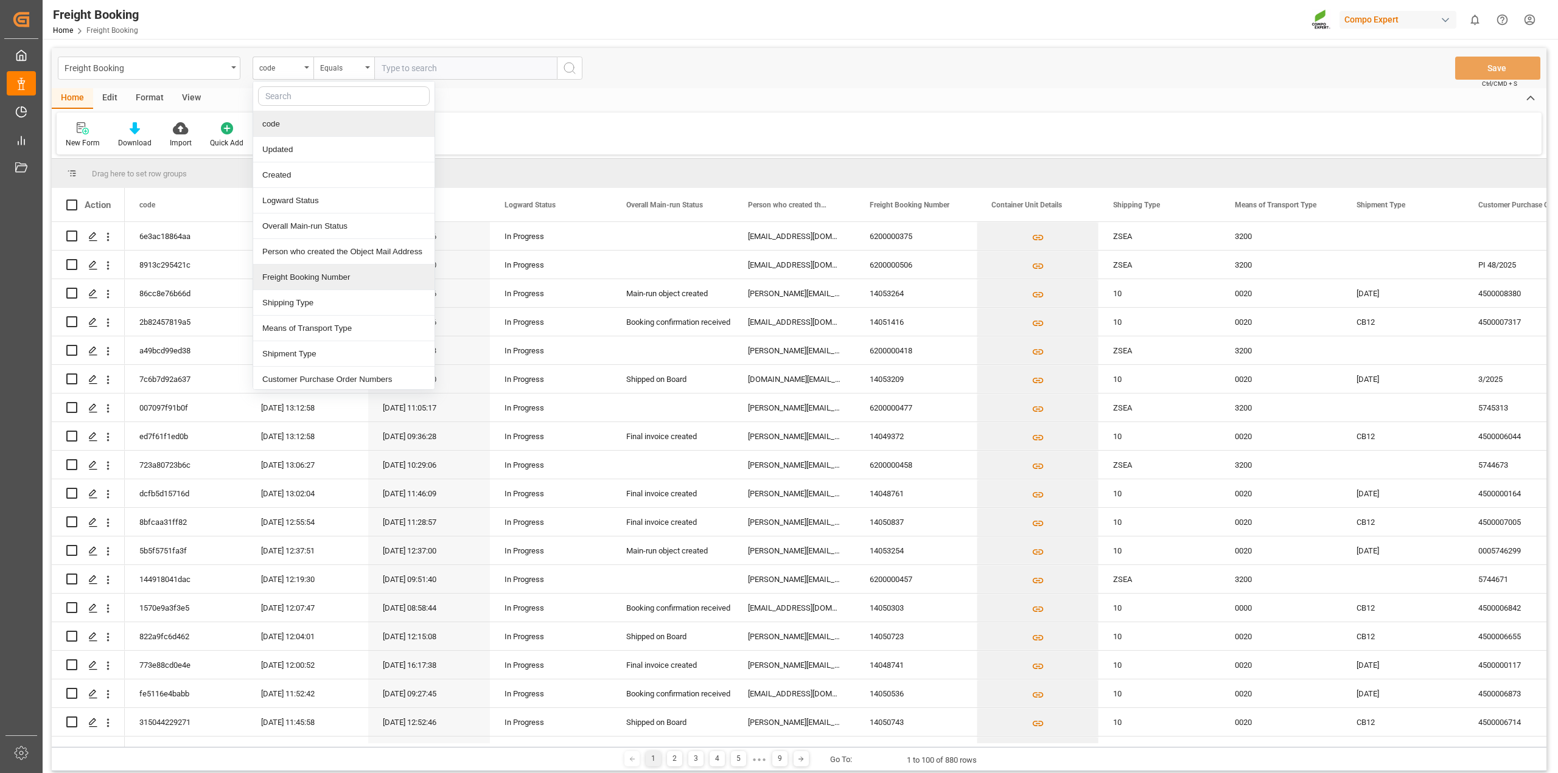
click at [319, 274] on div "Freight Booking Number" at bounding box center [343, 278] width 181 height 26
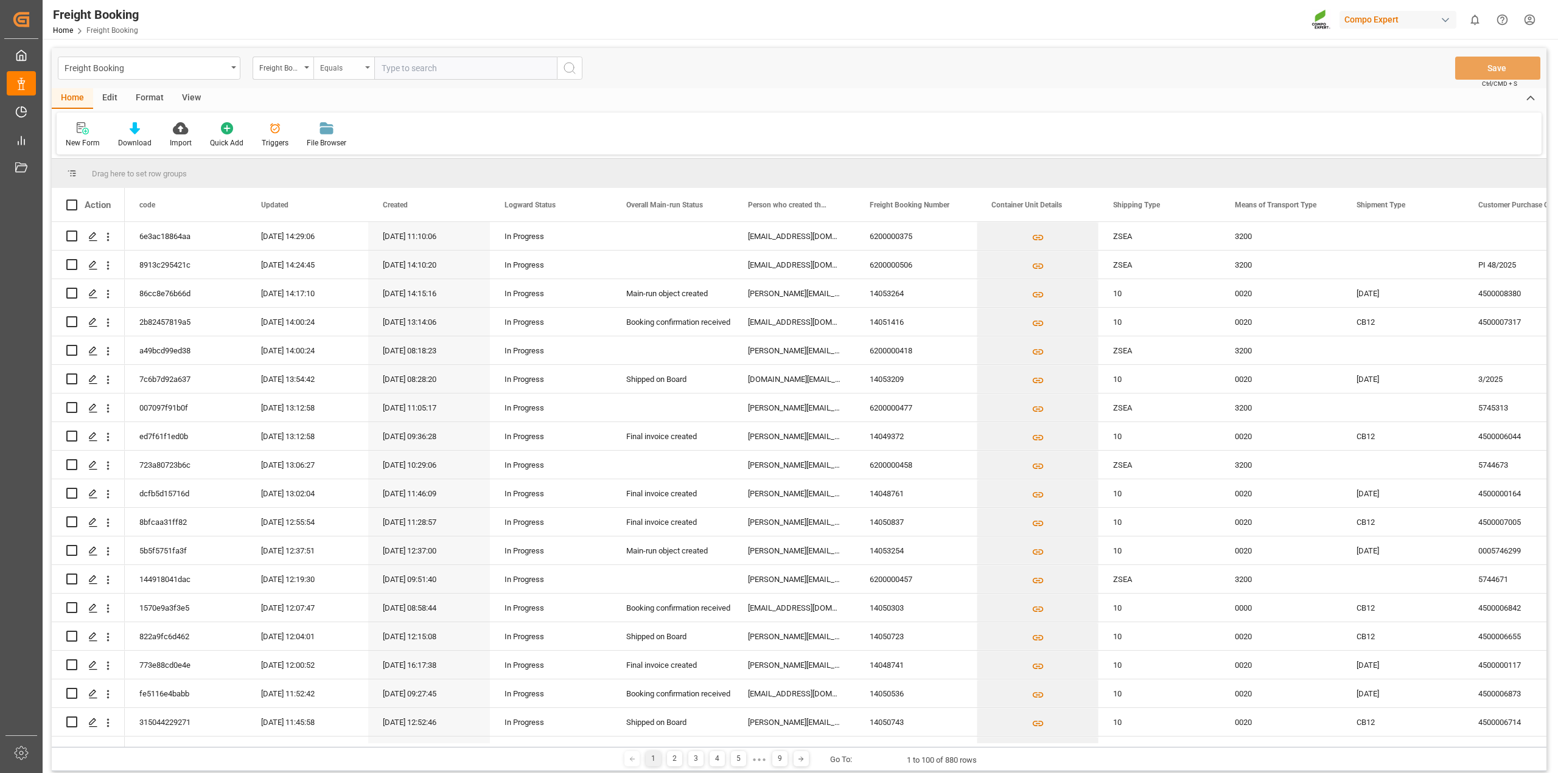
click at [370, 71] on div "Equals" at bounding box center [343, 68] width 61 height 23
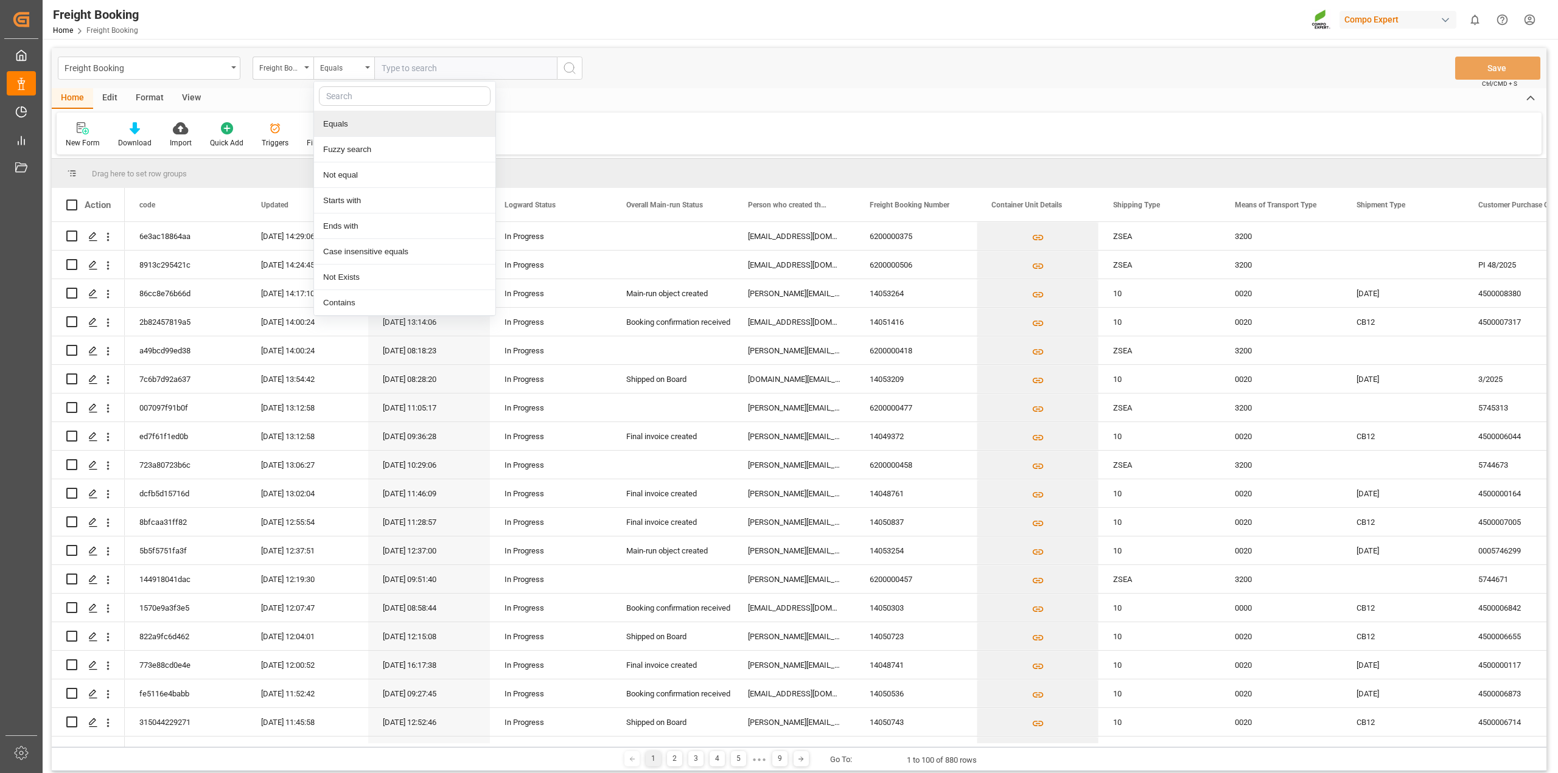
click at [349, 125] on div "Equals" at bounding box center [404, 124] width 181 height 26
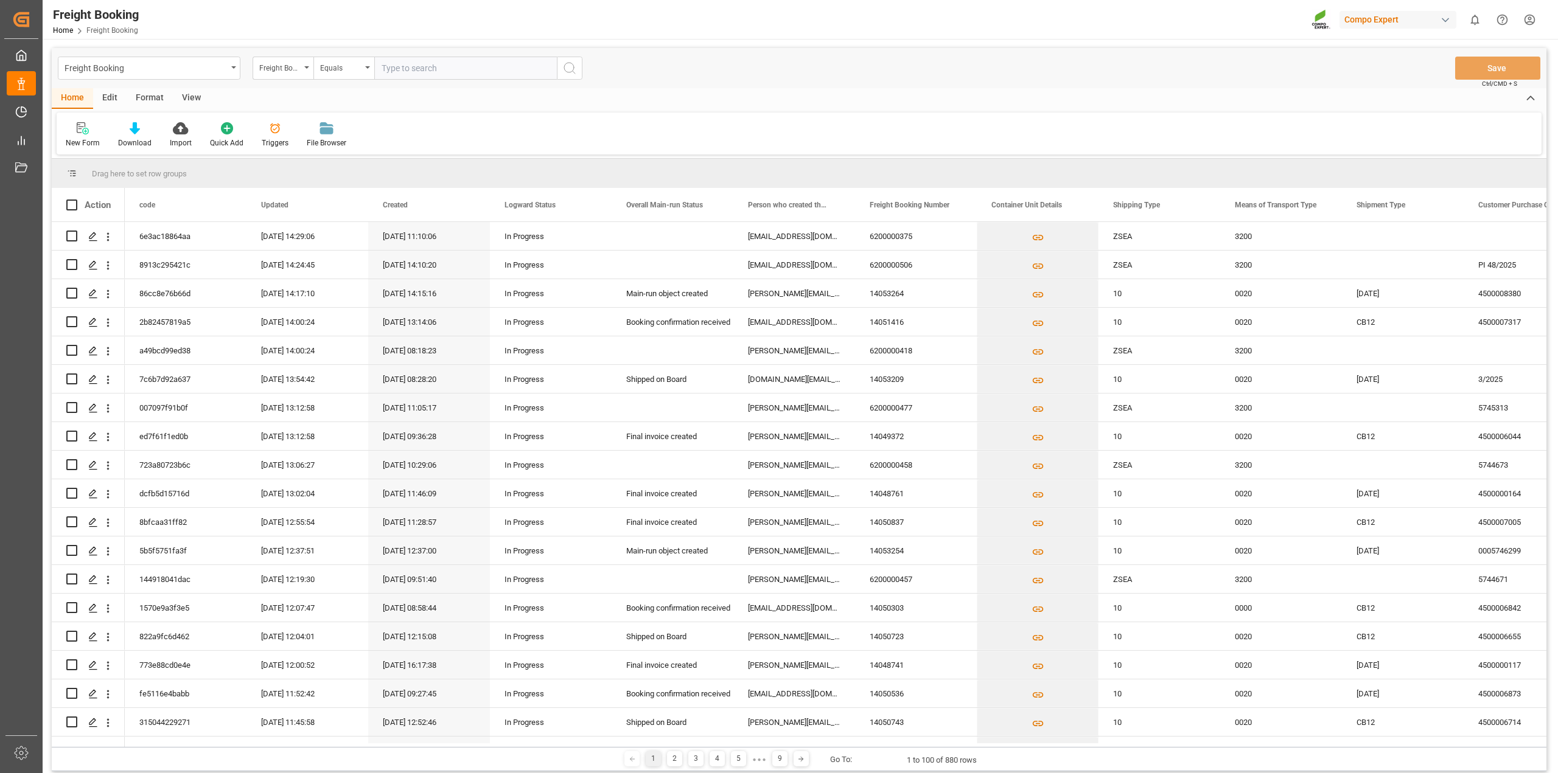
click at [431, 64] on input "text" at bounding box center [465, 68] width 183 height 23
paste input "20B0"
type input "20B0"
drag, startPoint x: 450, startPoint y: 71, endPoint x: 389, endPoint y: 80, distance: 61.6
click at [312, 65] on div "Freight Booking Number Equals 20B0" at bounding box center [418, 68] width 330 height 23
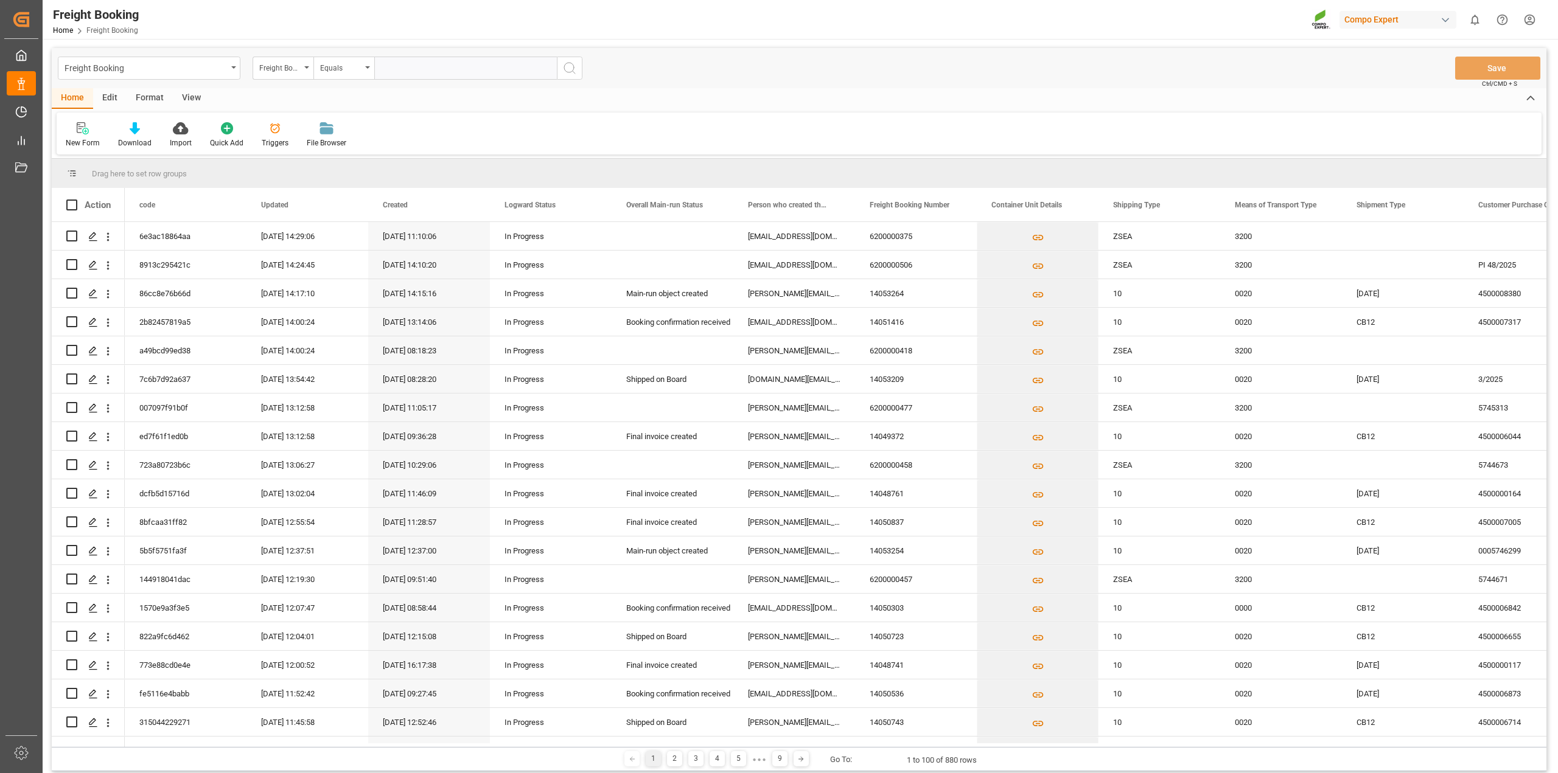
click at [382, 68] on input "text" at bounding box center [465, 68] width 183 height 23
paste input "6200000114"
type input "6200000114"
click at [575, 68] on icon "search button" at bounding box center [569, 68] width 15 height 15
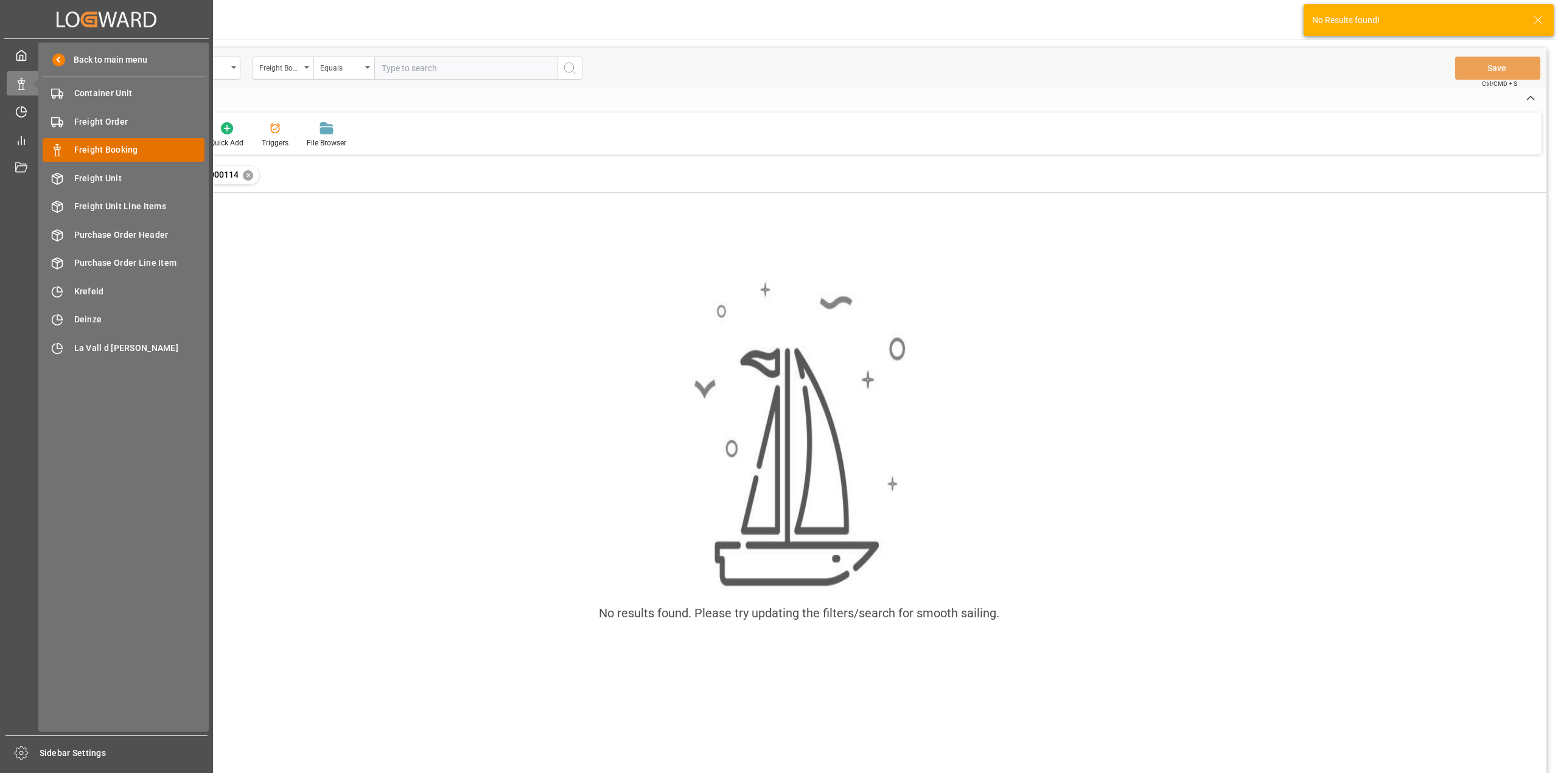
click at [106, 157] on div "Freight Booking Freight Booking" at bounding box center [124, 150] width 162 height 24
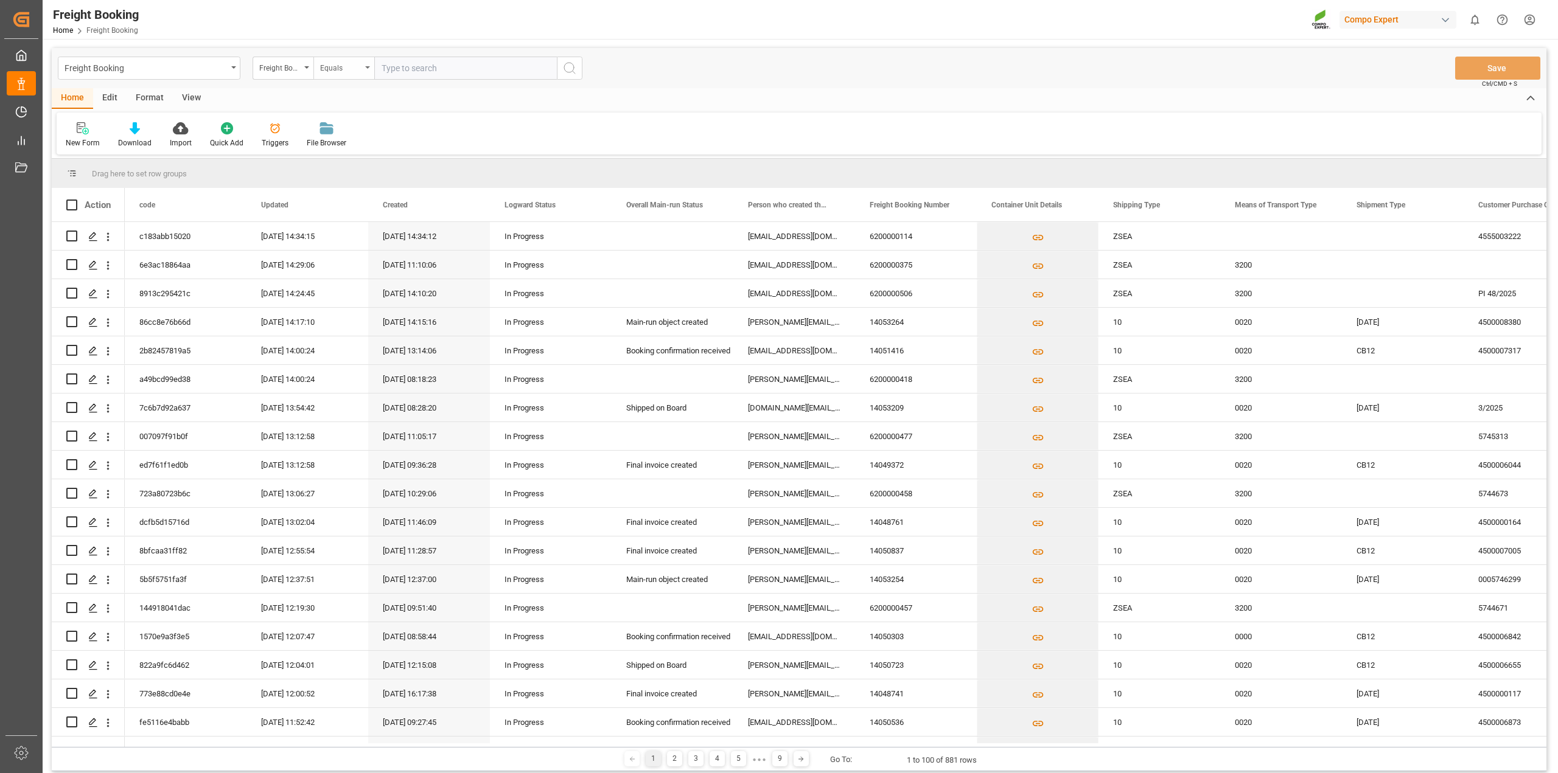
click at [366, 69] on div "Equals" at bounding box center [343, 68] width 61 height 23
click at [366, 70] on div "Equals" at bounding box center [343, 68] width 61 height 23
click at [419, 70] on input "text" at bounding box center [465, 68] width 183 height 23
paste input "6200000114"
type input "6200000114"
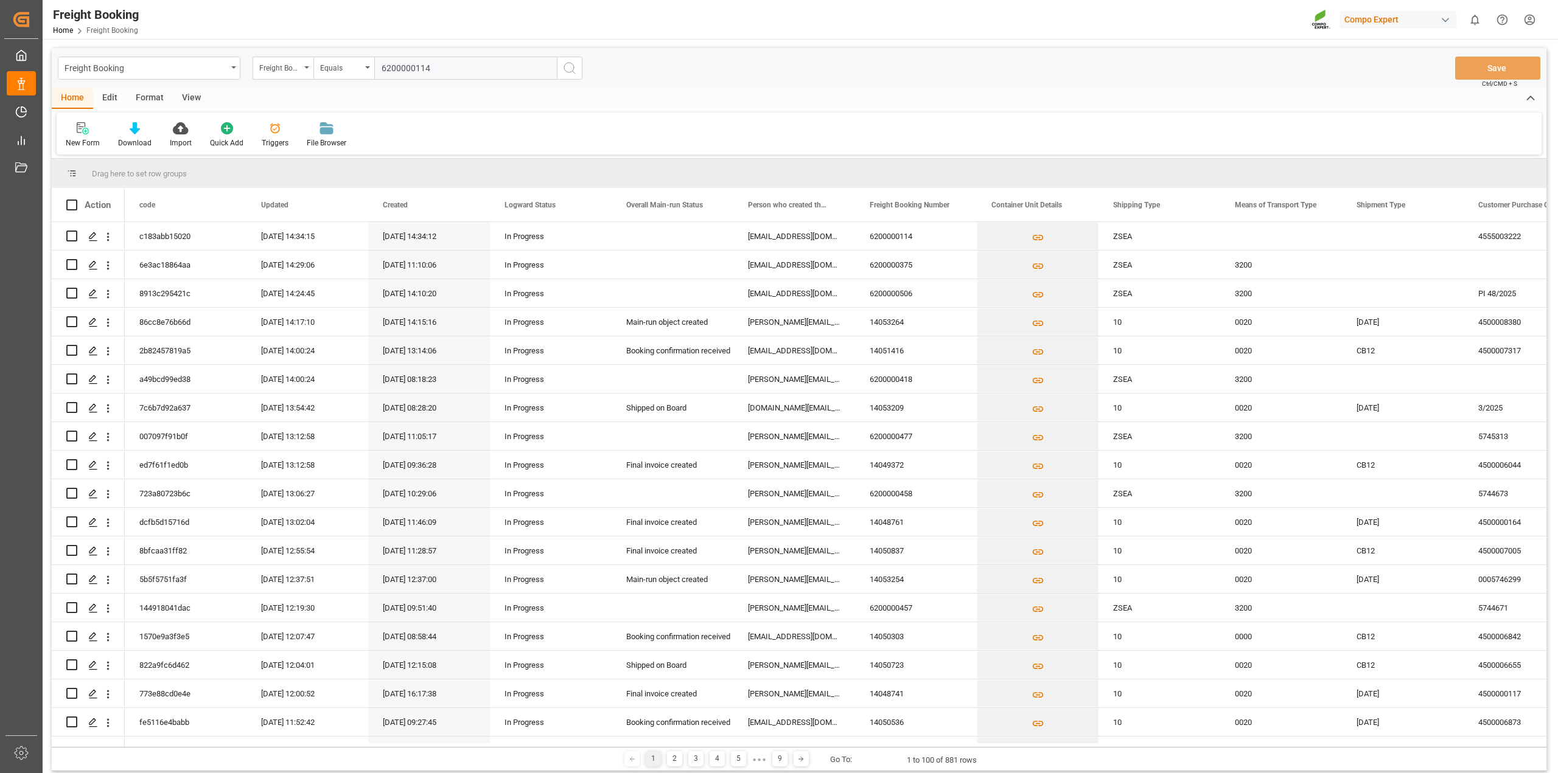
click at [571, 72] on icon "search button" at bounding box center [569, 68] width 15 height 15
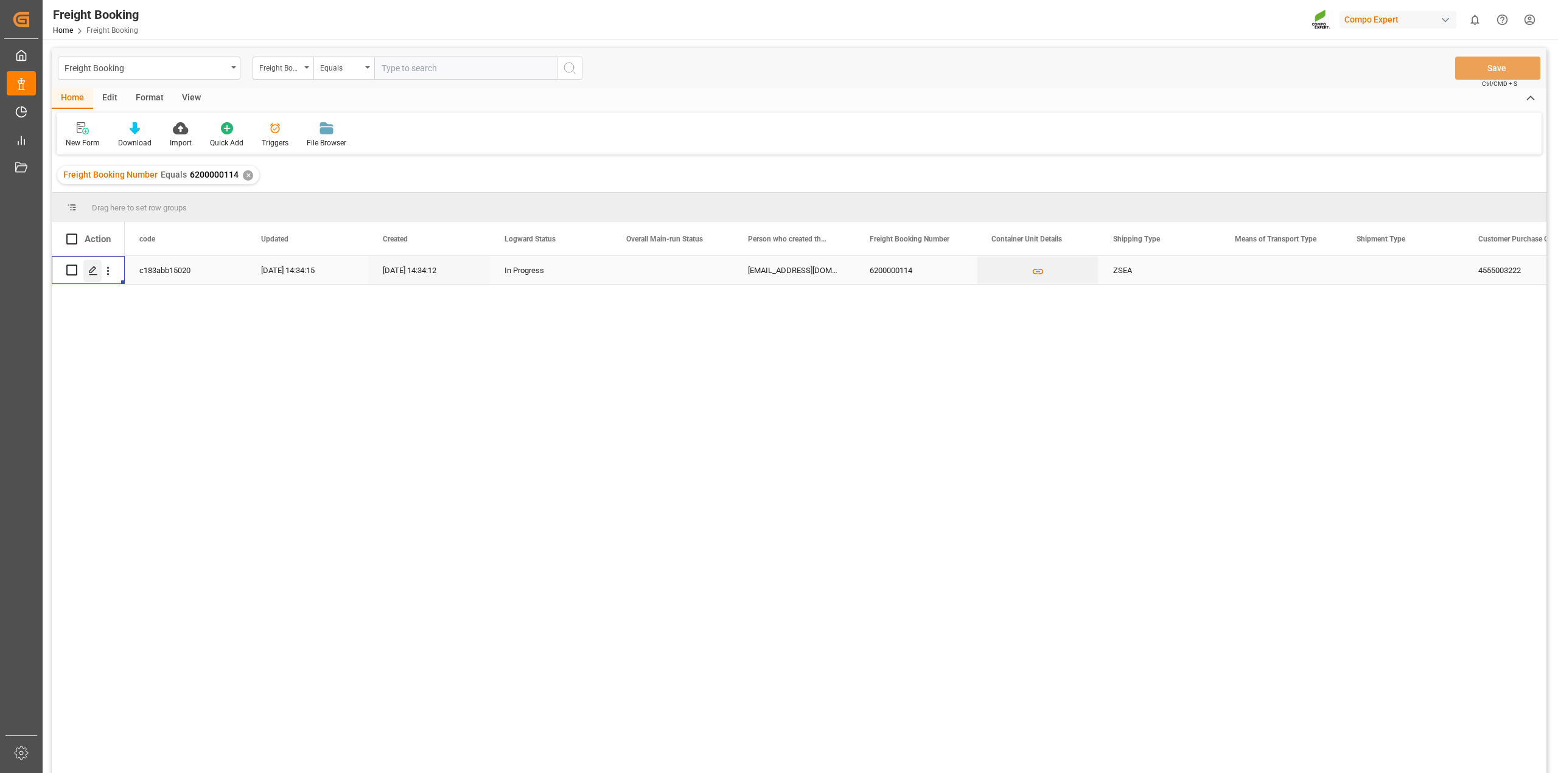
click at [90, 271] on icon "Press SPACE to select this row." at bounding box center [93, 271] width 10 height 10
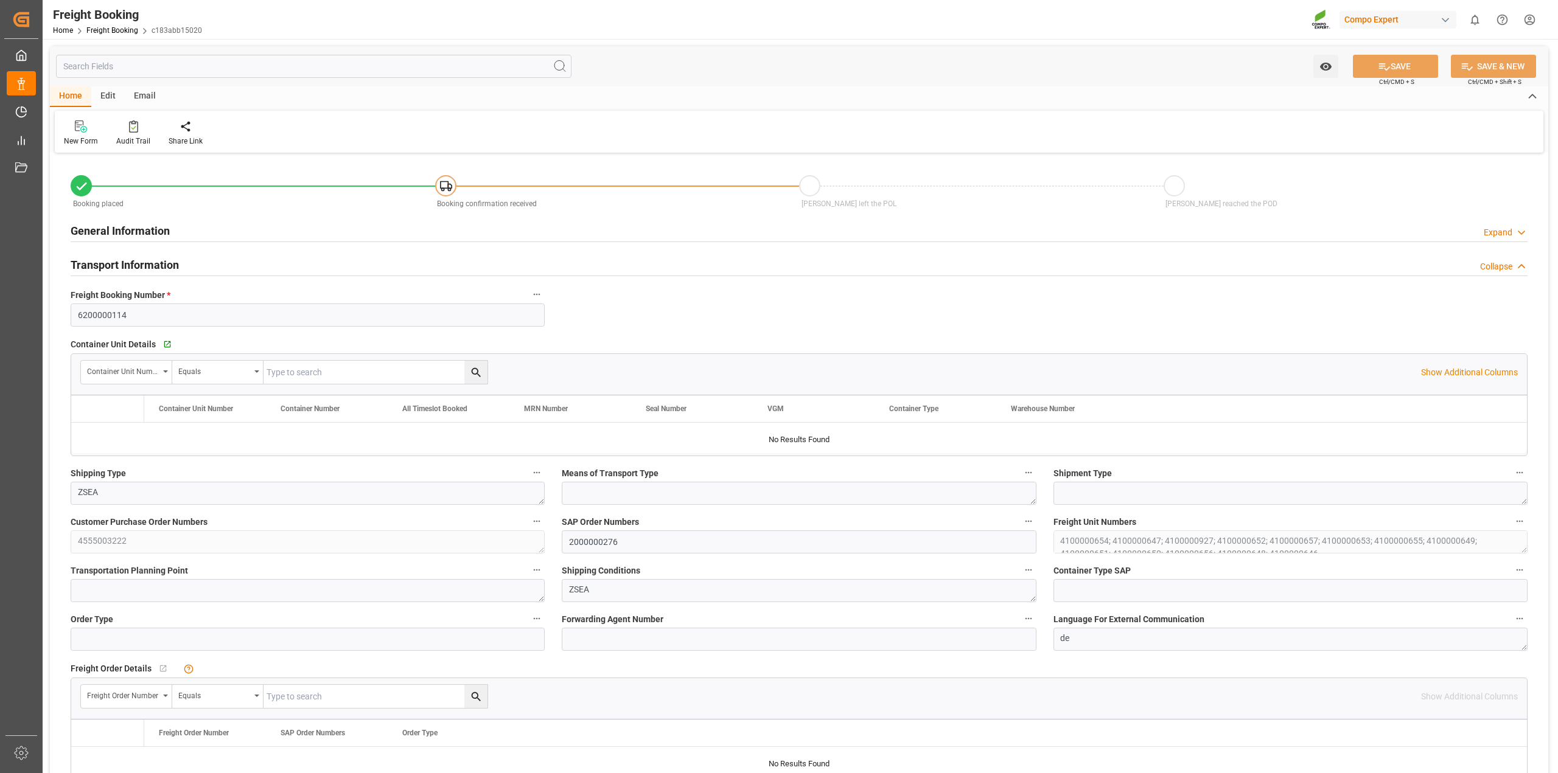
type input "MYPKG"
type input "0"
type input "312000"
type input "[DATE] 01:00"
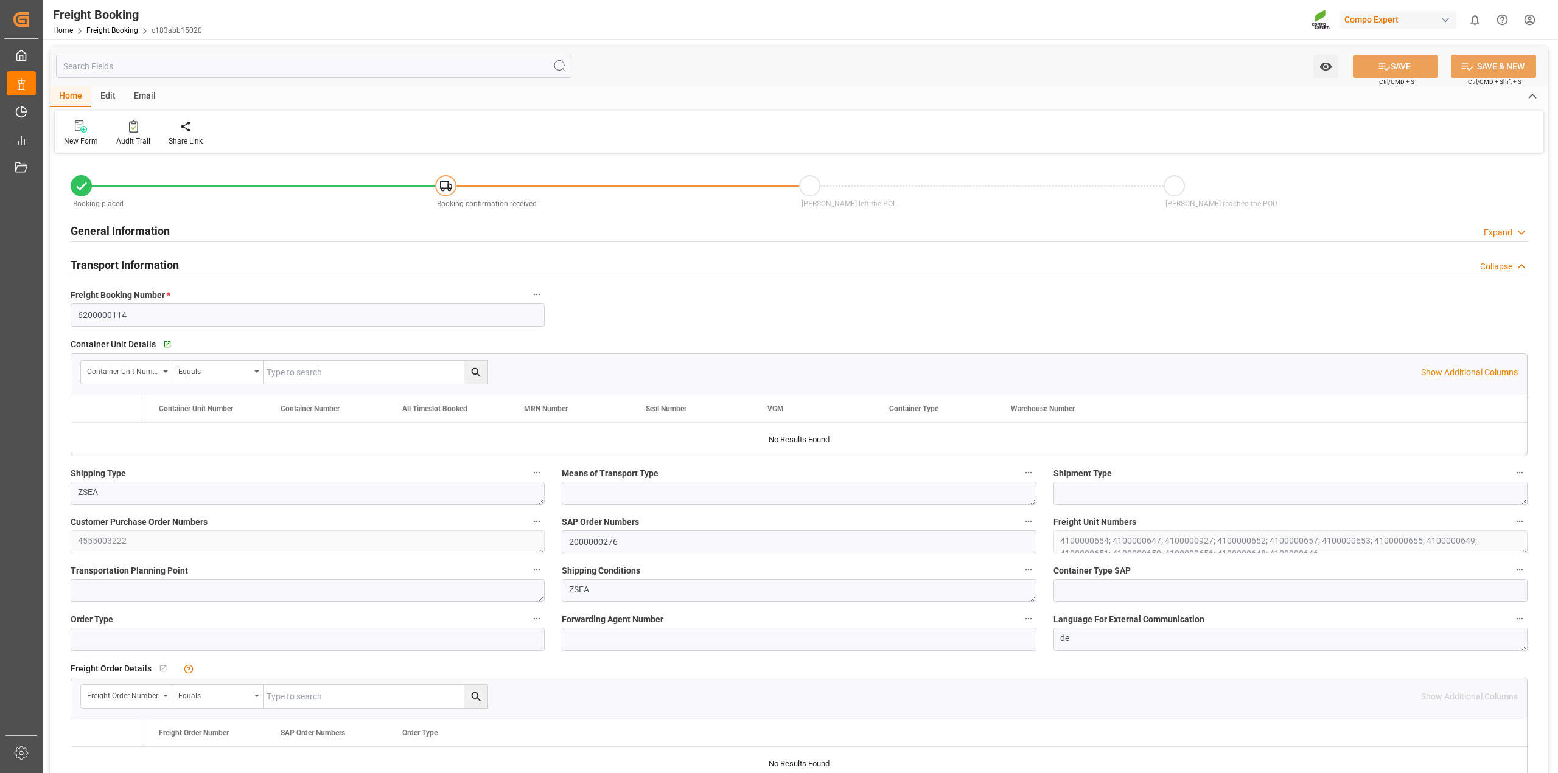
type input "01.10.2025 14:34"
type input "MYPKG"
type input "0"
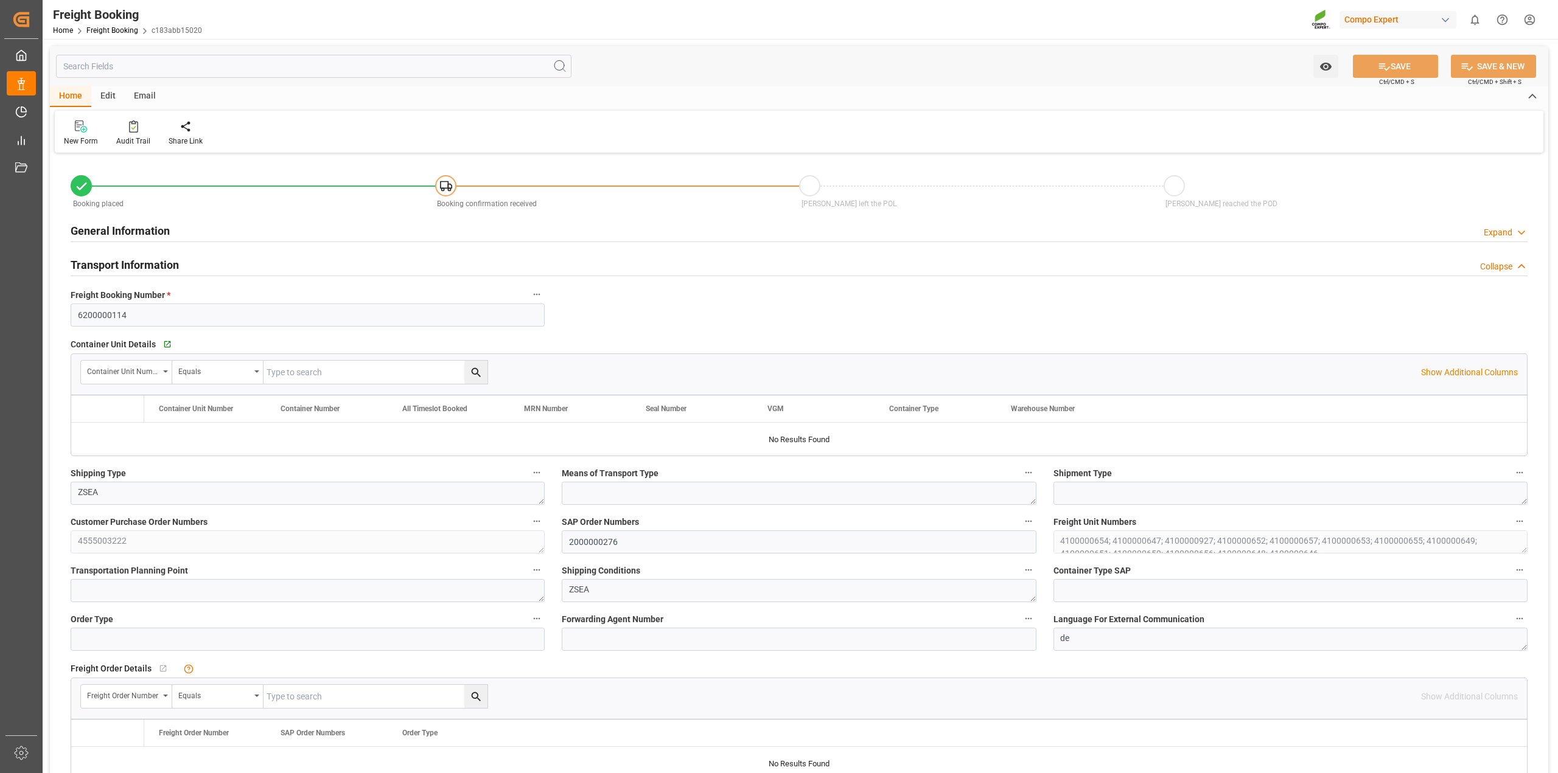
type input "312000"
type input "[DATE] 01:00"
type input "[DATE] 11:56"
type input "[DATE] 11:58"
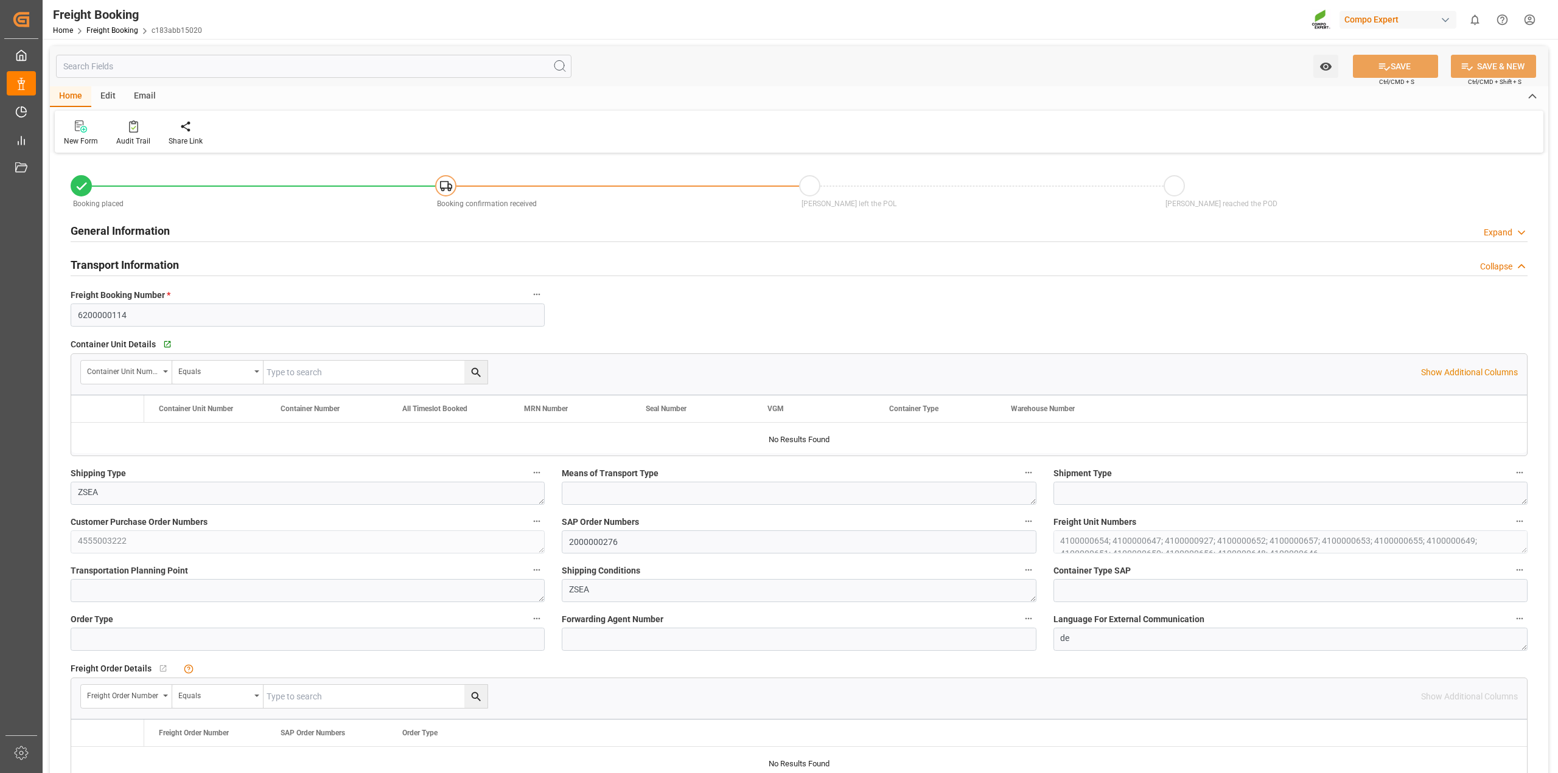
type input "[DATE] 11:58"
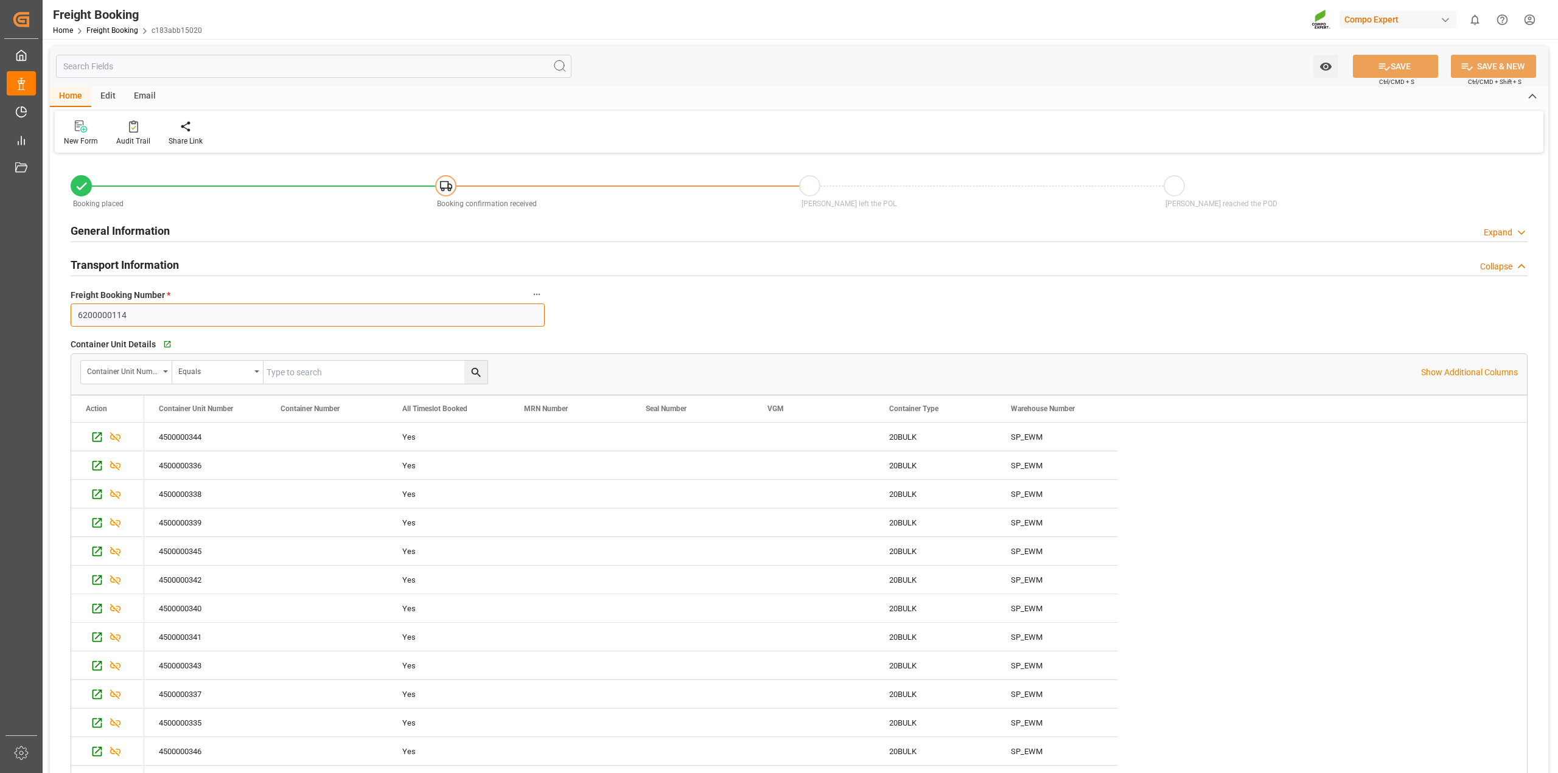
drag, startPoint x: 144, startPoint y: 309, endPoint x: 58, endPoint y: 311, distance: 85.2
